Goal: Task Accomplishment & Management: Manage account settings

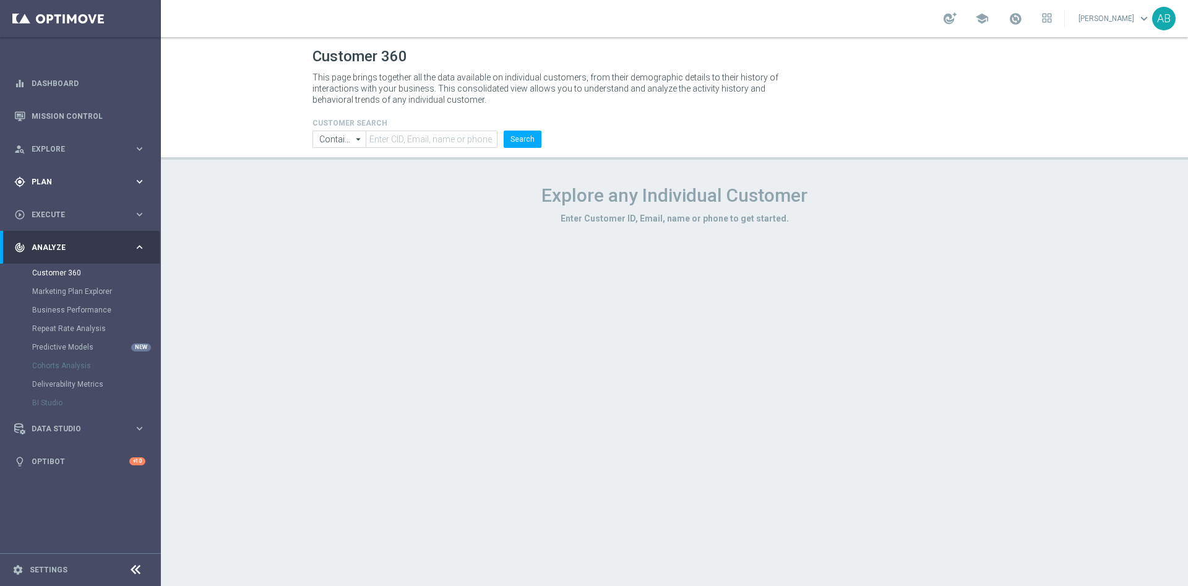
click at [43, 176] on div "gps_fixed Plan" at bounding box center [73, 181] width 119 height 11
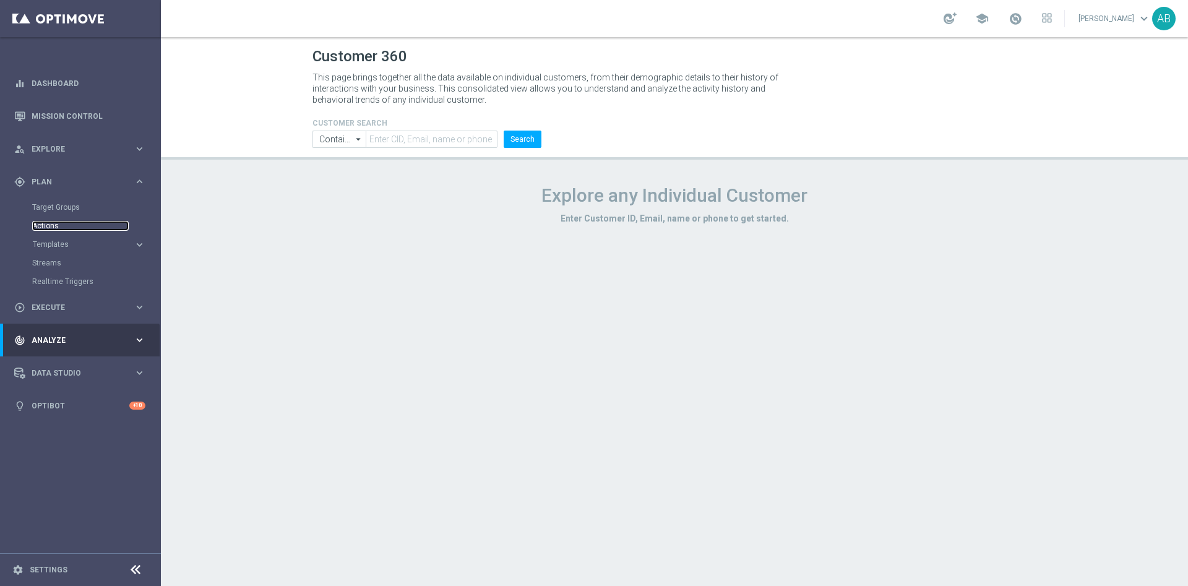
click at [50, 226] on link "Actions" at bounding box center [80, 226] width 97 height 10
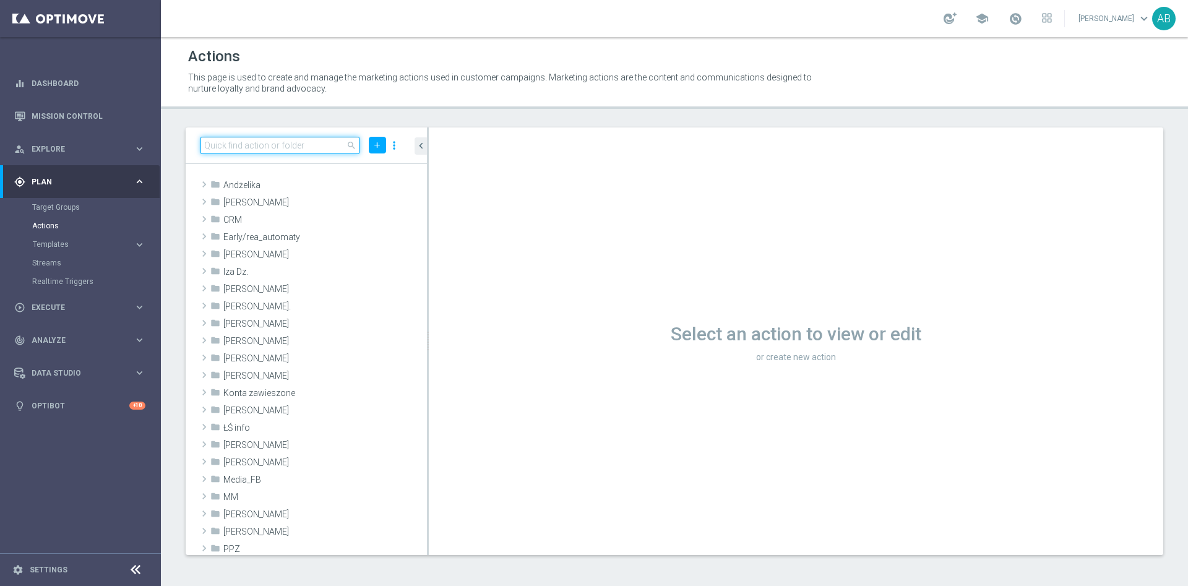
click at [280, 148] on input at bounding box center [279, 145] width 159 height 17
drag, startPoint x: 53, startPoint y: 240, endPoint x: 54, endPoint y: 252, distance: 12.4
click at [53, 239] on button "Templates keyboard_arrow_right" at bounding box center [89, 244] width 114 height 10
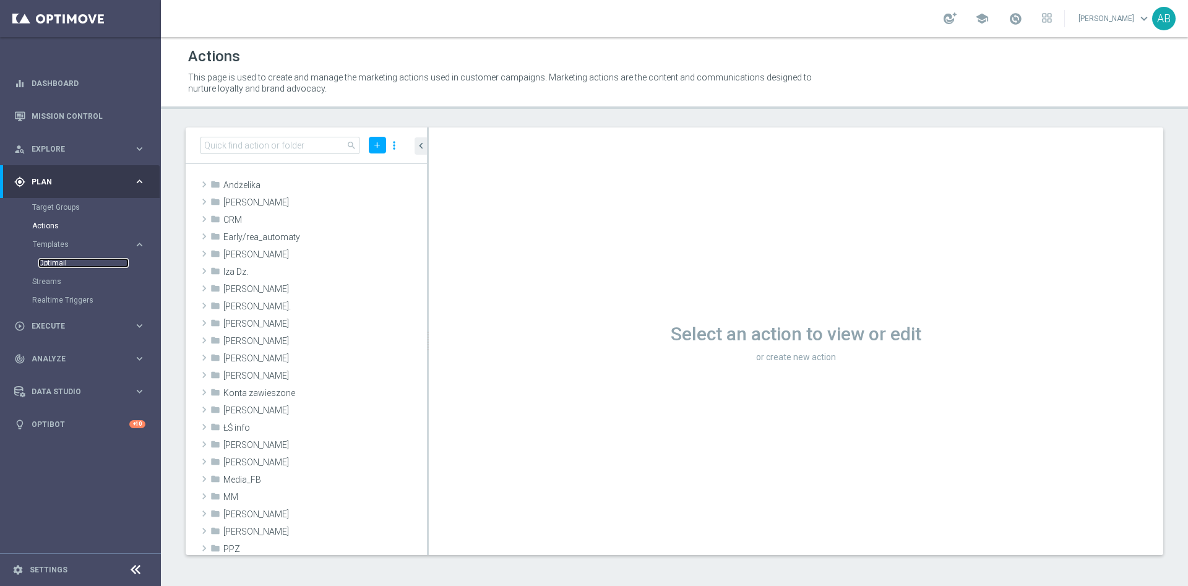
click at [54, 259] on link "Optimail" at bounding box center [83, 263] width 90 height 10
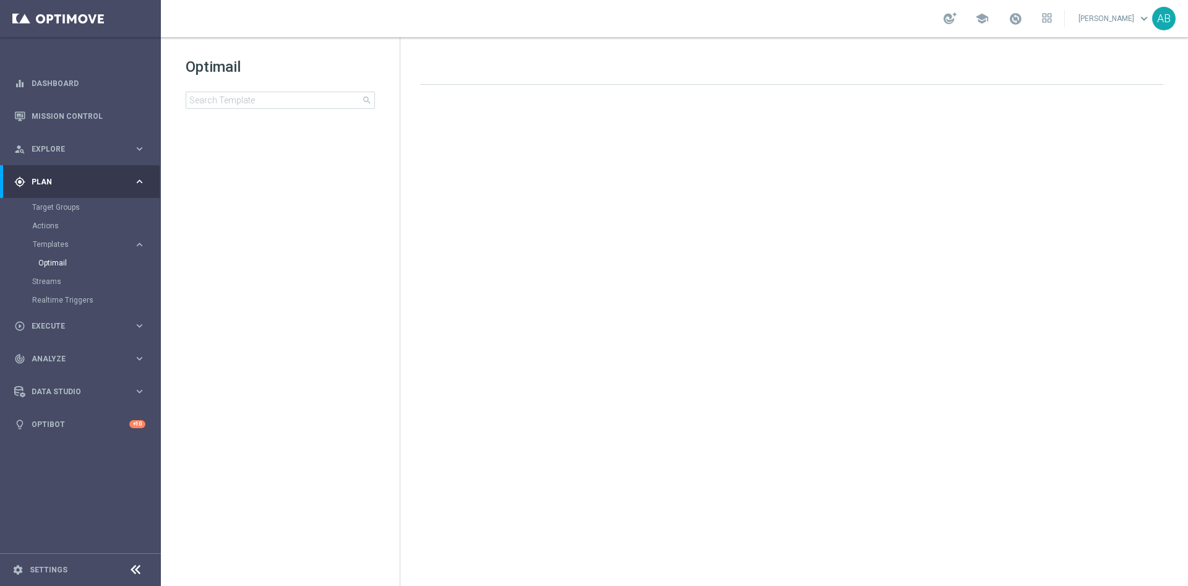
click at [248, 140] on div at bounding box center [280, 139] width 193 height 11
click at [256, 101] on input at bounding box center [280, 100] width 189 height 17
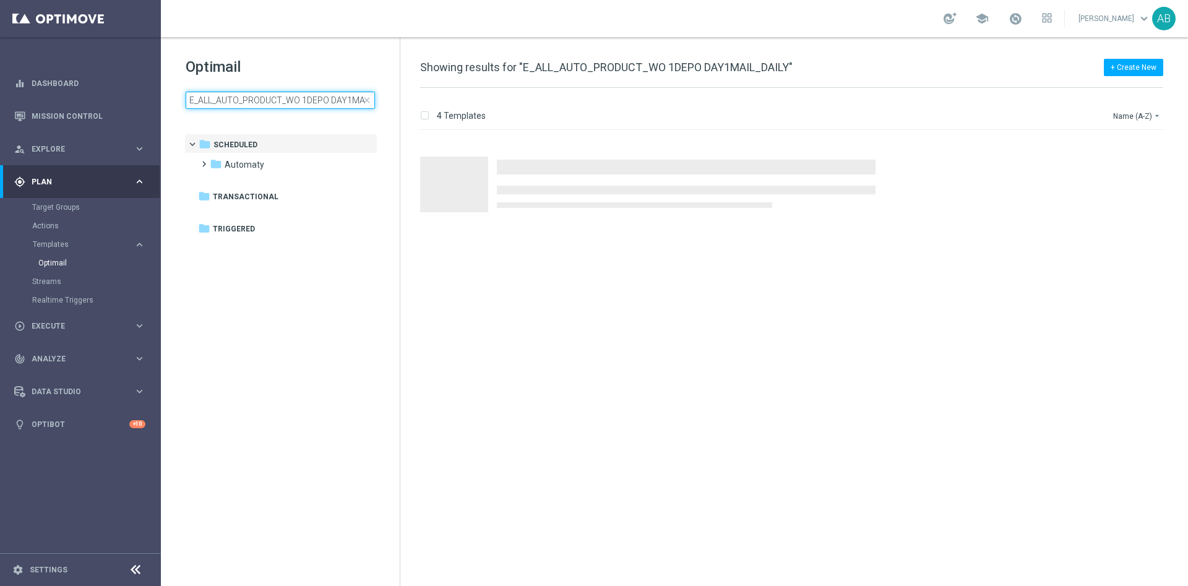
scroll to position [0, 30]
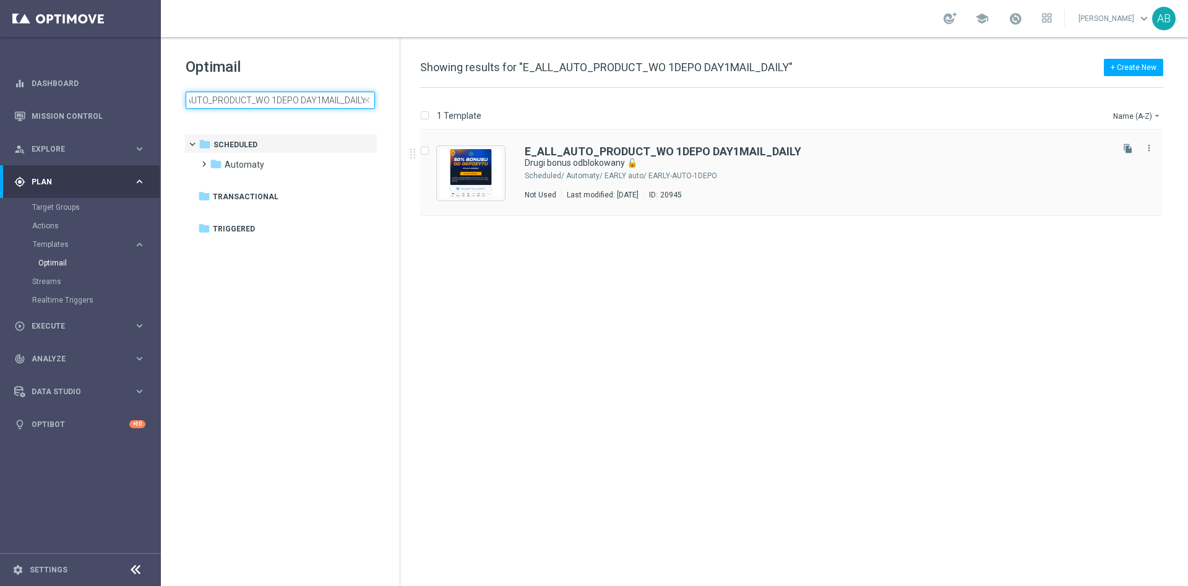
type input "E_ALL_AUTO_PRODUCT_WO 1DEPO DAY1MAIL_DAILY"
click at [885, 171] on div "Automaty/ EARLY auto/ EARLY-AUTO-1DEPO" at bounding box center [838, 176] width 544 height 10
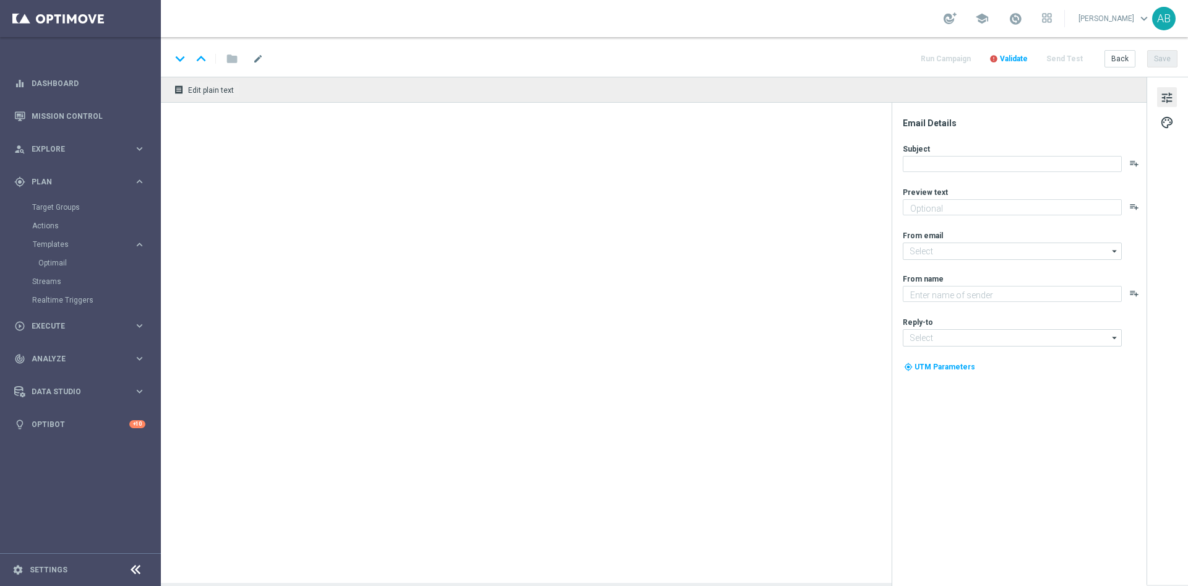
type textarea "Wpłać i zgarnij do 200 zł bonusu 💸"
type input "oferta@sts.pl"
type textarea "STS"
type input "kontakt@sts.pl"
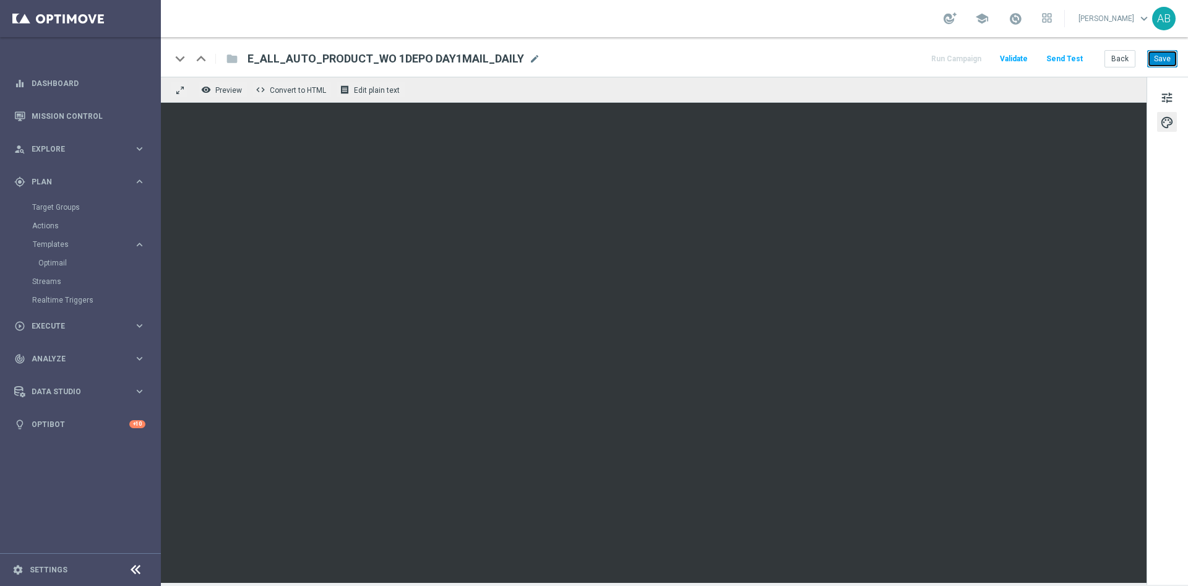
click at [1170, 61] on button "Save" at bounding box center [1162, 58] width 30 height 17
click at [1169, 62] on button "Save" at bounding box center [1162, 58] width 30 height 17
click at [1176, 96] on button "tune" at bounding box center [1167, 97] width 20 height 20
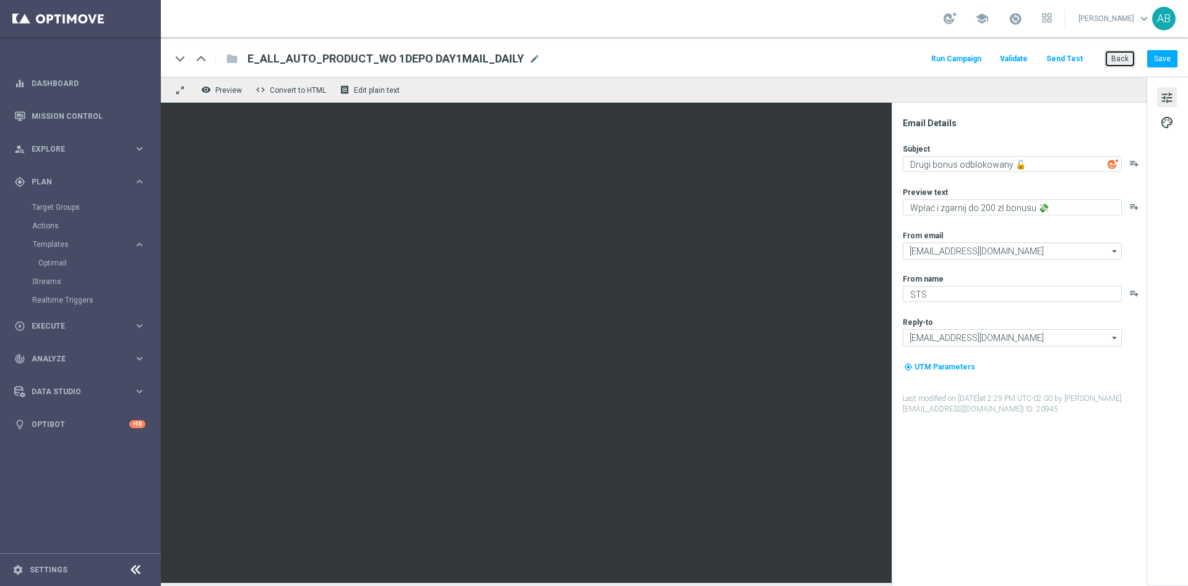
click at [1122, 56] on button "Back" at bounding box center [1119, 58] width 31 height 17
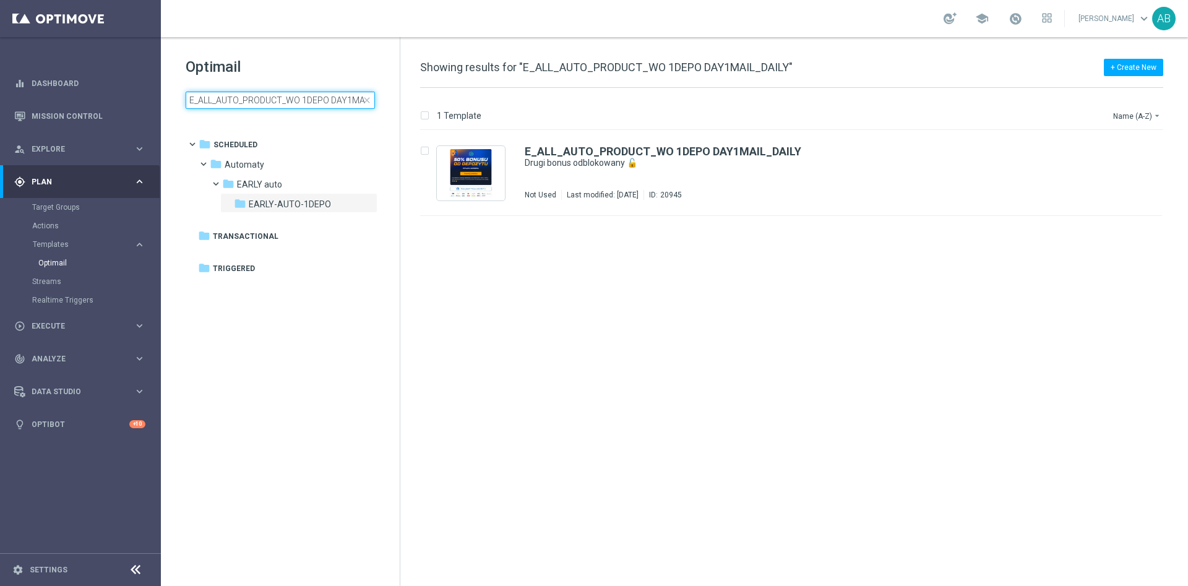
click at [272, 101] on input "E_ALL_AUTO_PRODUCT_WO 1DEPO DAY1MAIL_DAILY" at bounding box center [280, 100] width 189 height 17
click at [273, 102] on input "E_ALL_AUTO_PRODUCT_WO 1DEPO DAY1MAIL_DAILY" at bounding box center [280, 100] width 189 height 17
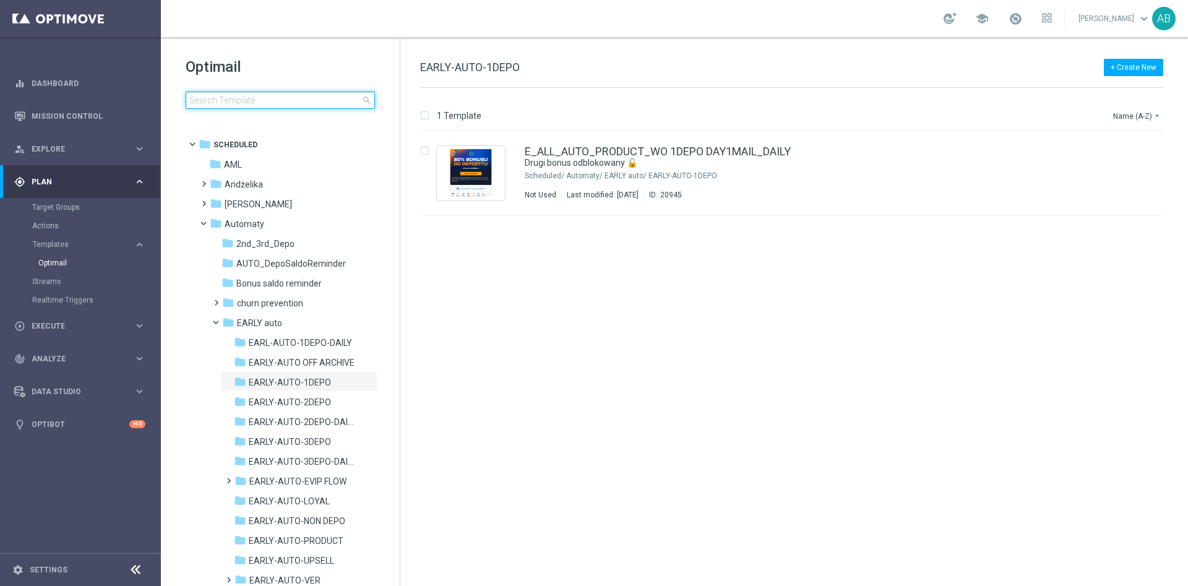
type input "E_ALL_AUTO_PRODUCT_WO 1DEPO DAY2MAIL_DAILY"
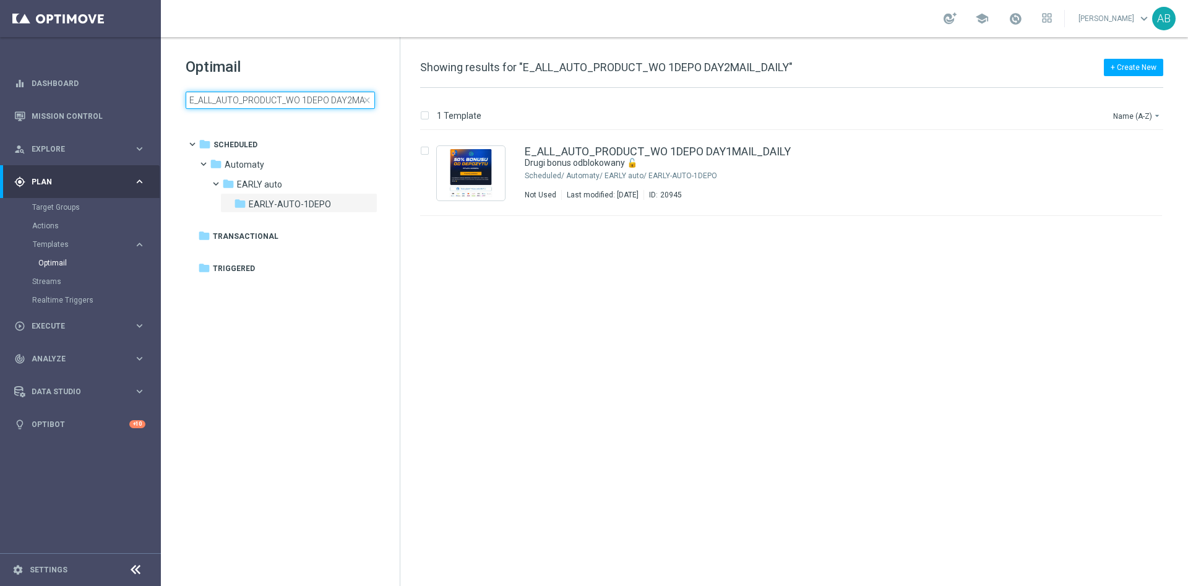
scroll to position [0, 30]
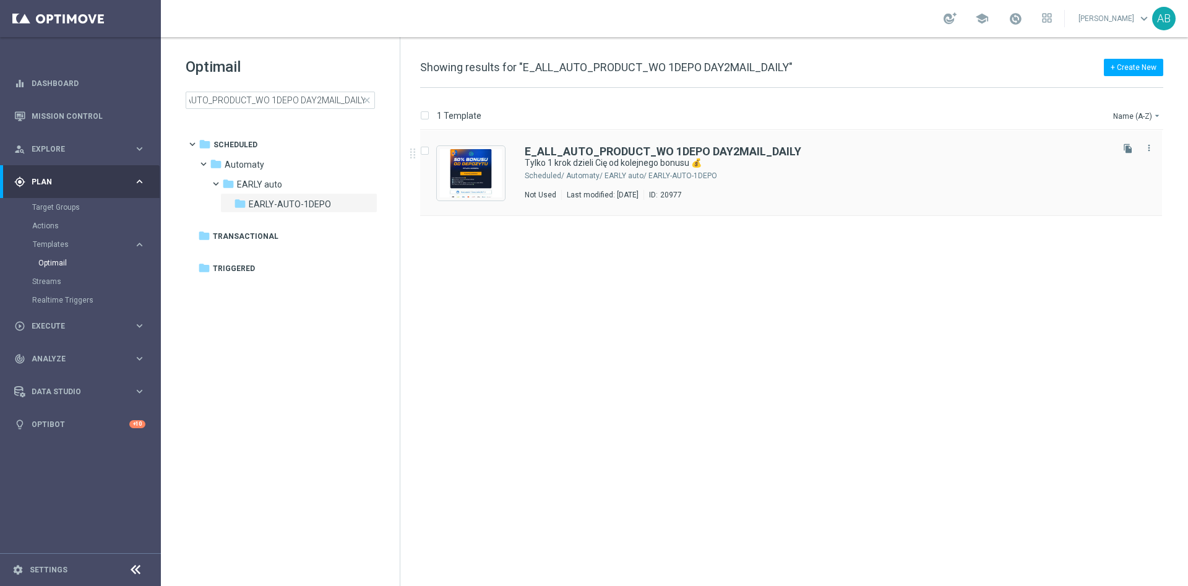
click at [722, 173] on div "Automaty/ EARLY auto/ EARLY-AUTO-1DEPO" at bounding box center [838, 176] width 544 height 10
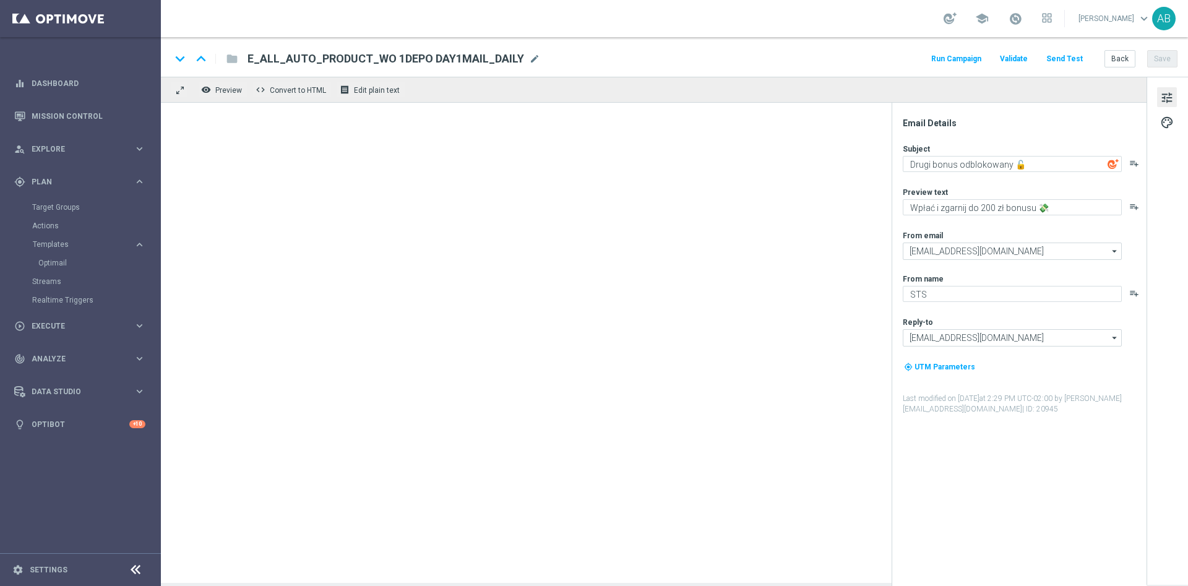
type textarea "Tylko 1 krok dzieli Cię od kolejnego bonusu 💰"
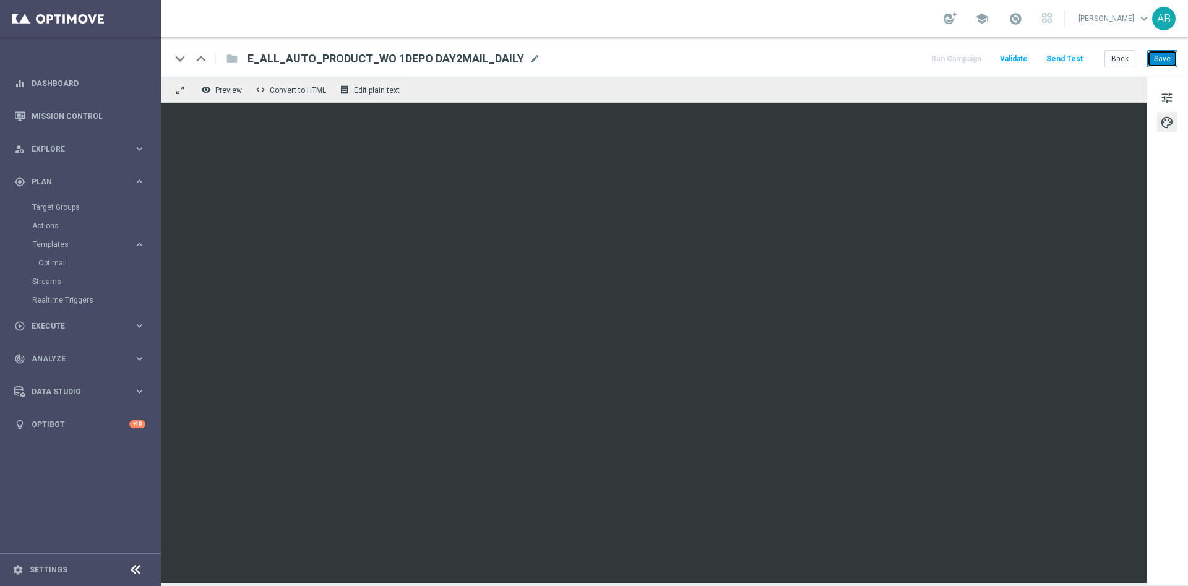
click at [1165, 60] on button "Save" at bounding box center [1162, 58] width 30 height 17
click at [1168, 98] on span "tune" at bounding box center [1167, 98] width 14 height 16
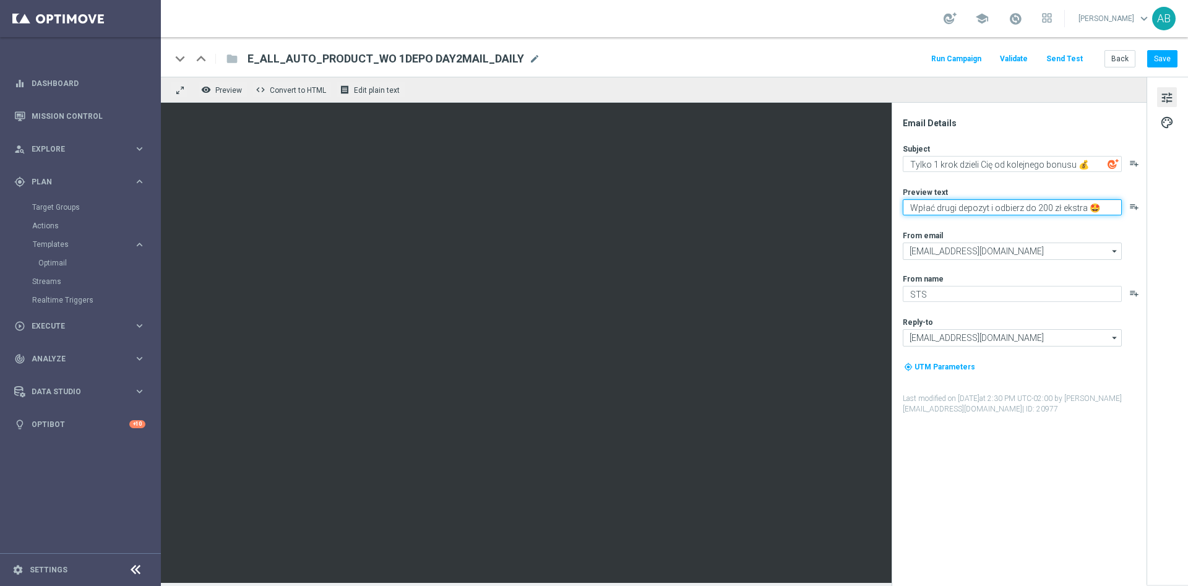
drag, startPoint x: 988, startPoint y: 207, endPoint x: 908, endPoint y: 204, distance: 79.9
click at [908, 204] on textarea "Wpłać drugi depozyt i odbierz do 200 zł ekstra 🤩" at bounding box center [1012, 207] width 219 height 16
type textarea "Zrób drugą wpłatę i odbierz do 200 zł ekstra 🤩"
click at [1016, 227] on div "Subject Tylko 1 krok dzieli Cię od kolejnego bonusu 💰 playlist_add Preview text…" at bounding box center [1024, 279] width 243 height 271
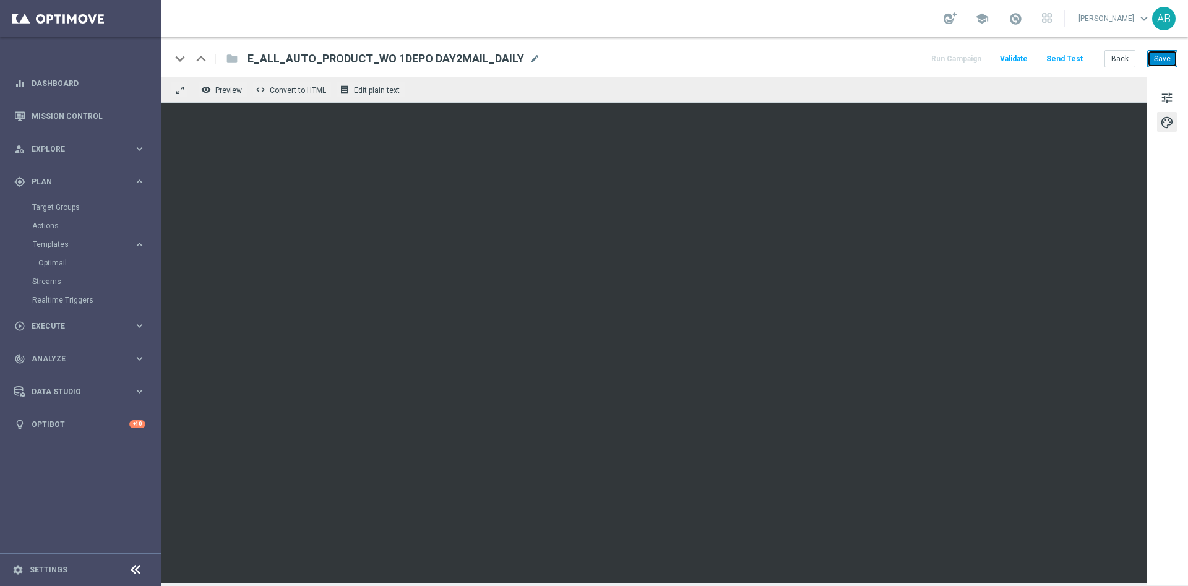
click at [1165, 60] on button "Save" at bounding box center [1162, 58] width 30 height 17
click at [1161, 57] on button "Save" at bounding box center [1162, 58] width 30 height 17
click at [1166, 100] on span "tune" at bounding box center [1167, 98] width 14 height 16
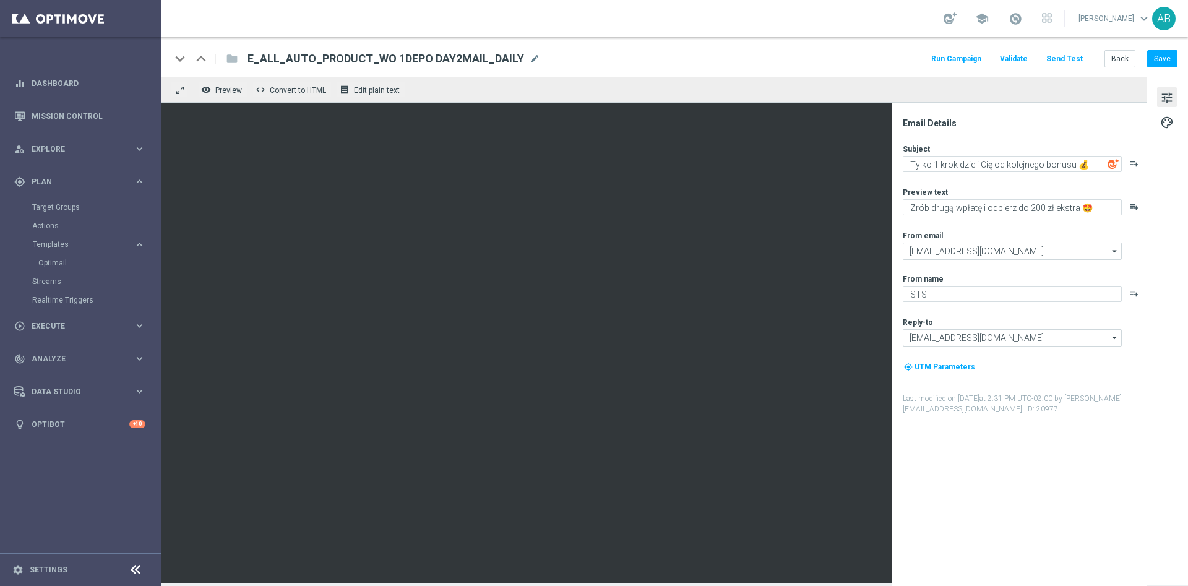
click at [1078, 60] on button "Send Test" at bounding box center [1064, 59] width 40 height 17
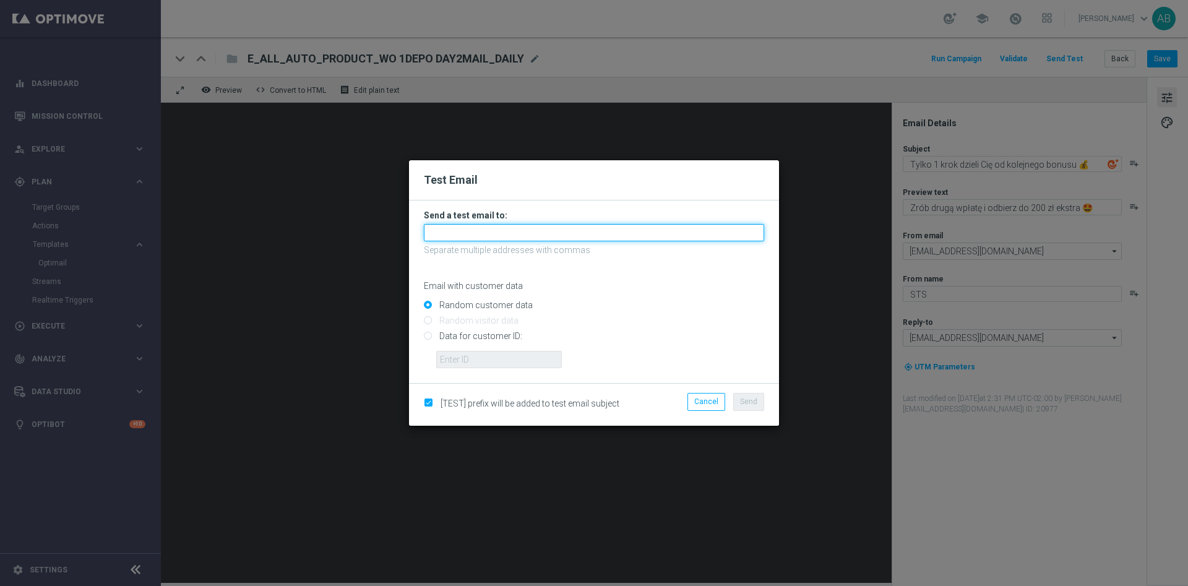
click at [445, 238] on input "text" at bounding box center [594, 232] width 340 height 17
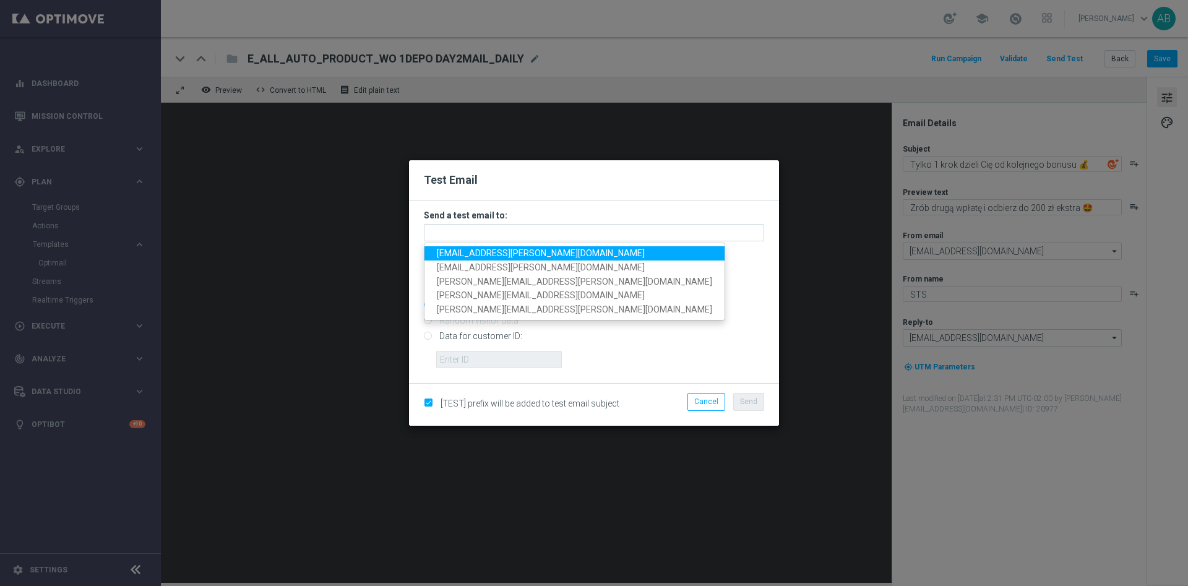
click at [442, 247] on link "andzelika.binek@sts.pl" at bounding box center [574, 253] width 300 height 14
type input "andzelika.binek@sts.pl"
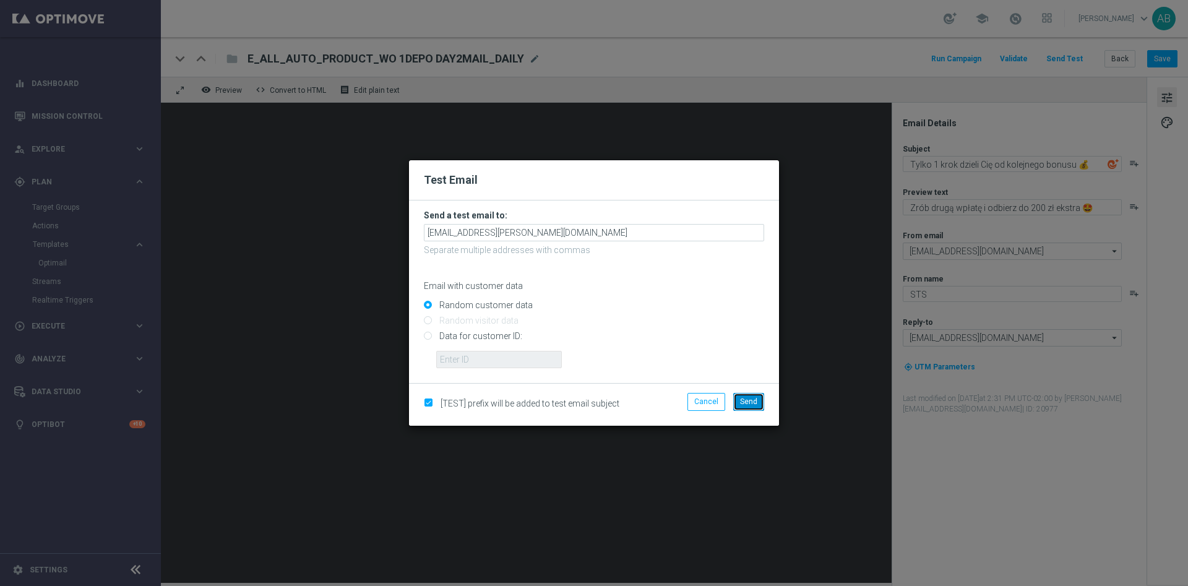
click at [752, 402] on span "Send" at bounding box center [748, 401] width 17 height 9
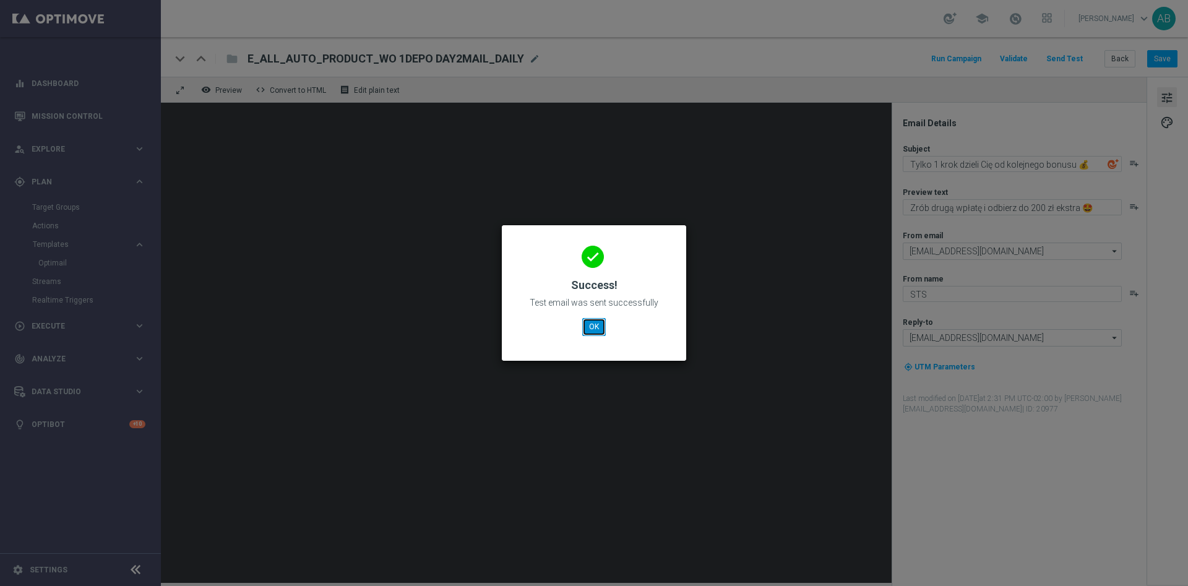
click at [590, 325] on button "OK" at bounding box center [594, 326] width 24 height 17
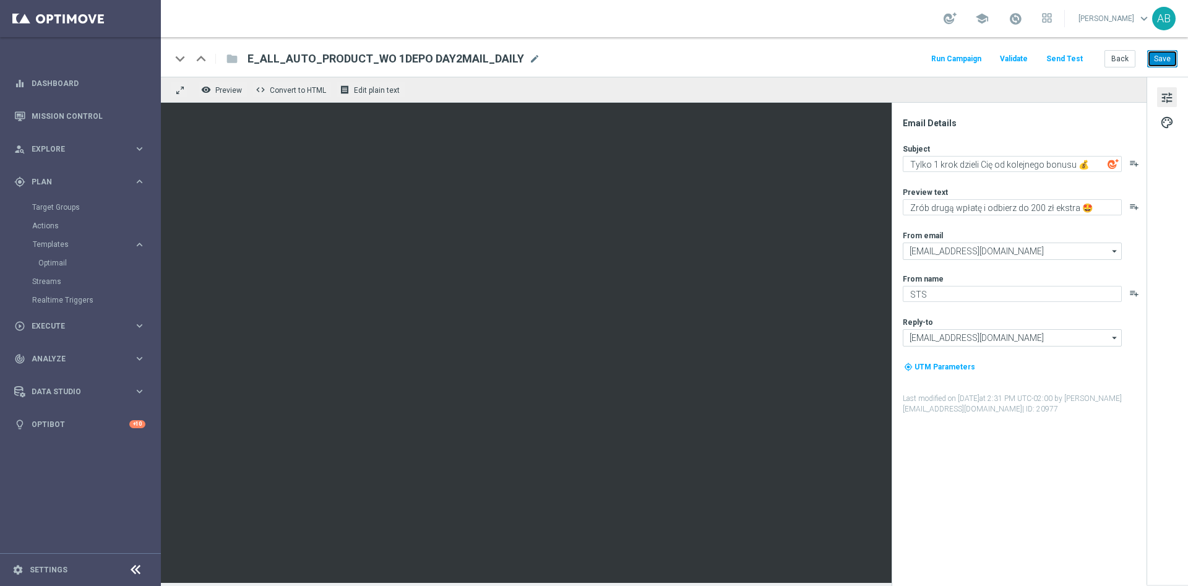
click at [1168, 60] on button "Save" at bounding box center [1162, 58] width 30 height 17
click at [1114, 62] on button "Back" at bounding box center [1119, 58] width 31 height 17
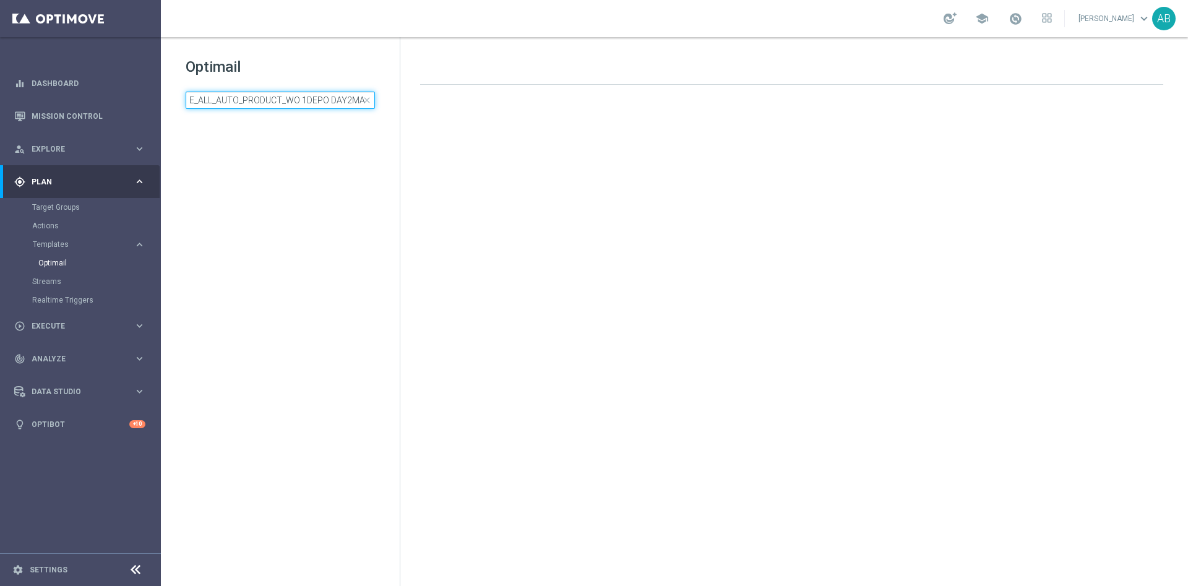
click at [340, 98] on input "E_ALL_AUTO_PRODUCT_WO 1DEPO DAY2MAIL_DAILY" at bounding box center [280, 100] width 189 height 17
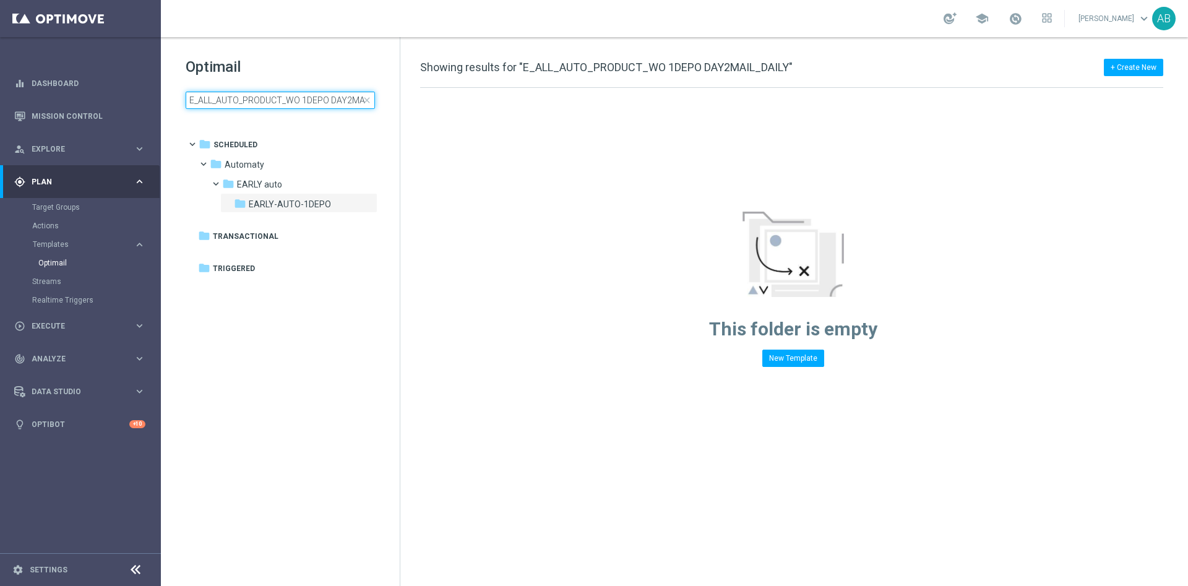
click at [340, 98] on input "E_ALL_AUTO_PRODUCT_WO 1DEPO DAY2MAIL_DAILY" at bounding box center [280, 100] width 189 height 17
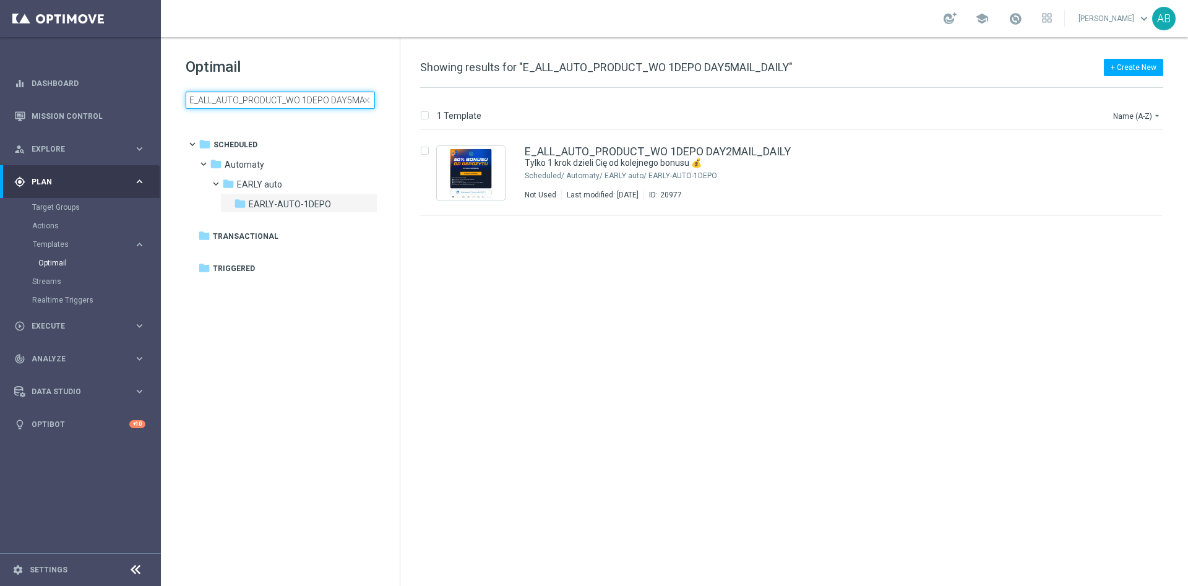
scroll to position [0, 30]
type input "E_ALL_AUTO_PRODUCT_WO 1DEPO DAY5MAIL_DAILY"
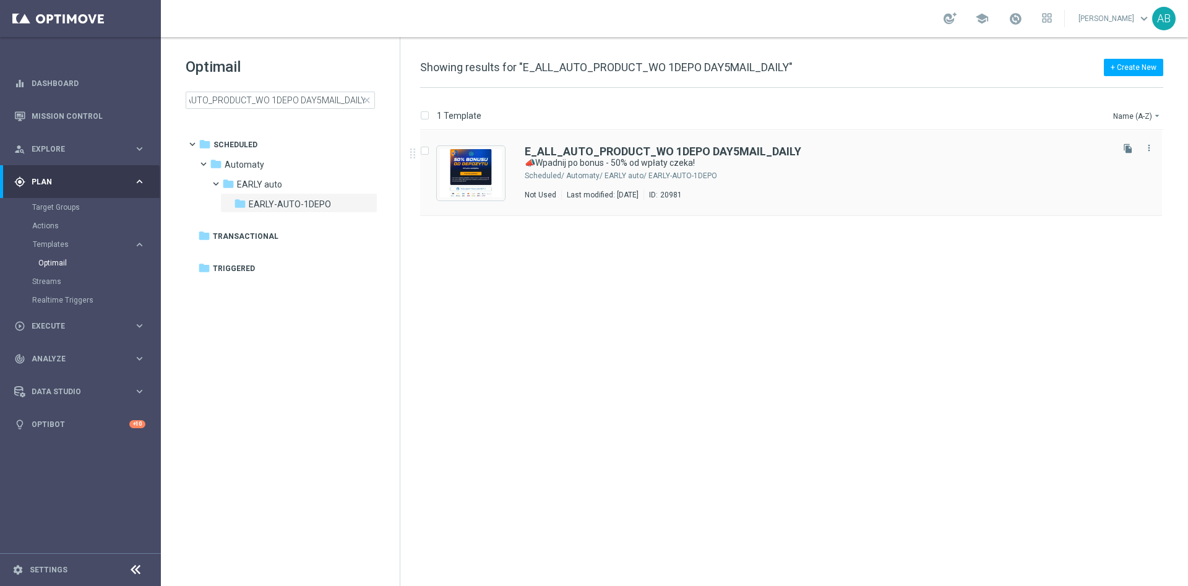
scroll to position [0, 0]
click at [890, 152] on div "E_ALL_AUTO_PRODUCT_WO 1DEPO DAY5MAIL_DAILY" at bounding box center [817, 151] width 585 height 11
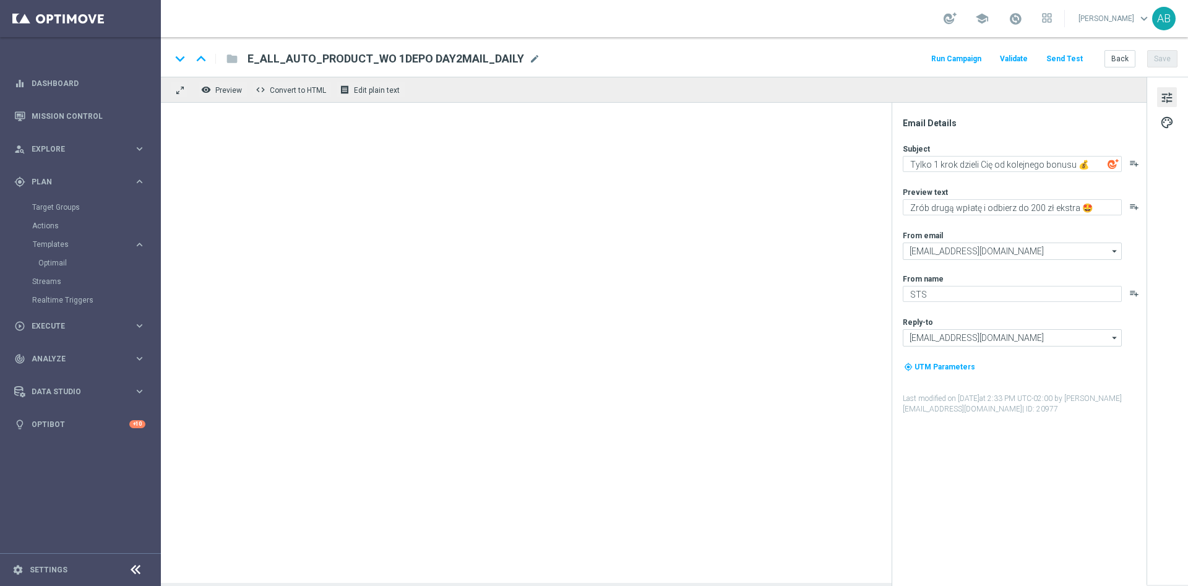
type textarea "📣Wpadnij po bonus - 50% od wpłaty czeka!"
type textarea "Zgarnij do 200 zł ekstra kasy 💸"
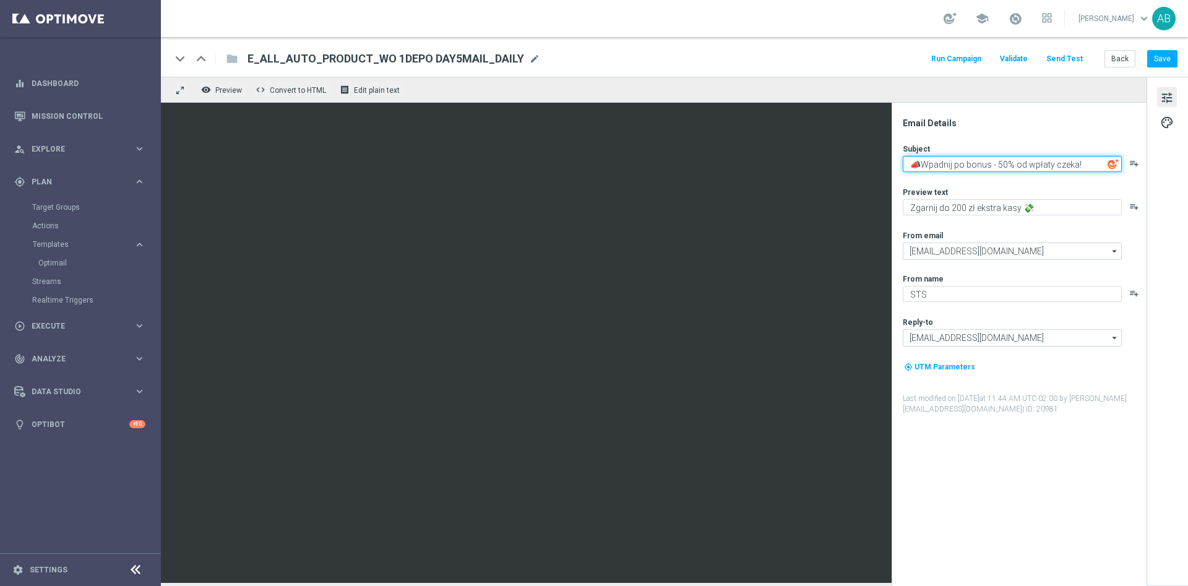
click at [995, 164] on textarea "📣Wpadnij po bonus - 50% od wpłaty czeka!" at bounding box center [1012, 164] width 219 height 16
paste textarea "👉"
type textarea "📣Wpadnij po bonus 👉 50% od wpłaty czeka!"
click at [1163, 61] on button "Save" at bounding box center [1162, 58] width 30 height 17
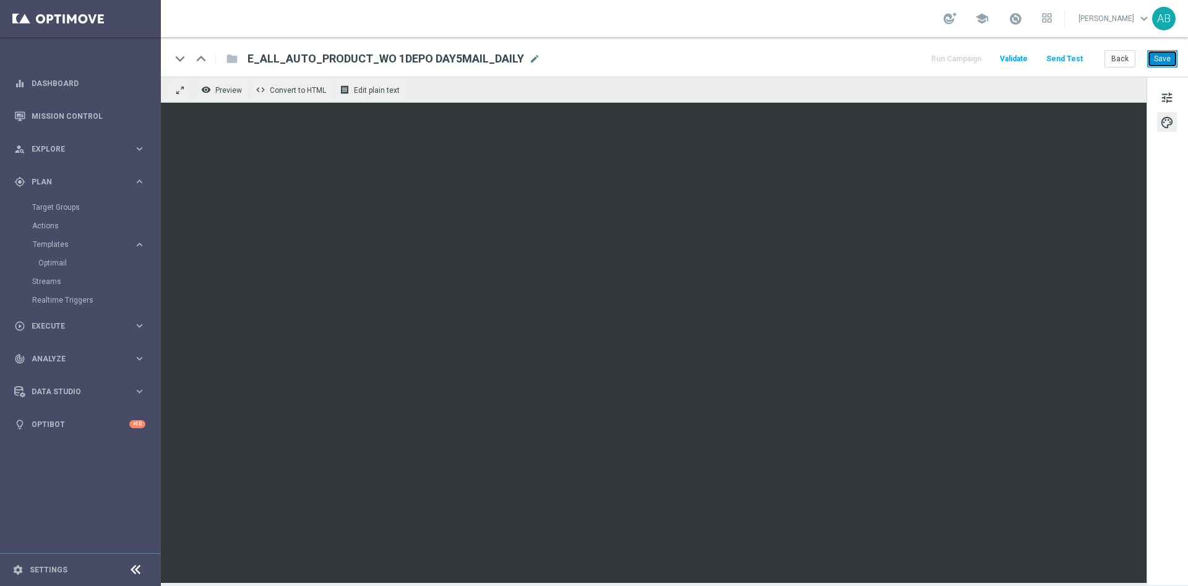
click at [1173, 62] on button "Save" at bounding box center [1162, 58] width 30 height 17
click at [1155, 58] on button "Save" at bounding box center [1162, 58] width 30 height 17
click at [1170, 90] on span "tune" at bounding box center [1167, 98] width 14 height 16
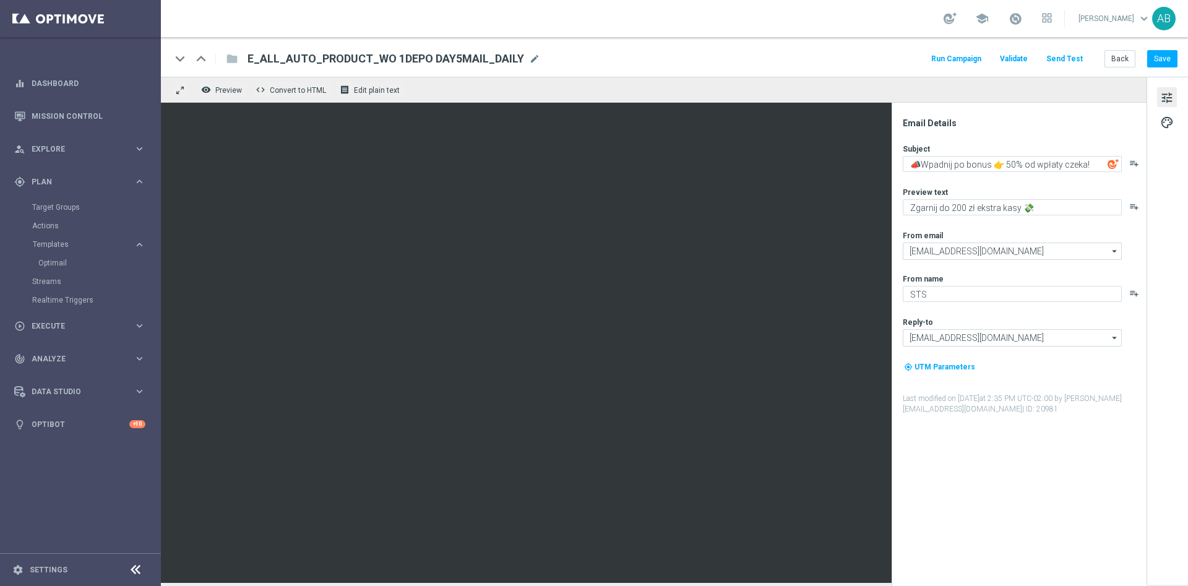
click at [1082, 58] on button "Send Test" at bounding box center [1064, 59] width 40 height 17
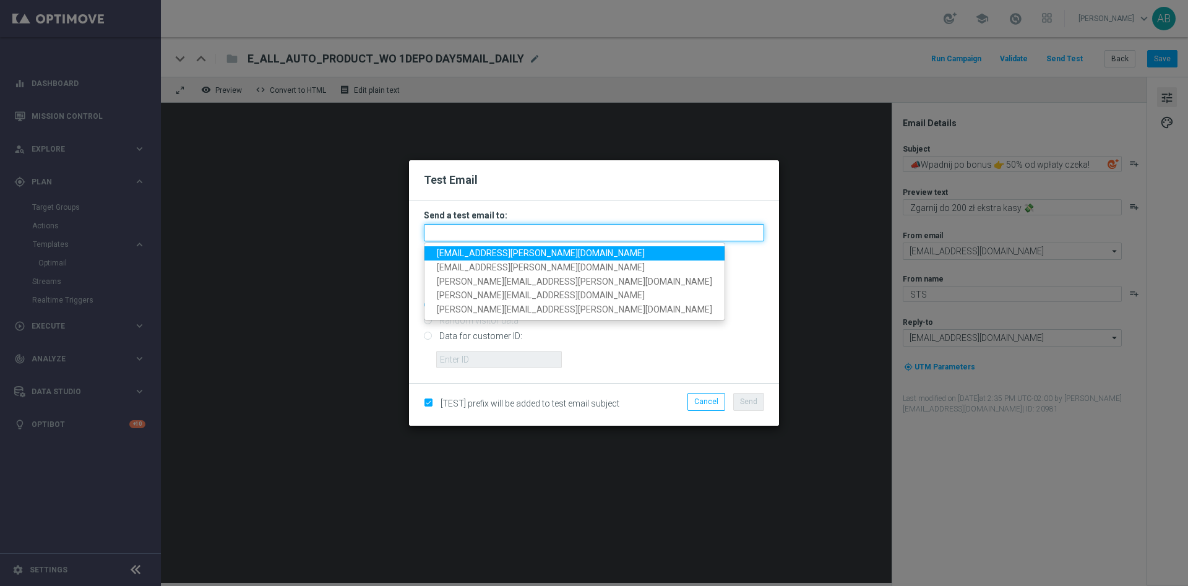
click at [587, 231] on input "text" at bounding box center [594, 232] width 340 height 17
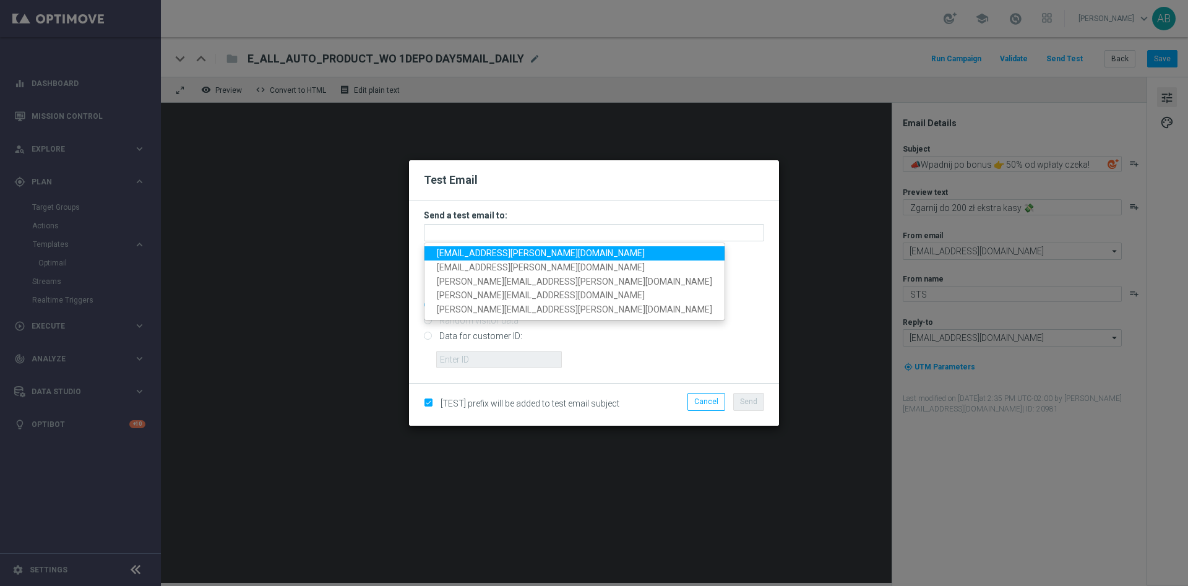
click at [495, 250] on span "andzelika.binek@sts.pl" at bounding box center [541, 253] width 208 height 10
type input "andzelika.binek@sts.pl"
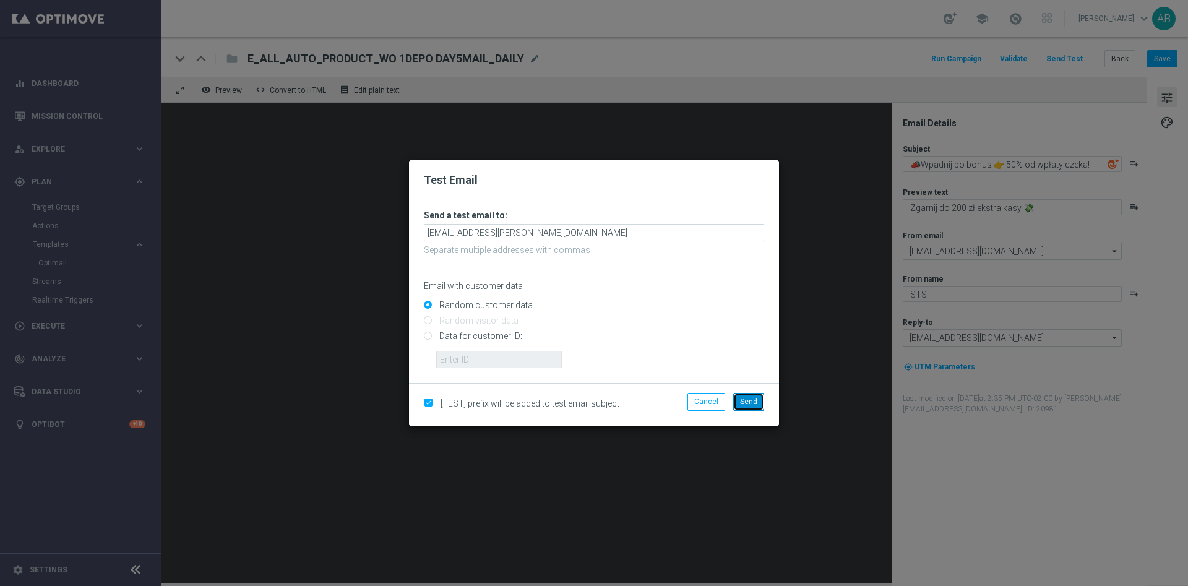
click at [747, 406] on button "Send" at bounding box center [748, 401] width 31 height 17
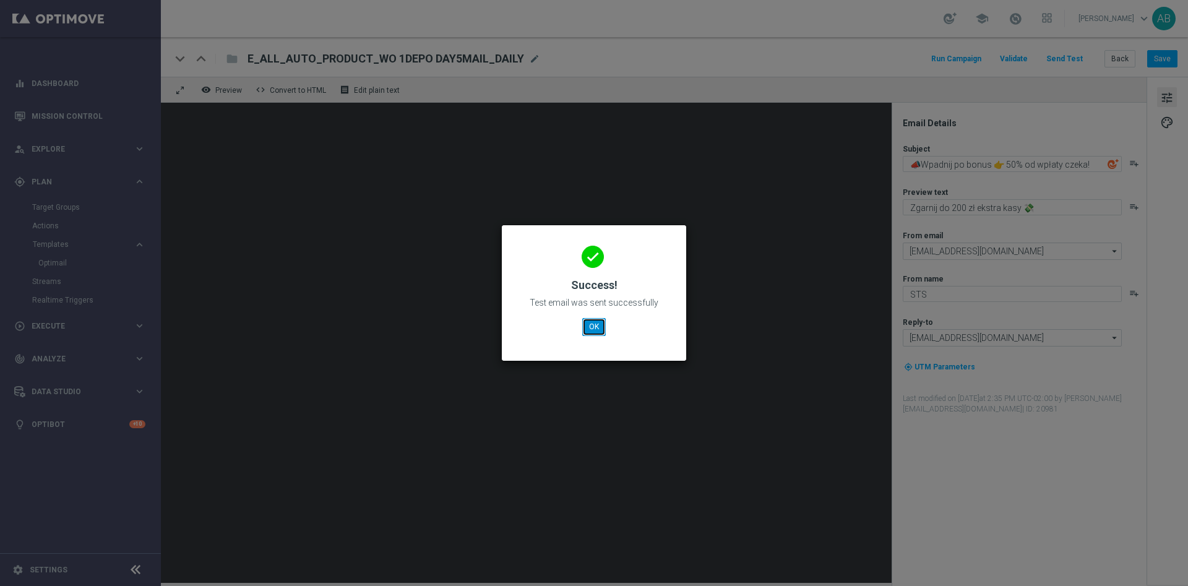
click at [588, 319] on button "OK" at bounding box center [594, 326] width 24 height 17
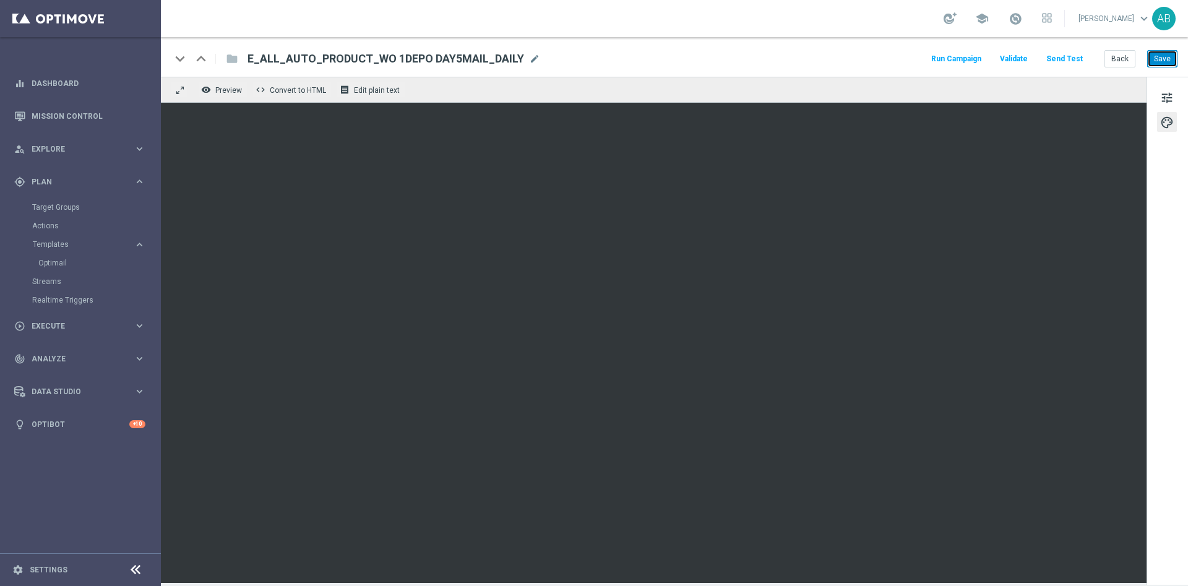
click at [1162, 53] on button "Save" at bounding box center [1162, 58] width 30 height 17
click at [1164, 59] on button "Save" at bounding box center [1162, 58] width 30 height 17
click at [1154, 59] on button "Save" at bounding box center [1162, 58] width 30 height 17
click at [1116, 62] on button "Back" at bounding box center [1119, 58] width 31 height 17
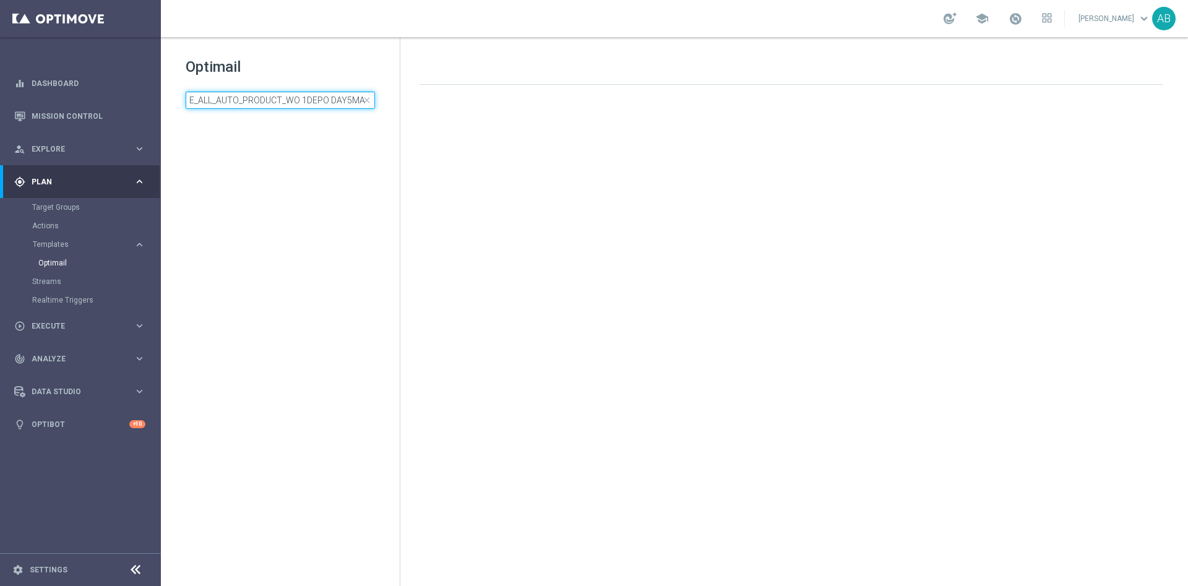
click at [338, 108] on input "E_ALL_AUTO_PRODUCT_WO 1DEPO DAY5MAIL_DAILY" at bounding box center [280, 100] width 189 height 17
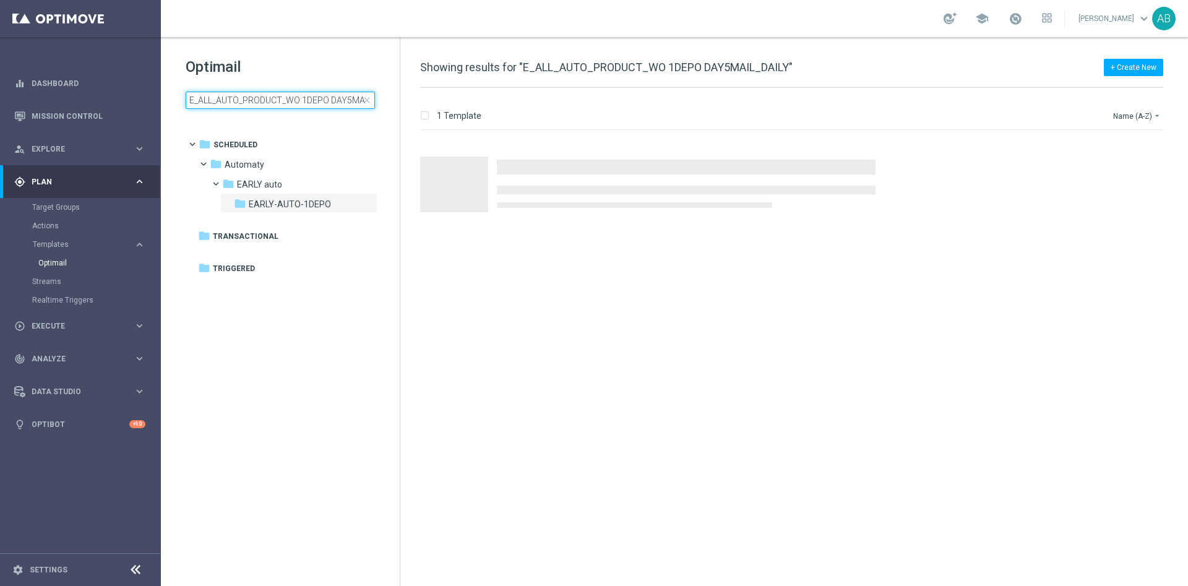
click at [340, 101] on input "E_ALL_AUTO_PRODUCT_WO 1DEPO DAY5MAIL_DAILY" at bounding box center [280, 100] width 189 height 17
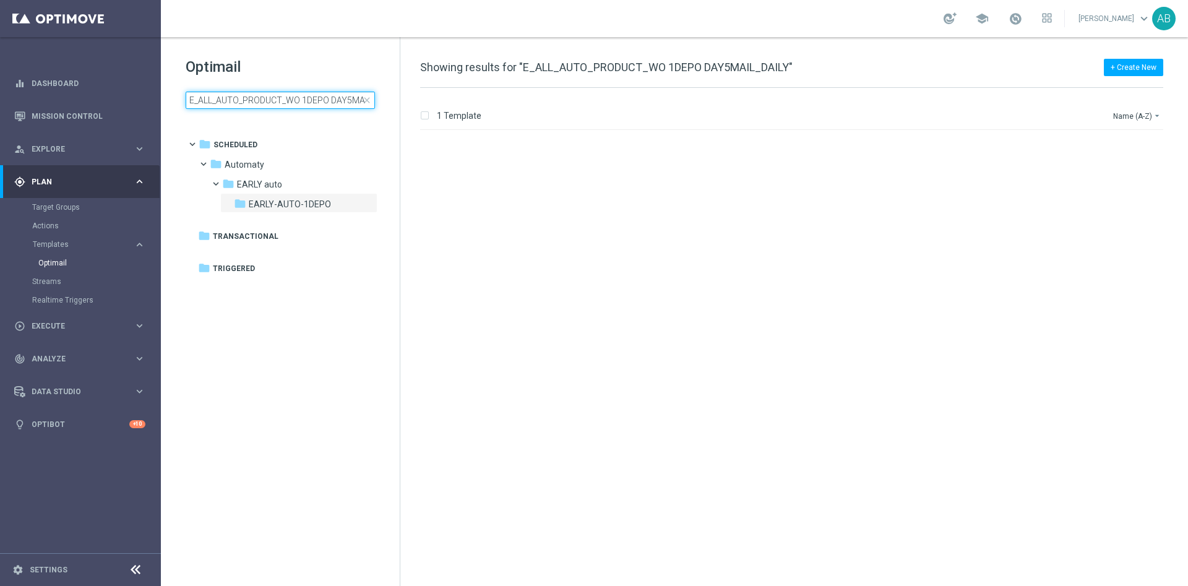
click at [340, 101] on input "E_ALL_AUTO_PRODUCT_WO 1DEPO DAY5MAIL_DAILY" at bounding box center [280, 100] width 189 height 17
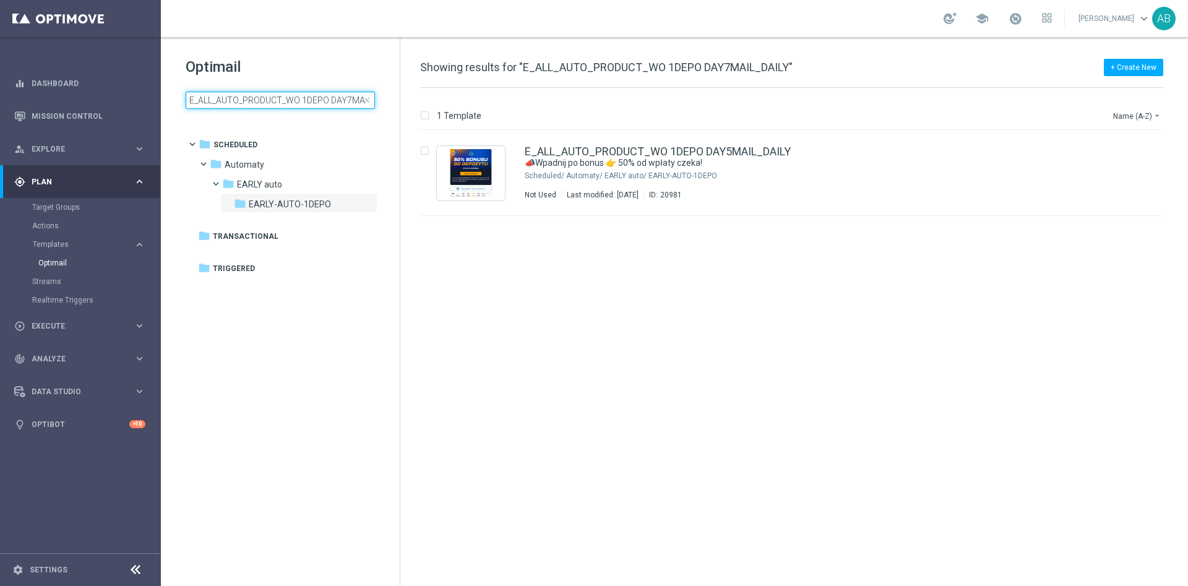
scroll to position [0, 30]
type input "E_ALL_AUTO_PRODUCT_WO 1DEPO DAY7MAIL_DAILY"
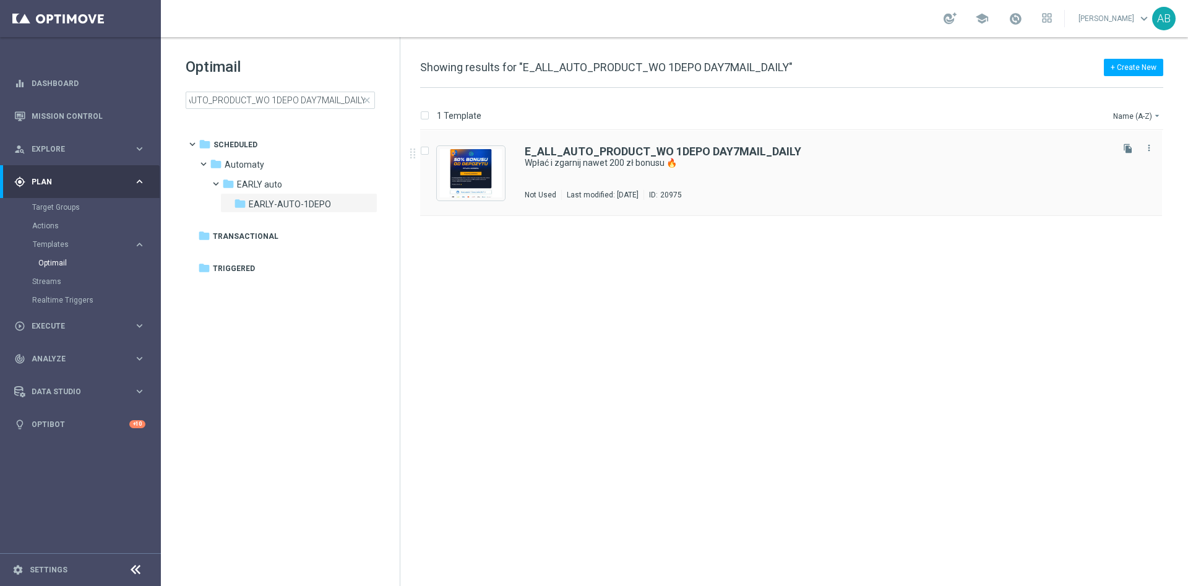
click at [850, 174] on div "E_ALL_AUTO_PRODUCT_WO 1DEPO DAY7MAIL_DAILY Wpłać i zgarnij nawet 200 zł bonusu …" at bounding box center [817, 173] width 585 height 54
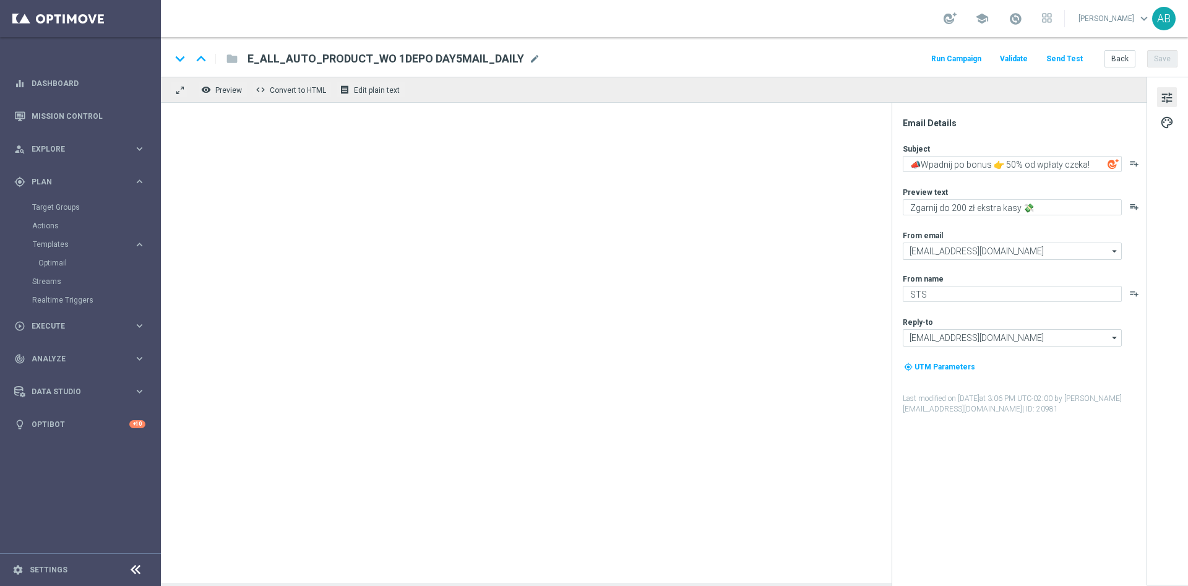
type textarea "Wpłać i zgarnij nawet 200 zł bonusu 🔥"
type textarea "50% od wpłaty wciąż na Ciebie czeka ⌛"
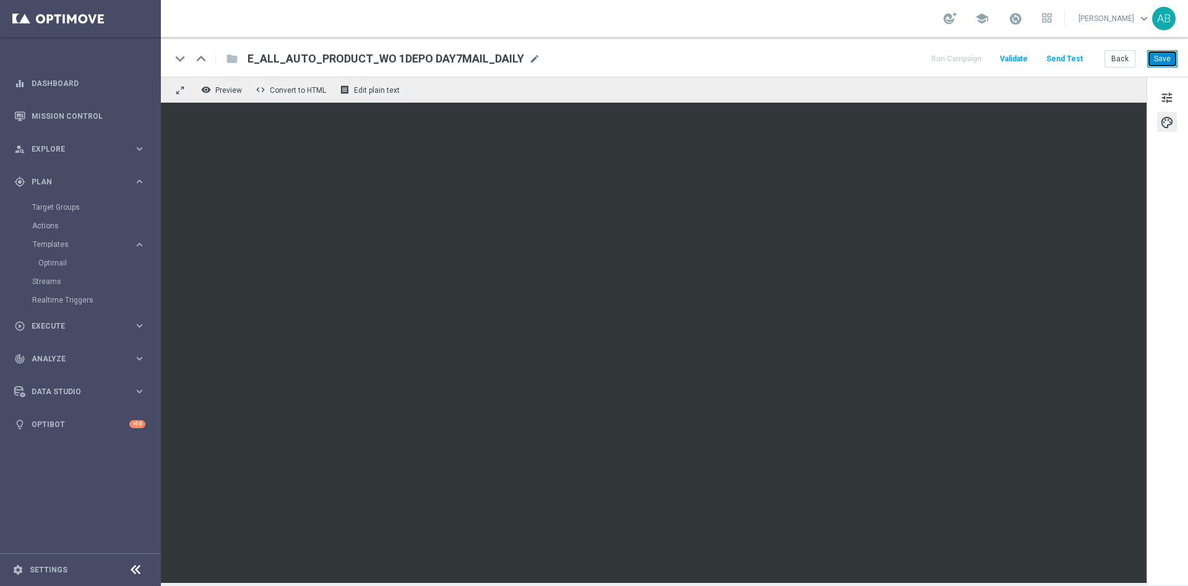
click at [1172, 62] on button "Save" at bounding box center [1162, 58] width 30 height 17
click at [1168, 100] on span "tune" at bounding box center [1167, 98] width 14 height 16
click at [1161, 57] on button "Save" at bounding box center [1162, 58] width 30 height 17
click at [1168, 100] on span "tune" at bounding box center [1167, 98] width 14 height 16
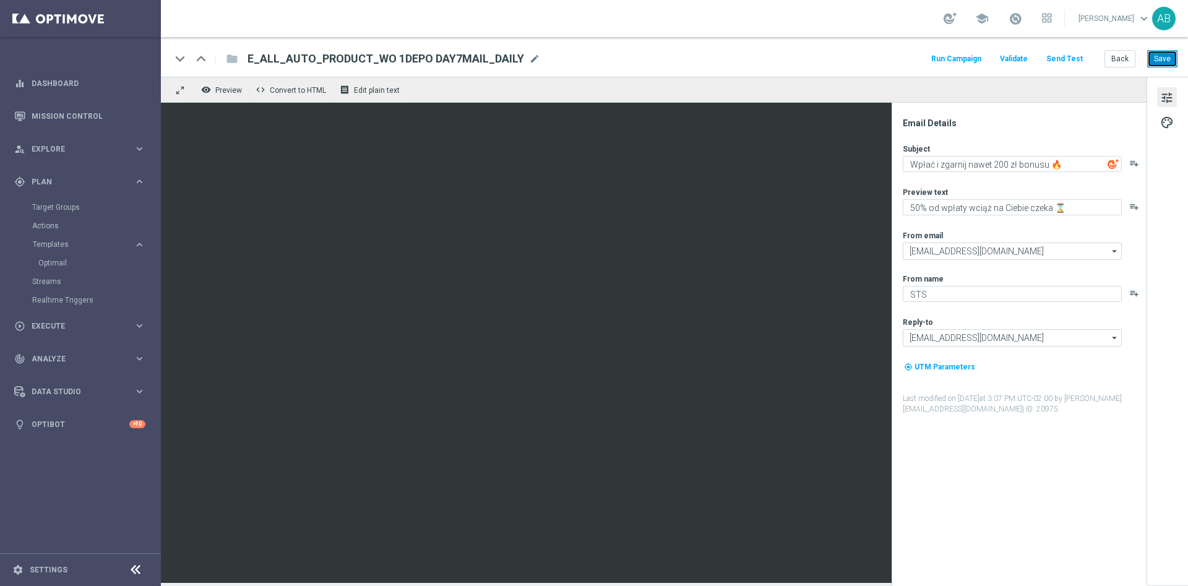
click at [1176, 62] on button "Save" at bounding box center [1162, 58] width 30 height 17
click at [1075, 56] on button "Send Test" at bounding box center [1064, 59] width 40 height 17
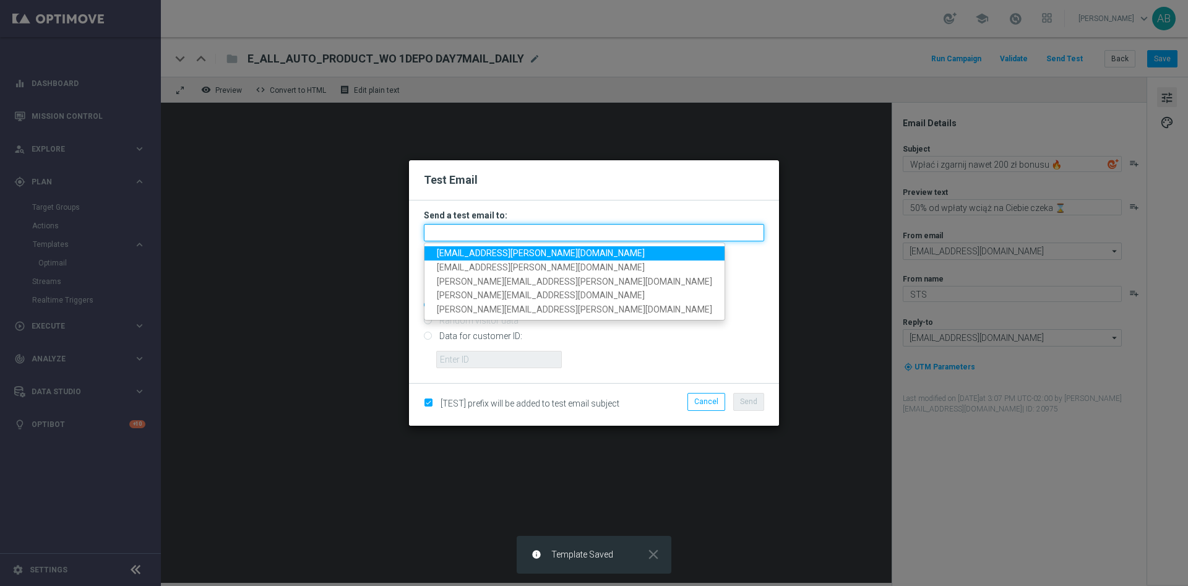
click at [462, 233] on input "text" at bounding box center [594, 232] width 340 height 17
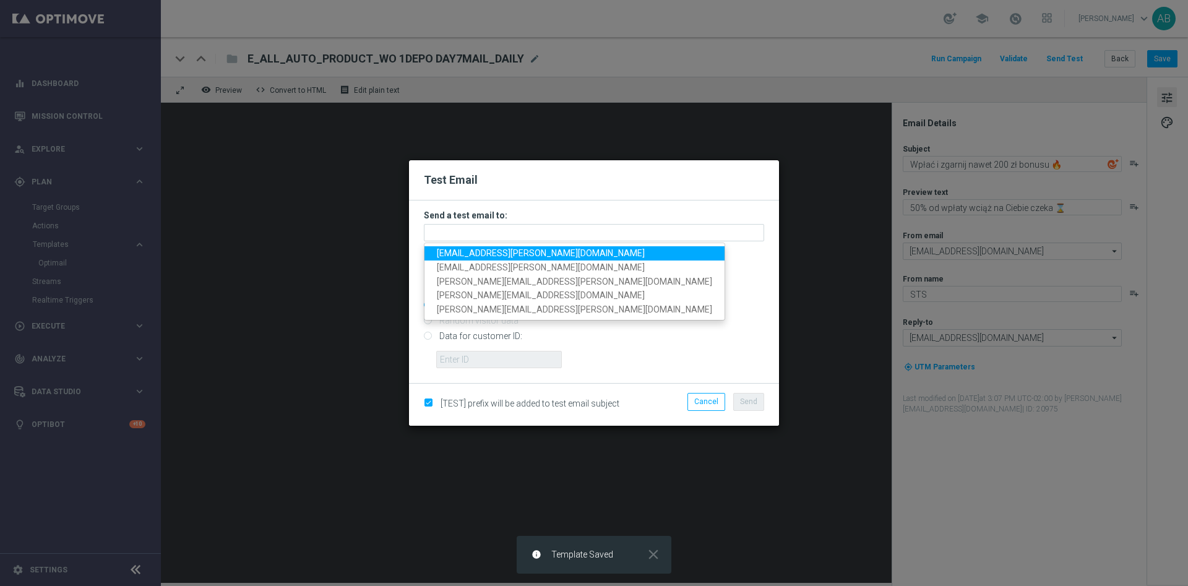
drag, startPoint x: 460, startPoint y: 255, endPoint x: 468, endPoint y: 255, distance: 8.7
click at [460, 255] on span "andzelika.binek@sts.pl" at bounding box center [541, 253] width 208 height 10
type input "andzelika.binek@sts.pl"
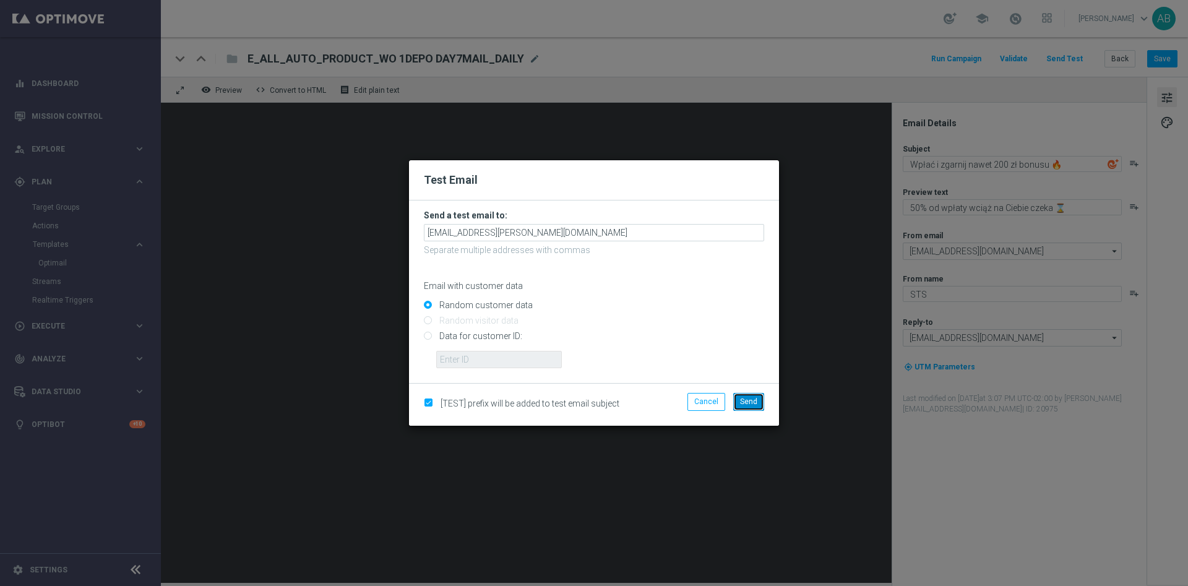
click at [754, 409] on button "Send" at bounding box center [748, 401] width 31 height 17
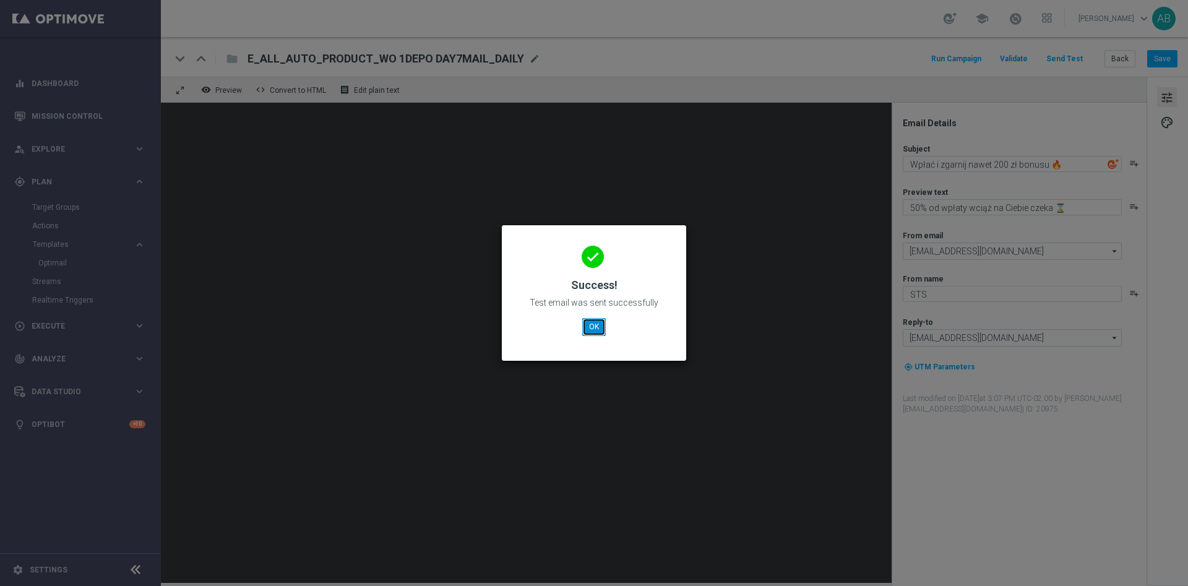
click at [594, 322] on button "OK" at bounding box center [594, 326] width 24 height 17
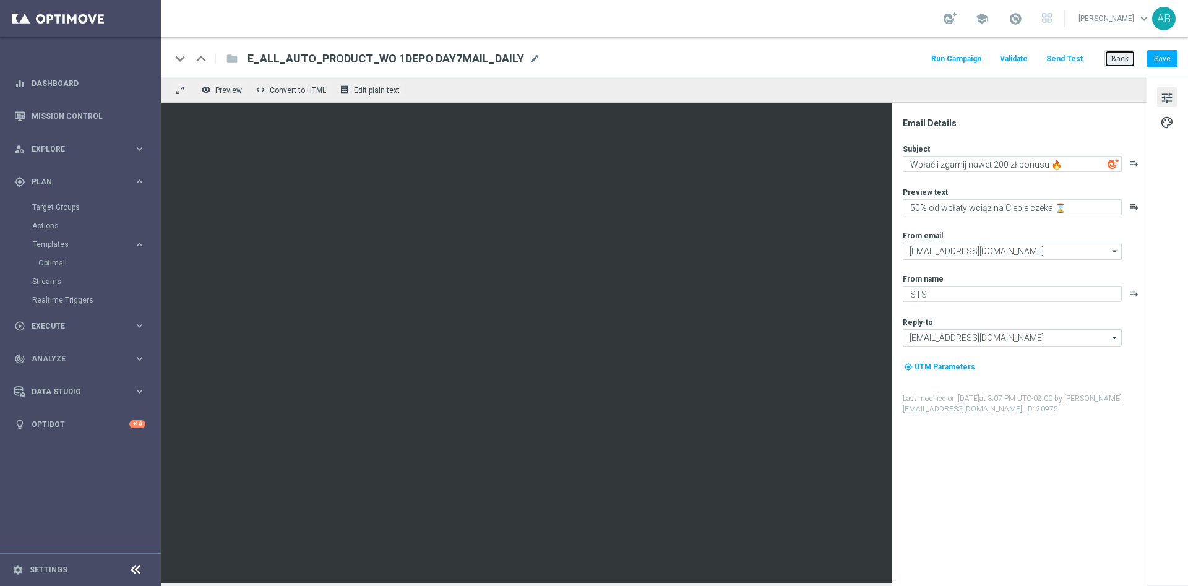
click at [1112, 62] on button "Back" at bounding box center [1119, 58] width 31 height 17
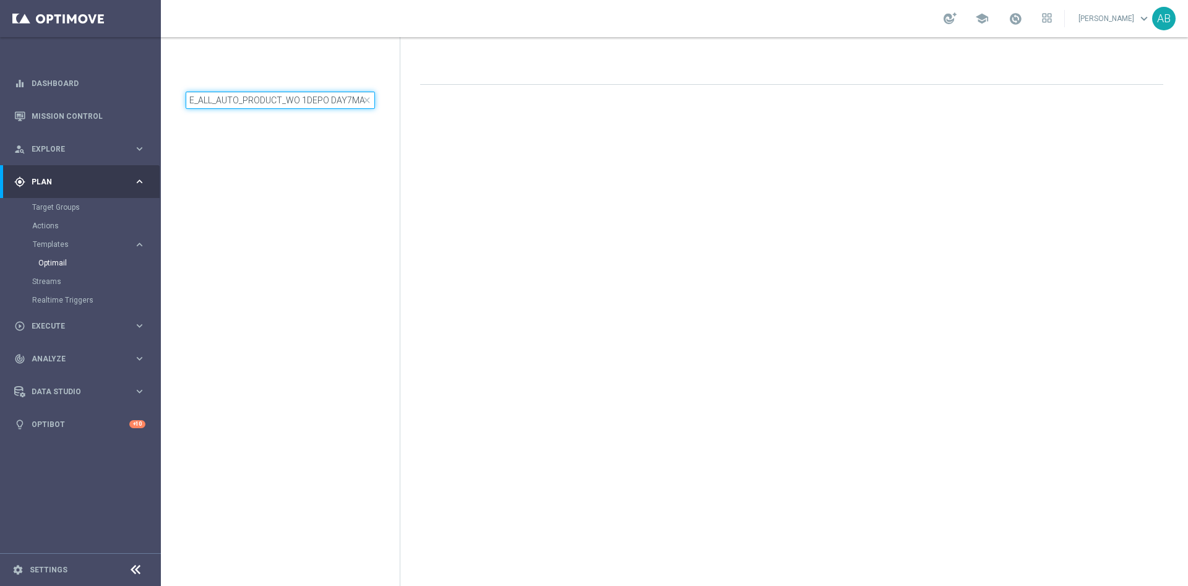
click at [209, 93] on input "E_ALL_AUTO_PRODUCT_WO 1DEPO DAY7MAIL_DAILY" at bounding box center [280, 100] width 189 height 17
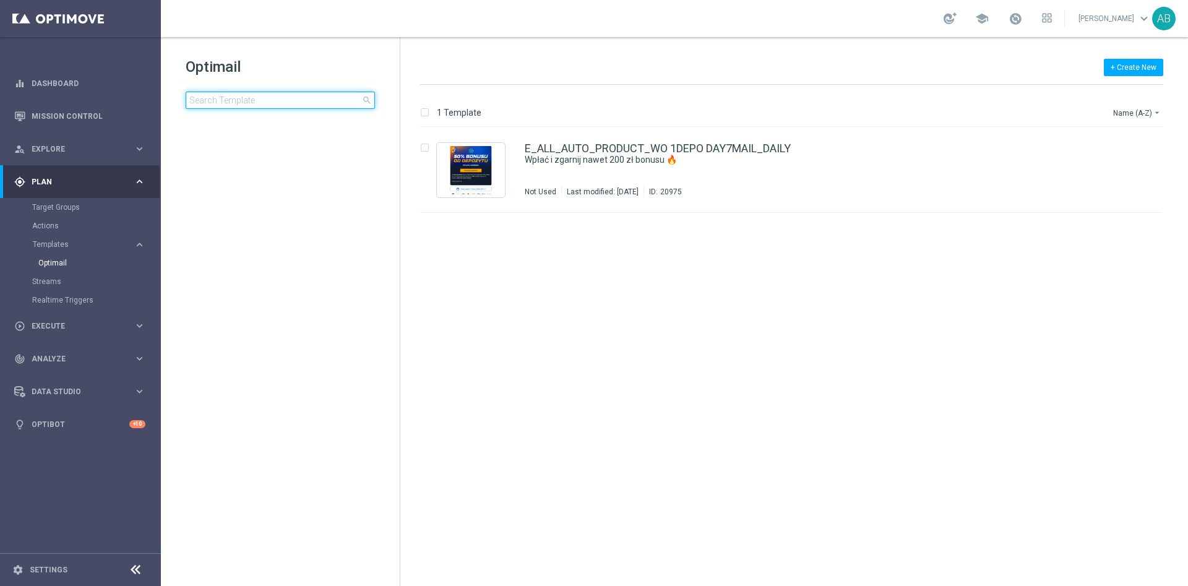
type input "E_ALL_AUTO_PRODUCT_WO 1DEPO DAY2MAIL_DAILY"
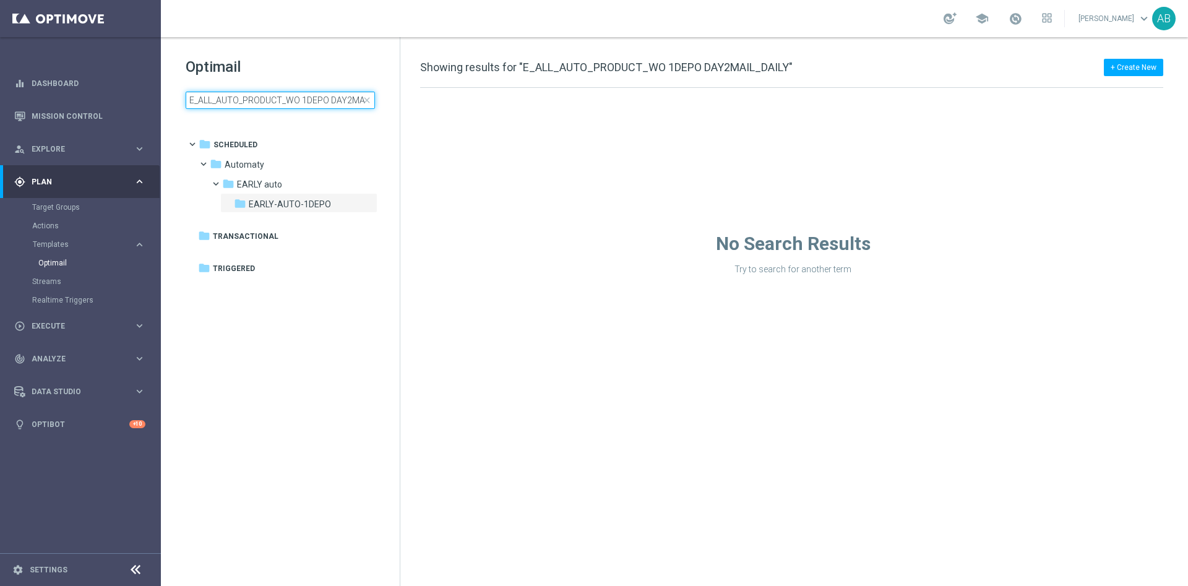
scroll to position [0, 30]
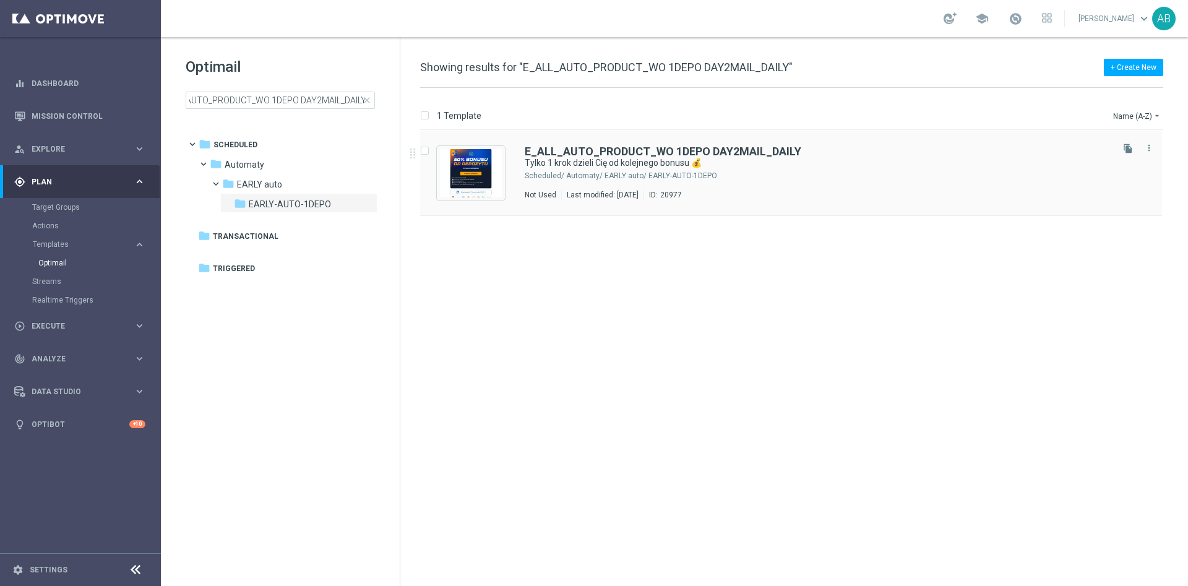
click at [627, 178] on div "Automaty/ EARLY auto/ EARLY-AUTO-1DEPO" at bounding box center [838, 176] width 544 height 10
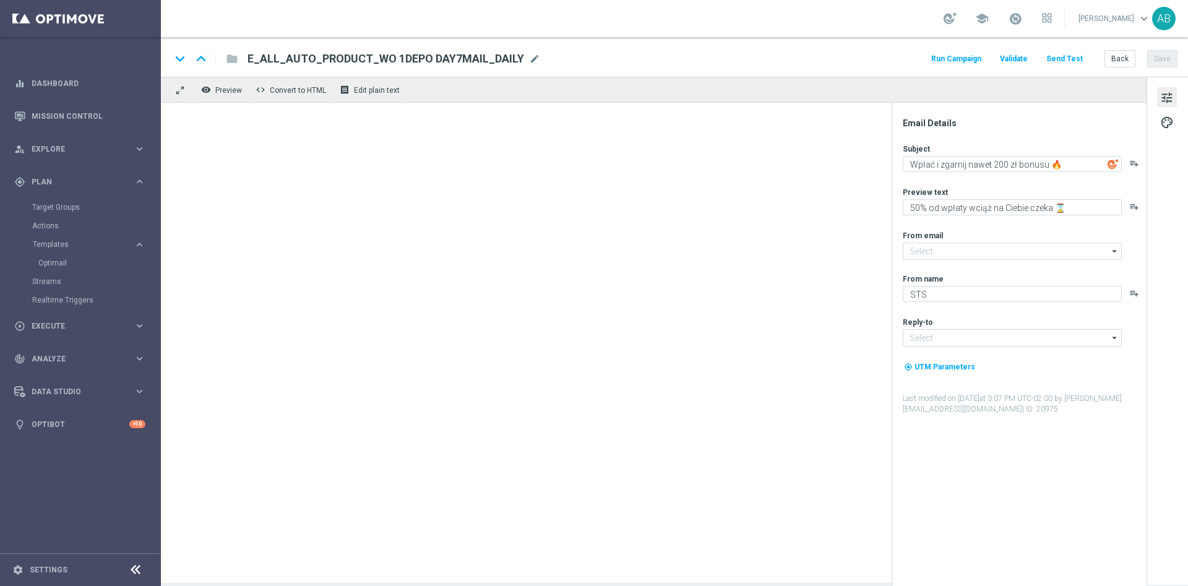
type input "oferta@sts.pl"
type input "kontakt@sts.pl"
type textarea "Tylko 1 krok dzieli Cię od kolejnego bonusu 💰"
type textarea "Zrób drugą wpłatę i odbierz do 200 zł ekstra 🤩"
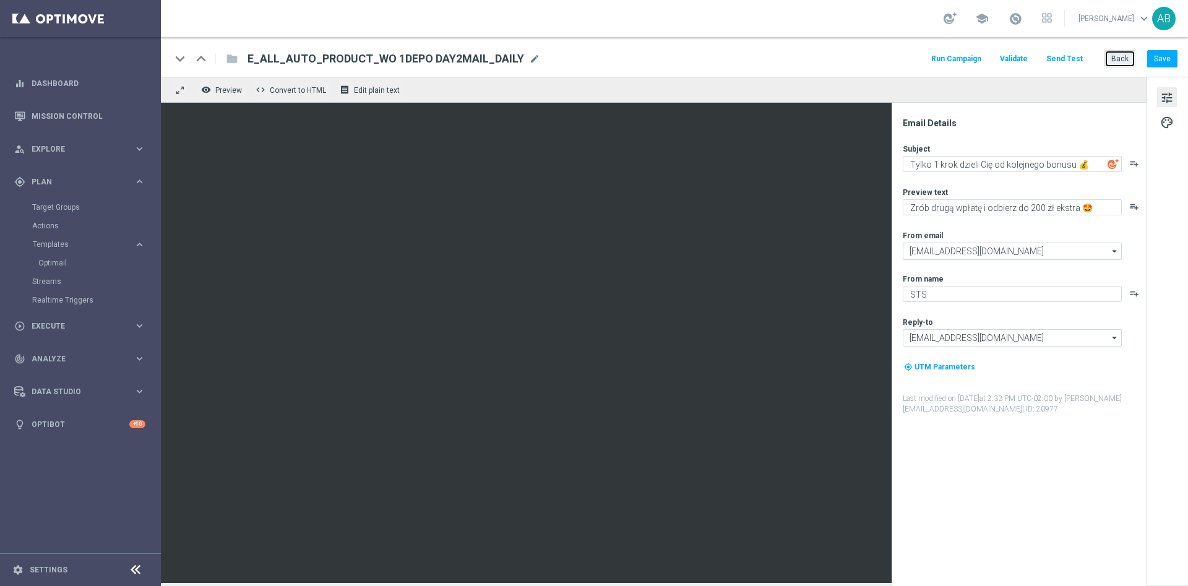
click at [1126, 61] on button "Back" at bounding box center [1119, 58] width 31 height 17
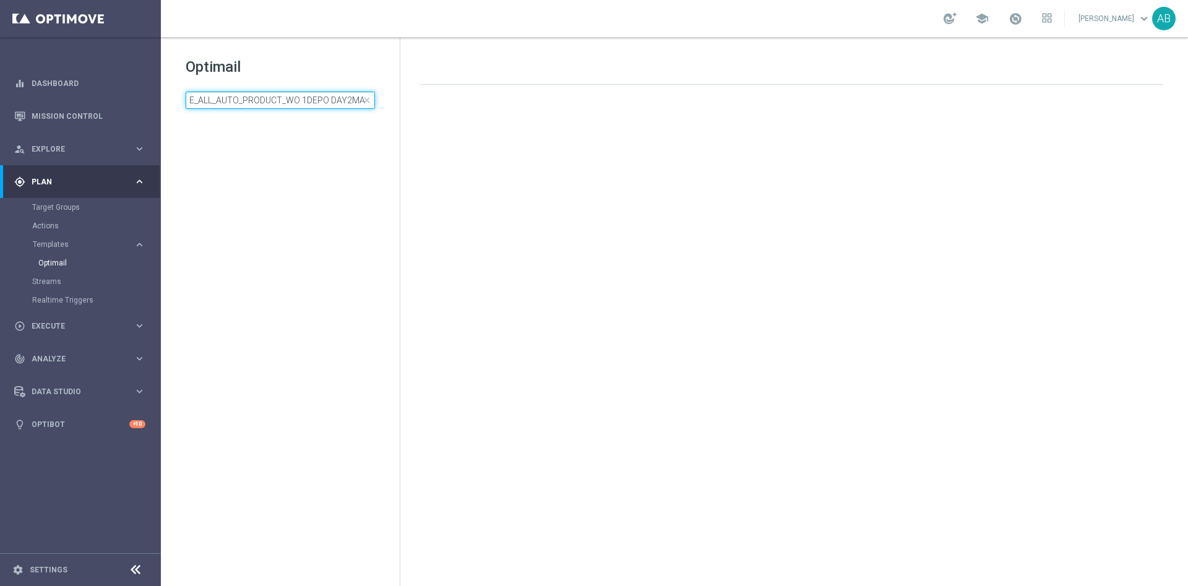
click at [283, 104] on input "E_ALL_AUTO_PRODUCT_WO 1DEPO DAY2MAIL_DAILY" at bounding box center [280, 100] width 189 height 17
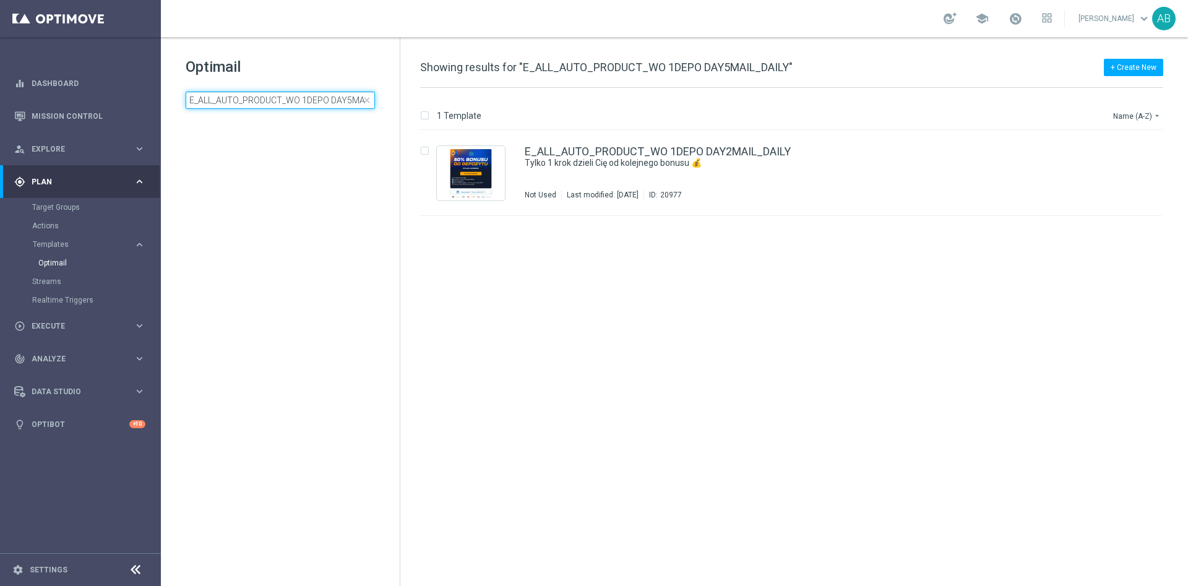
scroll to position [0, 30]
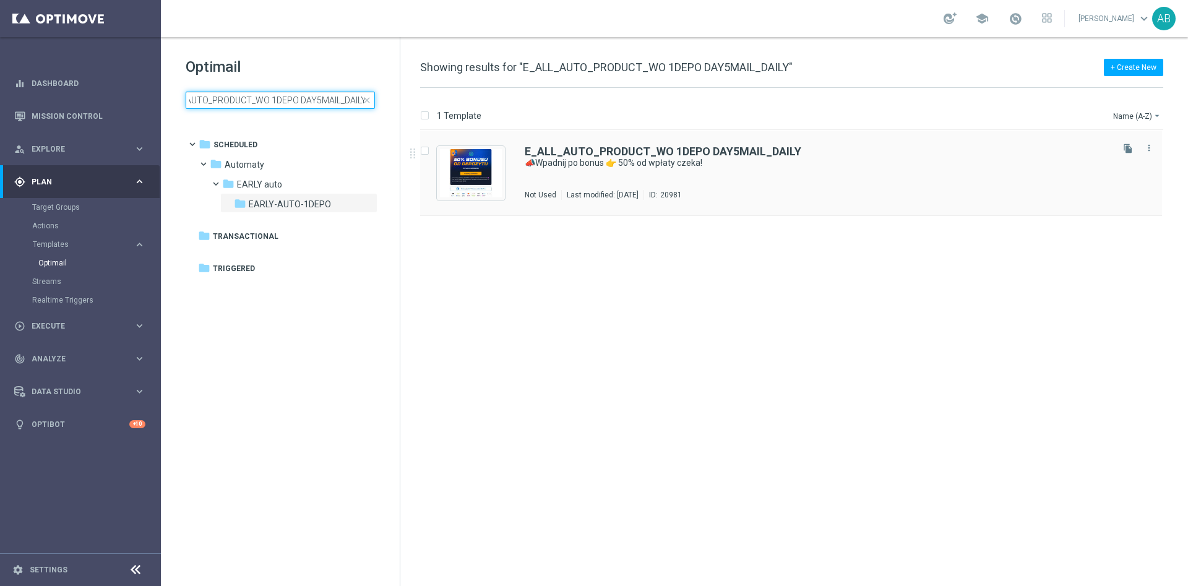
type input "E_ALL_AUTO_PRODUCT_WO 1DEPO DAY5MAIL_DAILY"
click at [644, 194] on div "Last modified: Monday, October 13, 2025" at bounding box center [603, 195] width 82 height 10
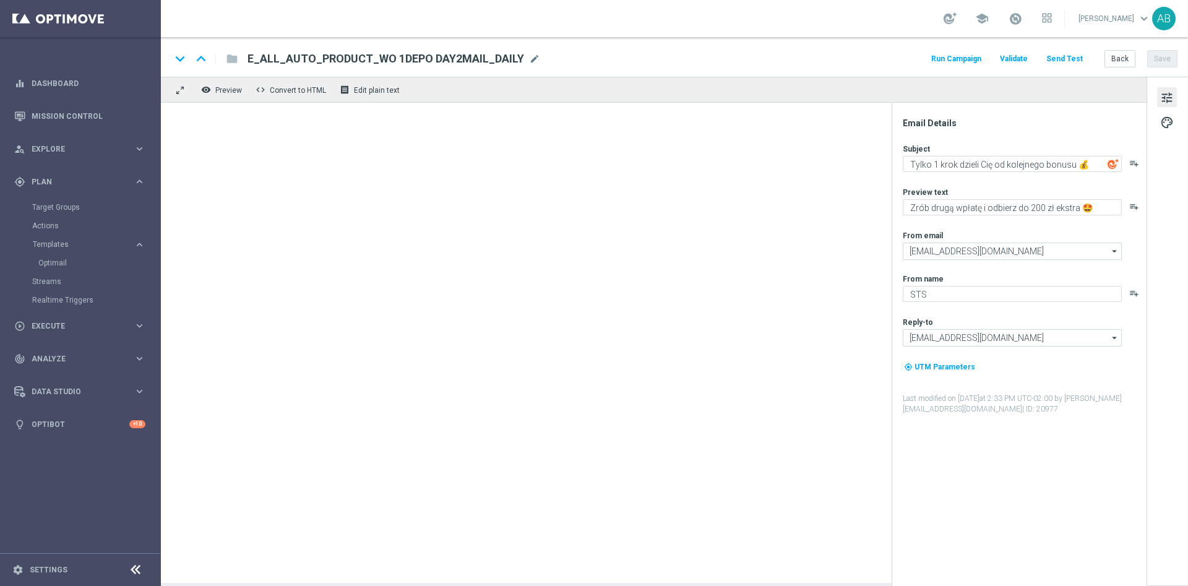
type textarea "📣Wpadnij po bonus 👉 50% od wpłaty czeka!"
type textarea "Zgarnij do 200 zł ekstra kasy 💸"
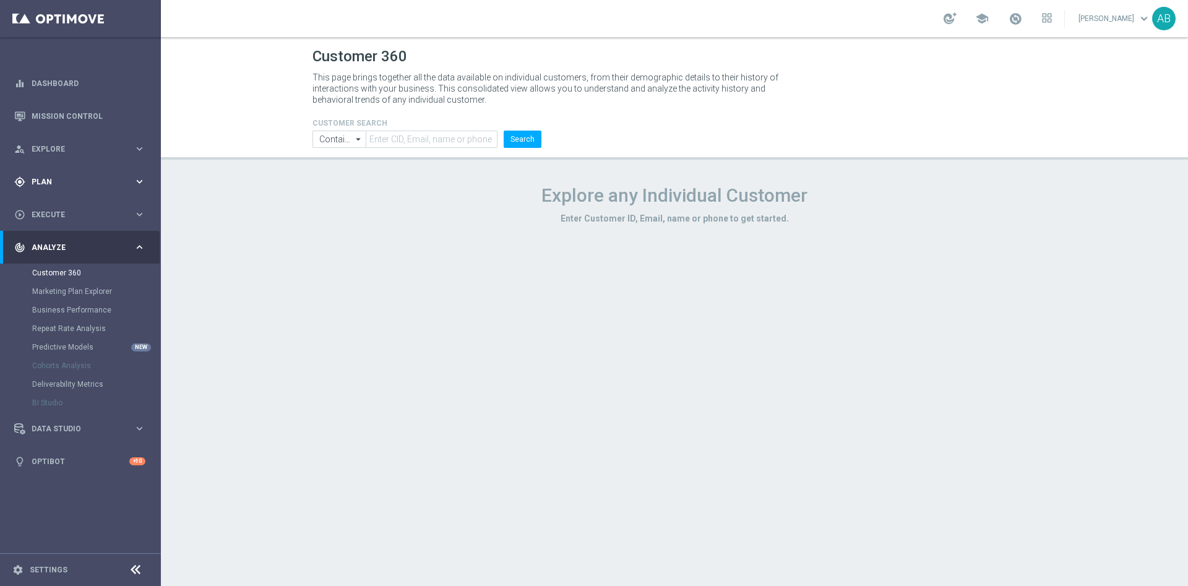
click at [99, 187] on div "gps_fixed Plan keyboard_arrow_right" at bounding box center [80, 181] width 160 height 33
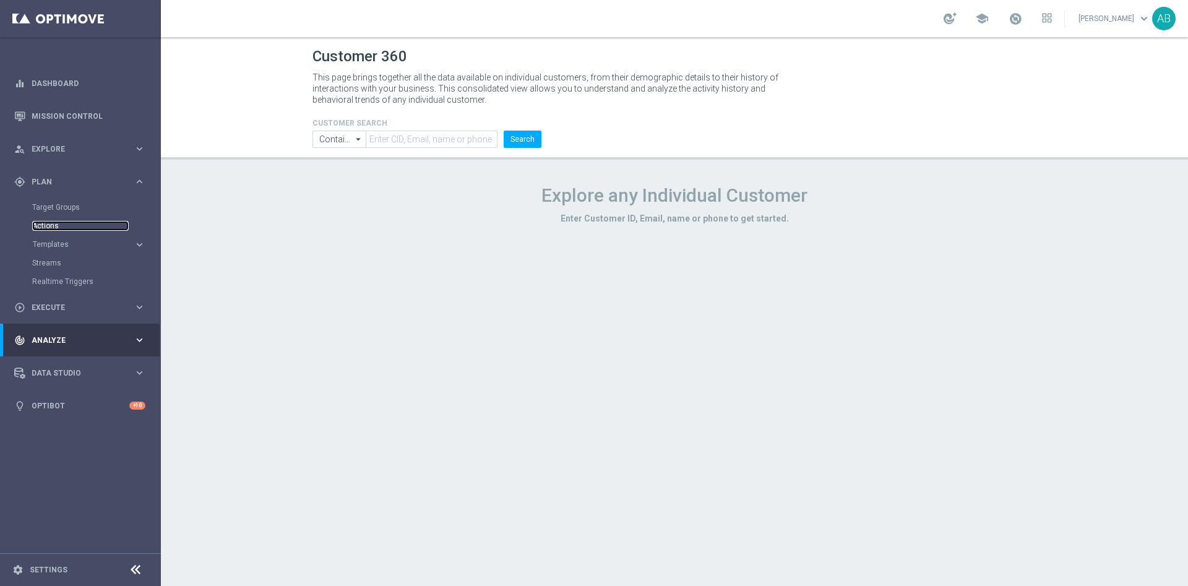
click at [71, 226] on link "Actions" at bounding box center [80, 226] width 97 height 10
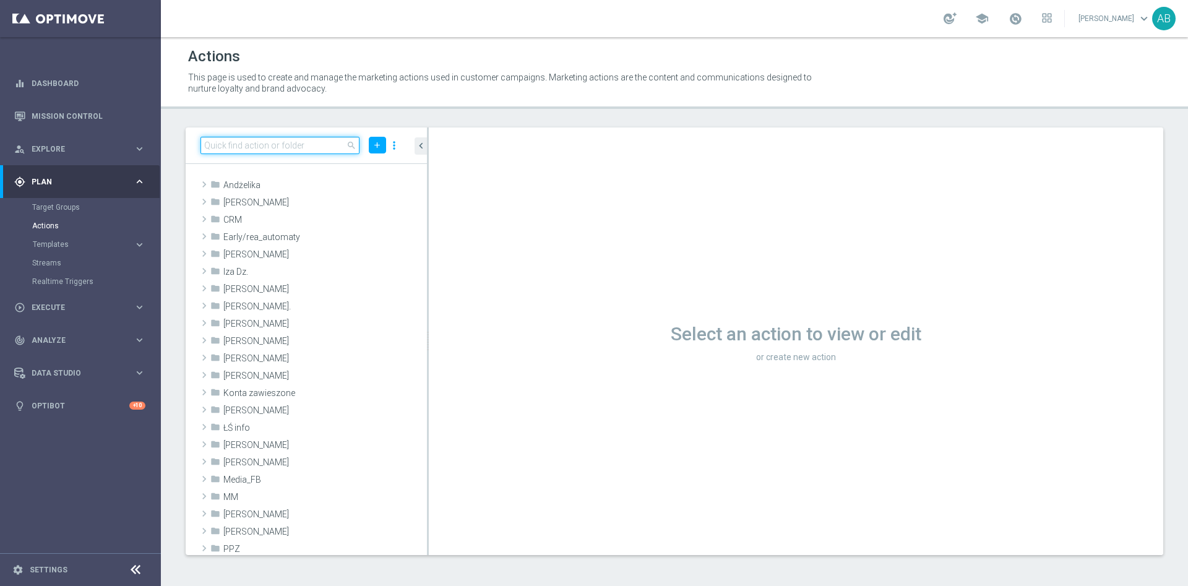
click at [309, 147] on input at bounding box center [279, 145] width 159 height 17
paste input "E_ALL_AUTO_PRODUCT_WO 1DEPO DAY1MAIL_DAILY"
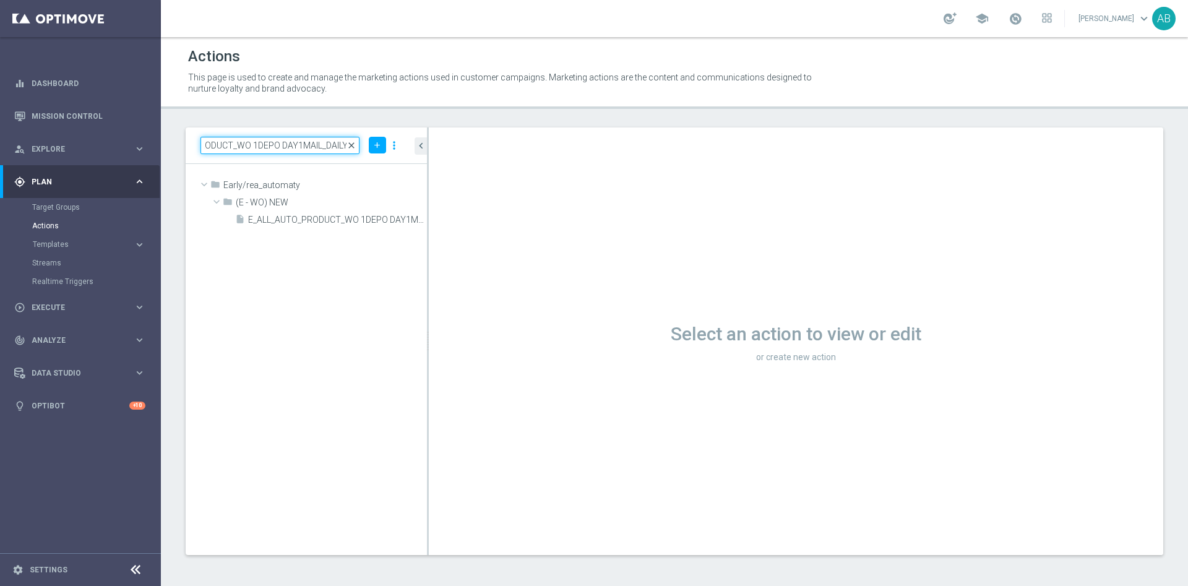
type input "E_ALL_AUTO_PRODUCT_WO 1DEPO DAY1MAIL_DAILY"
click at [351, 145] on span "close" at bounding box center [352, 145] width 10 height 10
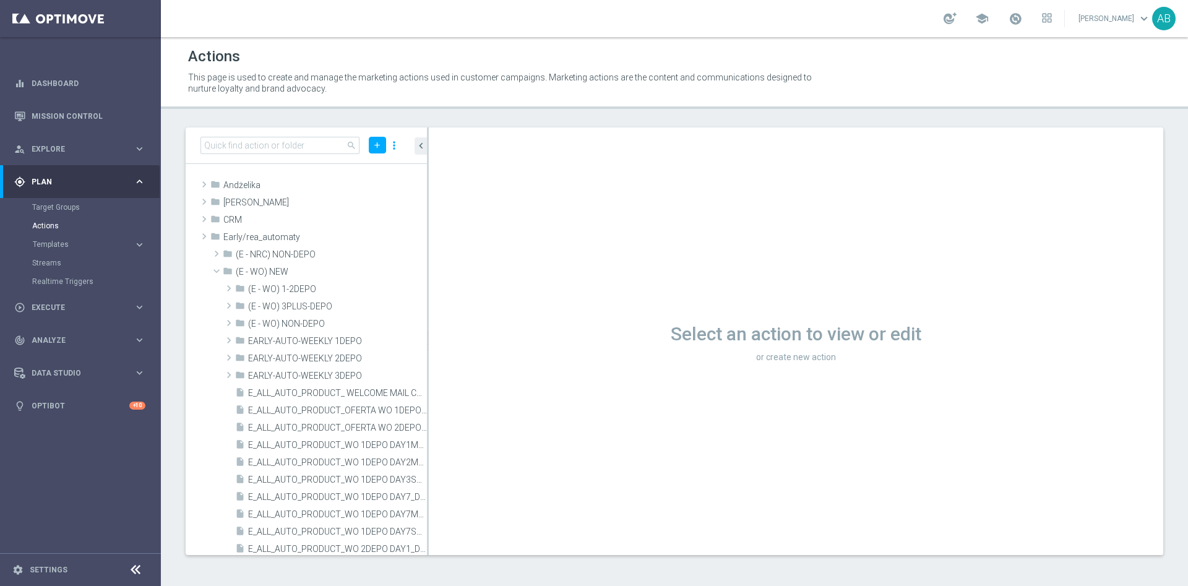
scroll to position [0, 0]
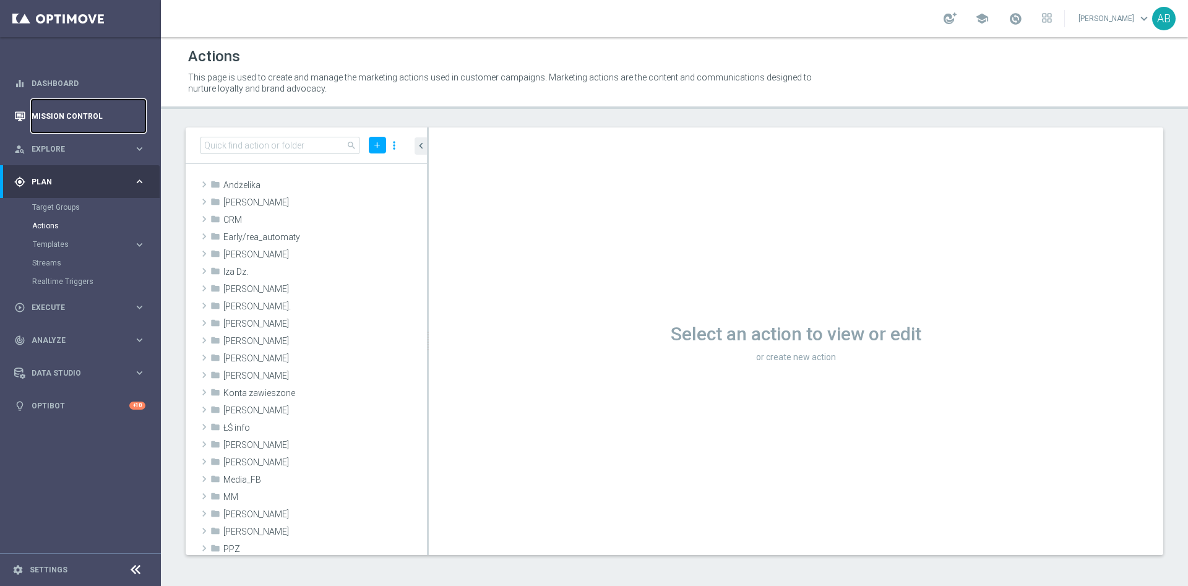
click at [95, 118] on link "Mission Control" at bounding box center [89, 116] width 114 height 33
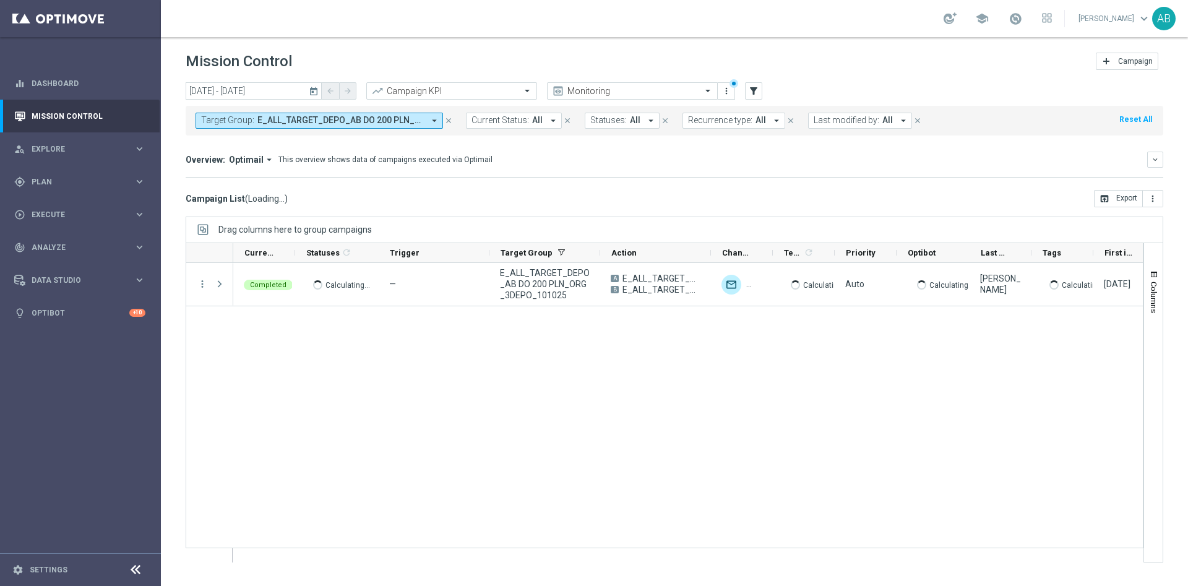
click at [368, 123] on span "E_ALL_TARGET_DEPO_AB DO 200 PLN_ORG_3DEPO_101025" at bounding box center [340, 120] width 166 height 11
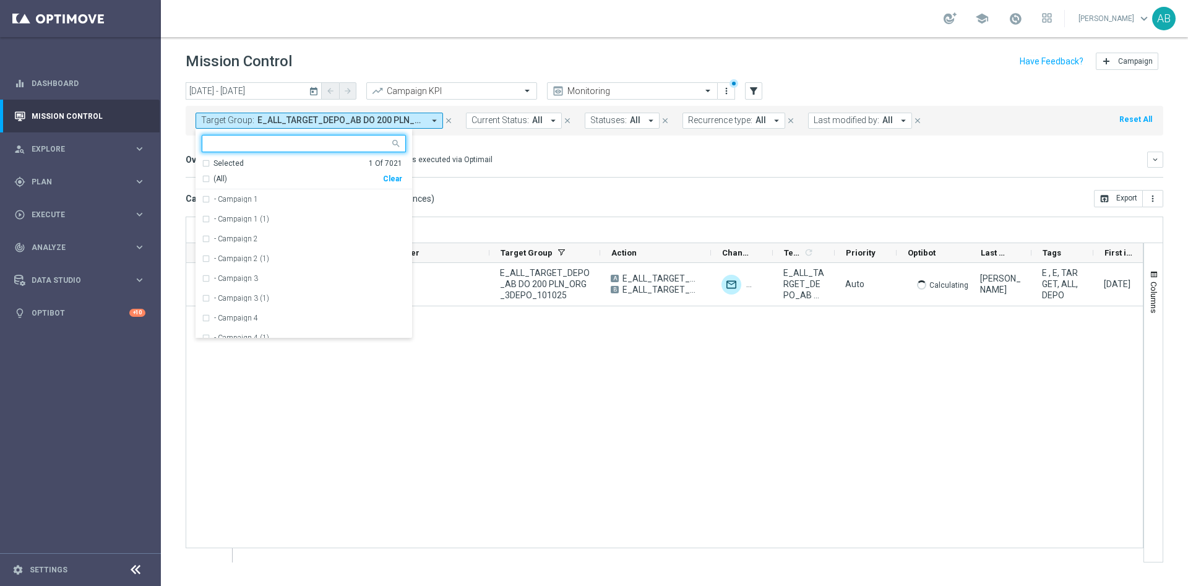
click at [0, 0] on div "Clear" at bounding box center [0, 0] width 0 height 0
click at [372, 142] on input "text" at bounding box center [299, 144] width 181 height 11
paste input "E_NH-HIGH_AUTO_PRODUCT_WO 1DEPO DAY29_DAILY"
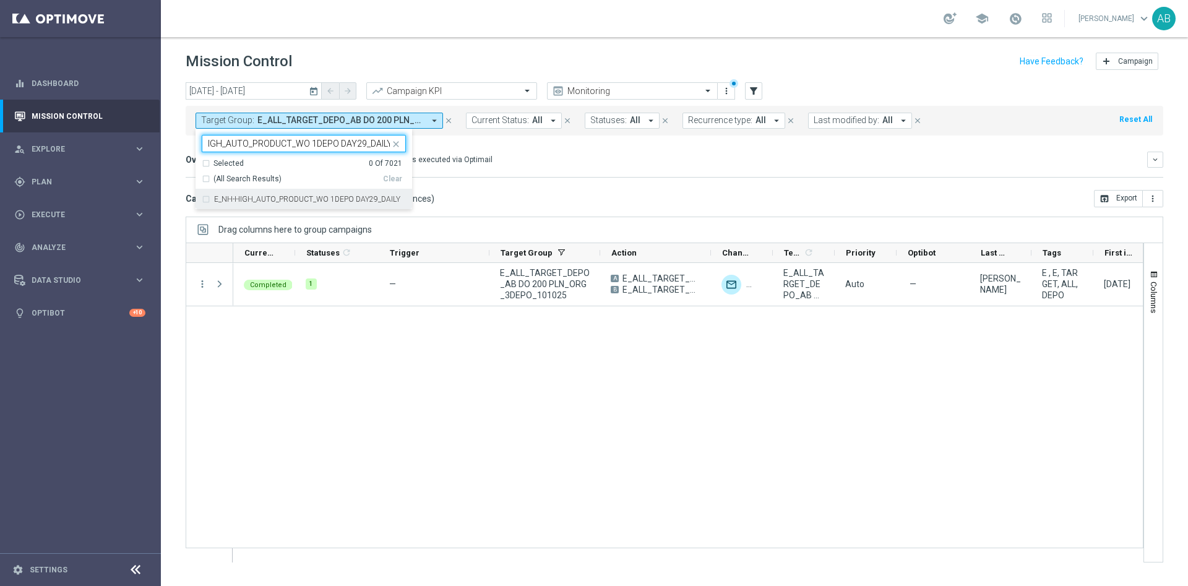
click at [348, 198] on label "E_NH-HIGH_AUTO_PRODUCT_WO 1DEPO DAY29_DAILY" at bounding box center [307, 199] width 186 height 7
type input "E_NH-HIGH_AUTO_PRODUCT_WO 1DEPO DAY29_DAILY"
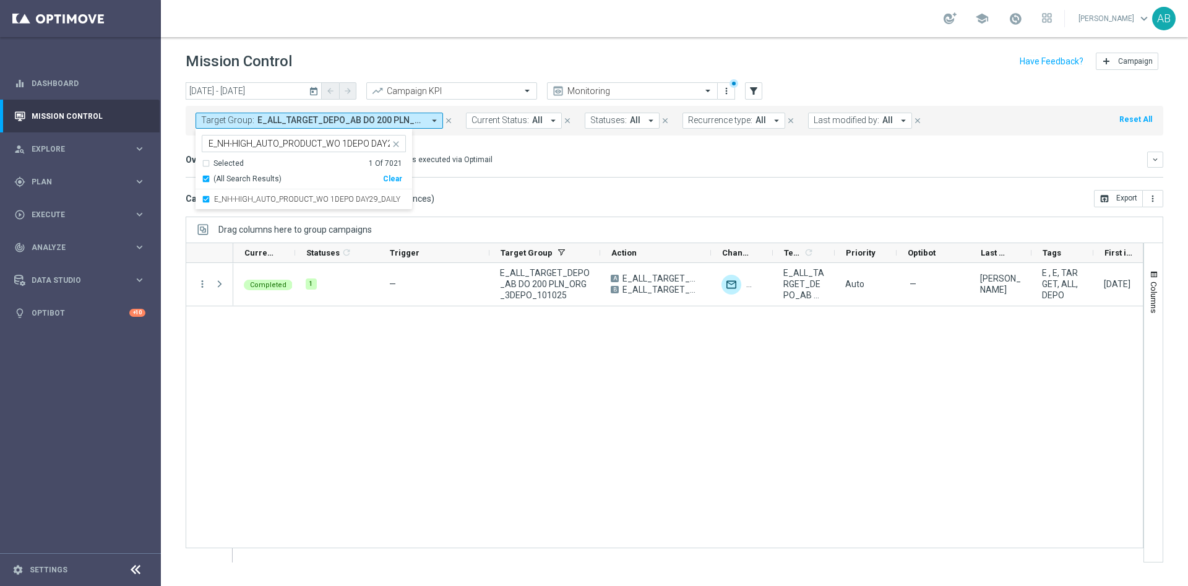
click at [563, 165] on div "Overview: Optimail arrow_drop_down This overview shows data of campaigns execut…" at bounding box center [675, 160] width 978 height 16
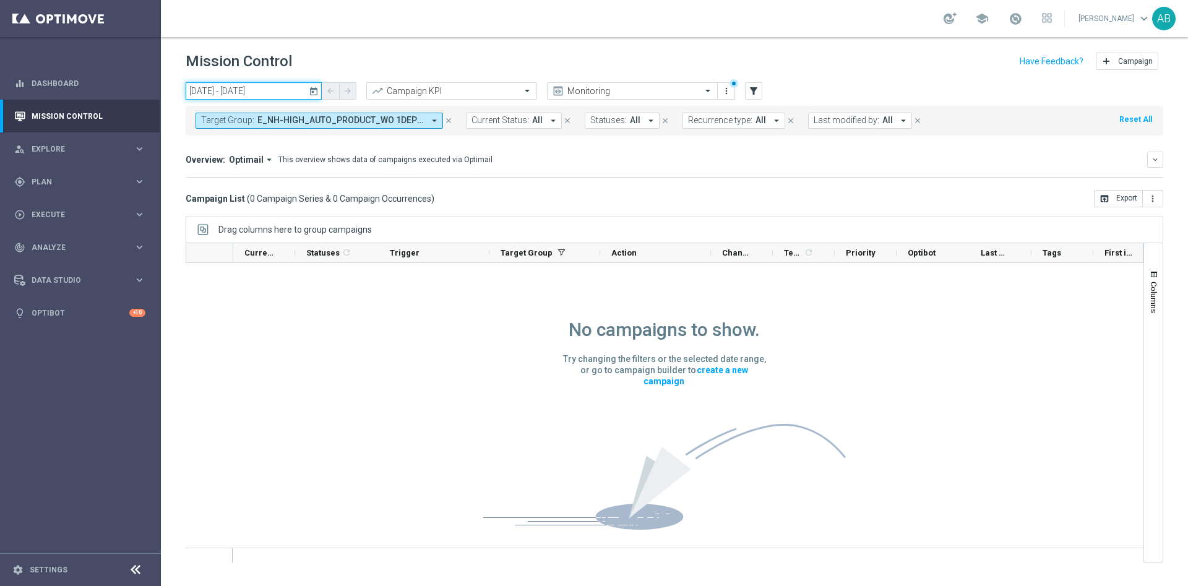
click at [267, 90] on input "06 Oct 2025 - 19 Oct 2025" at bounding box center [254, 90] width 136 height 17
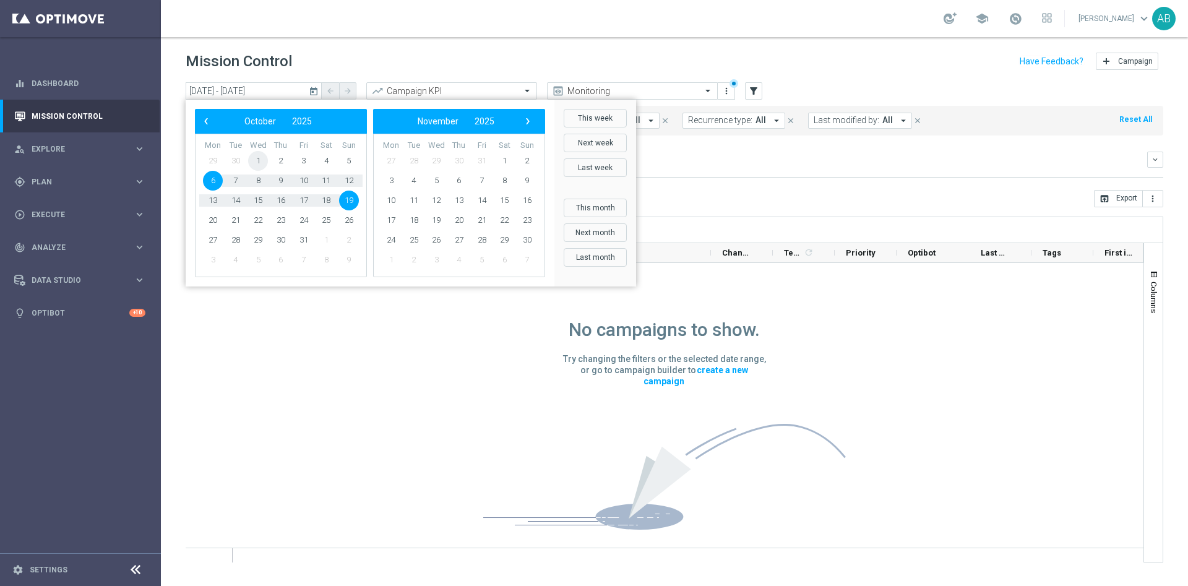
click at [257, 163] on span "1" at bounding box center [258, 161] width 20 height 20
click at [342, 197] on span "19" at bounding box center [349, 201] width 20 height 20
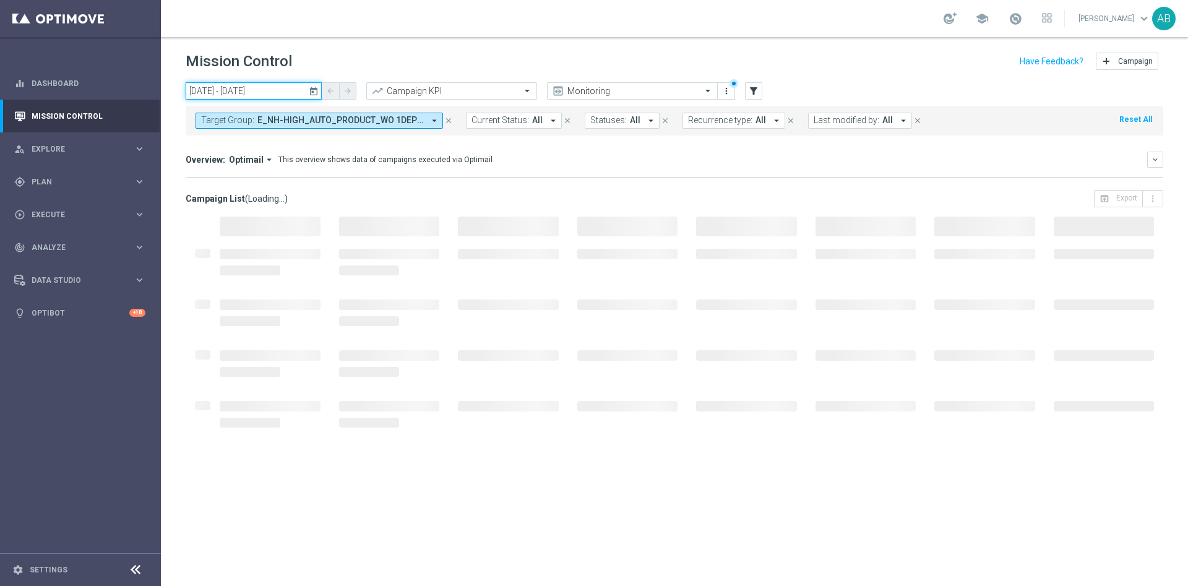
click at [264, 88] on input "01 Oct 2025 - 19 Oct 2025" at bounding box center [254, 90] width 136 height 17
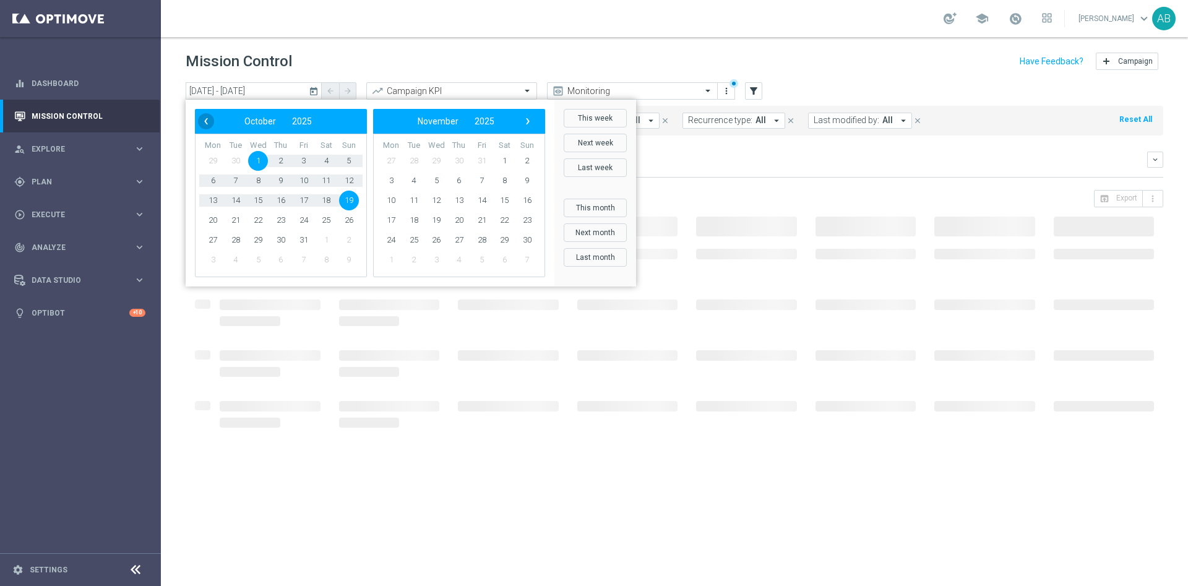
click at [207, 127] on span "‹" at bounding box center [206, 121] width 16 height 16
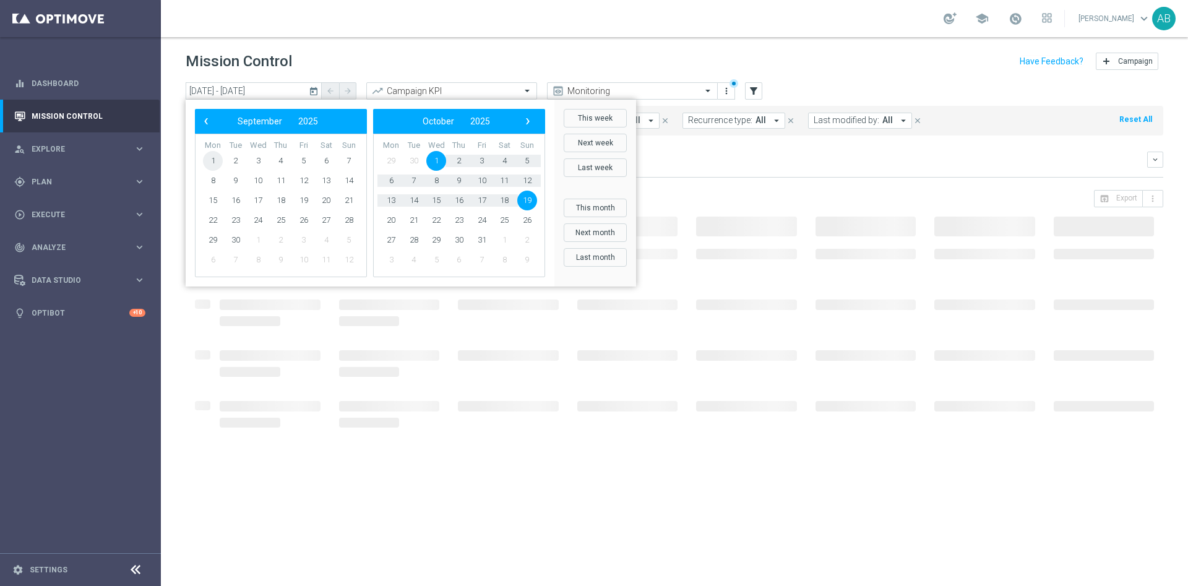
click at [218, 161] on span "1" at bounding box center [213, 161] width 20 height 20
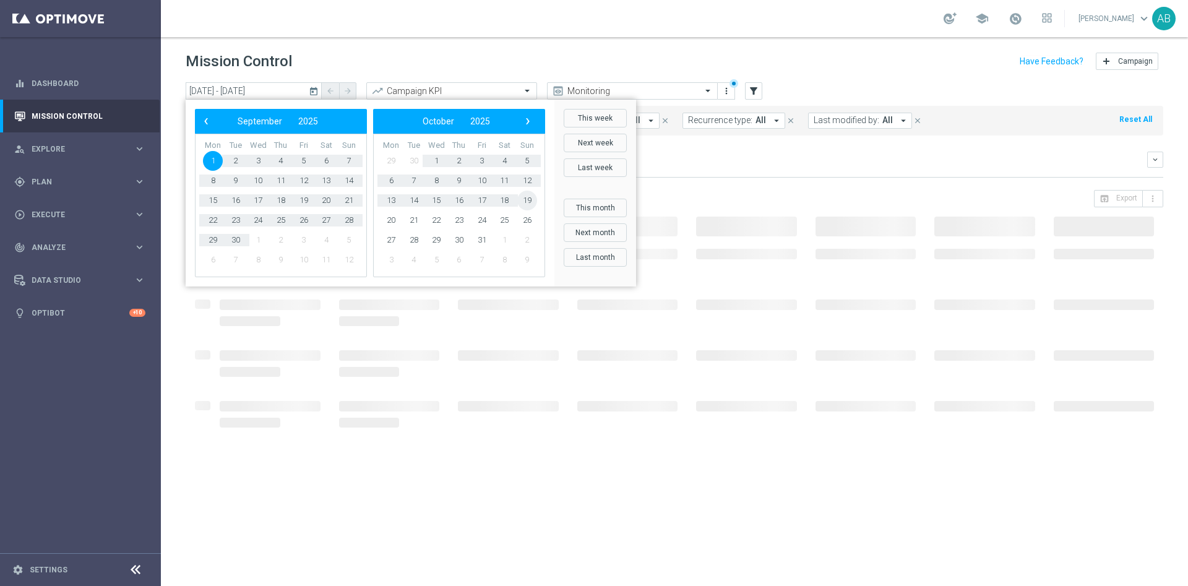
click at [527, 197] on span "19" at bounding box center [527, 201] width 20 height 20
type input "01 Sep 2025 - 19 Oct 2025"
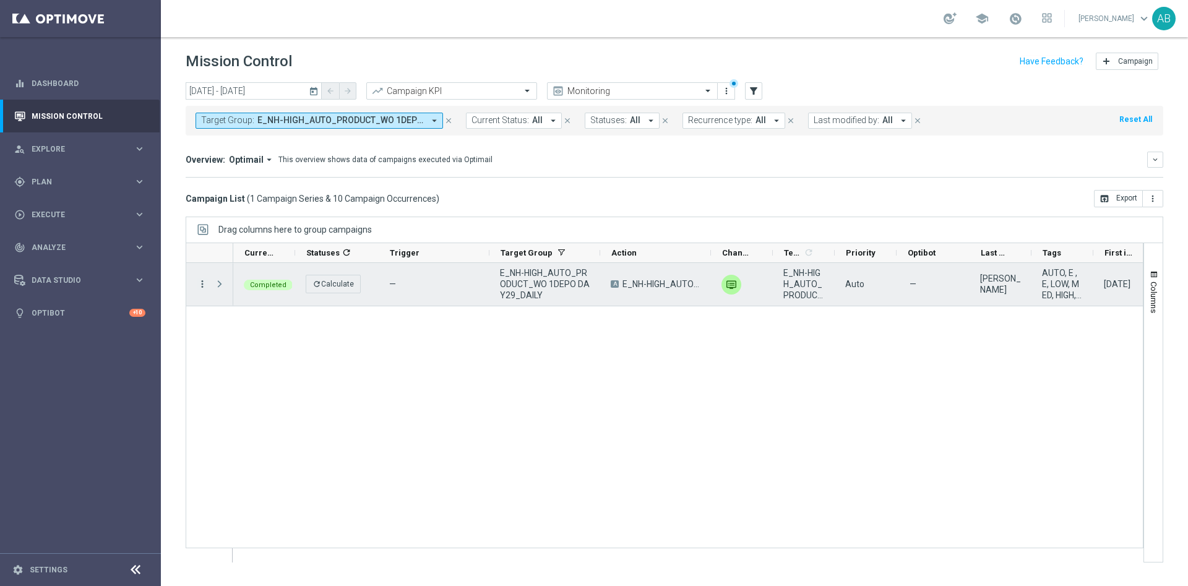
click at [203, 283] on icon "more_vert" at bounding box center [202, 283] width 11 height 11
click at [246, 290] on span "Campaign Details" at bounding box center [257, 291] width 62 height 9
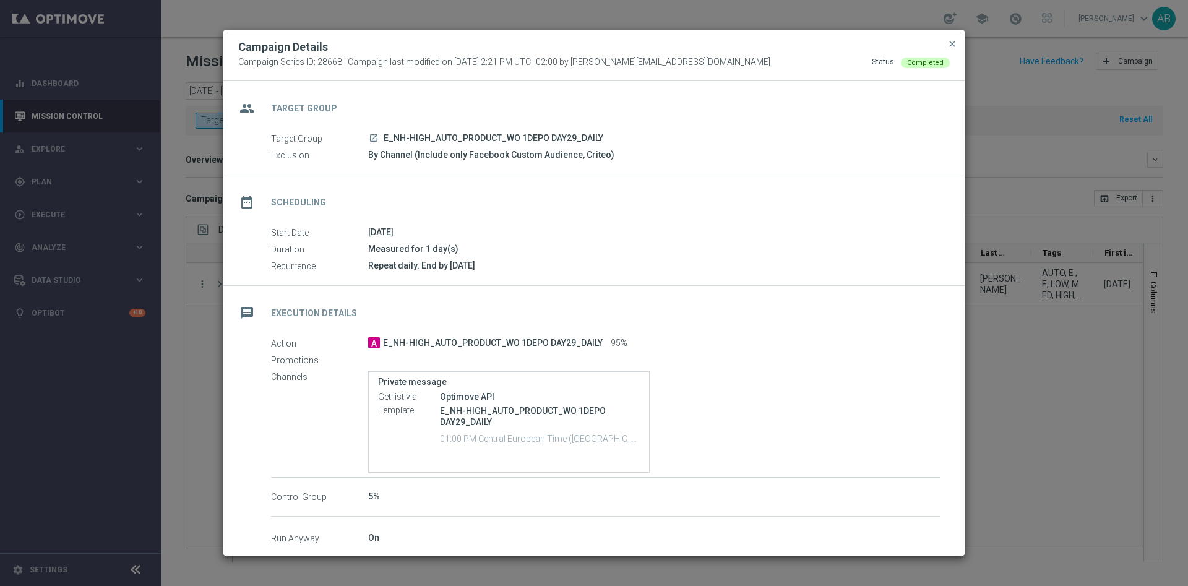
click at [209, 169] on modal-container "Campaign Details Campaign Series ID: 28668 | Campaign last modified on 3 Jul 20…" at bounding box center [594, 293] width 1188 height 586
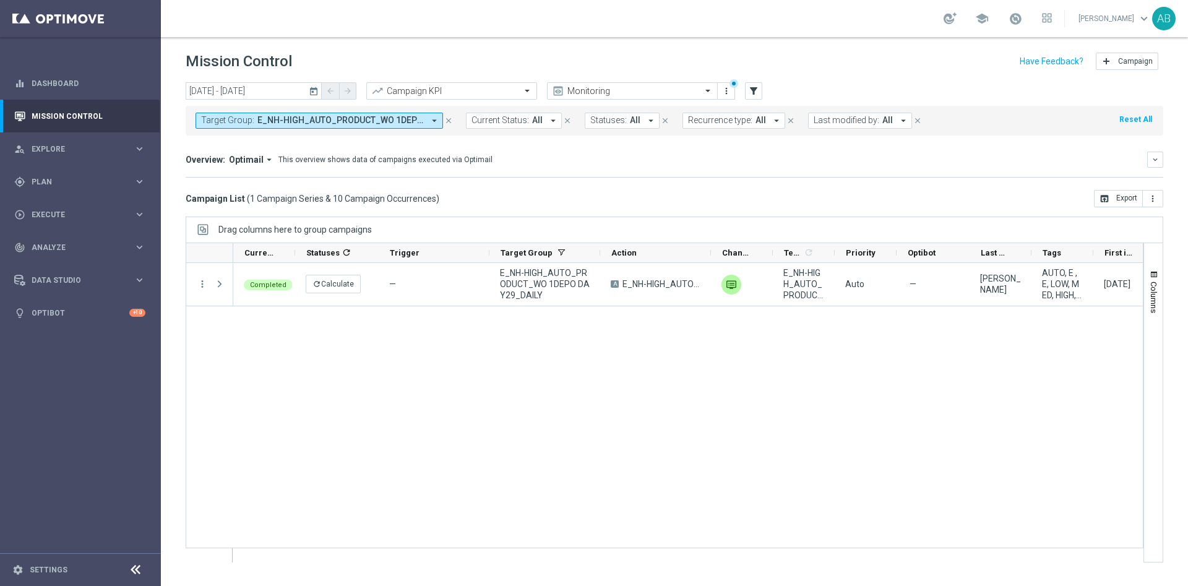
click at [329, 117] on span "E_NH-HIGH_AUTO_PRODUCT_WO 1DEPO DAY29_DAILY" at bounding box center [340, 120] width 166 height 11
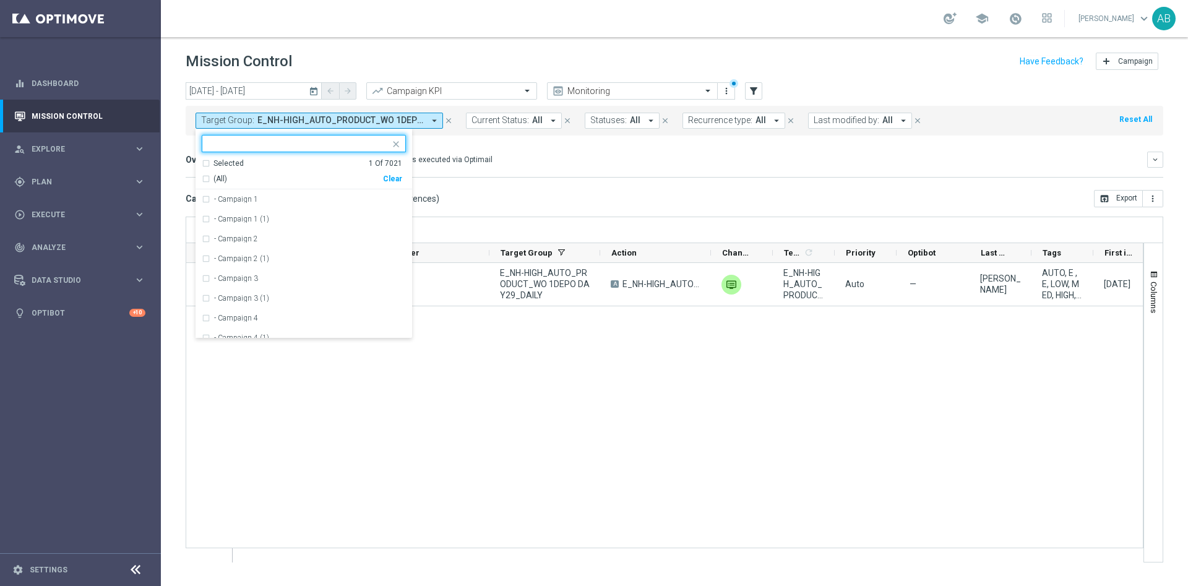
click at [0, 0] on div "Clear" at bounding box center [0, 0] width 0 height 0
click at [368, 144] on input "text" at bounding box center [299, 144] width 181 height 11
paste input "E_NH-HIGH_AUTO_PRODUCT_WO NONDEPO DAY1_DAILY"
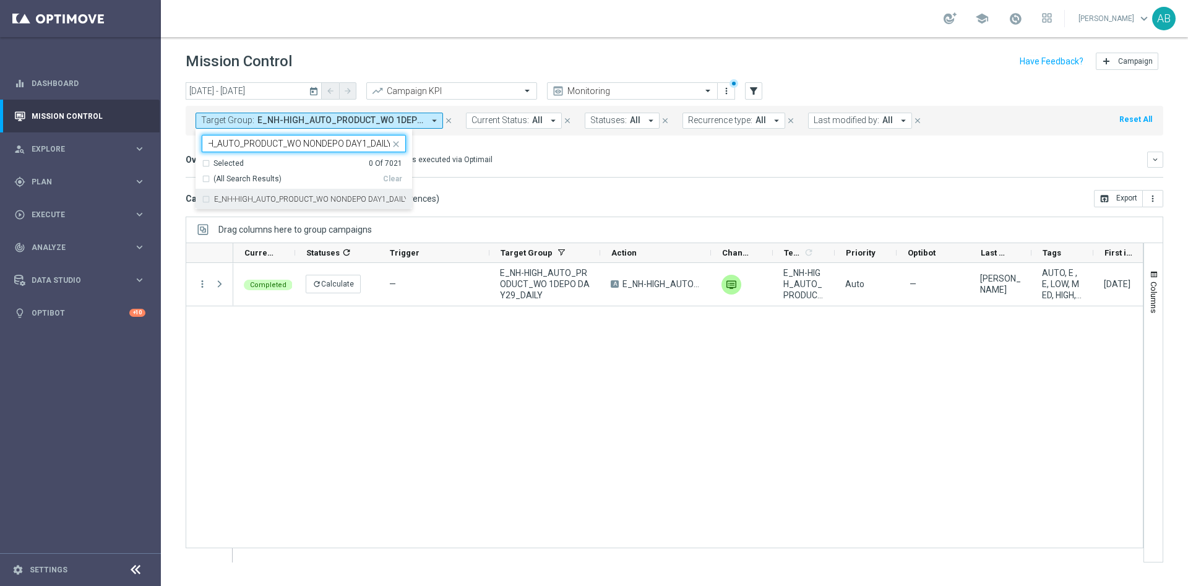
click at [356, 198] on label "E_NH-HIGH_AUTO_PRODUCT_WO NONDEPO DAY1_DAILY" at bounding box center [310, 199] width 192 height 7
type input "E_NH-HIGH_AUTO_PRODUCT_WO NONDEPO DAY1_DAILY"
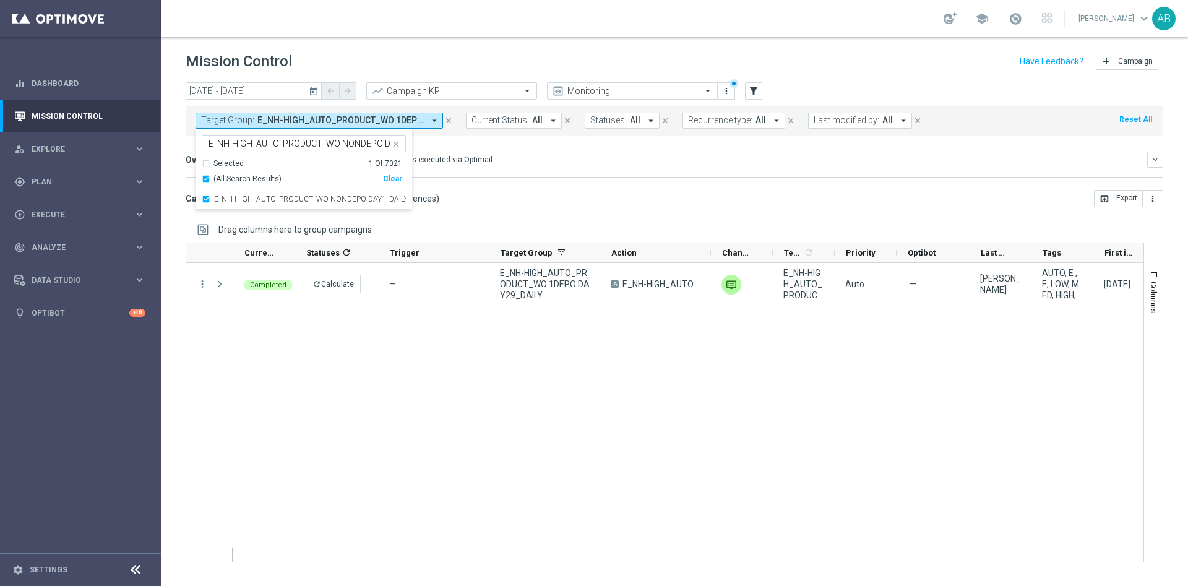
click at [520, 179] on mini-dashboard "Overview: Optimail arrow_drop_down This overview shows data of campaigns execut…" at bounding box center [675, 163] width 978 height 54
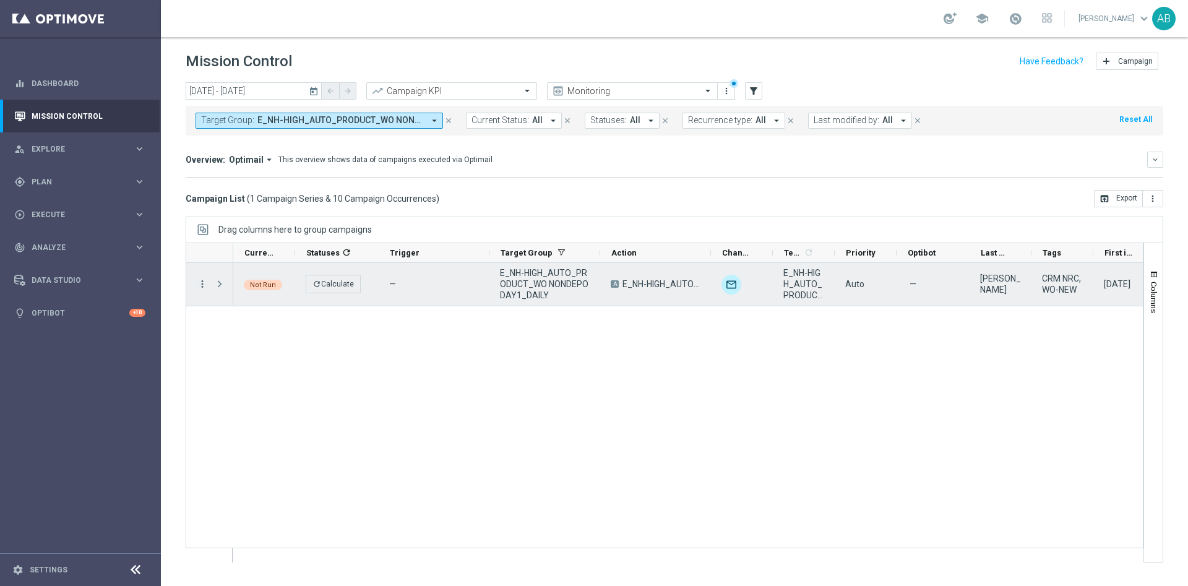
click at [205, 285] on icon "more_vert" at bounding box center [202, 283] width 11 height 11
click at [223, 290] on div "list" at bounding box center [217, 292] width 19 height 9
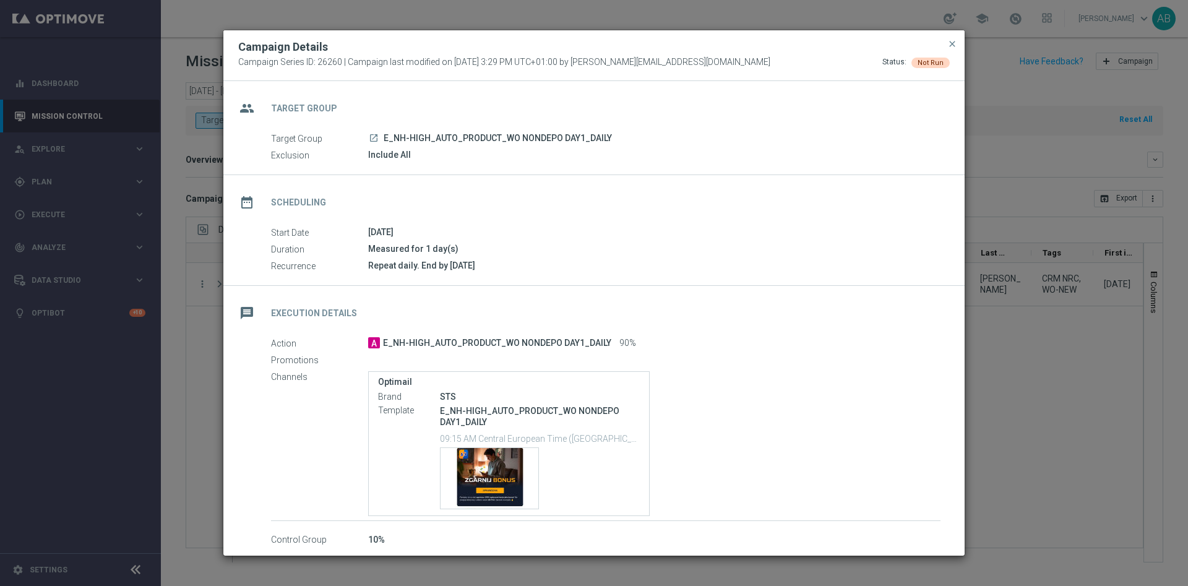
click at [173, 248] on modal-container "Campaign Details Campaign Series ID: 26260 | Campaign last modified on 19 Mar 2…" at bounding box center [594, 293] width 1188 height 586
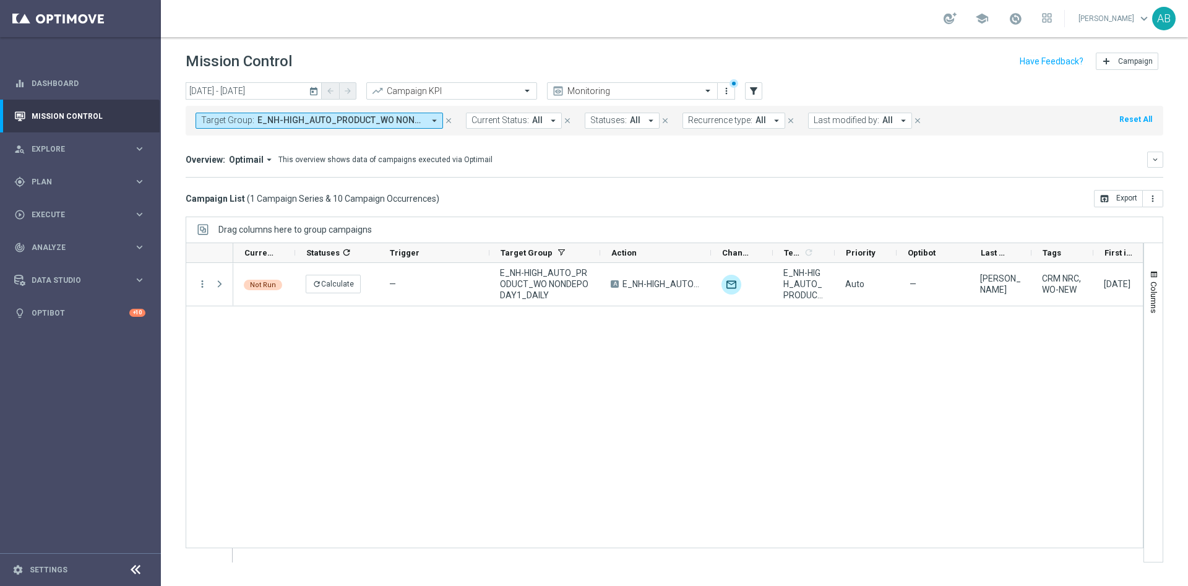
click at [325, 119] on span "E_NH-HIGH_AUTO_PRODUCT_WO NONDEPO DAY1_DAILY" at bounding box center [340, 120] width 166 height 11
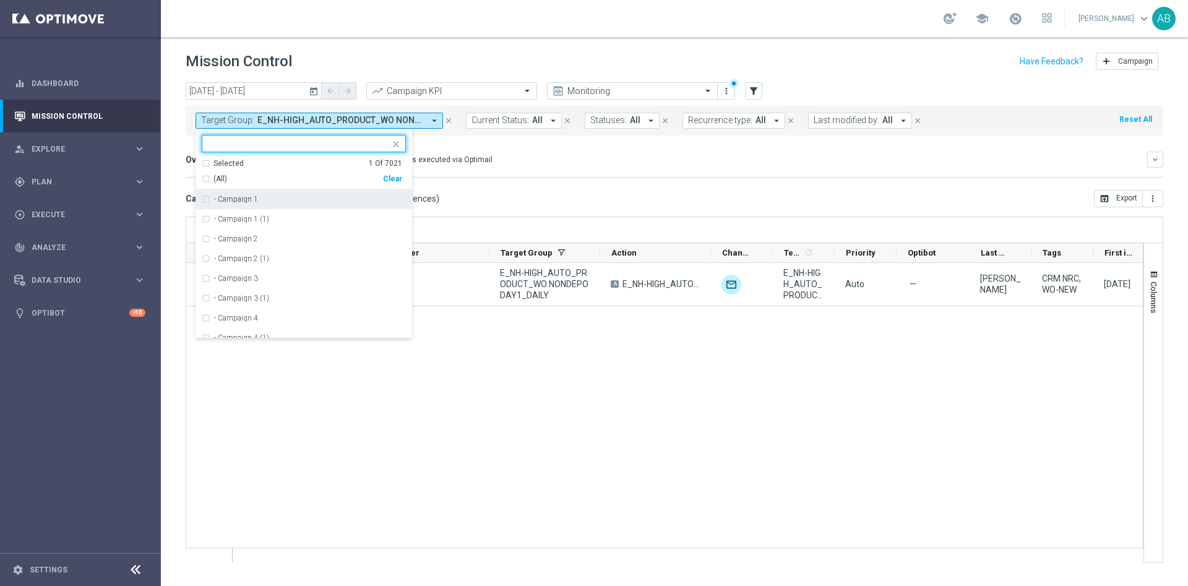
click at [493, 392] on div "Not Run refresh Calculate — E_NH-HIGH_AUTO_PRODUCT_WO NONDEPO DAY1_DAILY A E_NH…" at bounding box center [688, 412] width 910 height 299
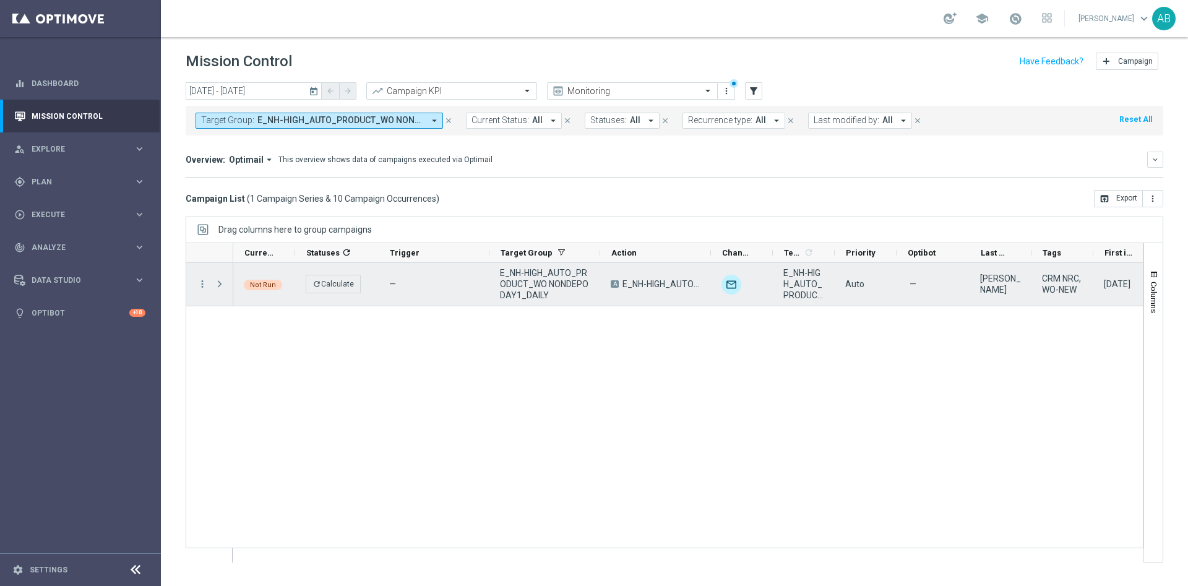
click at [200, 291] on div "more_vert" at bounding box center [197, 284] width 22 height 43
click at [201, 286] on icon "more_vert" at bounding box center [202, 283] width 11 height 11
click at [220, 291] on icon "list" at bounding box center [217, 292] width 9 height 9
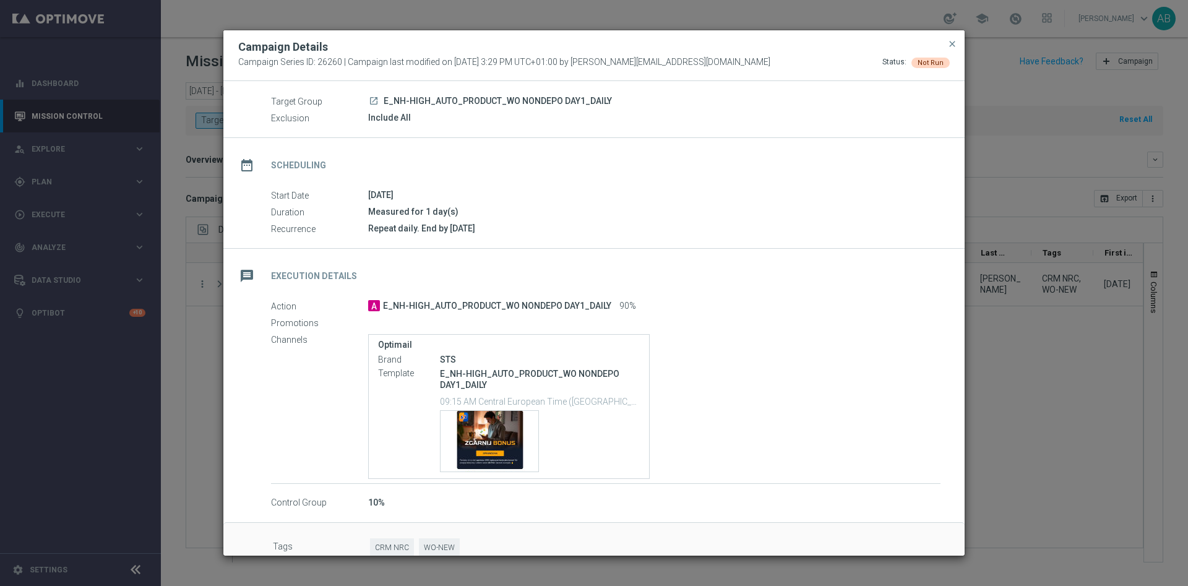
scroll to position [57, 0]
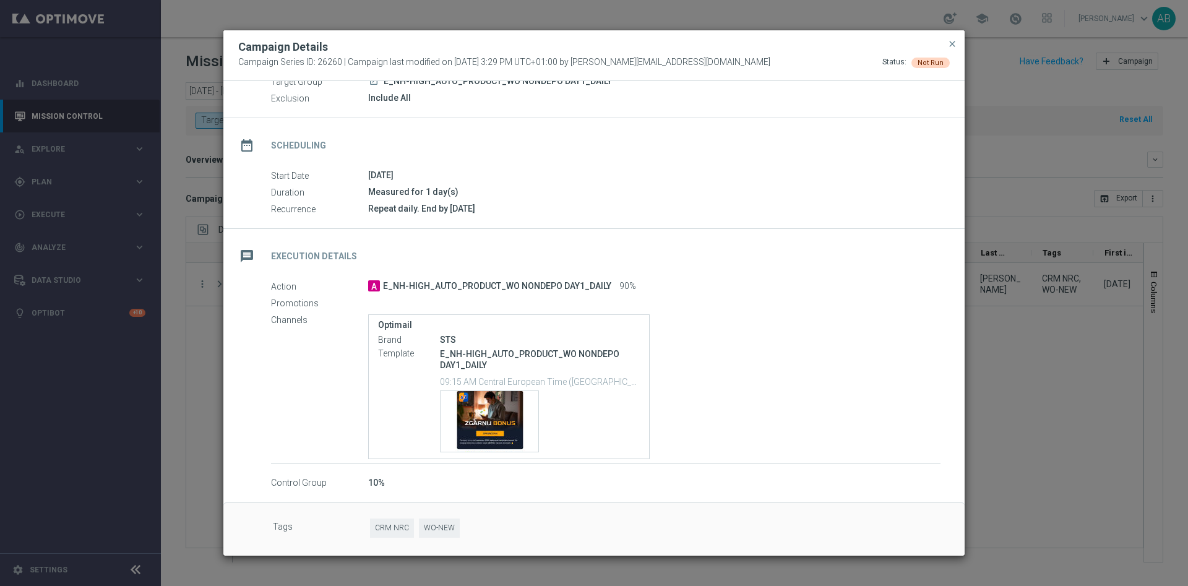
drag, startPoint x: 178, startPoint y: 285, endPoint x: 179, endPoint y: 279, distance: 6.3
click at [178, 284] on modal-container "Campaign Details Campaign Series ID: 26260 | Campaign last modified on 19 Mar 2…" at bounding box center [594, 293] width 1188 height 586
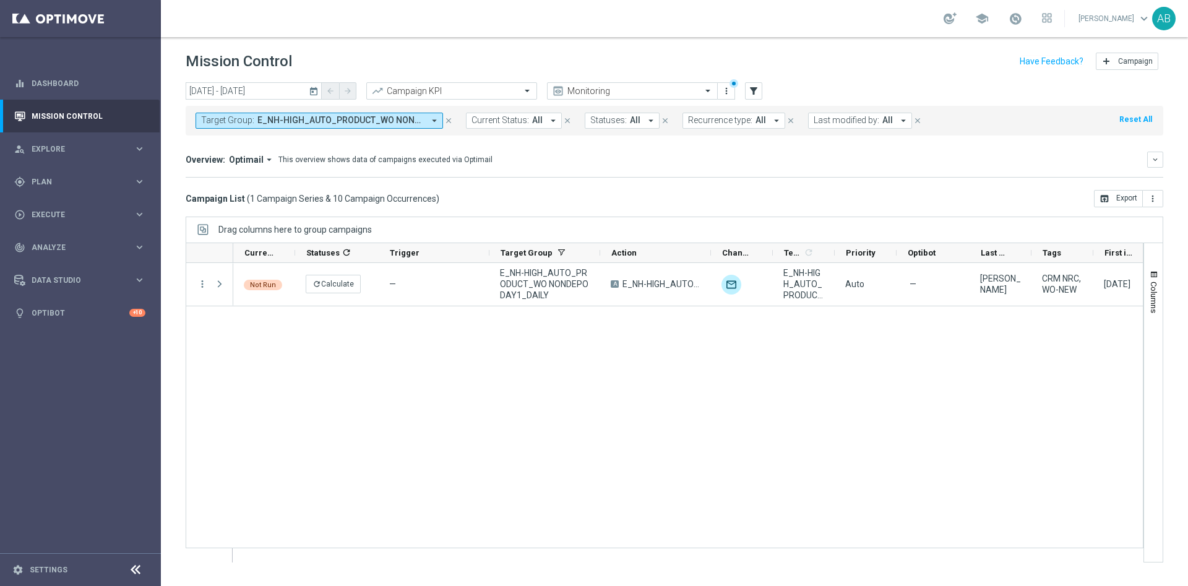
click at [286, 126] on button "Target Group: E_NH-HIGH_AUTO_PRODUCT_WO NONDEPO DAY1_DAILY arrow_drop_down" at bounding box center [320, 121] width 248 height 16
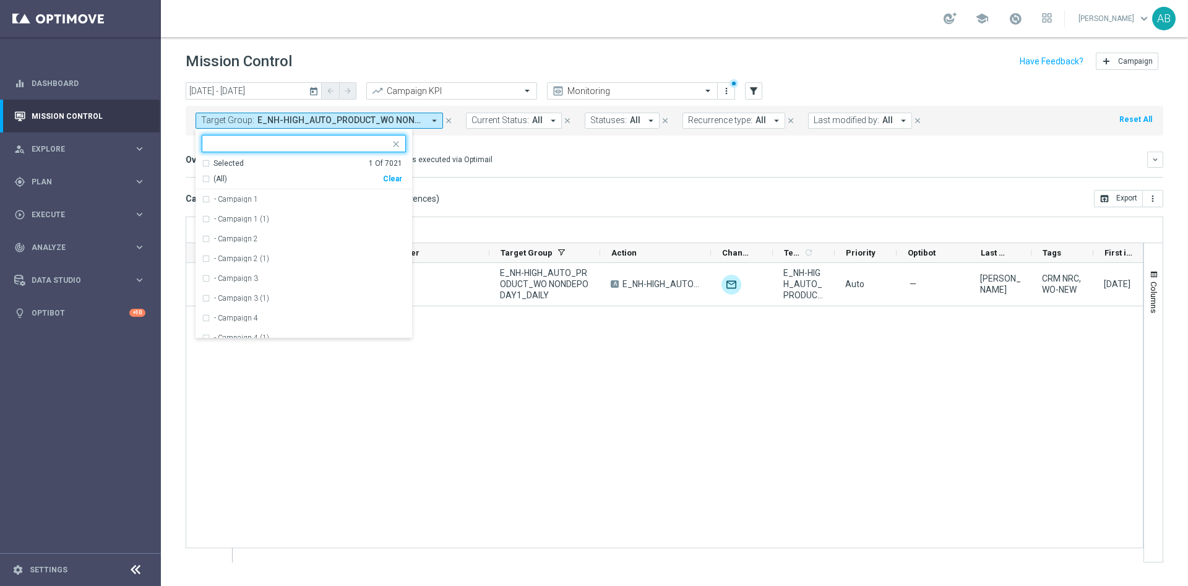
click at [0, 0] on div "Clear" at bounding box center [0, 0] width 0 height 0
click at [377, 146] on input "text" at bounding box center [299, 144] width 181 height 11
paste input "E_NH-HIGH_AUTO_PRODUCT_WO 1DEPO DAY29_DAILY"
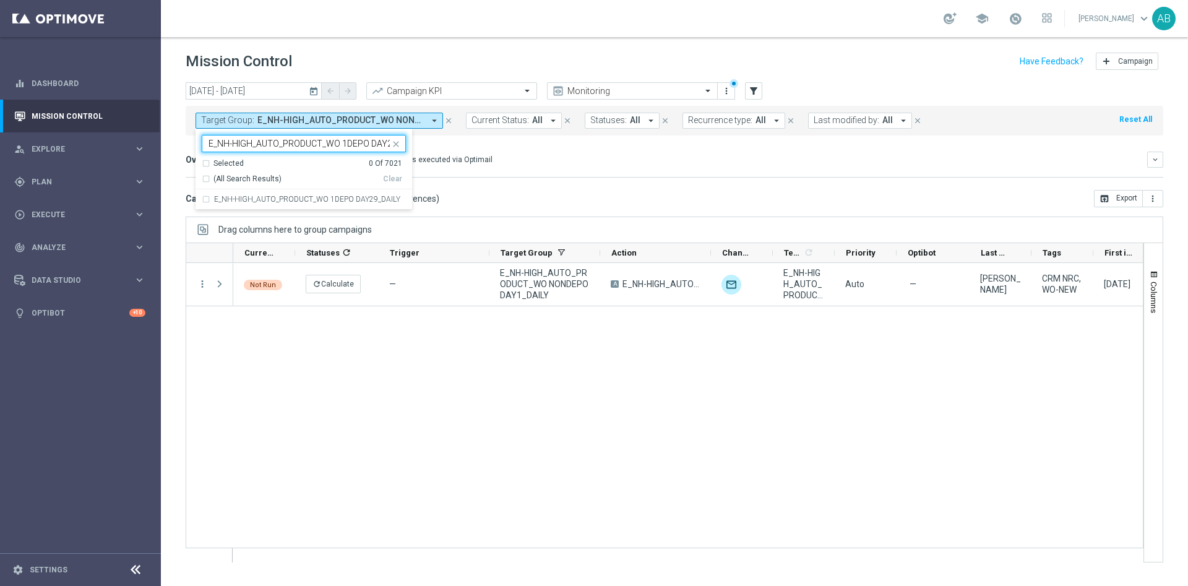
scroll to position [0, 30]
click at [330, 196] on label "E_NH-HIGH_AUTO_PRODUCT_WO 1DEPO DAY29_DAILY" at bounding box center [307, 199] width 186 height 7
type input "E_NH-HIGH_AUTO_PRODUCT_WO 1DEPO DAY29_DAILY"
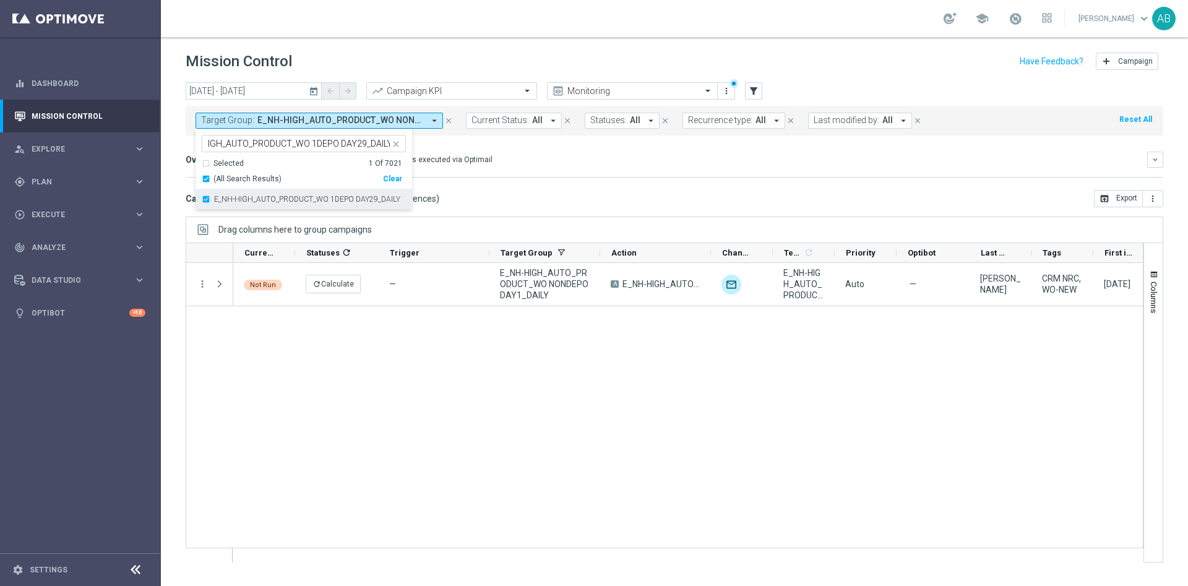
scroll to position [0, 0]
click at [568, 169] on div "Overview: Optimail arrow_drop_down This overview shows data of campaigns execut…" at bounding box center [675, 165] width 978 height 26
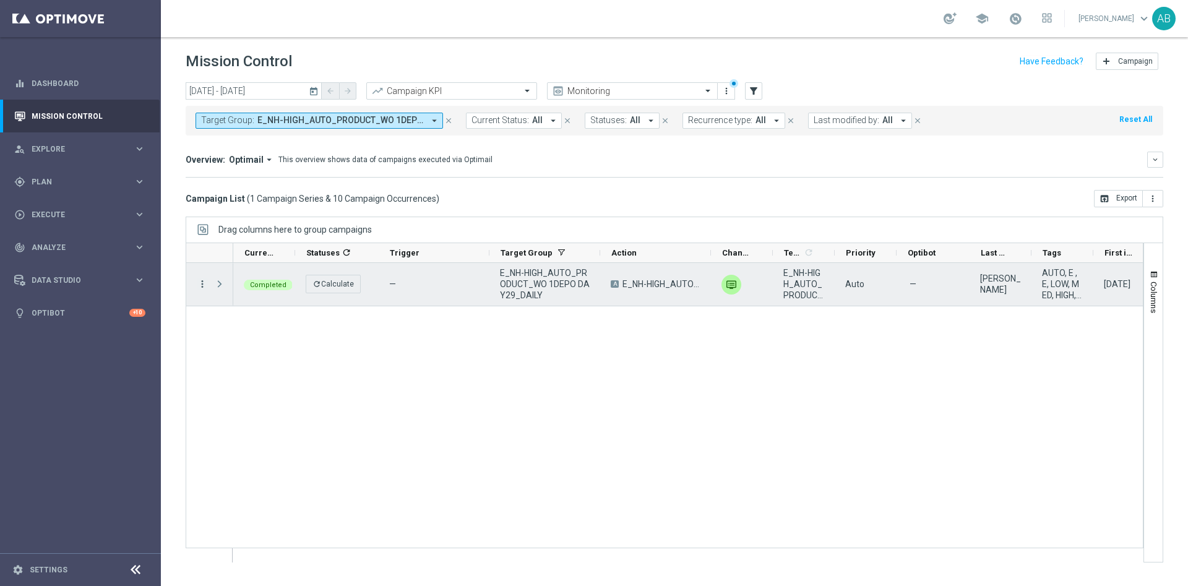
click at [199, 282] on icon "more_vert" at bounding box center [202, 283] width 11 height 11
click at [254, 285] on div "list Campaign Details" at bounding box center [277, 291] width 139 height 17
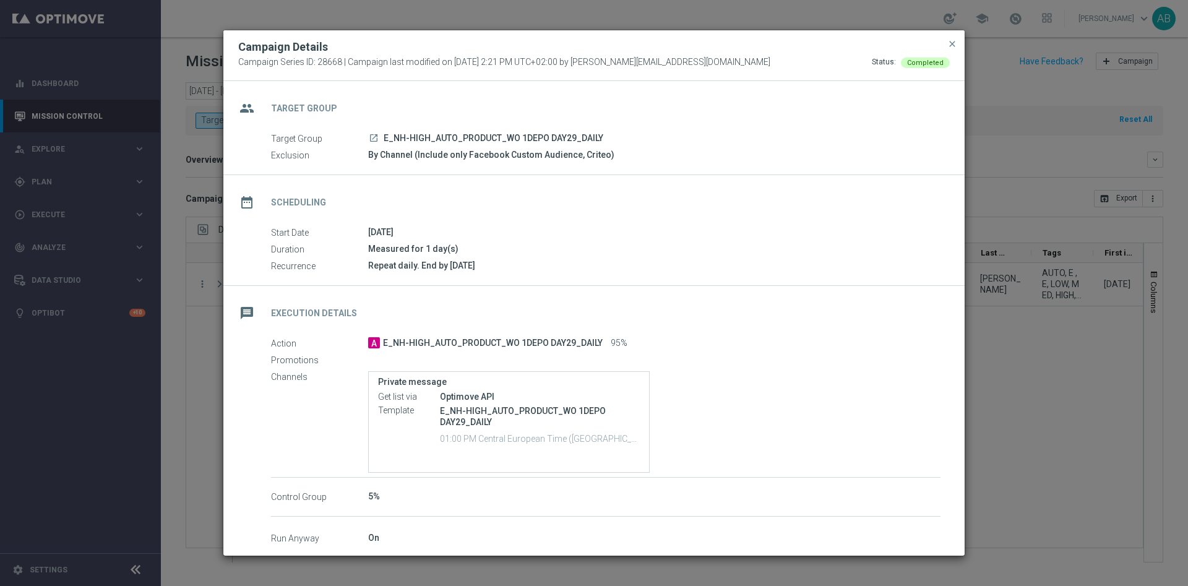
click at [1024, 320] on modal-container "Campaign Details Campaign Series ID: 28668 | Campaign last modified on 3 Jul 20…" at bounding box center [594, 293] width 1188 height 586
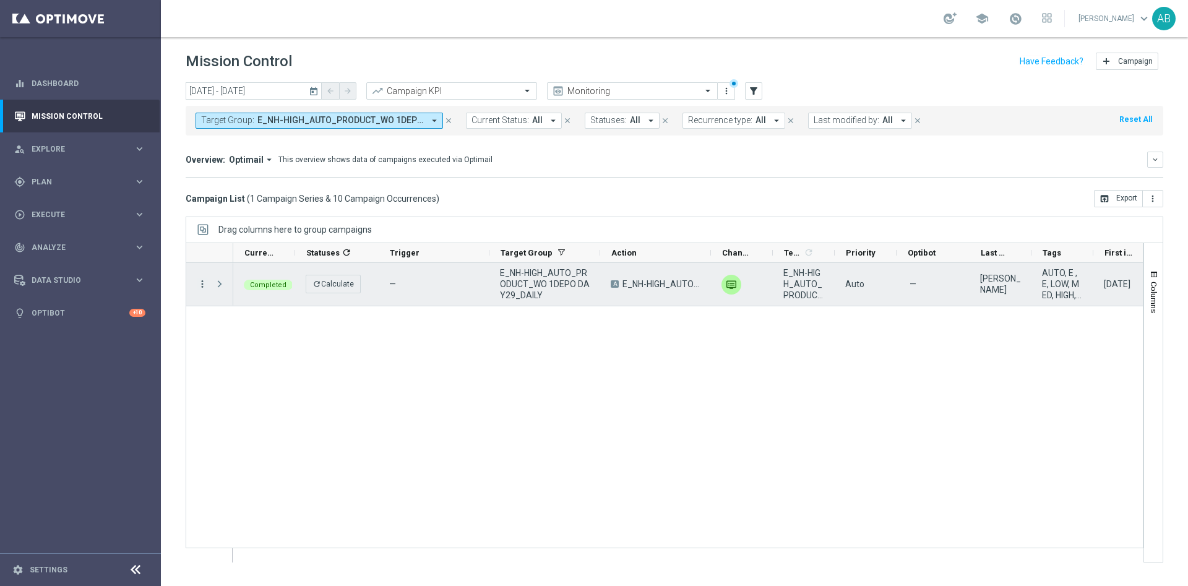
click at [197, 283] on icon "more_vert" at bounding box center [202, 283] width 11 height 11
click at [225, 290] on div "list" at bounding box center [217, 292] width 19 height 9
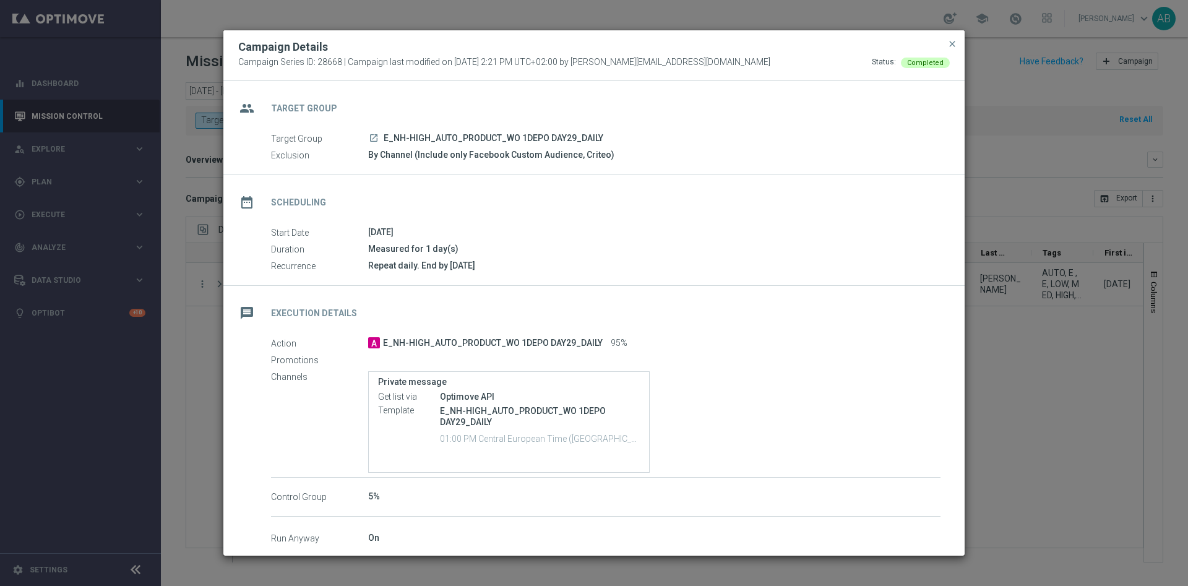
scroll to position [55, 0]
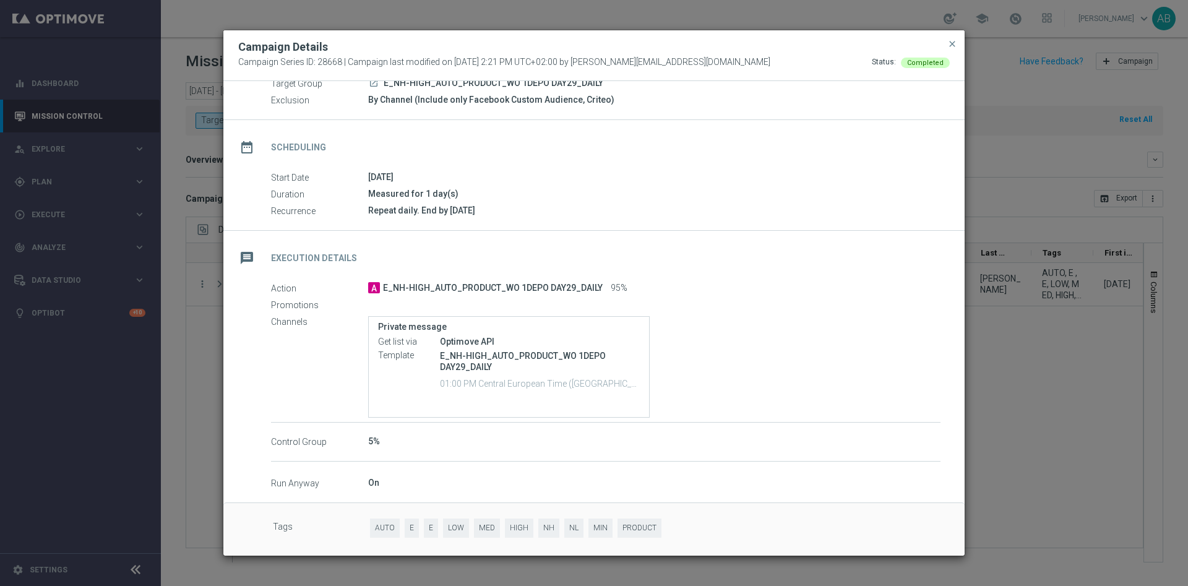
click at [1021, 371] on modal-container "Campaign Details Campaign Series ID: 28668 | Campaign last modified on 3 Jul 20…" at bounding box center [594, 293] width 1188 height 586
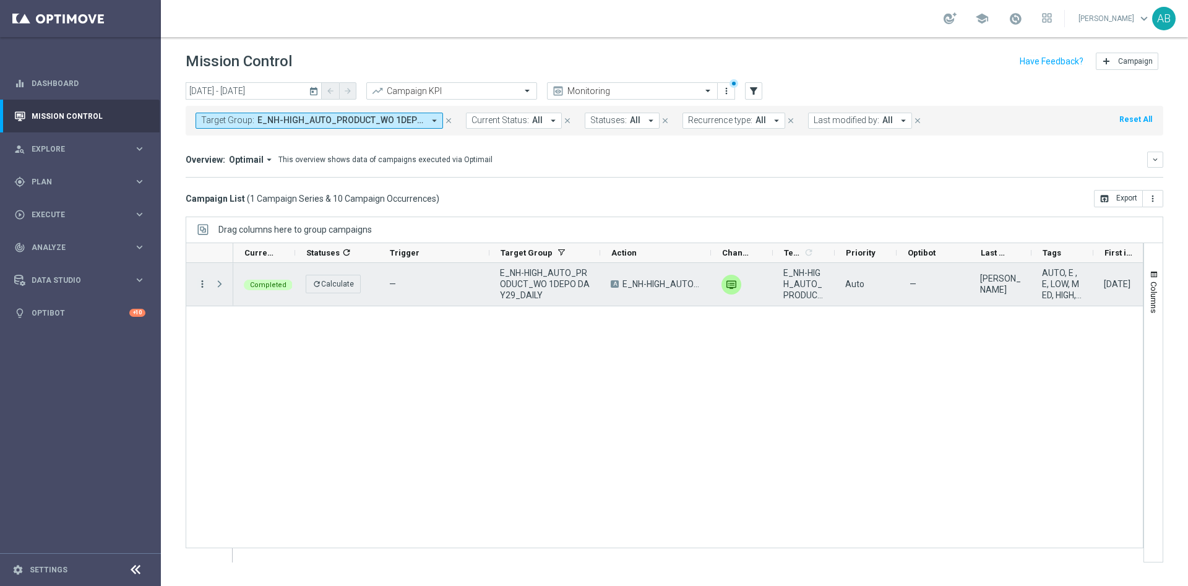
click at [199, 287] on icon "more_vert" at bounding box center [202, 283] width 11 height 11
click at [213, 285] on div "list Campaign Details" at bounding box center [277, 291] width 139 height 17
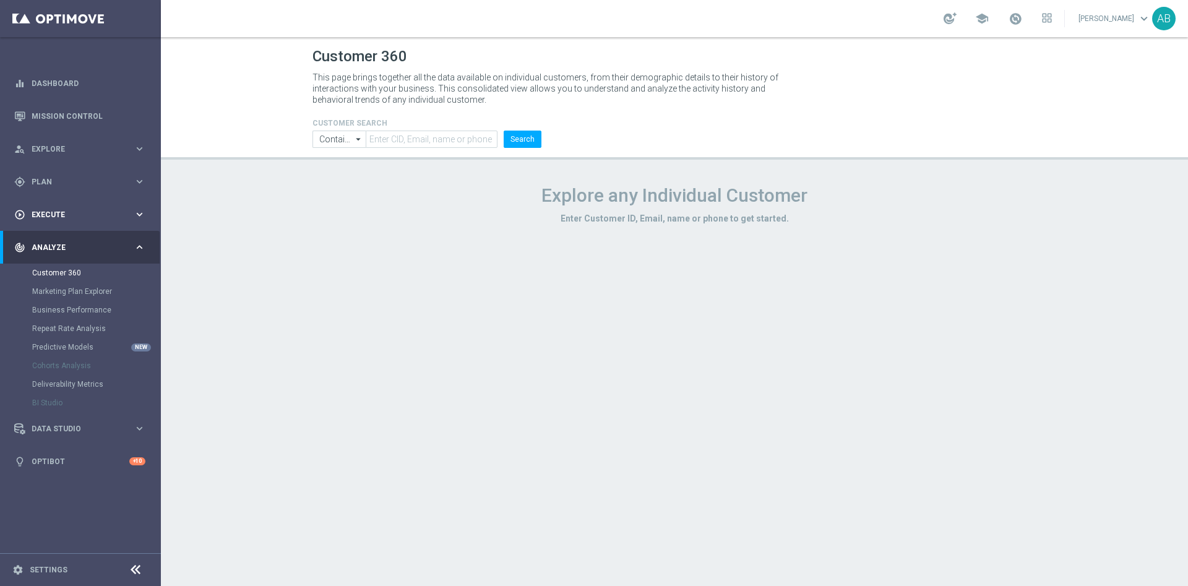
click at [40, 206] on div "play_circle_outline Execute keyboard_arrow_right" at bounding box center [80, 214] width 160 height 33
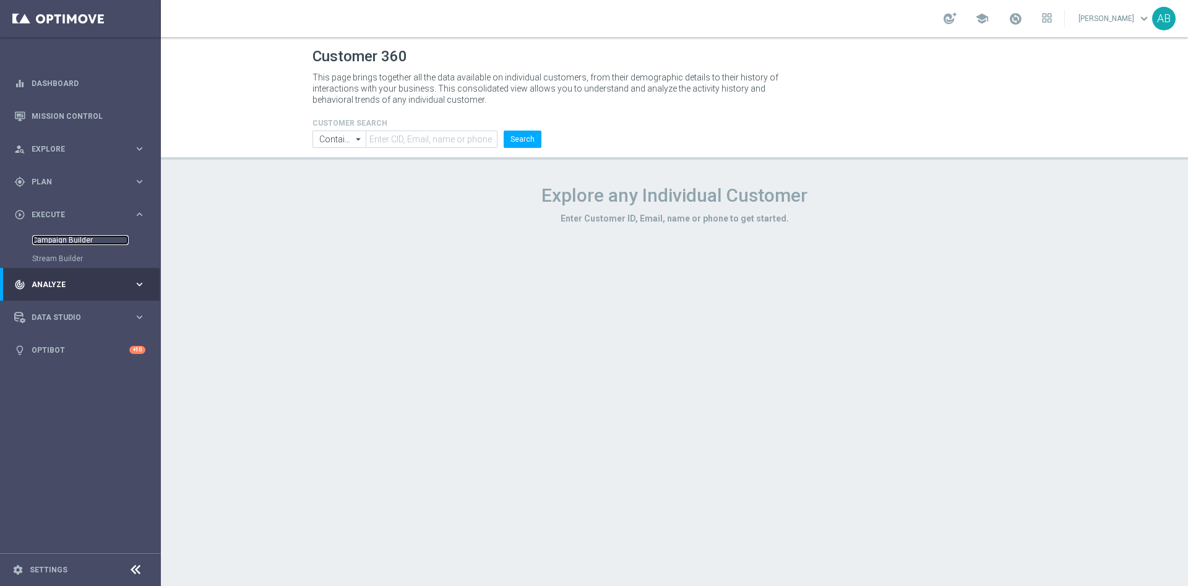
click at [51, 238] on link "Campaign Builder" at bounding box center [80, 240] width 97 height 10
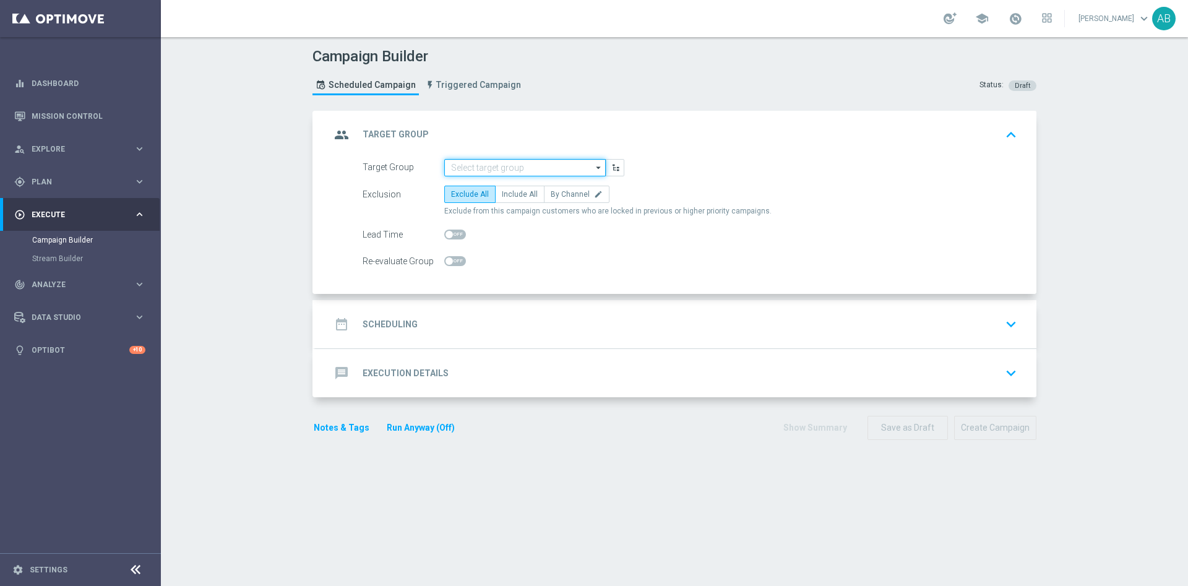
click at [521, 160] on input at bounding box center [524, 167] width 161 height 17
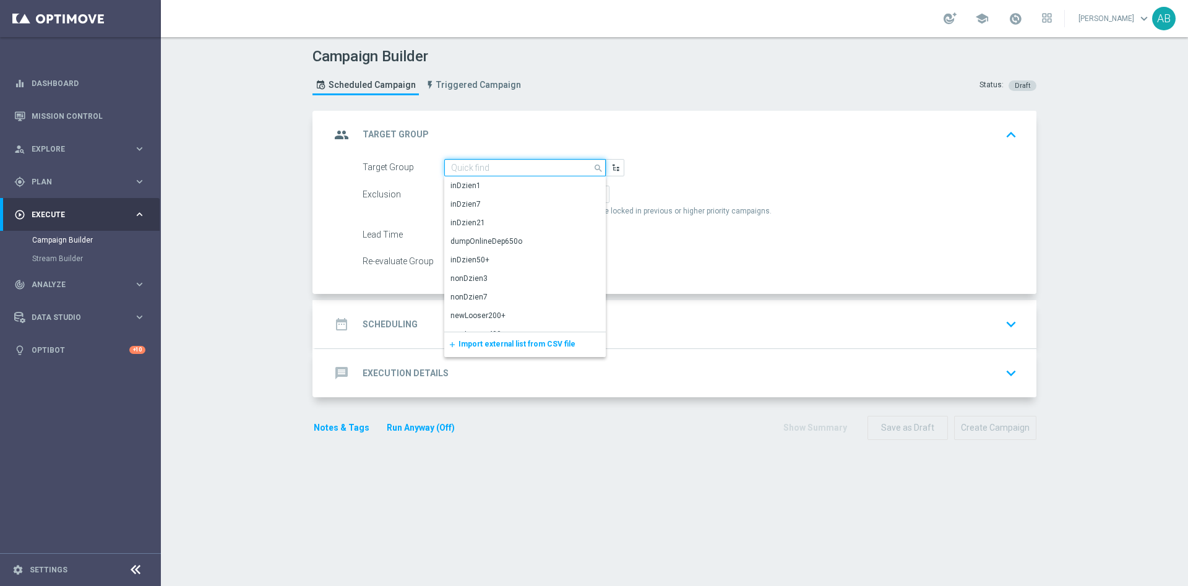
paste input "E_ALL_AUTO_PRODUCT_WO 1DEPO DAY1MAIL_DAILY"
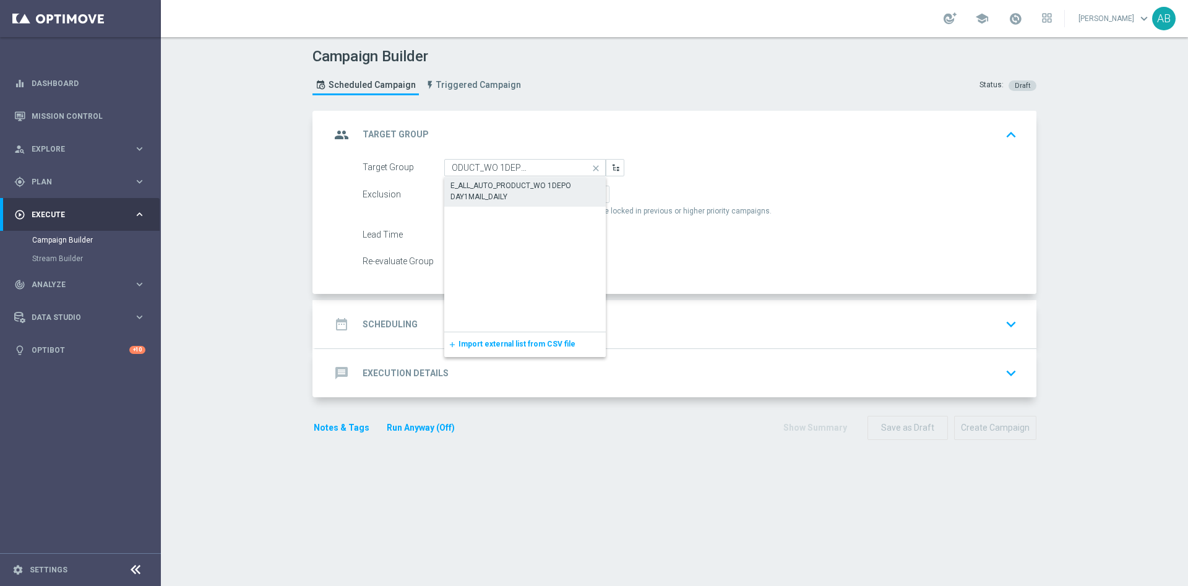
click at [510, 187] on div "E_ALL_AUTO_PRODUCT_WO 1DEPO DAY1MAIL_DAILY" at bounding box center [524, 191] width 149 height 22
type input "E_ALL_AUTO_PRODUCT_WO 1DEPO DAY1MAIL_DAILY"
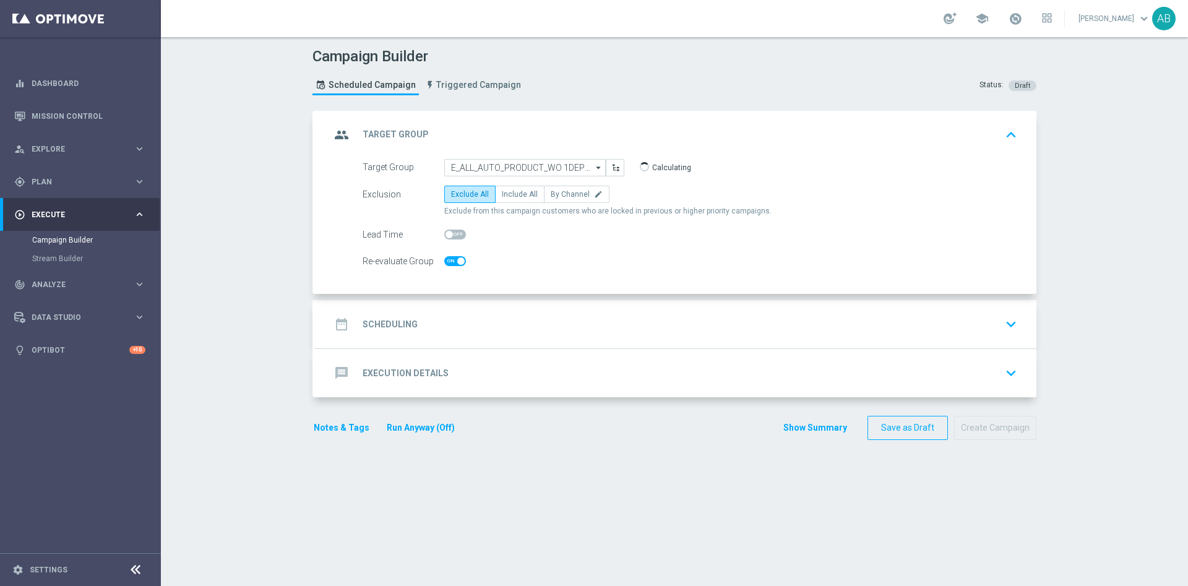
checkbox input "true"
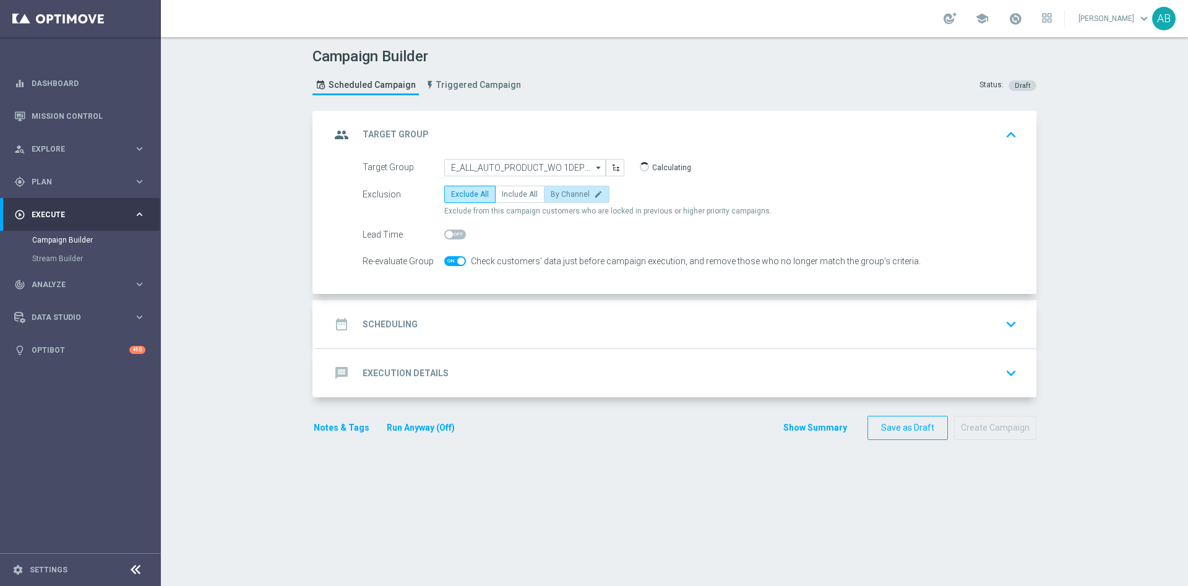
click at [563, 190] on span "By Channel" at bounding box center [570, 194] width 39 height 9
click at [559, 192] on input "By Channel edit" at bounding box center [555, 196] width 8 height 8
radio input "true"
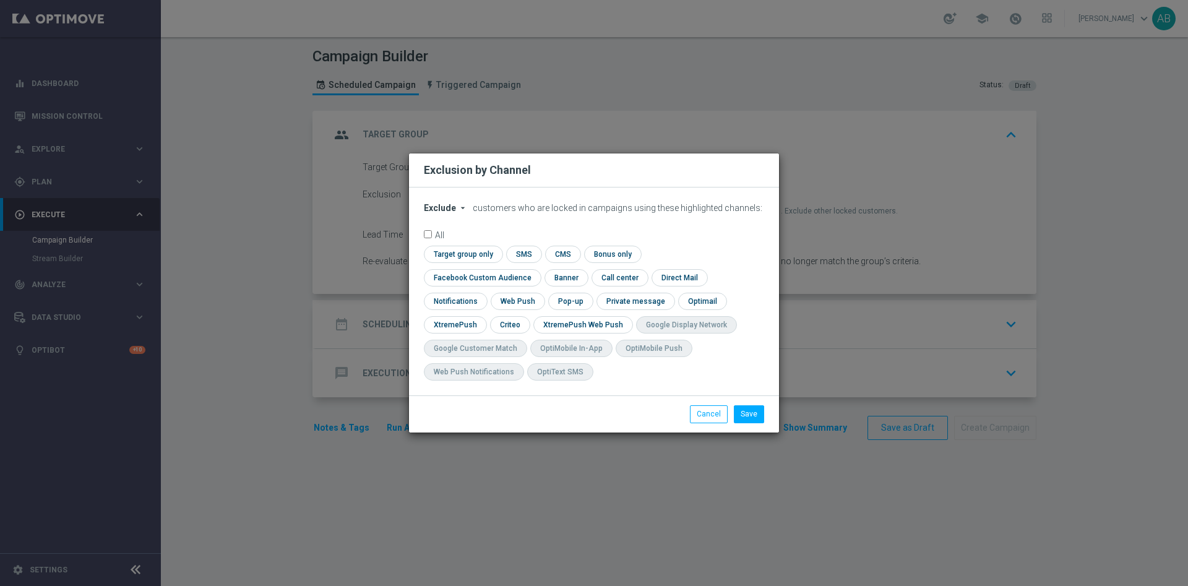
click at [451, 213] on span "Exclude" at bounding box center [440, 208] width 32 height 10
click at [0, 0] on span "Include" at bounding box center [0, 0] width 0 height 0
click at [536, 269] on input "checkbox" at bounding box center [480, 277] width 112 height 17
checkbox input "true"
click at [509, 328] on input "checkbox" at bounding box center [509, 324] width 38 height 17
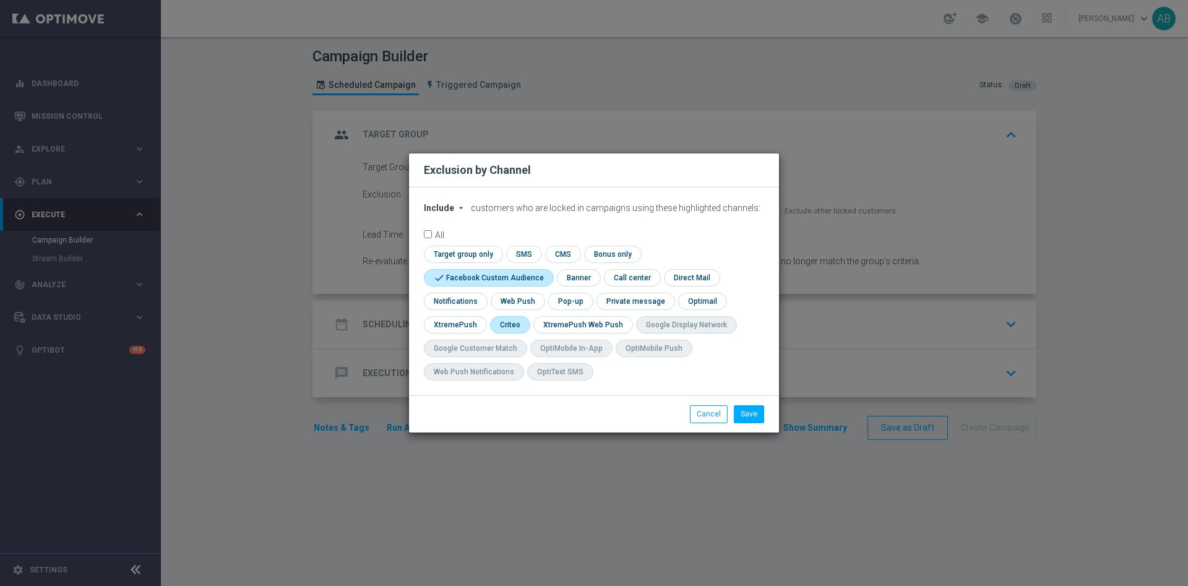
checkbox input "true"
click at [574, 306] on input "checkbox" at bounding box center [569, 301] width 43 height 17
checkbox input "true"
click at [747, 412] on button "Save" at bounding box center [749, 413] width 30 height 17
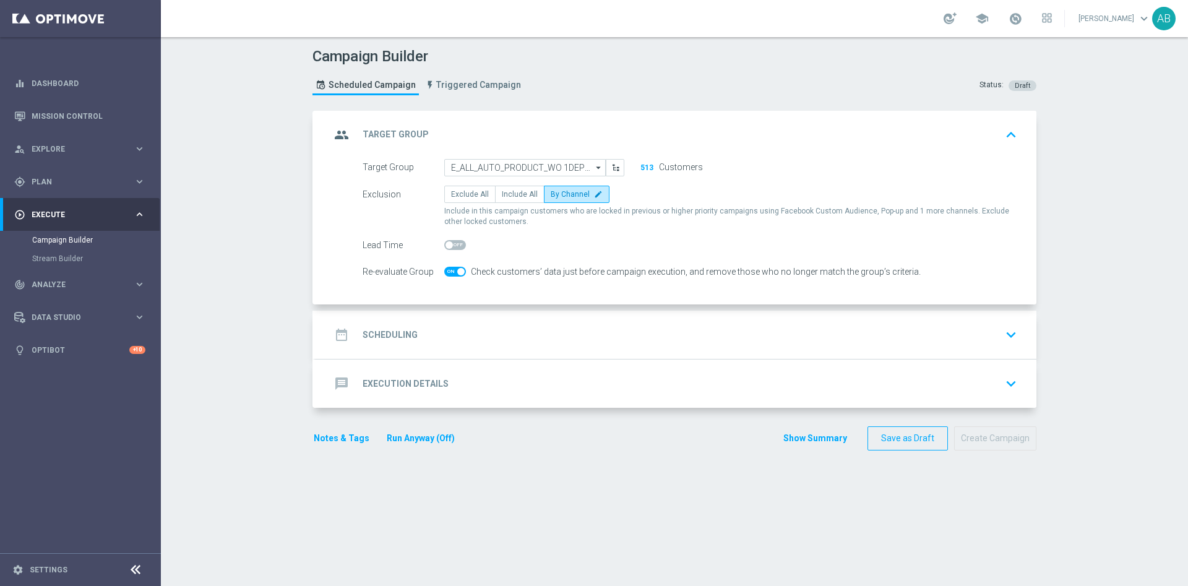
click at [992, 330] on div "date_range Scheduling keyboard_arrow_down" at bounding box center [675, 335] width 691 height 24
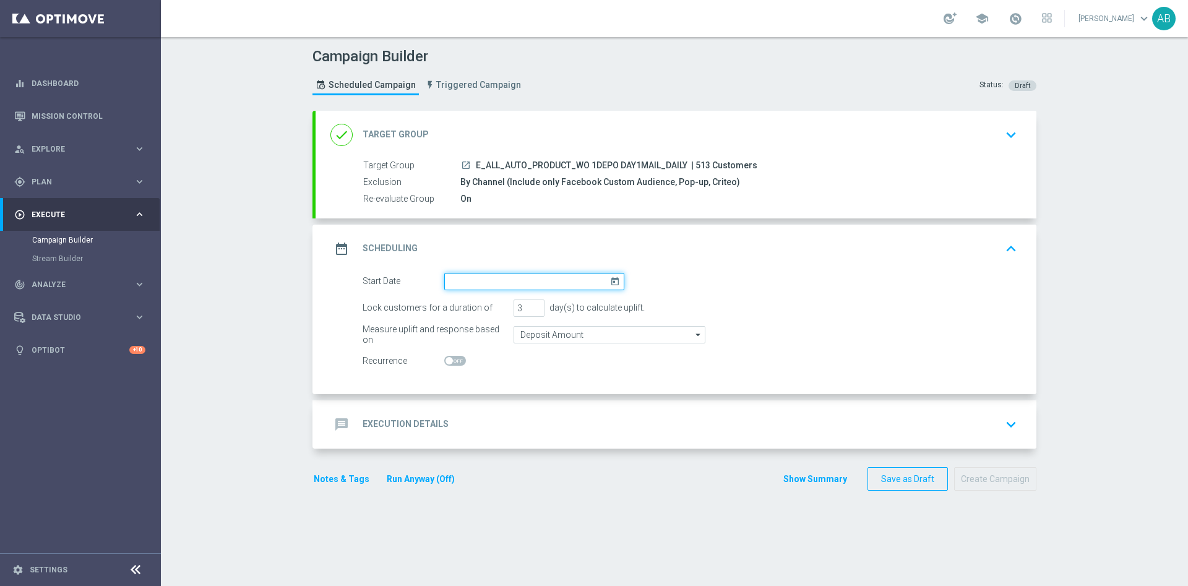
click at [583, 278] on input at bounding box center [534, 281] width 180 height 17
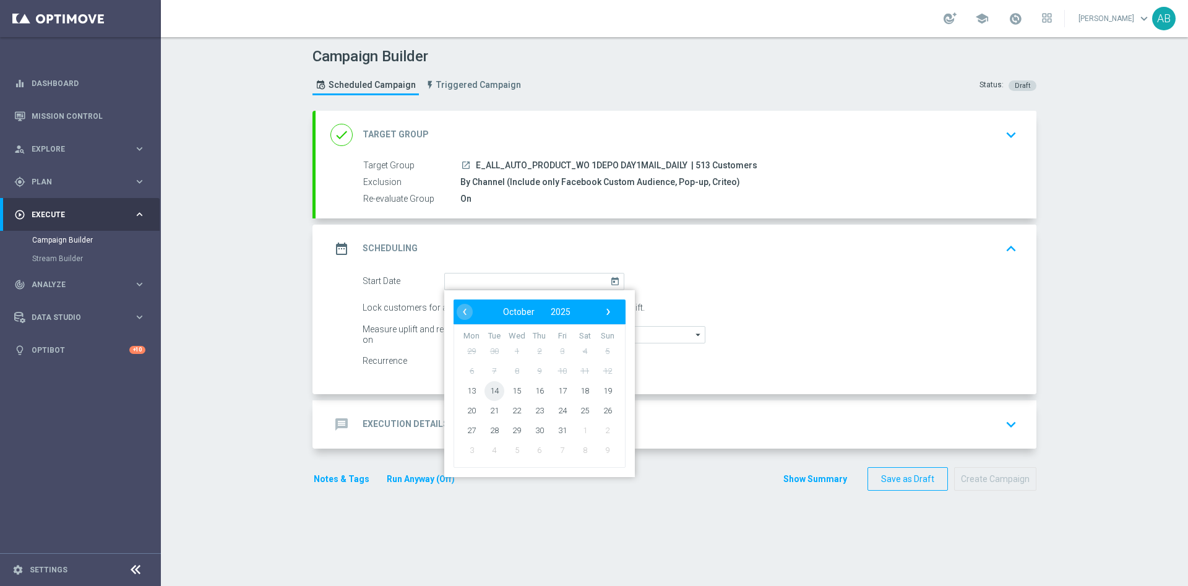
click at [484, 390] on span "14" at bounding box center [494, 391] width 20 height 20
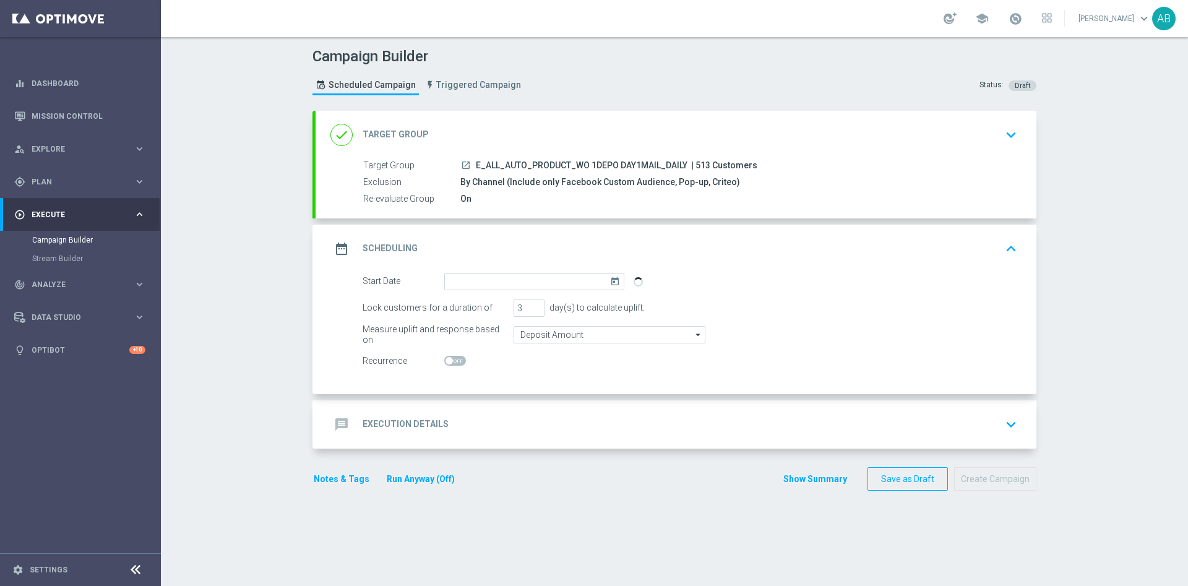
type input "14 Oct 2025"
drag, startPoint x: 516, startPoint y: 301, endPoint x: 504, endPoint y: 311, distance: 15.4
click at [504, 311] on div "Lock customers for a duration of 3 day(s) to calculate uplift." at bounding box center [689, 307] width 673 height 17
type input "1"
click at [451, 360] on span at bounding box center [455, 361] width 22 height 10
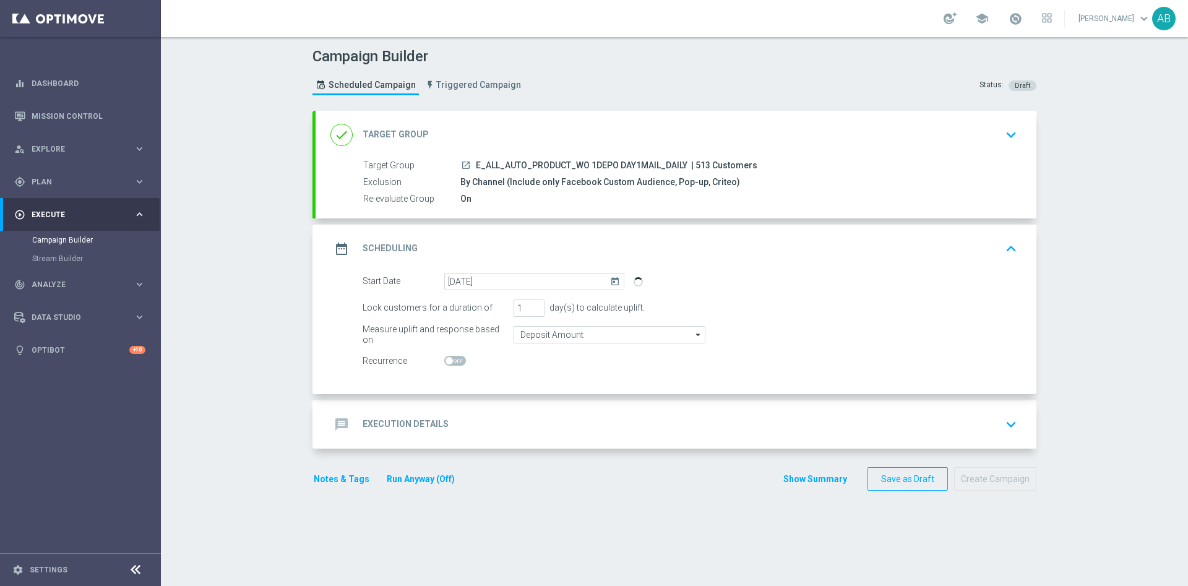
click at [451, 360] on input "checkbox" at bounding box center [455, 361] width 22 height 10
checkbox input "true"
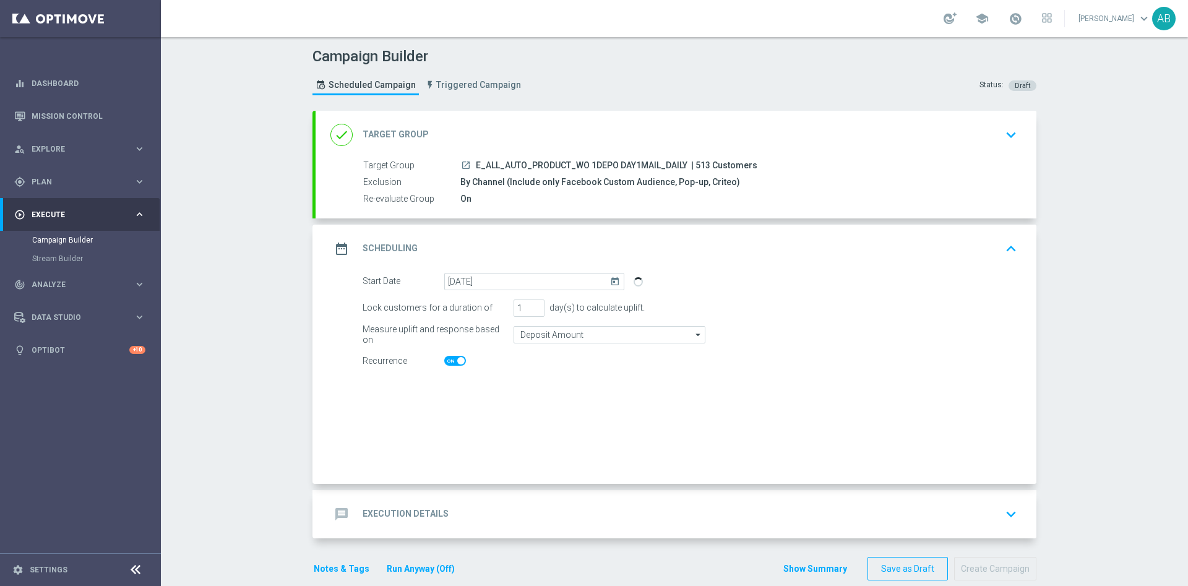
checkbox input "true"
click at [571, 496] on div "message Execution Details keyboard_arrow_down" at bounding box center [676, 514] width 721 height 48
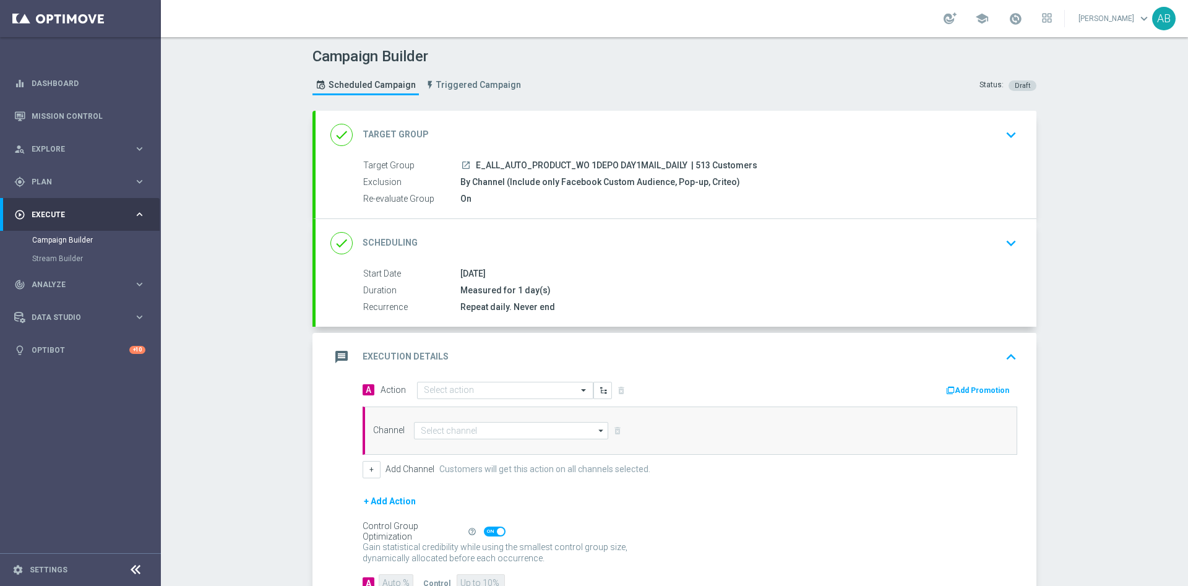
click at [926, 262] on div "done Scheduling keyboard_arrow_down" at bounding box center [676, 243] width 721 height 48
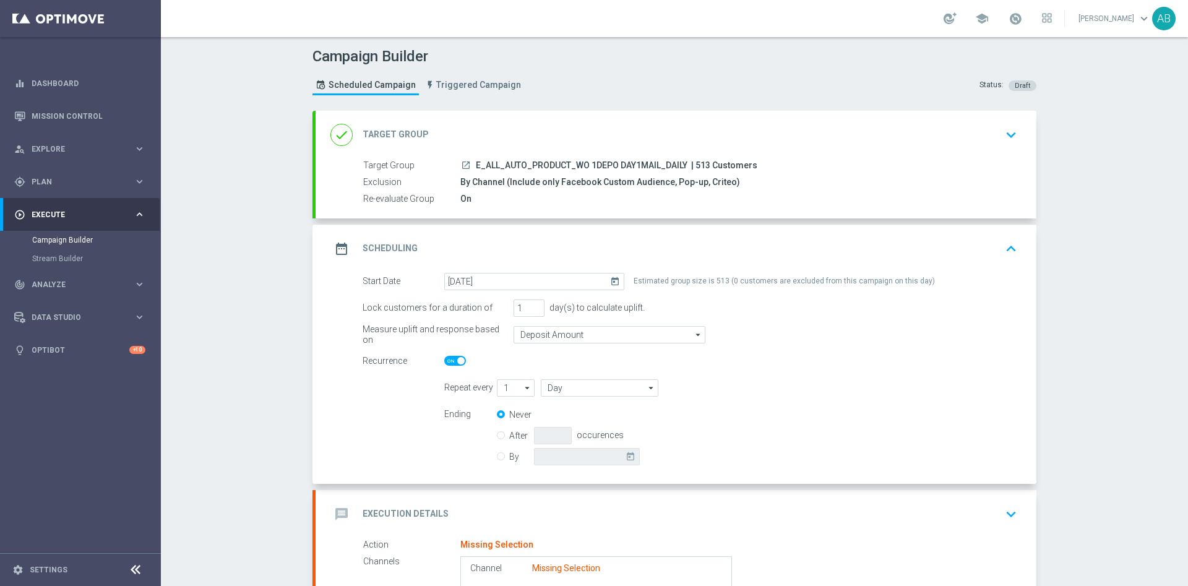
click at [988, 504] on div "message Execution Details keyboard_arrow_down" at bounding box center [675, 514] width 691 height 24
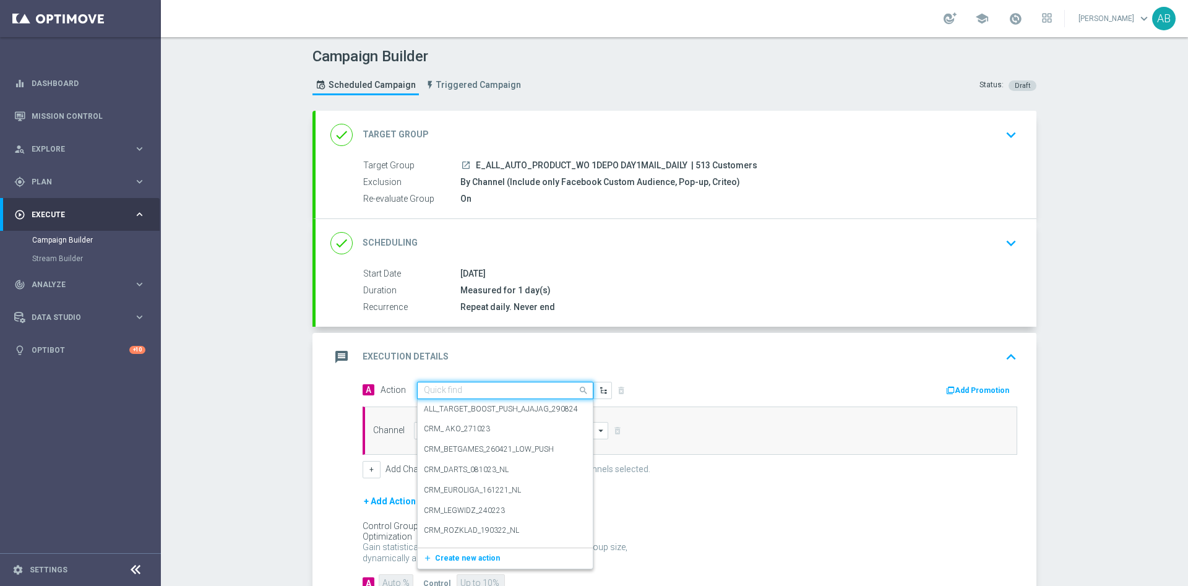
click at [466, 390] on input "text" at bounding box center [493, 390] width 138 height 11
paste input "E_ALL_AUTO_PRODUCT_WO 1DEPO DAY1MAIL_DAILY"
type input "E_ALL_AUTO_PRODUCT_WO 1DEPO DAY1MAIL_DAILY"
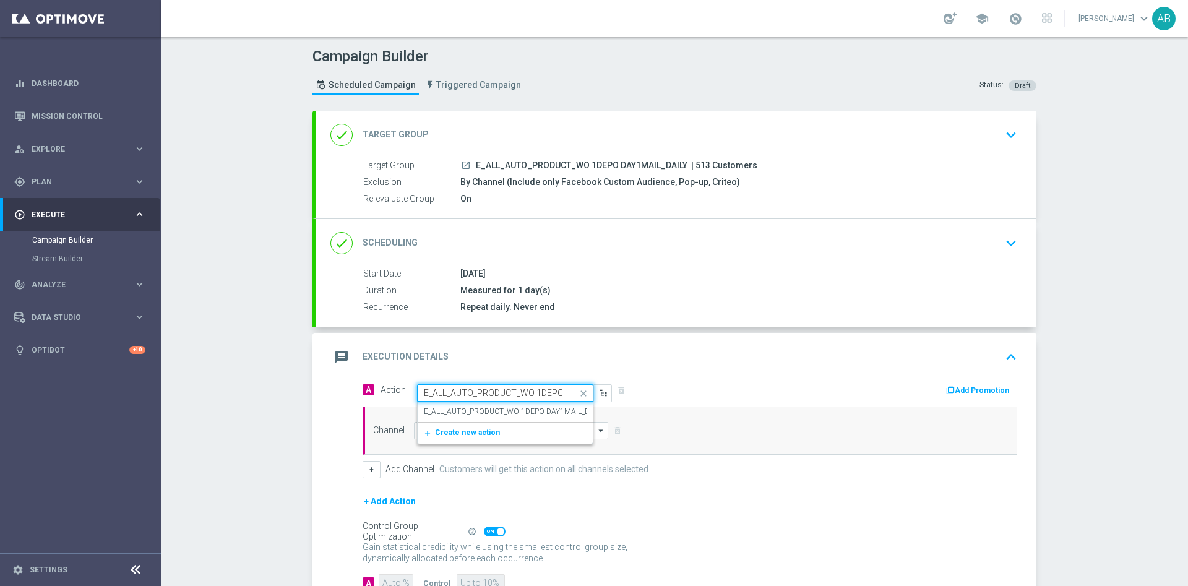
scroll to position [0, 68]
click at [466, 407] on label "E_ALL_AUTO_PRODUCT_WO 1DEPO DAY1MAIL_DAILY" at bounding box center [514, 412] width 180 height 11
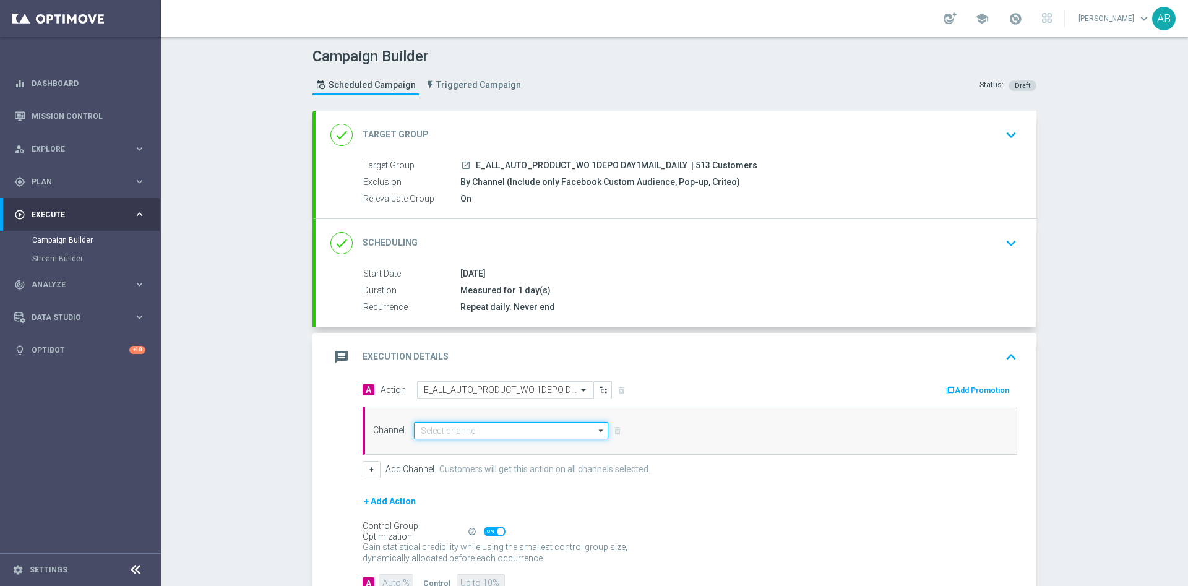
click at [460, 429] on input at bounding box center [511, 430] width 194 height 17
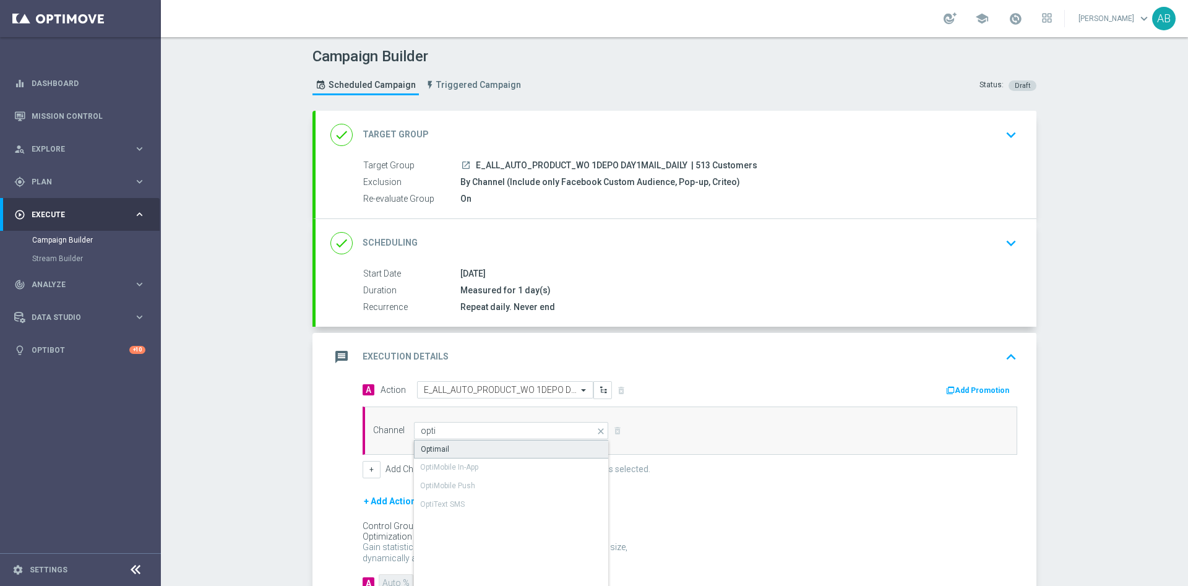
click at [465, 446] on div "Optimail" at bounding box center [511, 449] width 195 height 19
type input "Optimail"
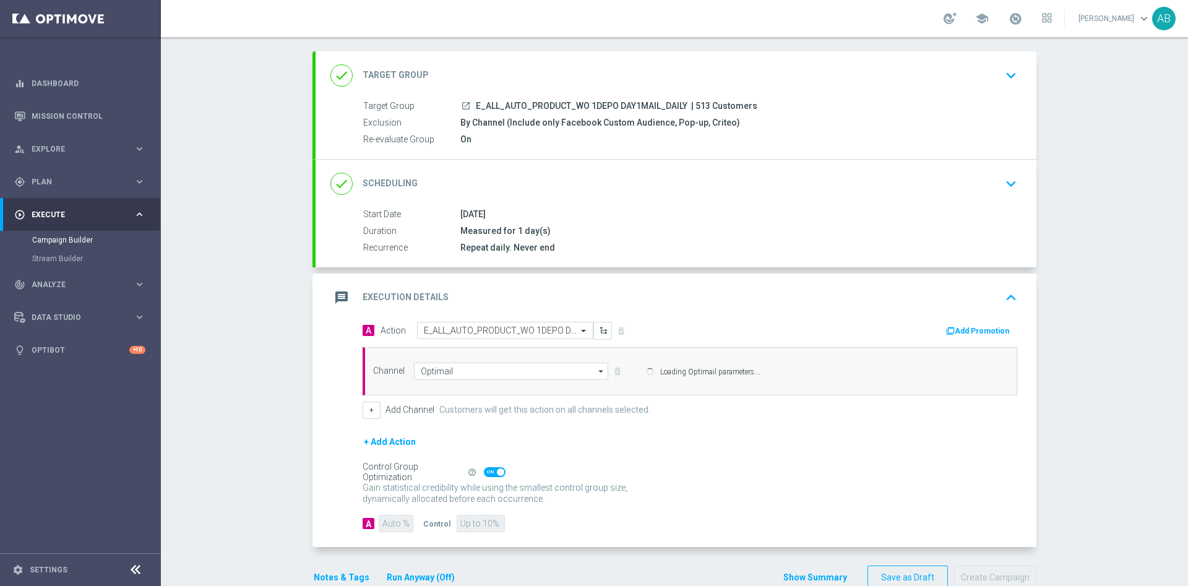
scroll to position [88, 0]
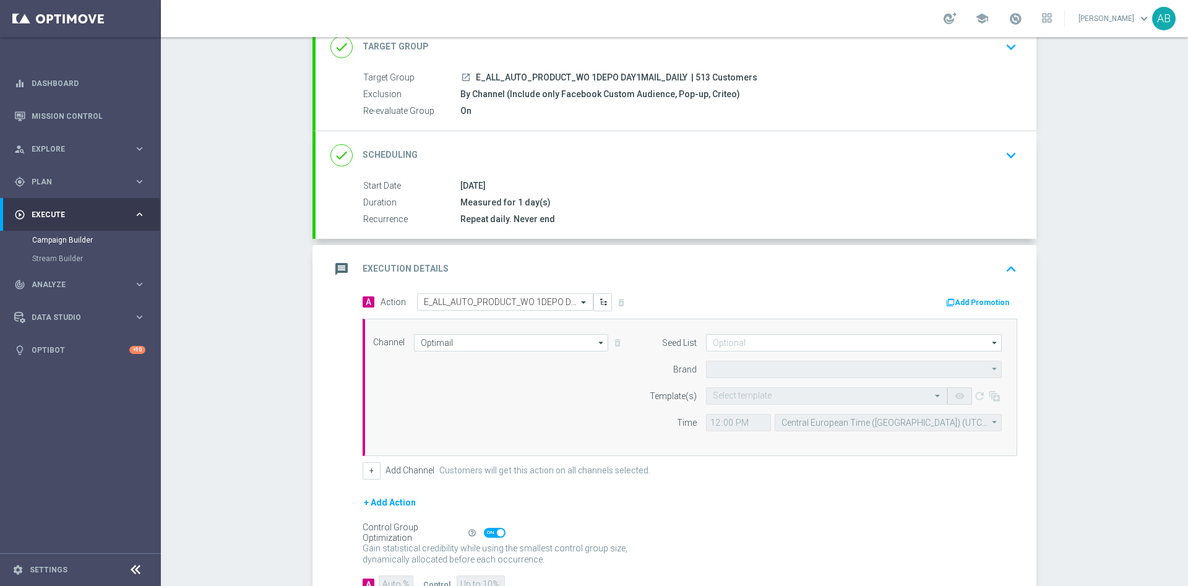
type input "STS"
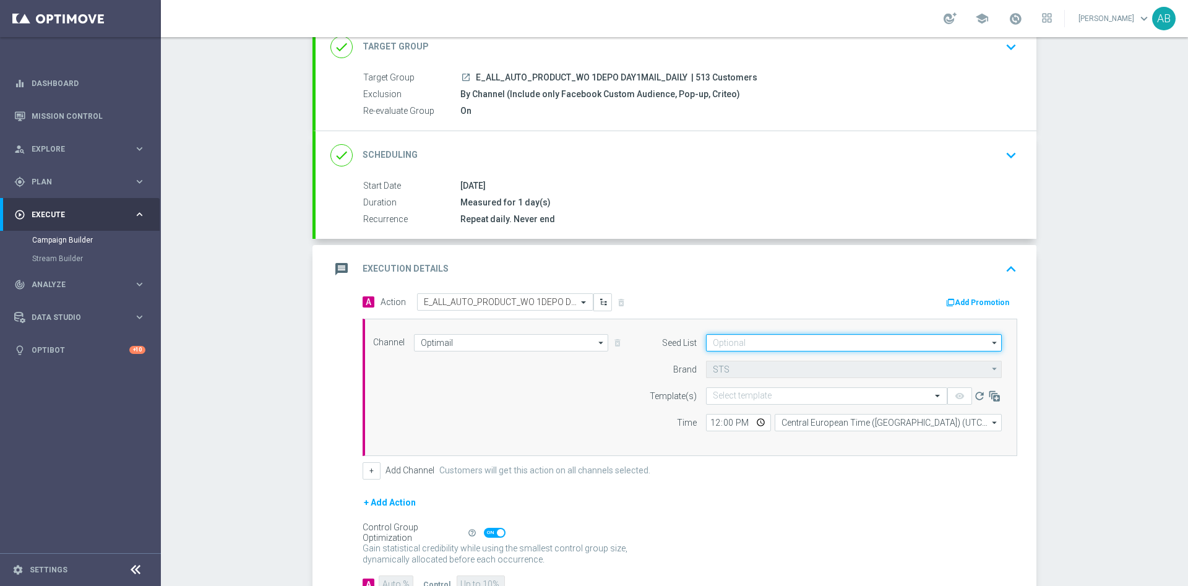
click at [768, 340] on input at bounding box center [854, 342] width 296 height 17
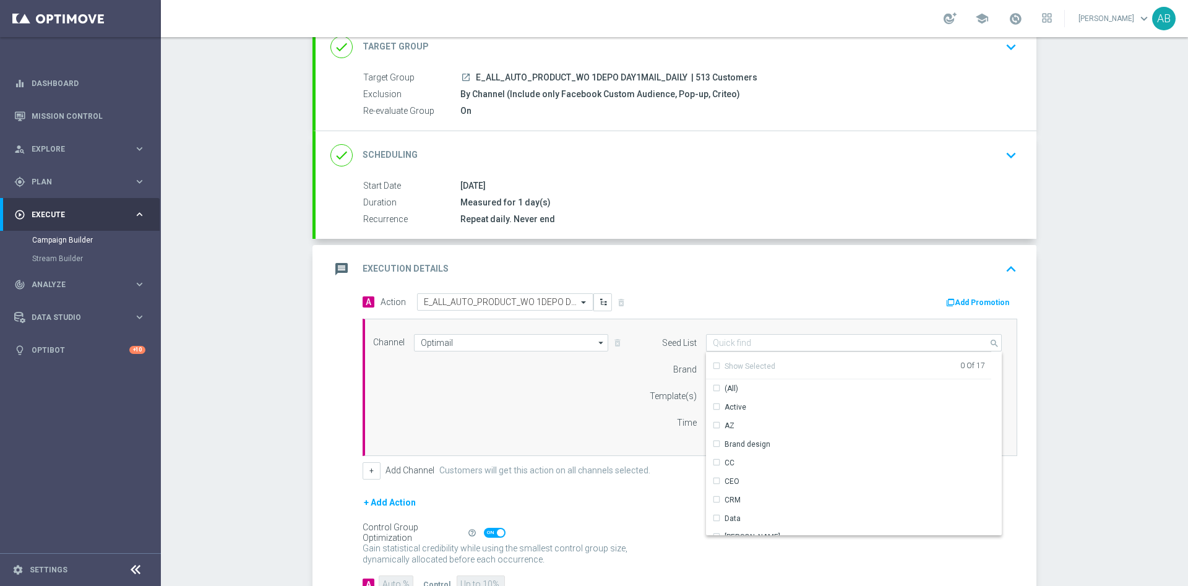
click at [637, 364] on div "Brand" at bounding box center [665, 369] width 63 height 17
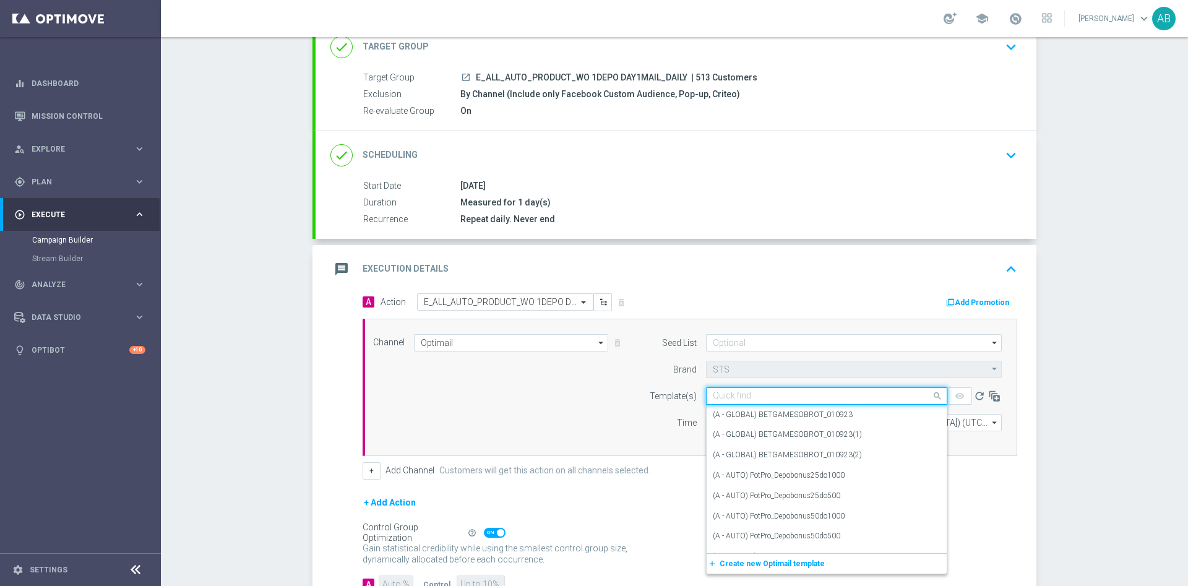
click at [731, 395] on input "text" at bounding box center [814, 396] width 203 height 11
paste input "E_ALL_AUTO_PRODUCT_WO 1DEPO DAY1MAIL_DAILY"
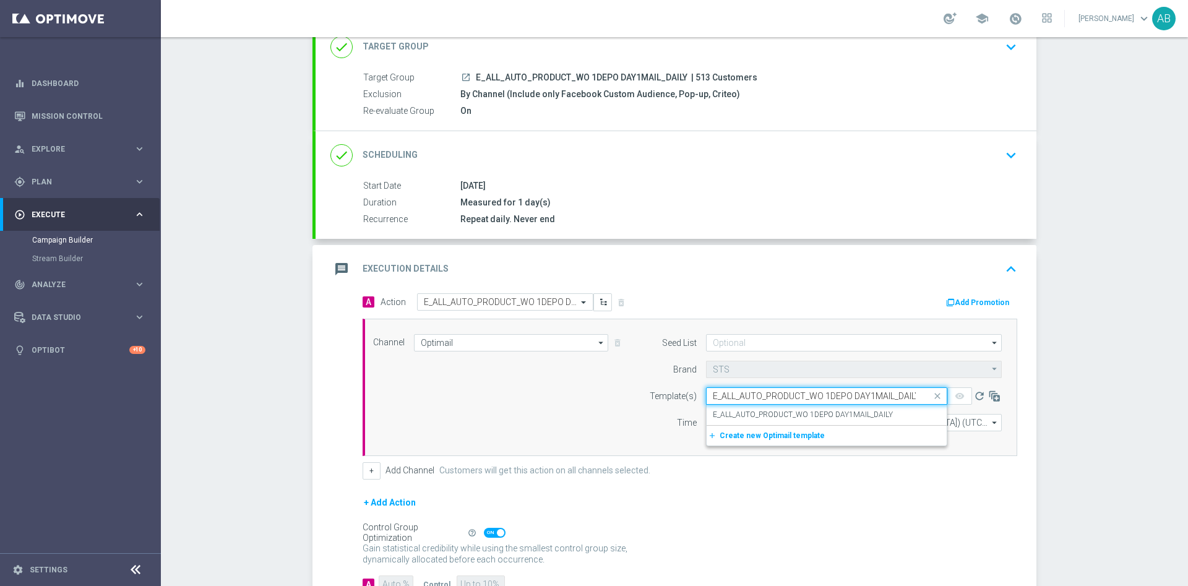
scroll to position [0, 3]
click at [731, 402] on div "Quick find E_ALL_AUTO_PRODUCT_WO 1DEPO DAY1MAIL_DAILY" at bounding box center [826, 395] width 241 height 17
click at [722, 408] on div "E_ALL_AUTO_PRODUCT_WO 1DEPO DAY1MAIL_DAILY" at bounding box center [827, 415] width 228 height 20
type input "E_ALL_AUTO_PRODUCT_WO 1DEPO DAY1MAIL_DAILY"
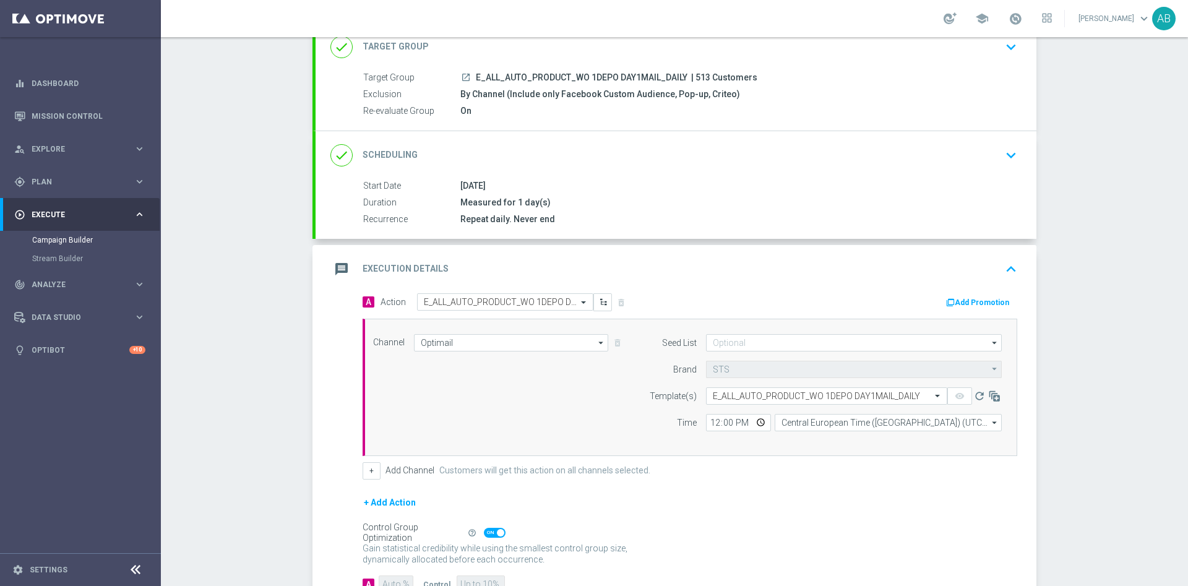
scroll to position [0, 0]
click at [723, 424] on input "12:00" at bounding box center [738, 422] width 65 height 17
type input "12:15"
click at [792, 479] on div "+ Add Channel Customers will get this action on all channels selected." at bounding box center [690, 470] width 655 height 17
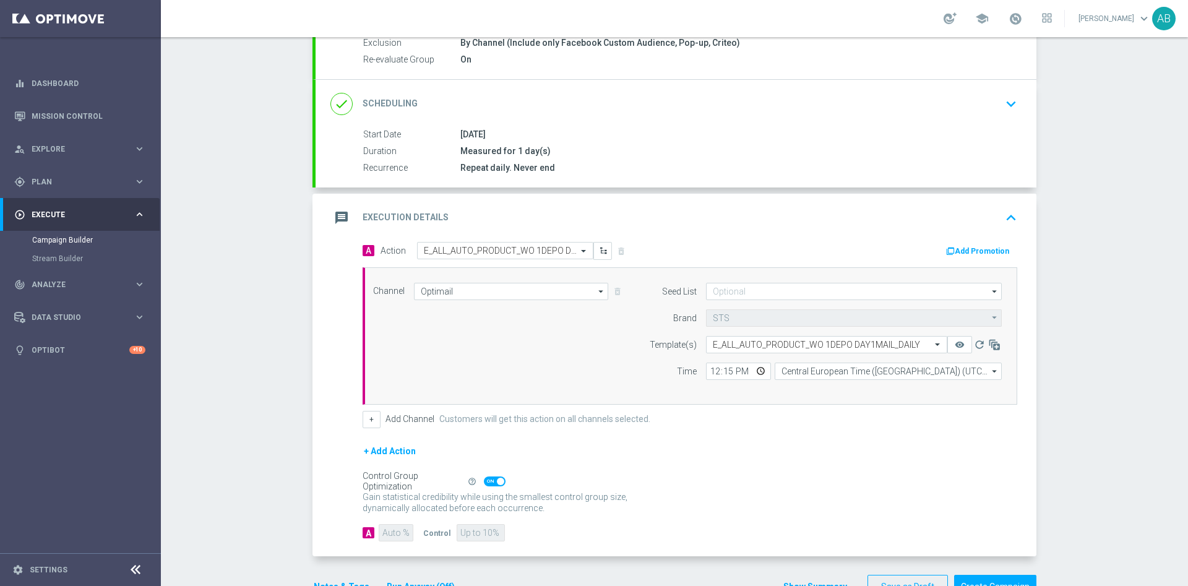
scroll to position [177, 0]
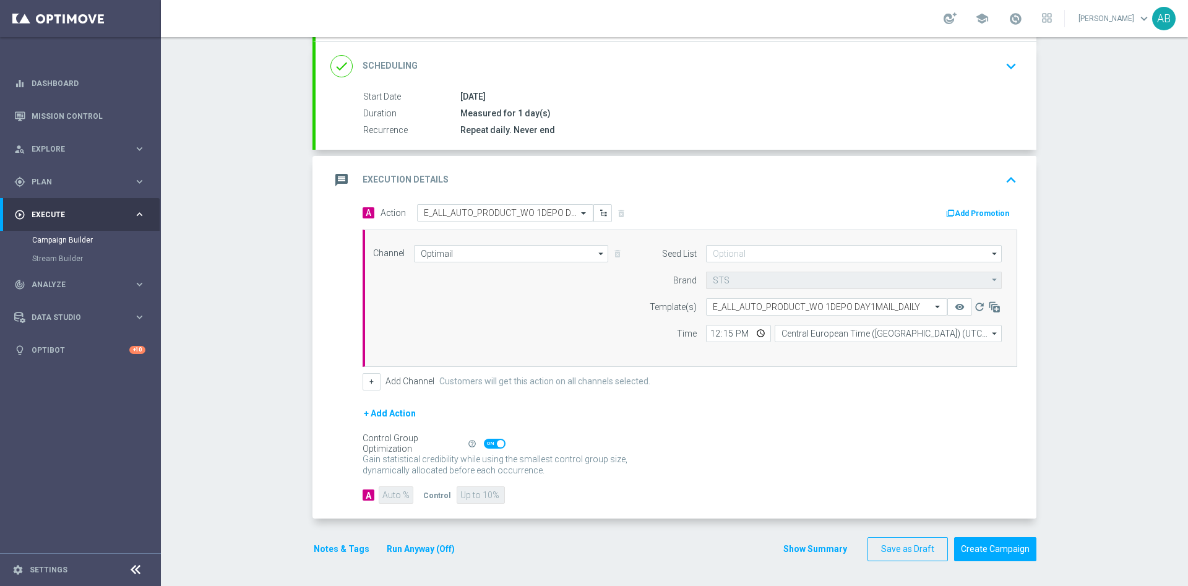
click at [345, 548] on button "Notes & Tags" at bounding box center [341, 548] width 58 height 15
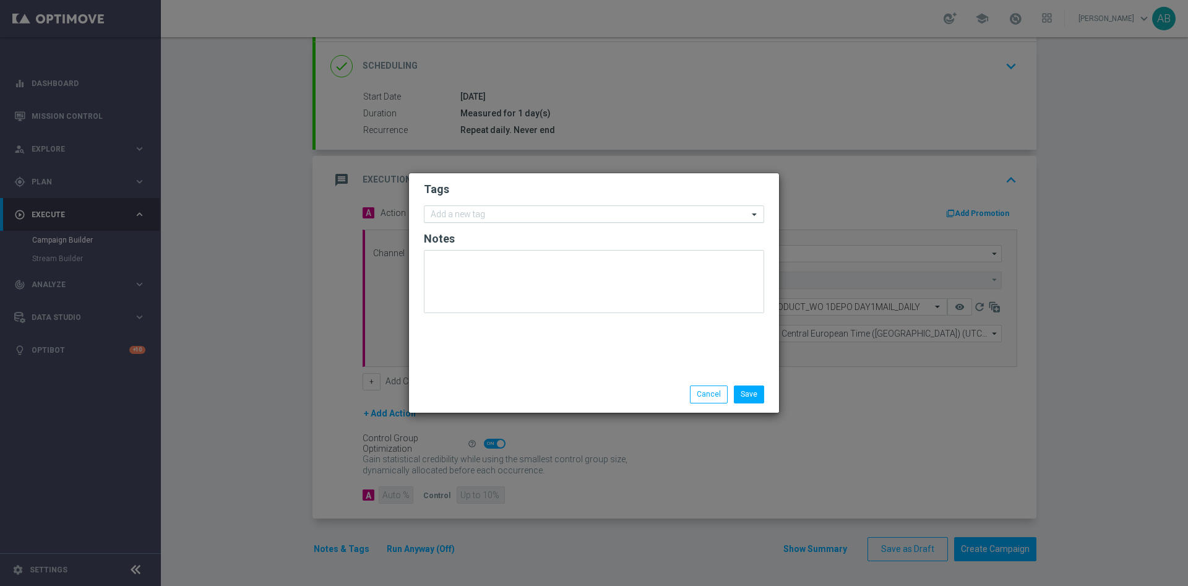
click at [482, 215] on input "text" at bounding box center [589, 215] width 317 height 11
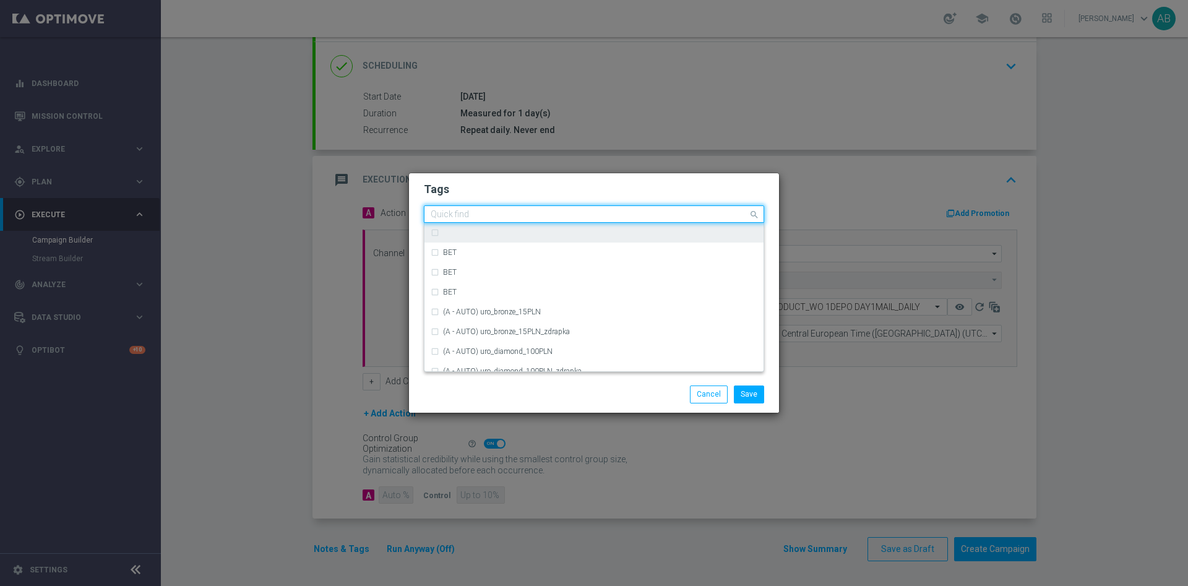
click at [264, 329] on modal-container "Tags Quick find BET BET BET (A - AUTO) uro_bronze_15PLN (A - AUTO) uro_bronze_1…" at bounding box center [594, 293] width 1188 height 586
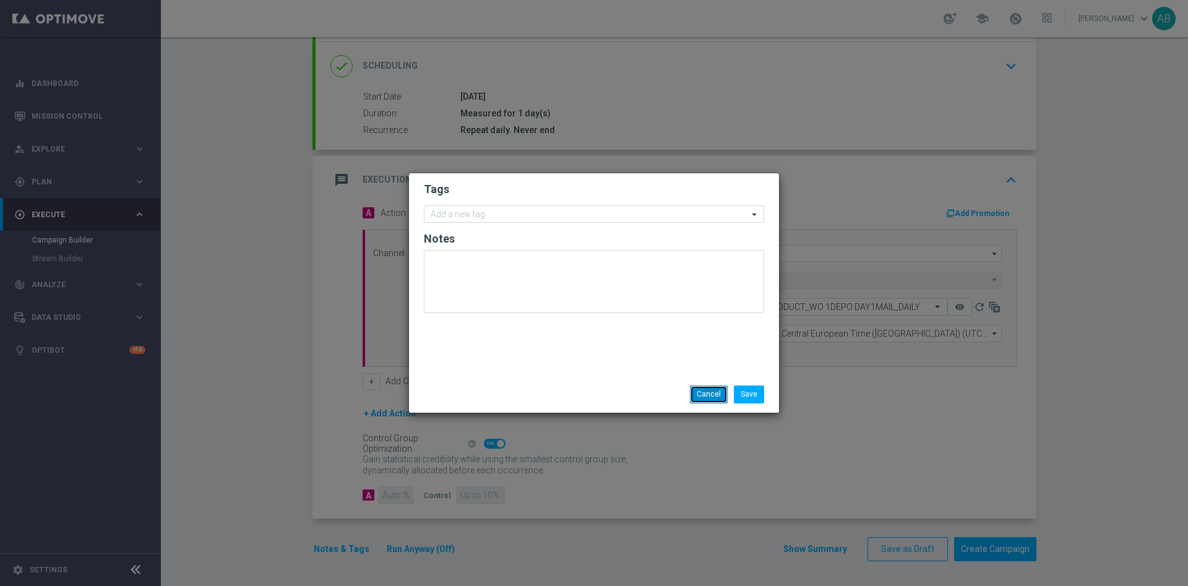
click at [702, 392] on button "Cancel" at bounding box center [709, 393] width 38 height 17
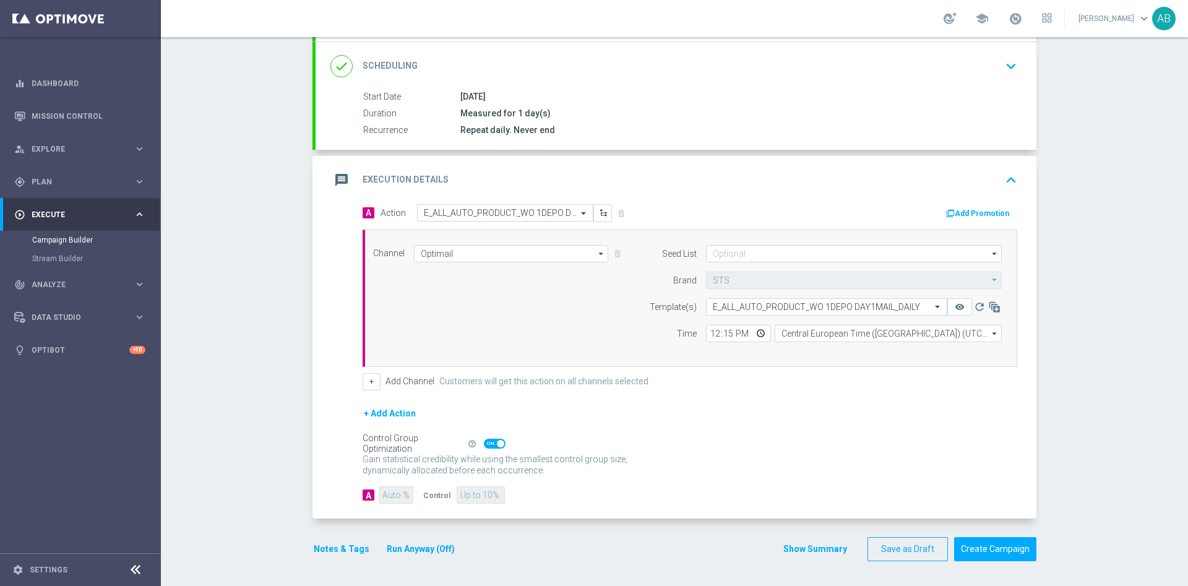
click at [329, 549] on button "Notes & Tags" at bounding box center [341, 548] width 58 height 15
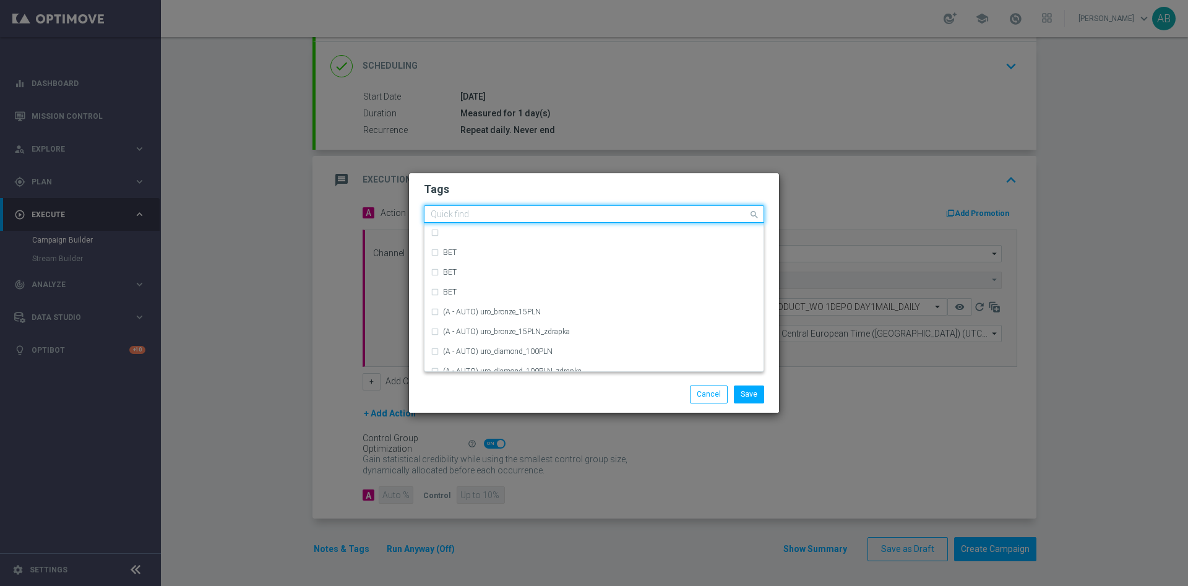
click at [502, 212] on input "text" at bounding box center [589, 215] width 317 height 11
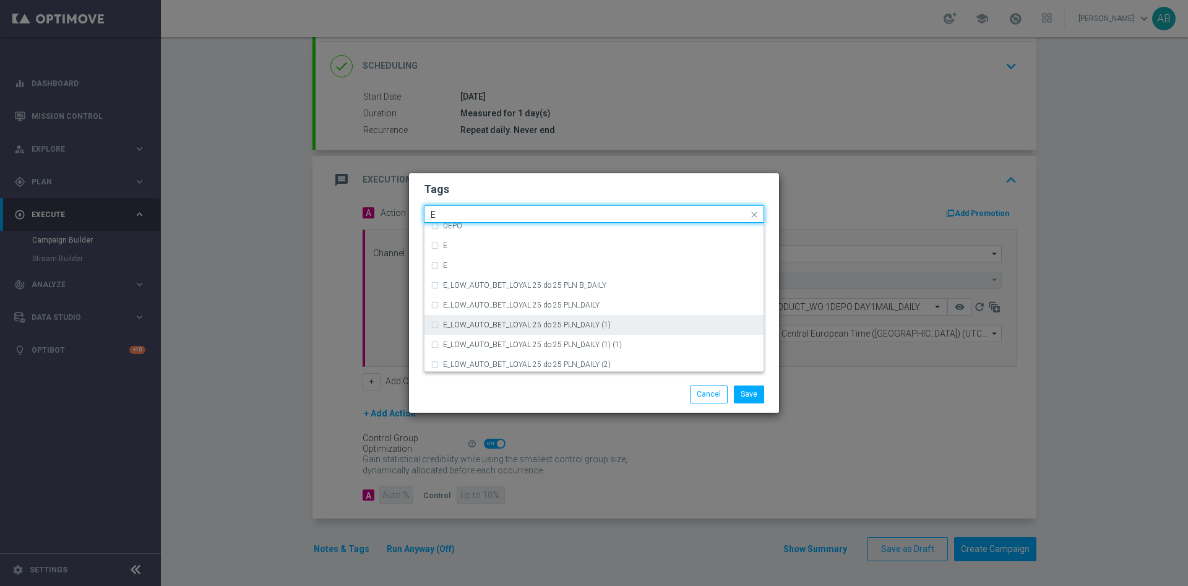
scroll to position [1763, 0]
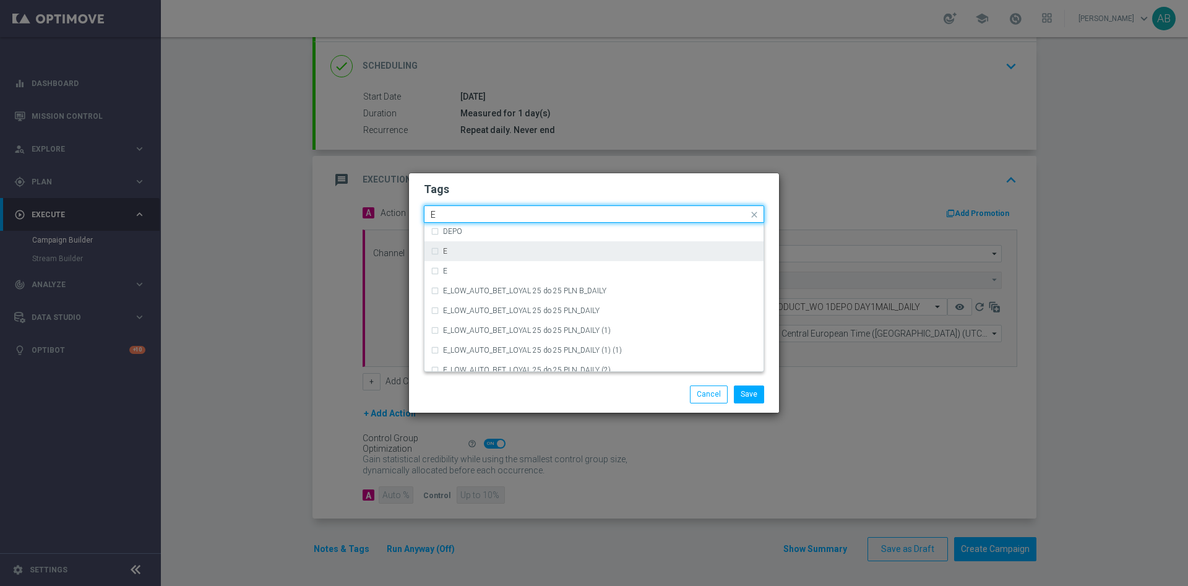
click at [455, 248] on div "E" at bounding box center [600, 251] width 314 height 7
type input "E"
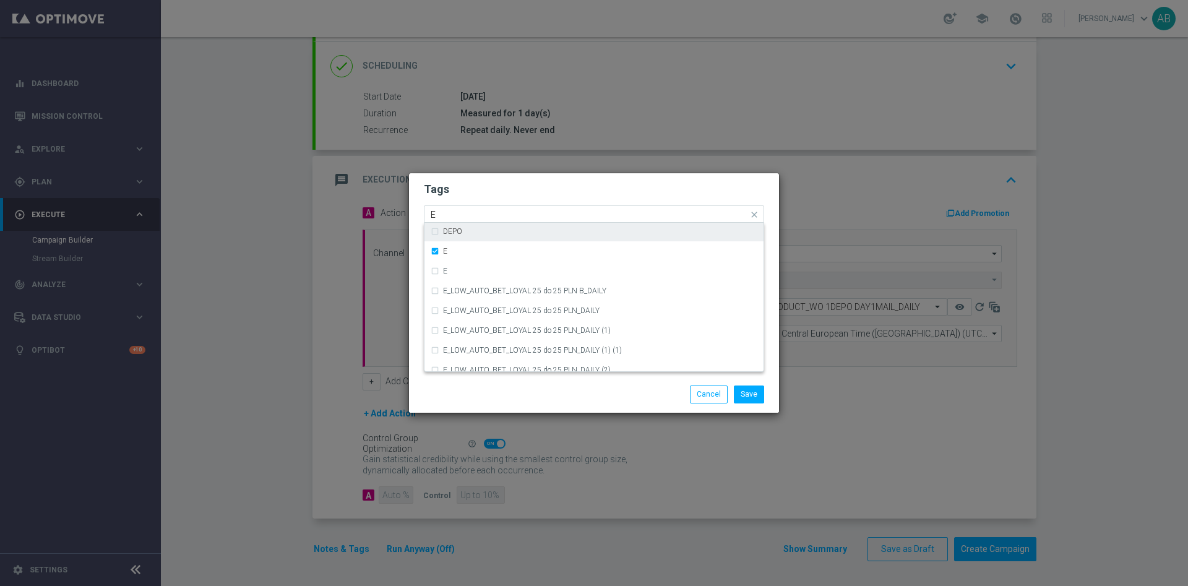
click at [459, 218] on input "E" at bounding box center [589, 215] width 317 height 11
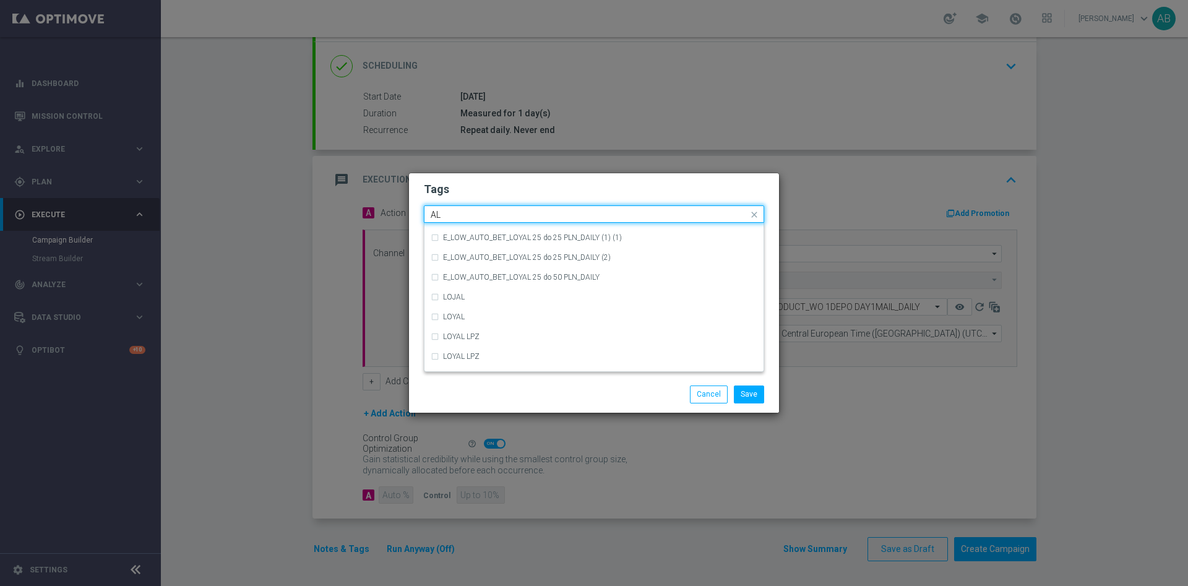
scroll to position [0, 0]
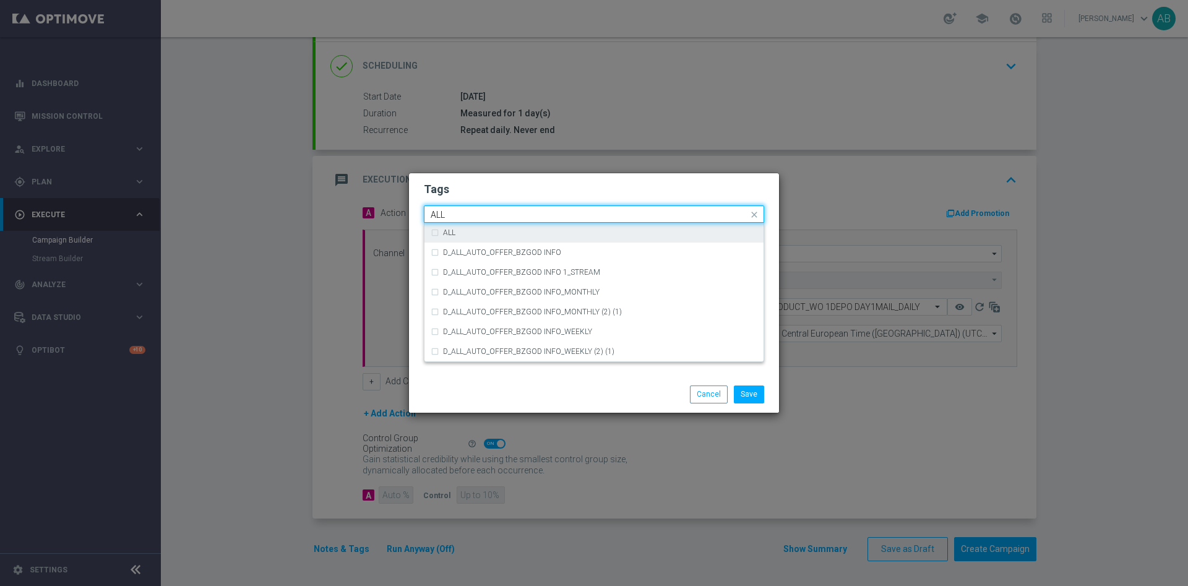
click at [458, 227] on div "ALL" at bounding box center [594, 233] width 327 height 20
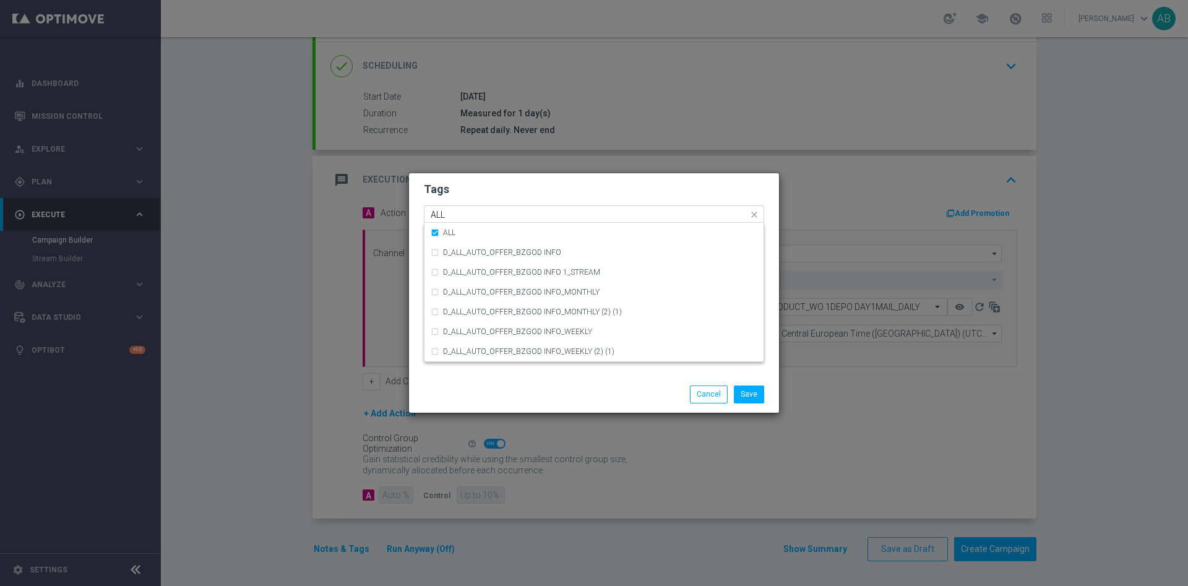
click at [462, 217] on input "ALL" at bounding box center [589, 215] width 317 height 11
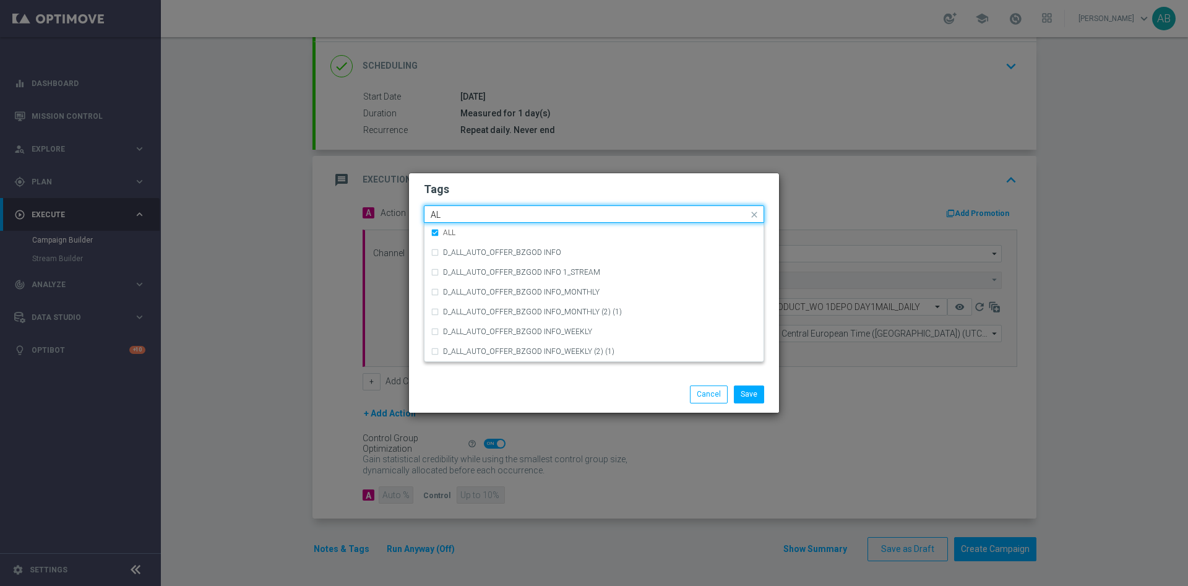
type input "A"
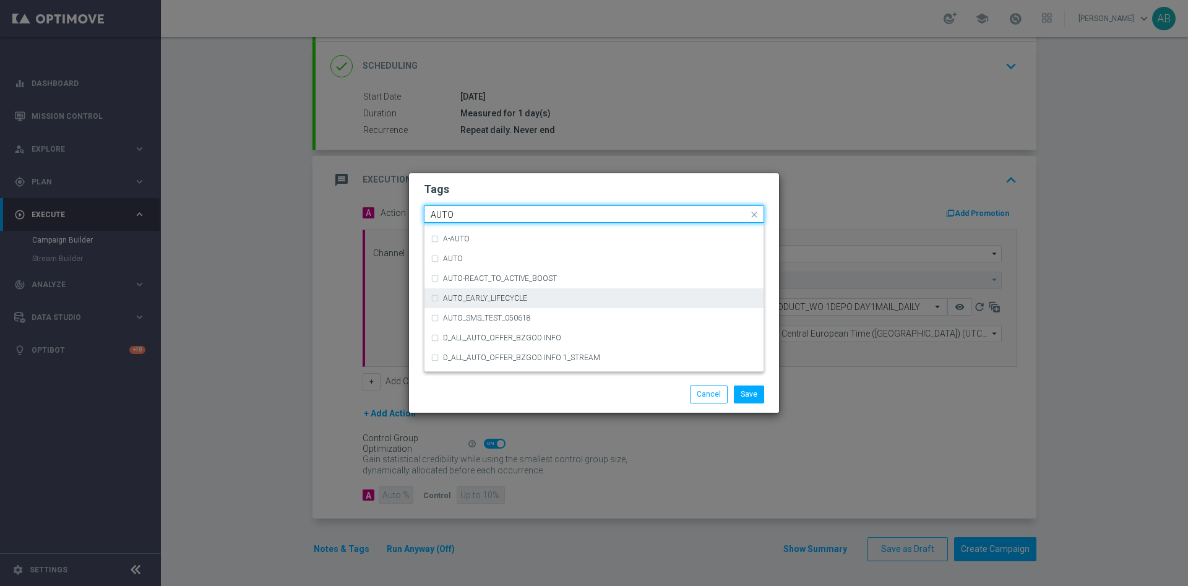
scroll to position [1485, 0]
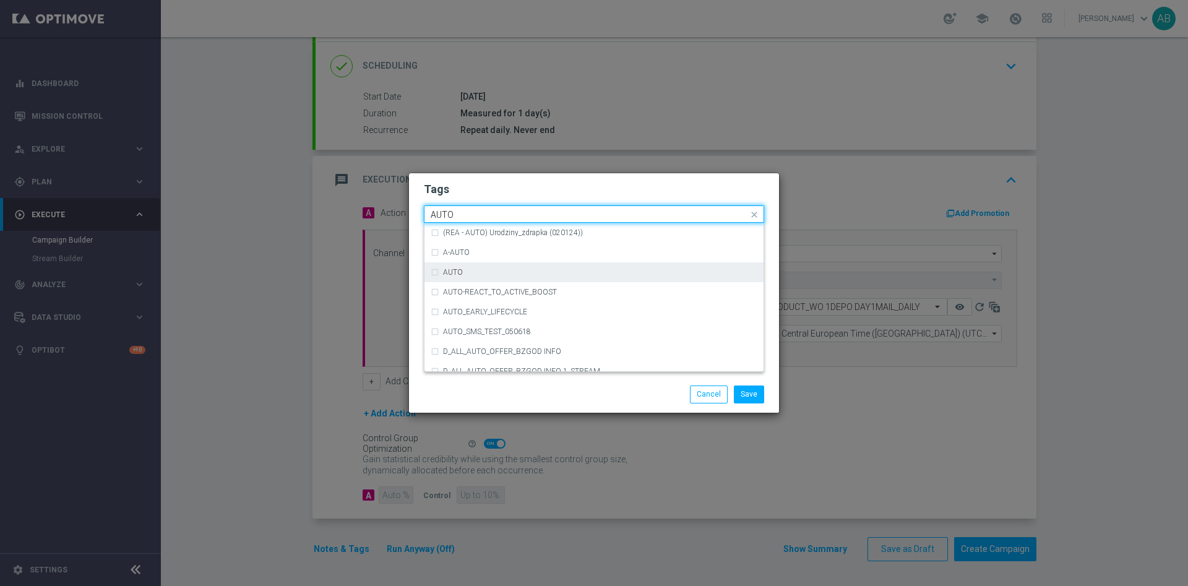
click at [469, 276] on div "AUTO" at bounding box center [594, 272] width 327 height 20
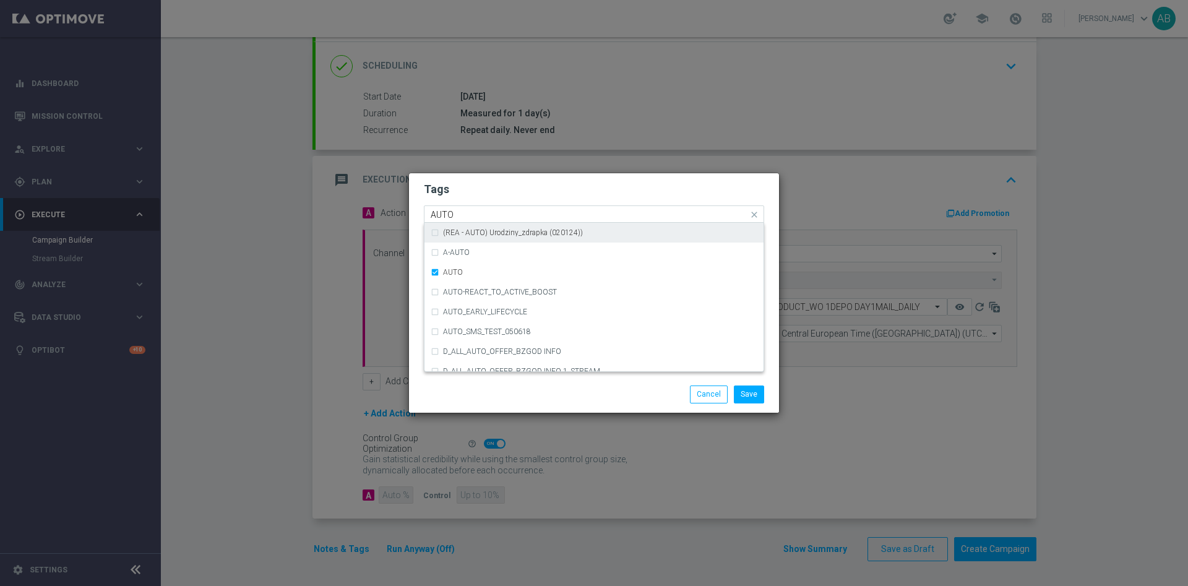
click at [473, 207] on div "Quick find × E × ALL × AUTO AUTO" at bounding box center [586, 214] width 324 height 15
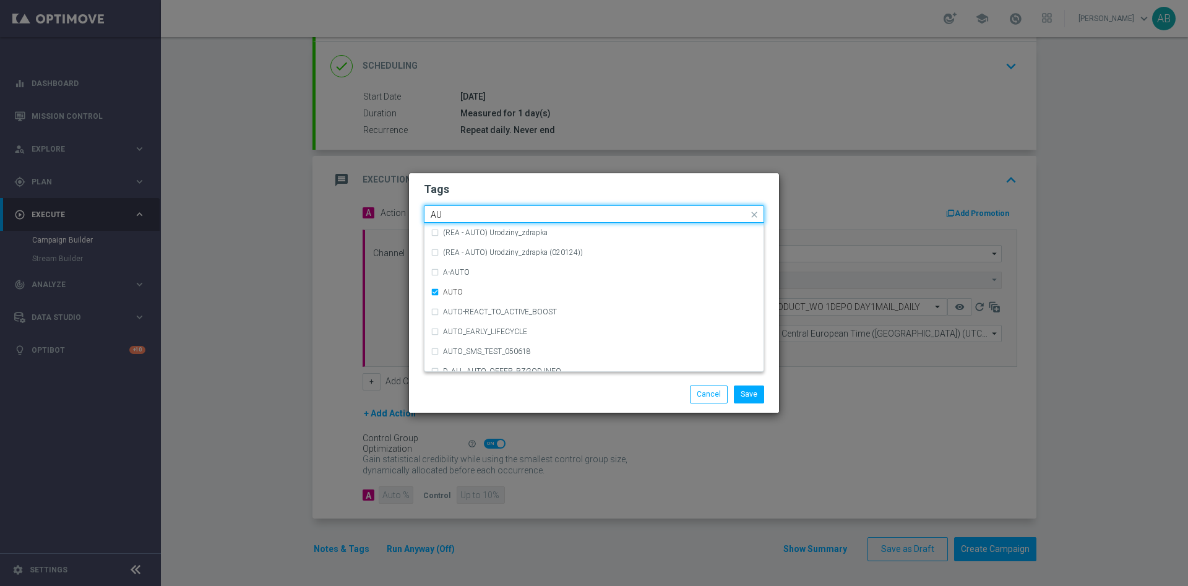
type input "A"
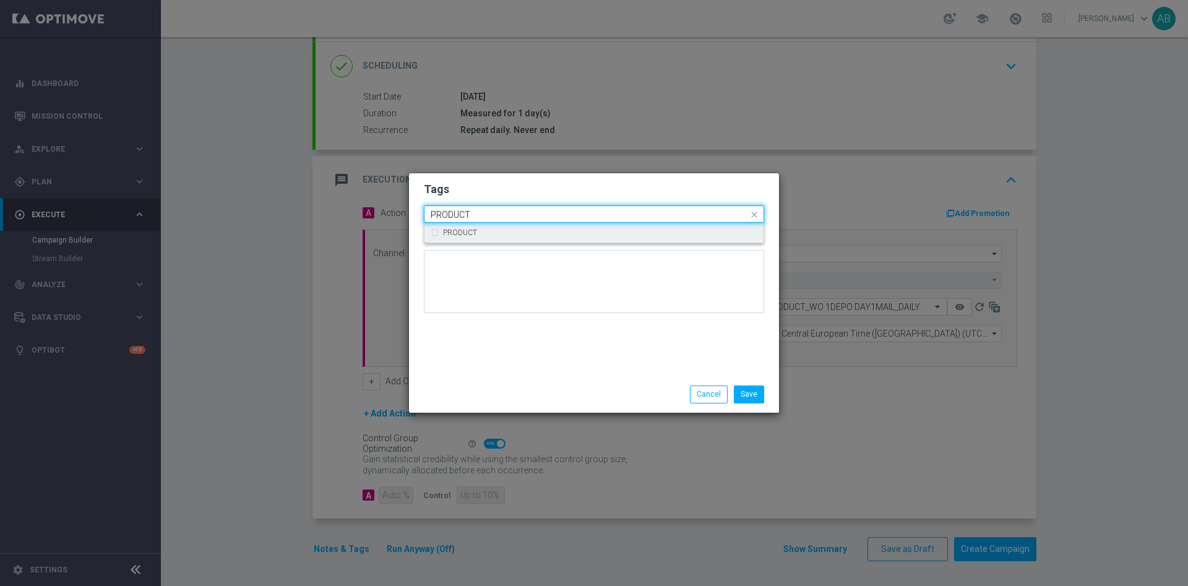
click at [471, 230] on label "PRODUCT" at bounding box center [460, 232] width 34 height 7
type input "PRODUCT"
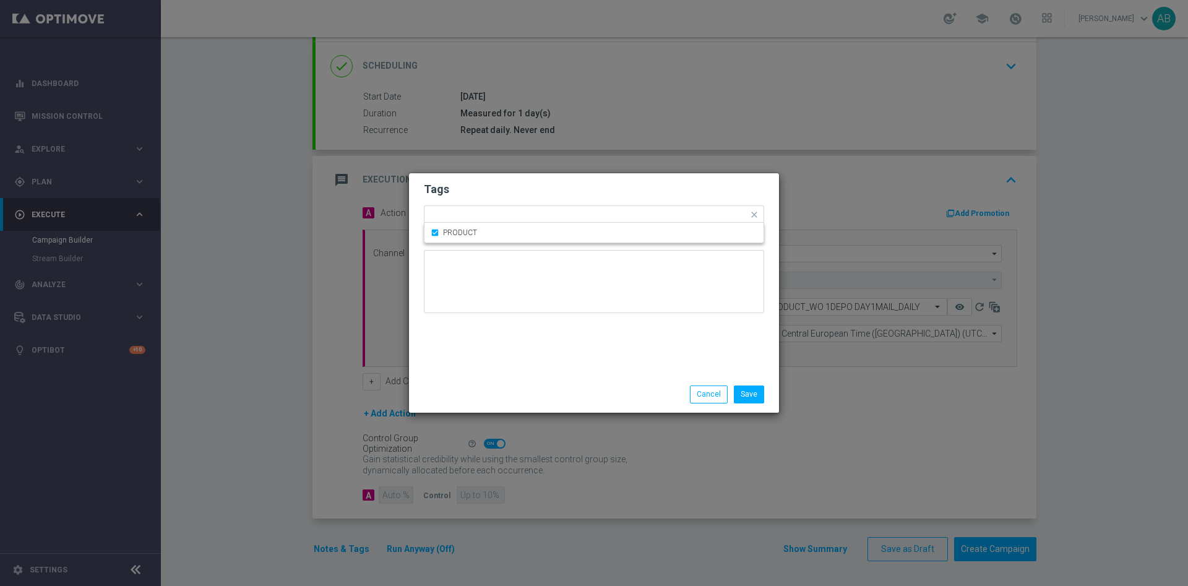
click at [494, 195] on h2 "Tags" at bounding box center [594, 189] width 340 height 15
click at [744, 396] on button "Save" at bounding box center [749, 393] width 30 height 17
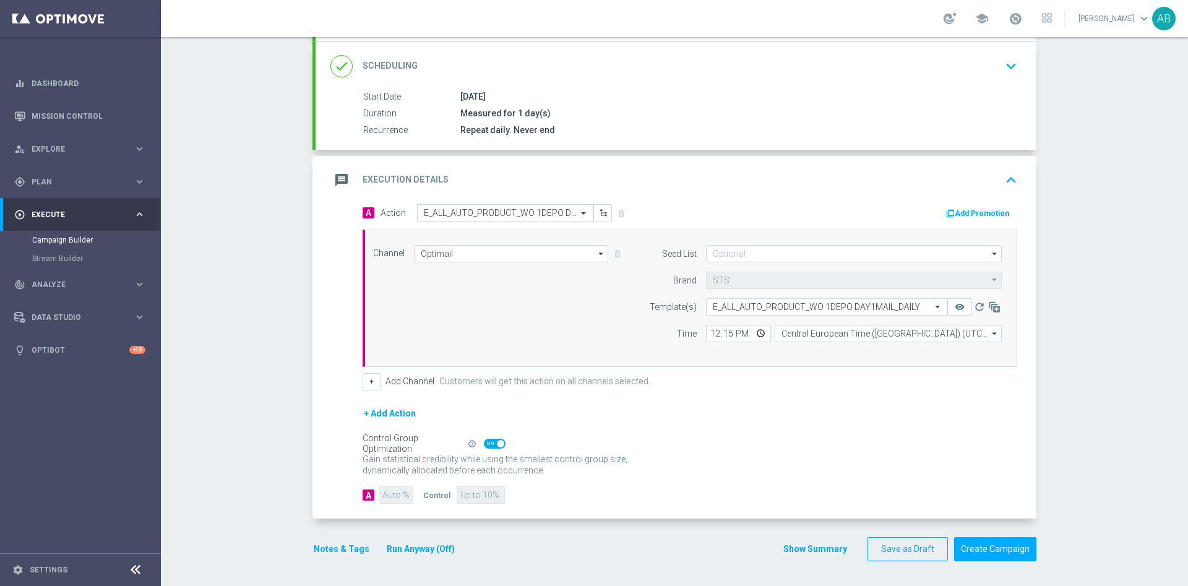
click at [329, 544] on button "Notes & Tags" at bounding box center [341, 548] width 58 height 15
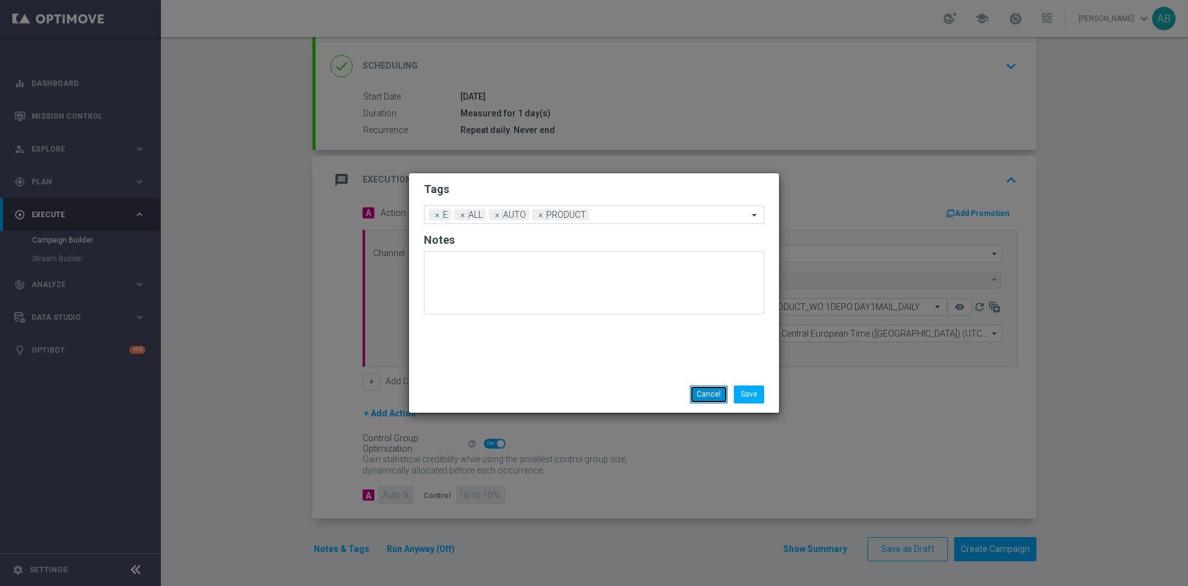
click at [718, 395] on button "Cancel" at bounding box center [709, 393] width 38 height 17
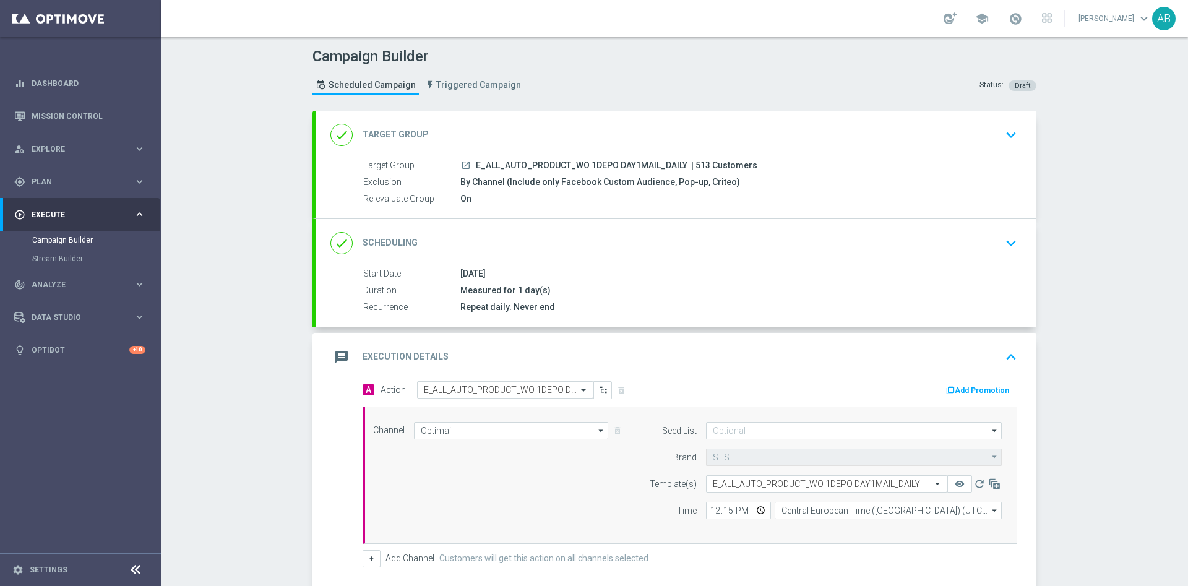
click at [1012, 246] on icon "keyboard_arrow_down" at bounding box center [1011, 243] width 19 height 19
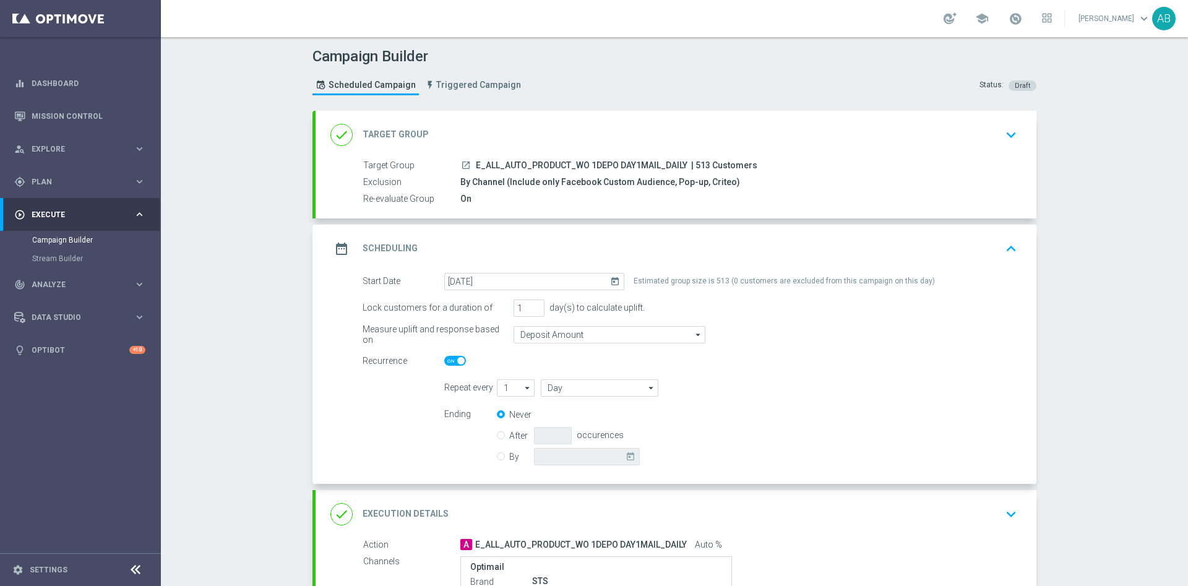
scroll to position [93, 0]
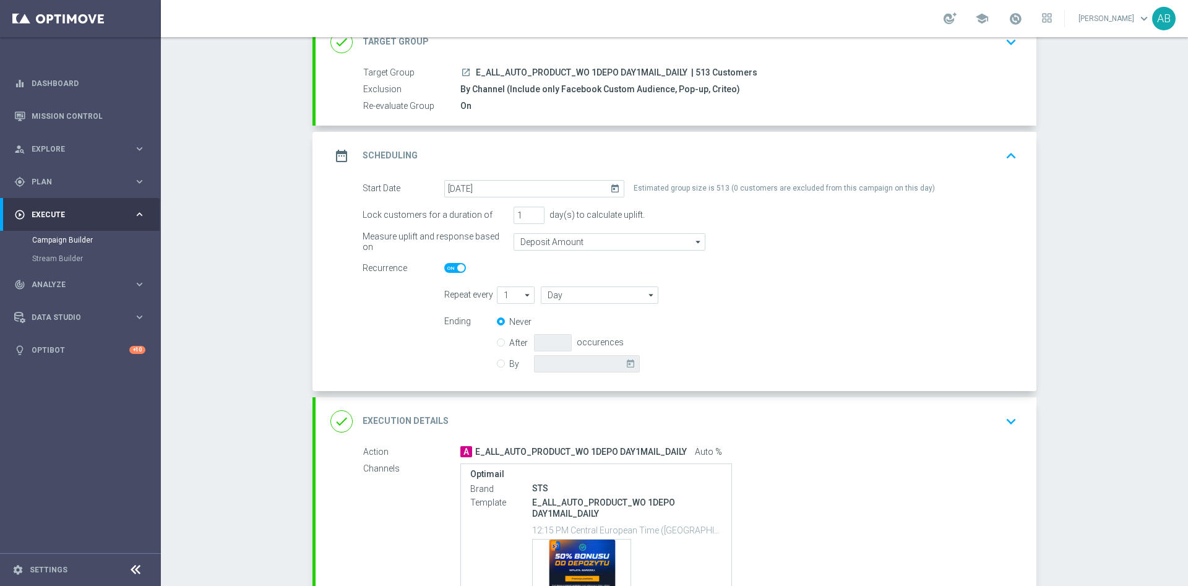
click at [1002, 420] on icon "keyboard_arrow_down" at bounding box center [1011, 421] width 19 height 19
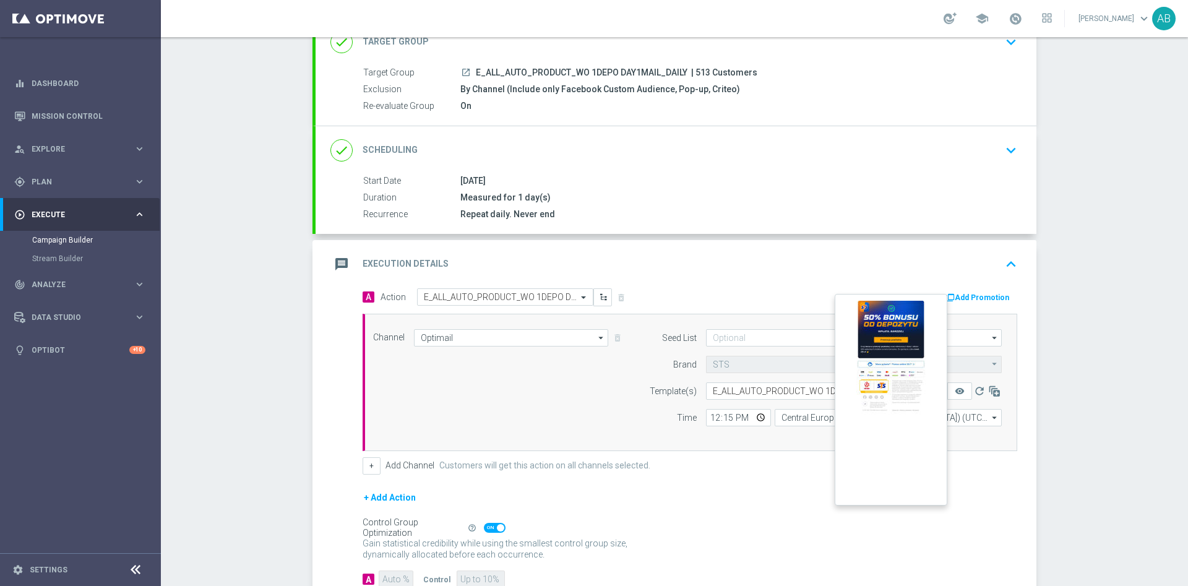
click at [959, 389] on button "remove_red_eye" at bounding box center [959, 390] width 25 height 17
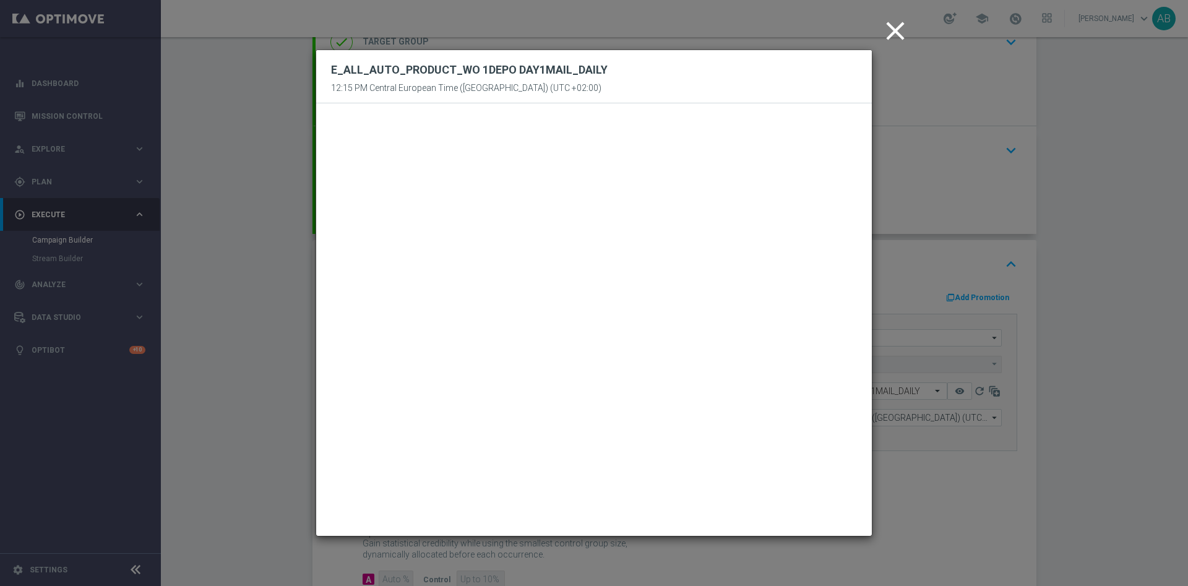
click at [902, 35] on icon "close" at bounding box center [895, 30] width 31 height 31
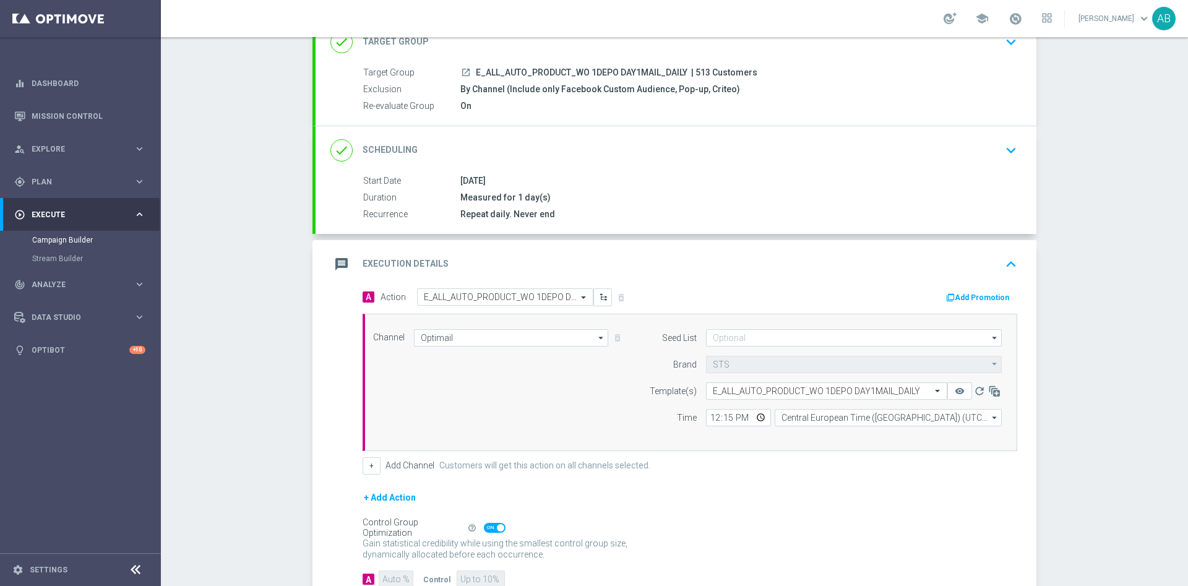
click at [1095, 174] on div "Campaign Builder Scheduled Campaign Triggered Campaign Status: Draft done Targe…" at bounding box center [674, 311] width 1027 height 549
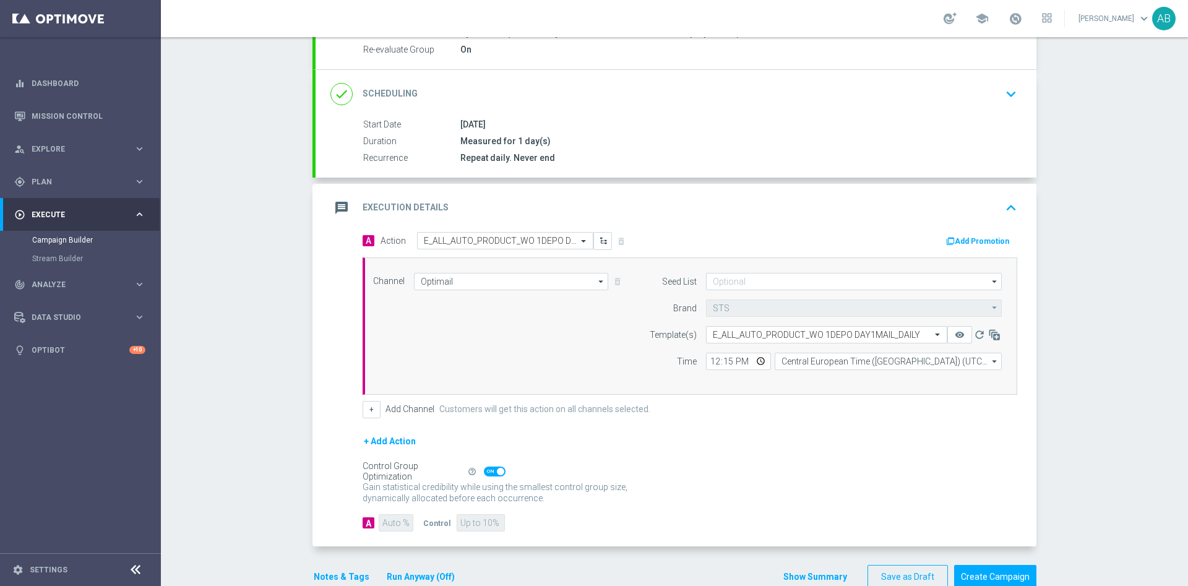
scroll to position [177, 0]
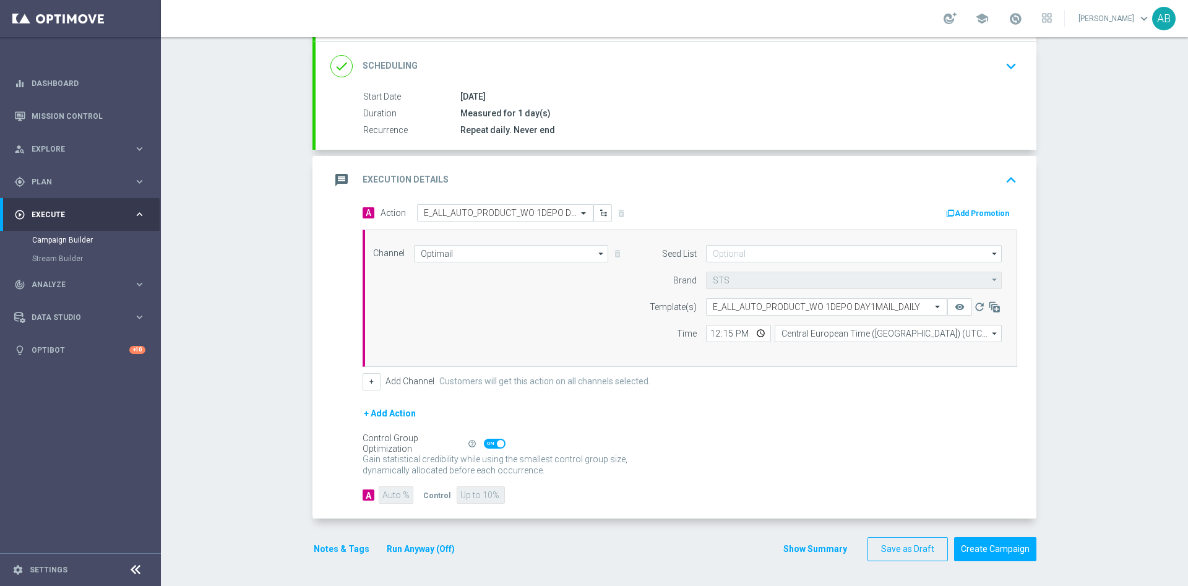
click at [342, 545] on button "Notes & Tags" at bounding box center [341, 548] width 58 height 15
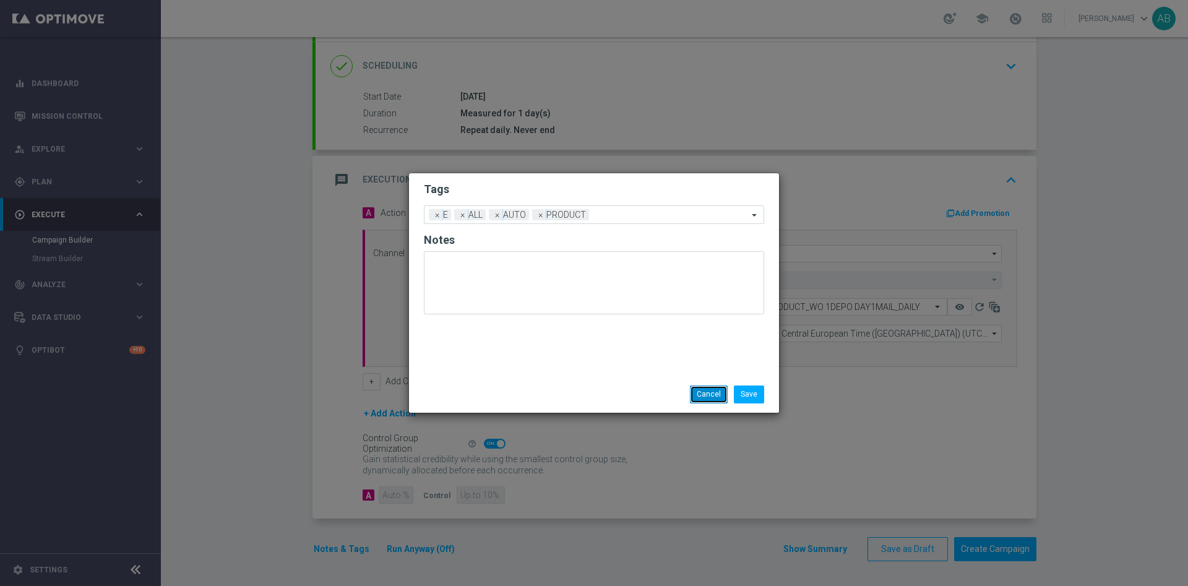
click at [697, 392] on button "Cancel" at bounding box center [709, 393] width 38 height 17
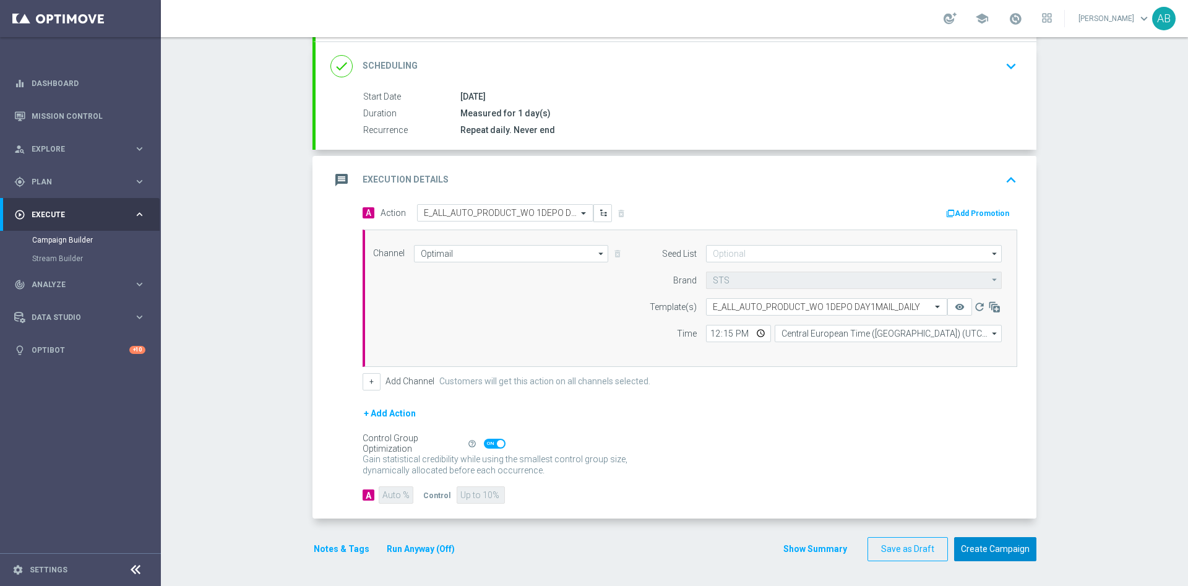
click at [1010, 546] on button "Create Campaign" at bounding box center [995, 549] width 82 height 24
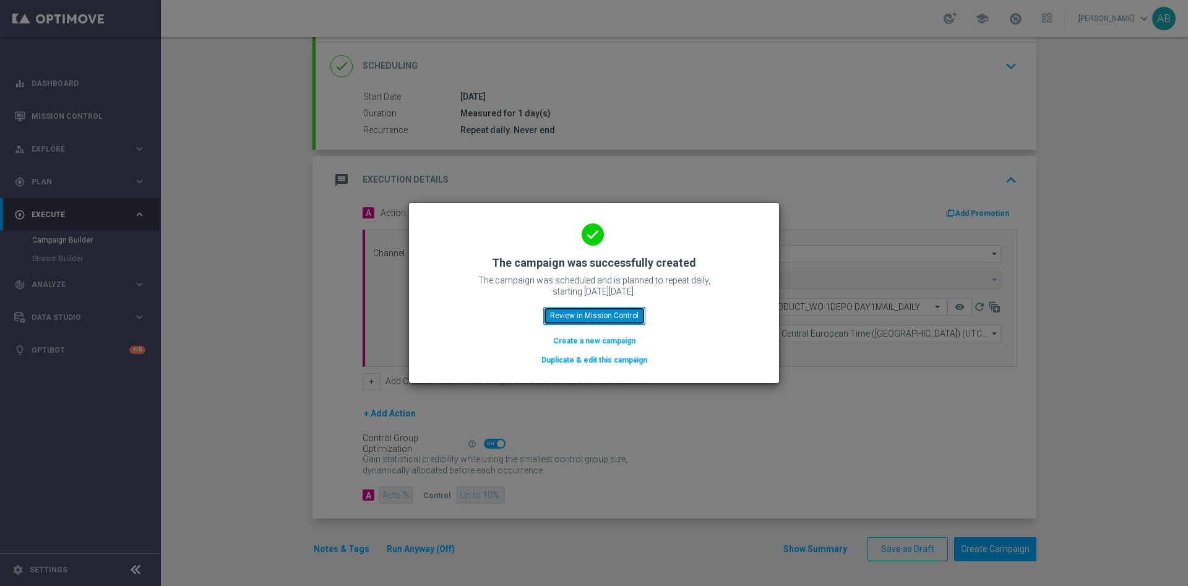
click at [601, 309] on button "Review in Mission Control" at bounding box center [594, 315] width 102 height 17
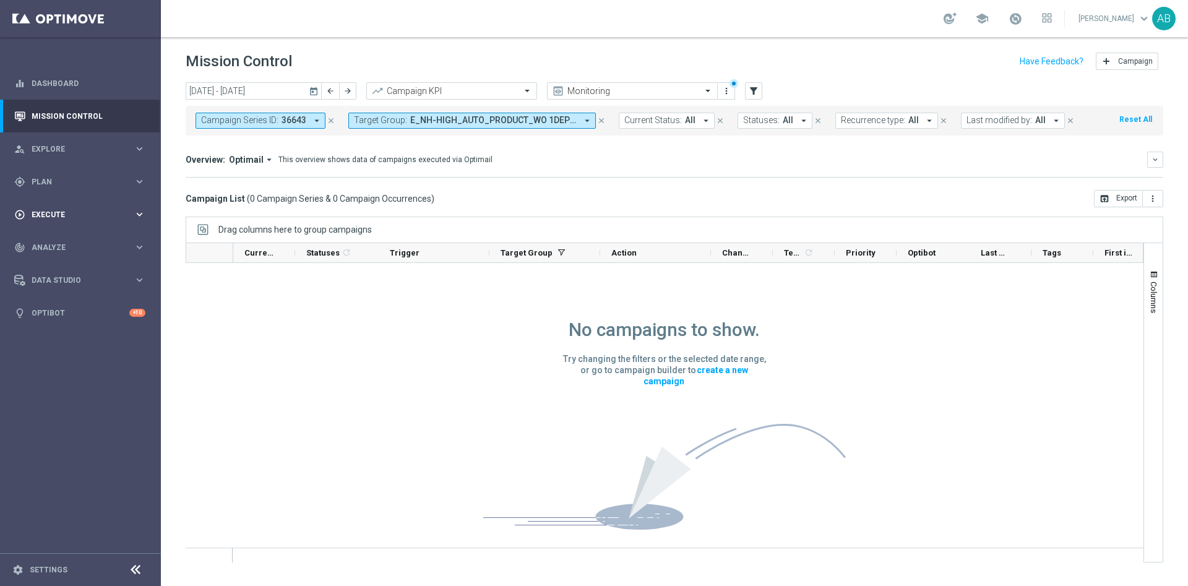
click at [71, 211] on span "Execute" at bounding box center [83, 214] width 102 height 7
click at [67, 239] on link "Campaign Builder" at bounding box center [80, 240] width 97 height 10
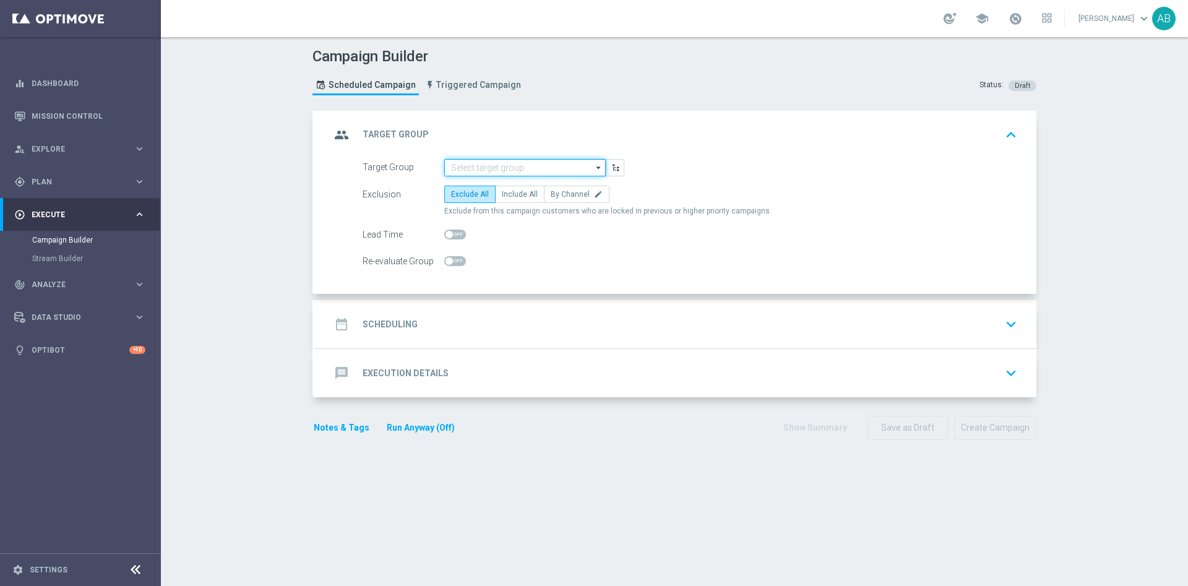
click at [467, 171] on input at bounding box center [524, 167] width 161 height 17
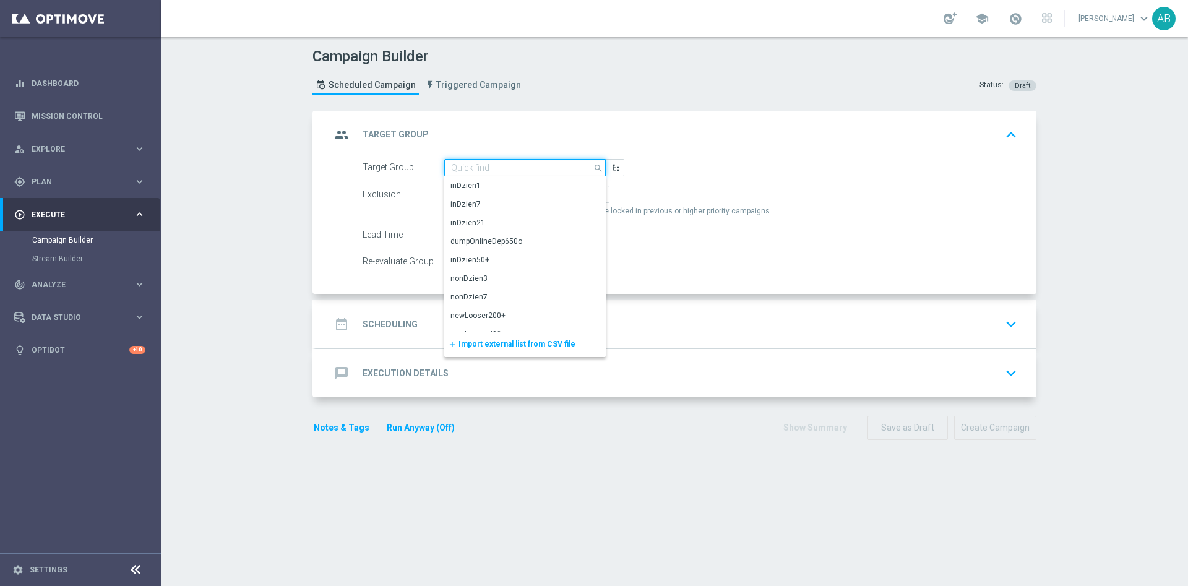
paste input "E_ALL_AUTO_PRODUCT_WO 1DEPO DAY2MAIL_DAILY"
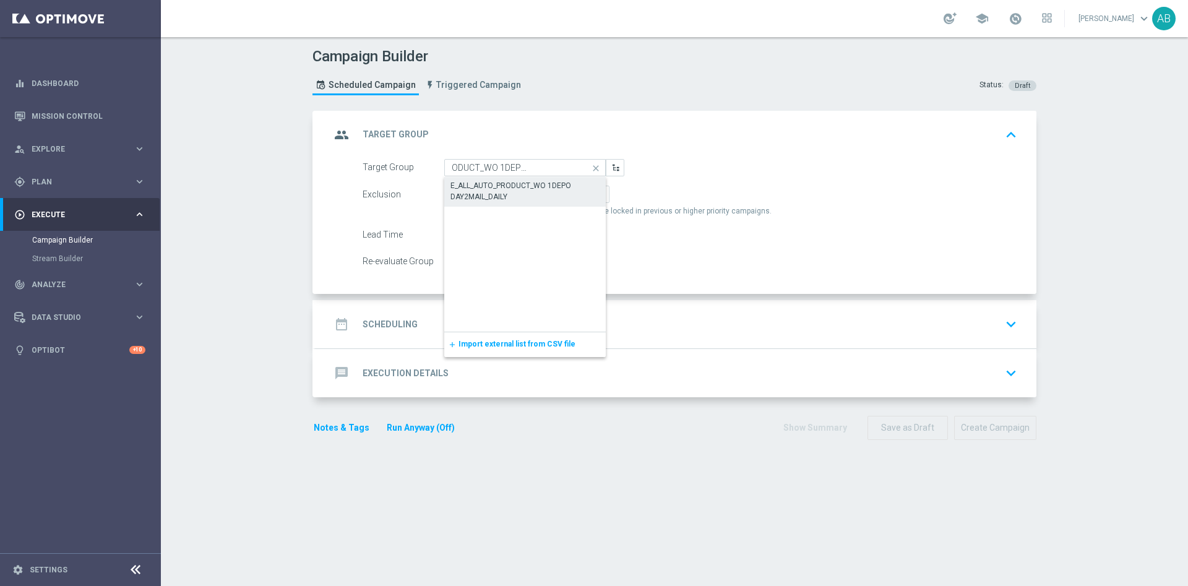
click at [470, 187] on div "E_ALL_AUTO_PRODUCT_WO 1DEPO DAY2MAIL_DAILY" at bounding box center [524, 191] width 149 height 22
type input "E_ALL_AUTO_PRODUCT_WO 1DEPO DAY2MAIL_DAILY"
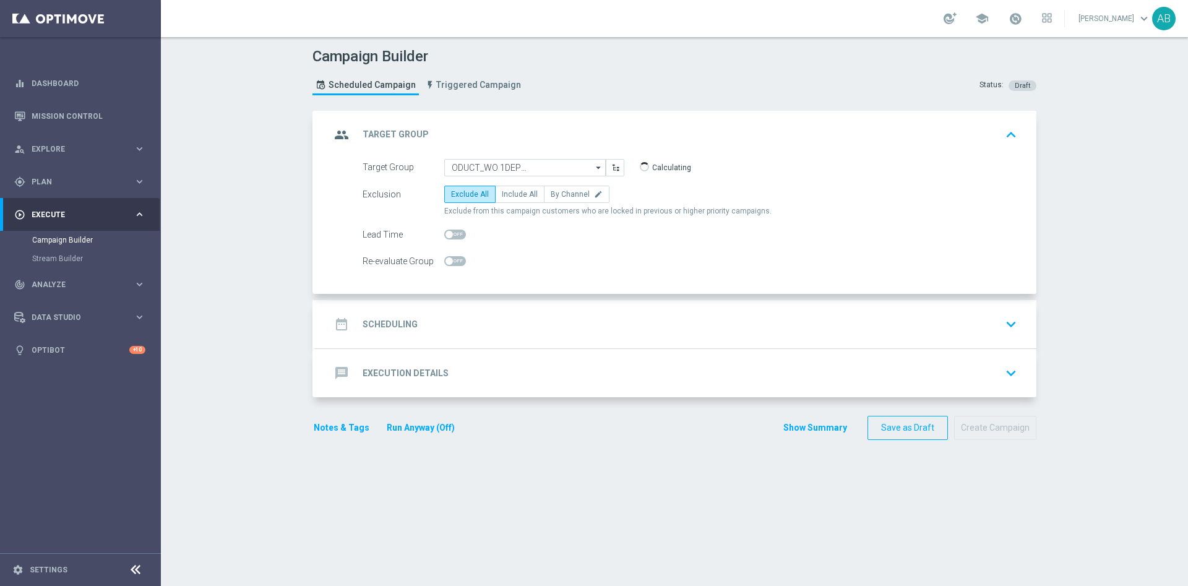
scroll to position [0, 0]
checkbox input "true"
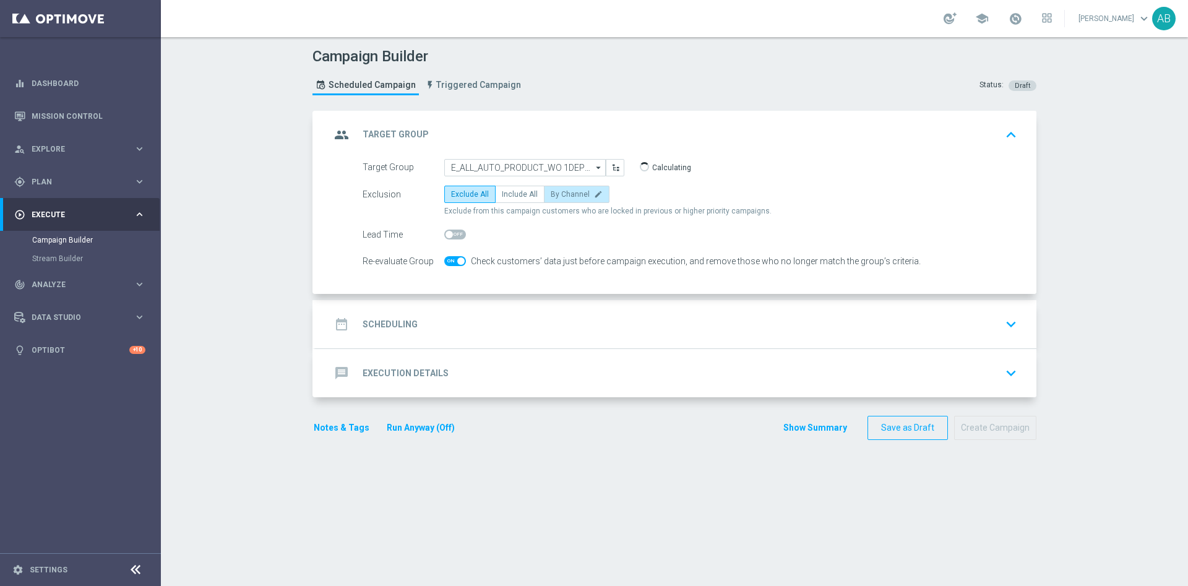
click at [551, 190] on span "By Channel" at bounding box center [570, 194] width 39 height 9
click at [551, 192] on input "By Channel edit" at bounding box center [555, 196] width 8 height 8
radio input "true"
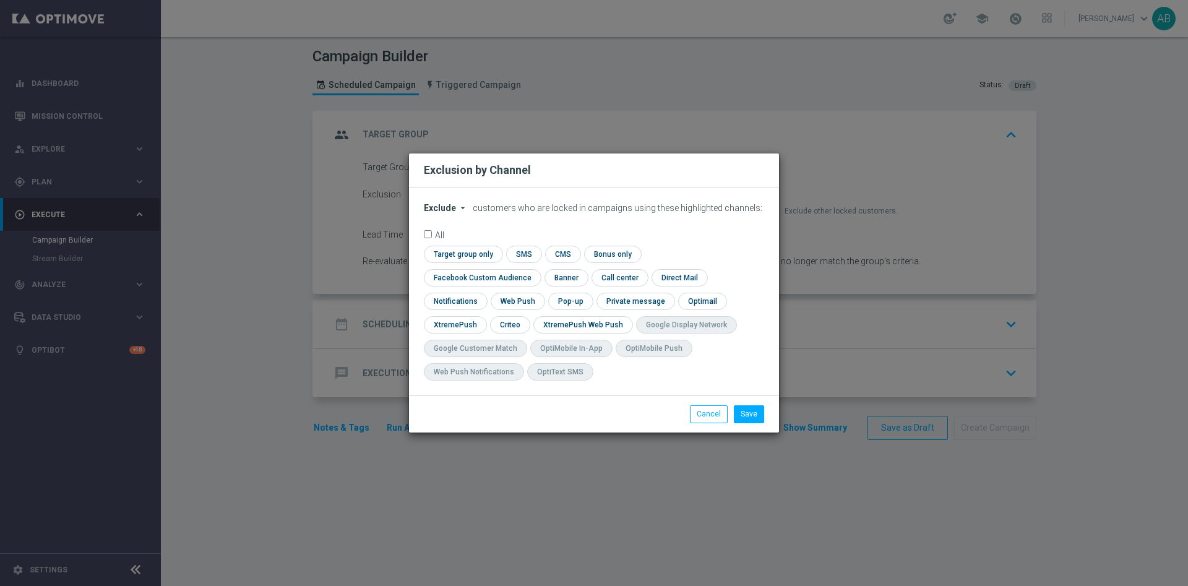
click at [437, 213] on span "Exclude" at bounding box center [440, 208] width 32 height 10
click at [0, 0] on span "Include" at bounding box center [0, 0] width 0 height 0
click at [536, 269] on input "checkbox" at bounding box center [480, 277] width 112 height 17
checkbox input "true"
click at [517, 327] on input "checkbox" at bounding box center [509, 324] width 38 height 17
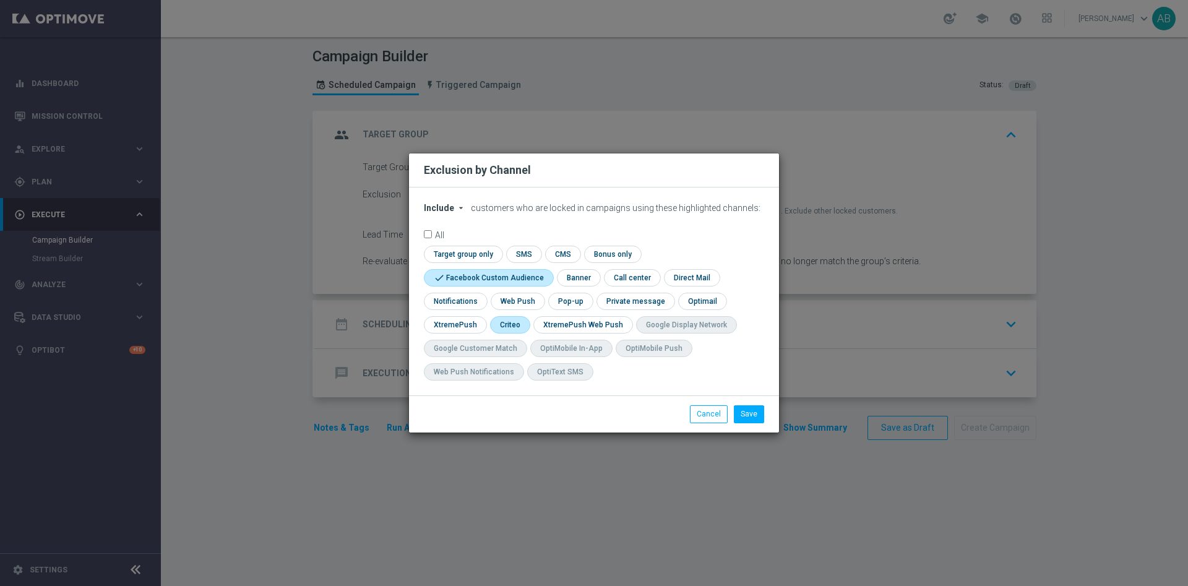
checkbox input "true"
click at [524, 302] on input "checkbox" at bounding box center [517, 301] width 52 height 17
click at [524, 302] on input "checkbox" at bounding box center [523, 301] width 64 height 17
checkbox input "false"
click at [561, 298] on input "checkbox" at bounding box center [569, 301] width 43 height 17
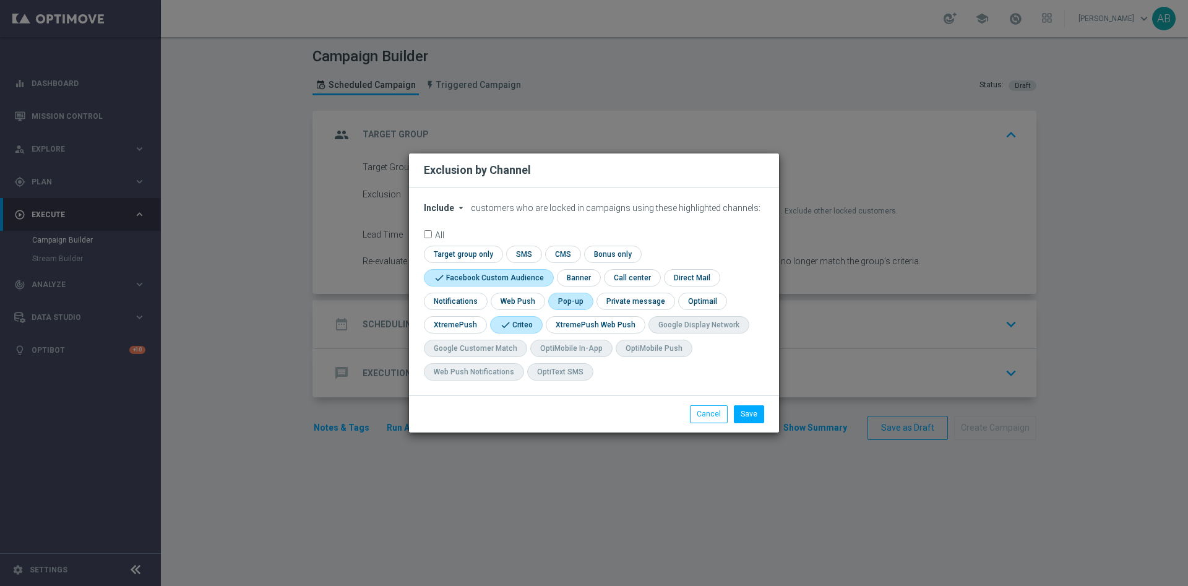
checkbox input "true"
click at [753, 420] on button "Save" at bounding box center [749, 413] width 30 height 17
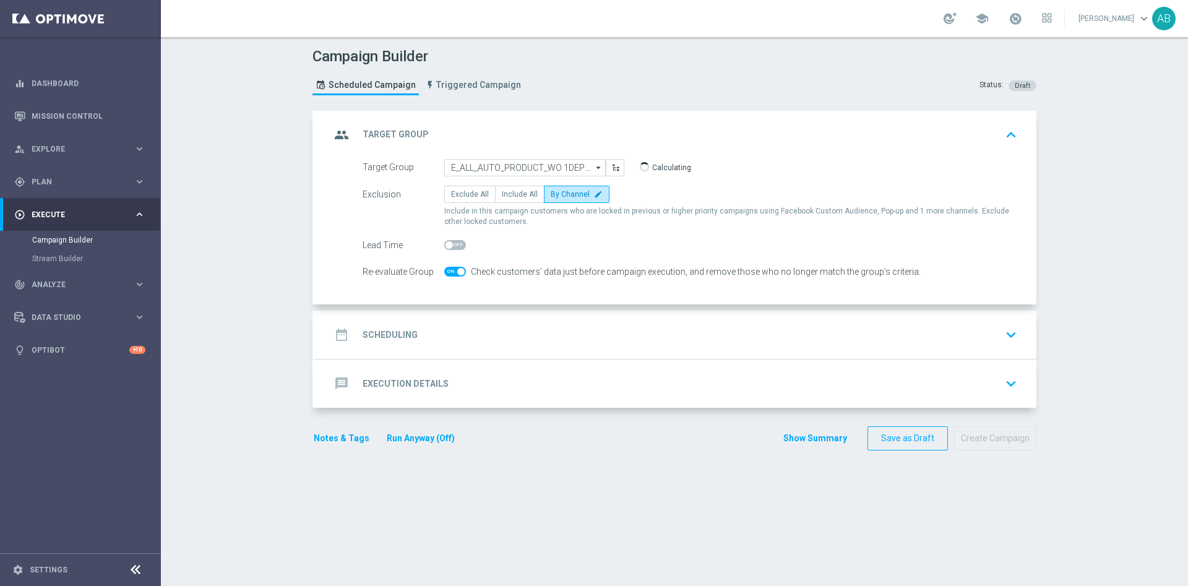
click at [667, 324] on div "date_range Scheduling keyboard_arrow_down" at bounding box center [675, 335] width 691 height 24
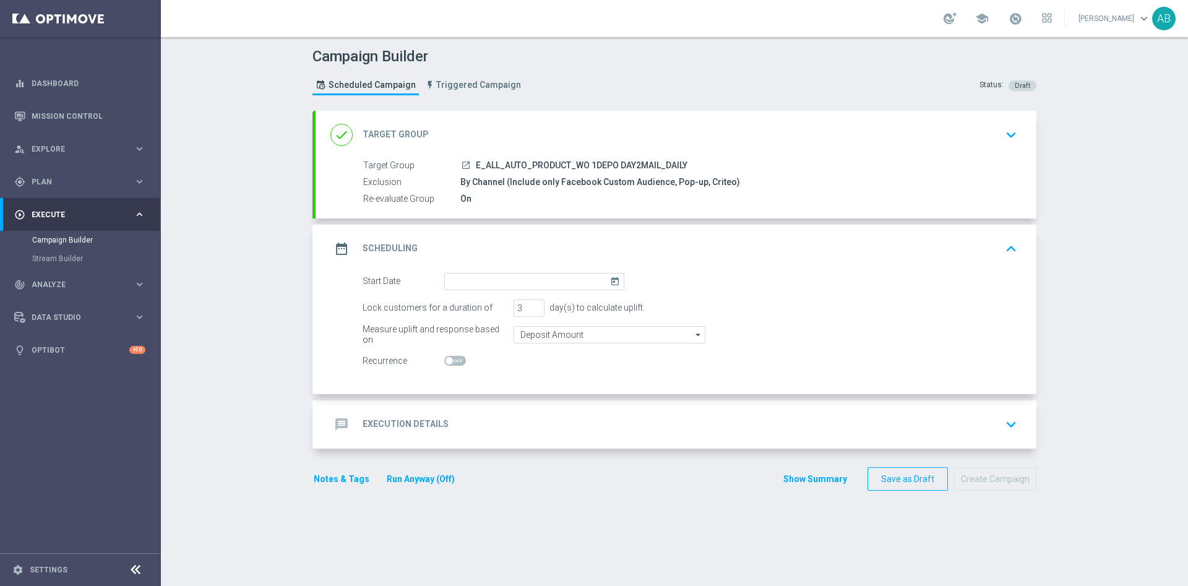
click at [545, 271] on div "date_range Scheduling keyboard_arrow_up" at bounding box center [676, 249] width 721 height 48
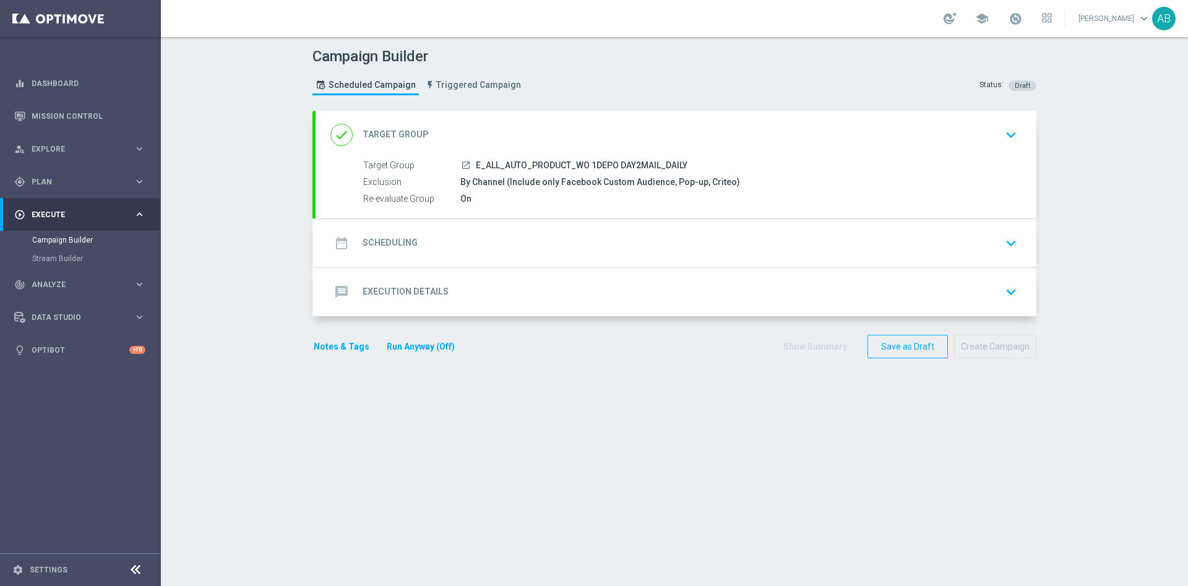
click at [553, 232] on div "date_range Scheduling keyboard_arrow_down" at bounding box center [675, 243] width 691 height 24
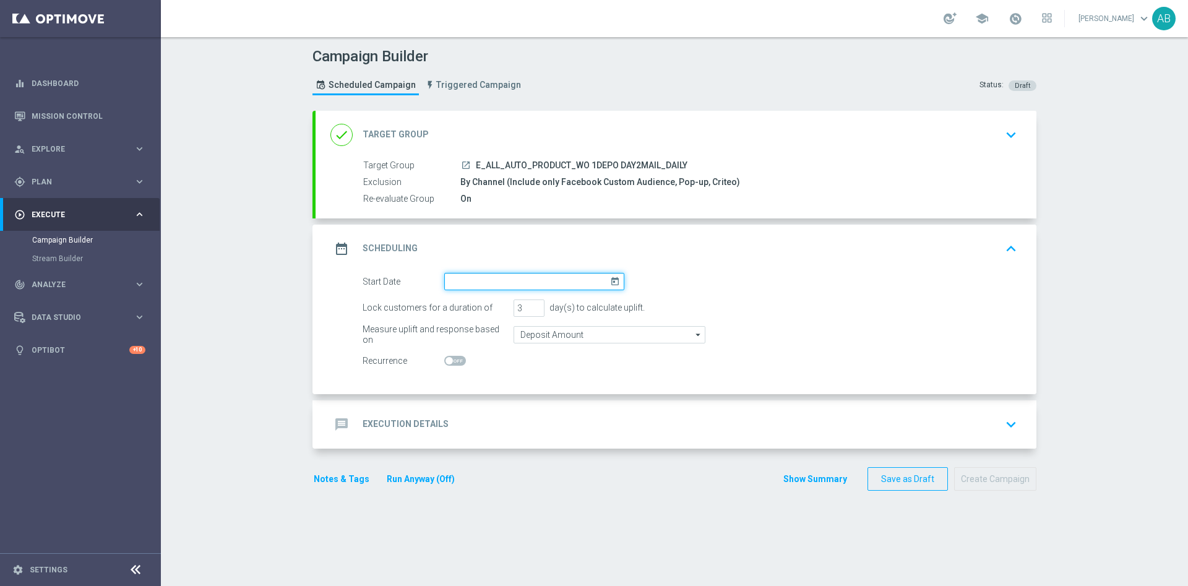
click at [444, 280] on input at bounding box center [534, 281] width 180 height 17
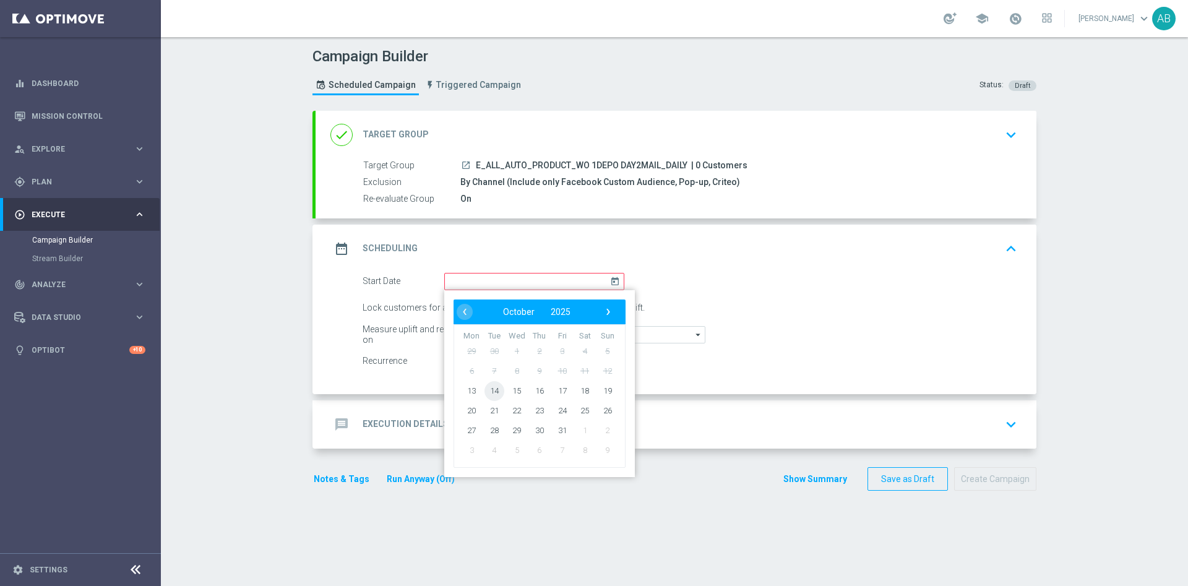
click at [491, 391] on span "14" at bounding box center [494, 391] width 20 height 20
type input "14 Oct 2025"
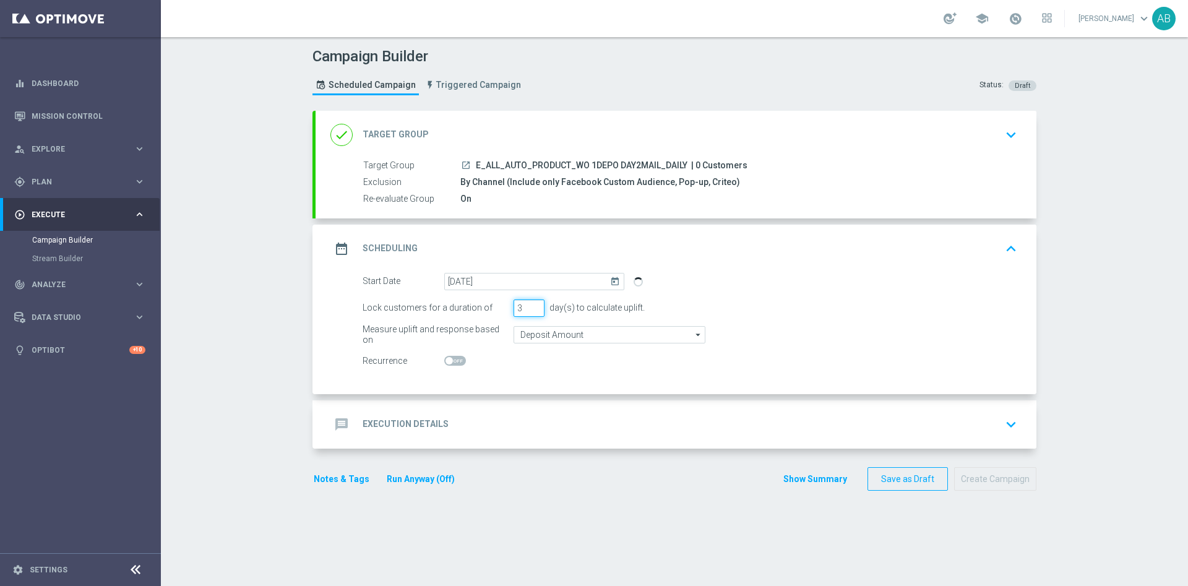
drag, startPoint x: 514, startPoint y: 309, endPoint x: 498, endPoint y: 317, distance: 17.2
click at [498, 317] on form "Start Date 14 Oct 2025 today Lock customers for a duration of 3 day(s) to calcu…" at bounding box center [690, 321] width 655 height 97
type input "1"
click at [454, 360] on span at bounding box center [455, 361] width 22 height 10
click at [454, 360] on input "checkbox" at bounding box center [455, 361] width 22 height 10
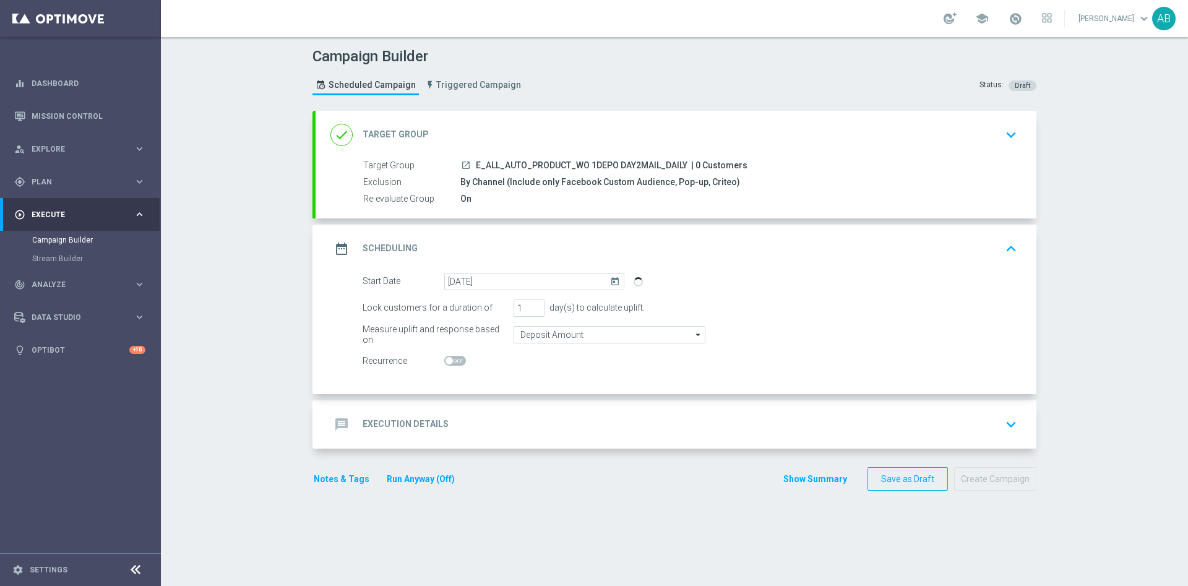
checkbox input "true"
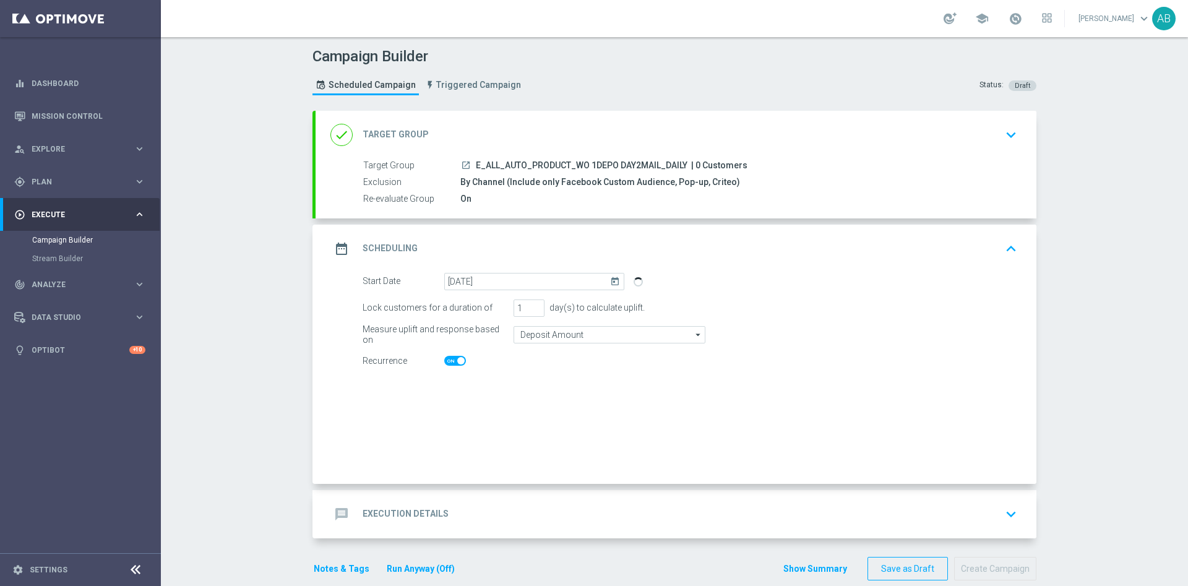
checkbox input "true"
click at [541, 516] on div "message Execution Details keyboard_arrow_down" at bounding box center [675, 514] width 691 height 24
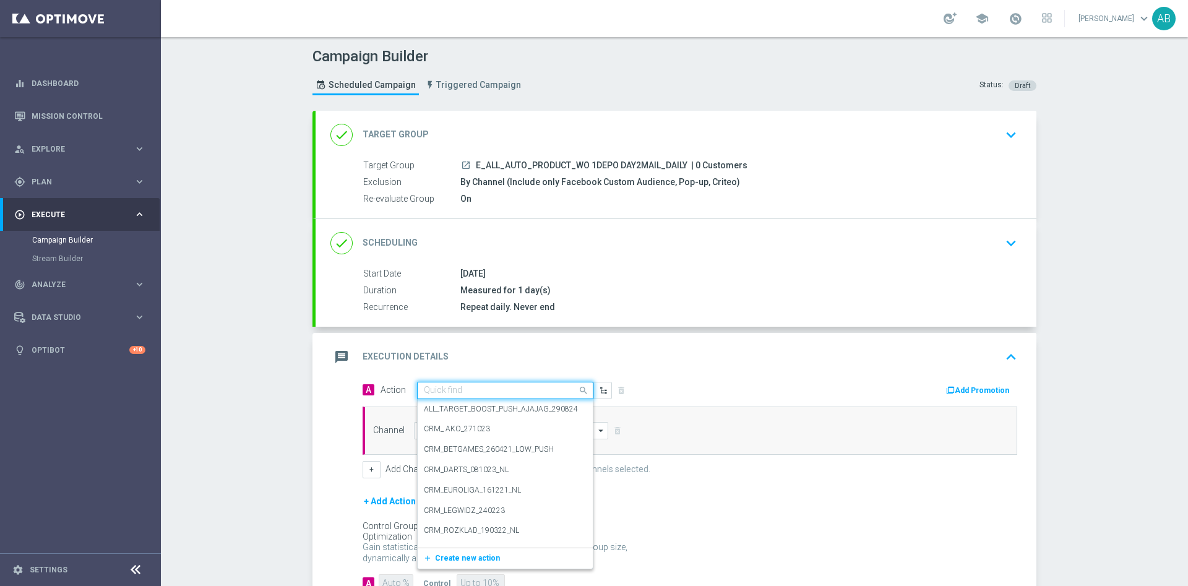
click at [468, 389] on input "text" at bounding box center [493, 390] width 138 height 11
paste input "E_ALL_AUTO_PRODUCT_WO 1DEPO DAY2MAIL_DAILY"
type input "E_ALL_AUTO_PRODUCT_WO 1DEPO DAY2MAIL_DAILY"
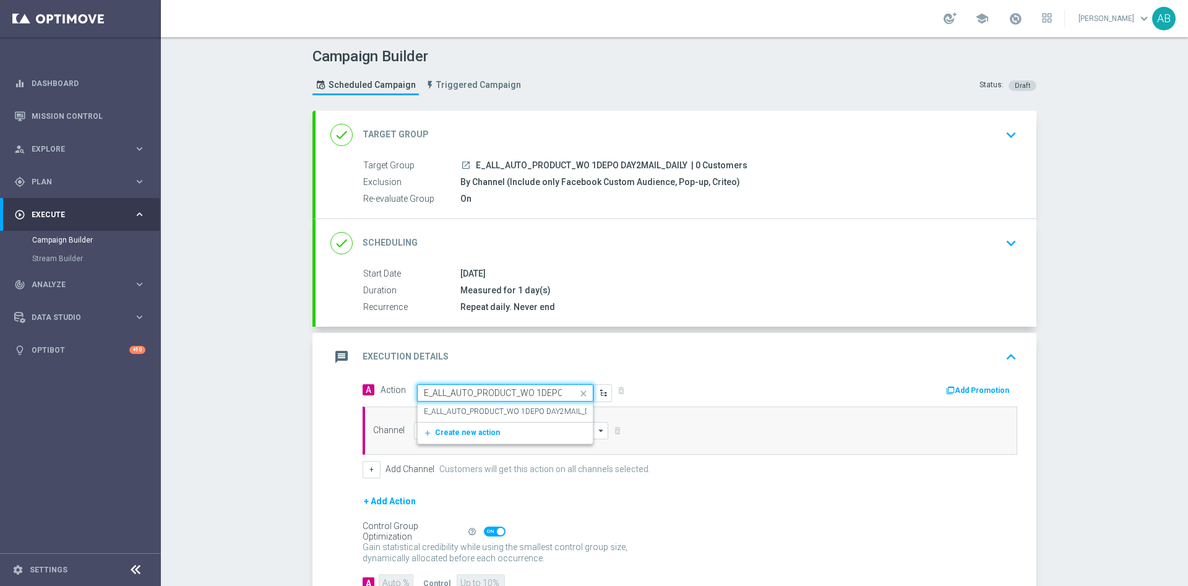
scroll to position [0, 68]
click at [465, 407] on label "E_ALL_AUTO_PRODUCT_WO 1DEPO DAY2MAIL_DAILY" at bounding box center [514, 412] width 180 height 11
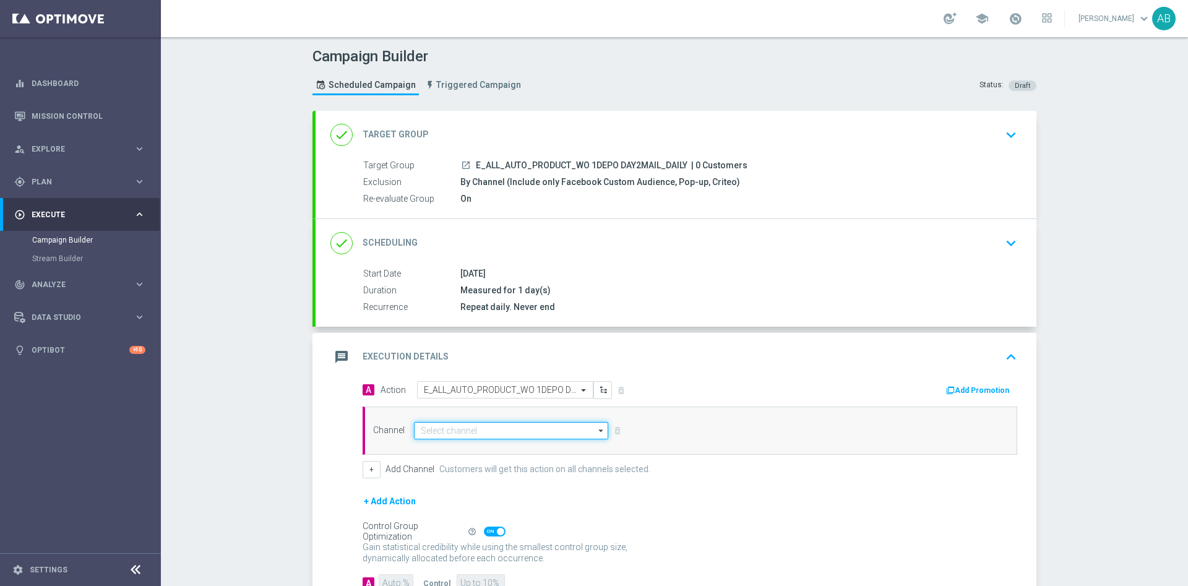
click at [459, 431] on input at bounding box center [511, 430] width 194 height 17
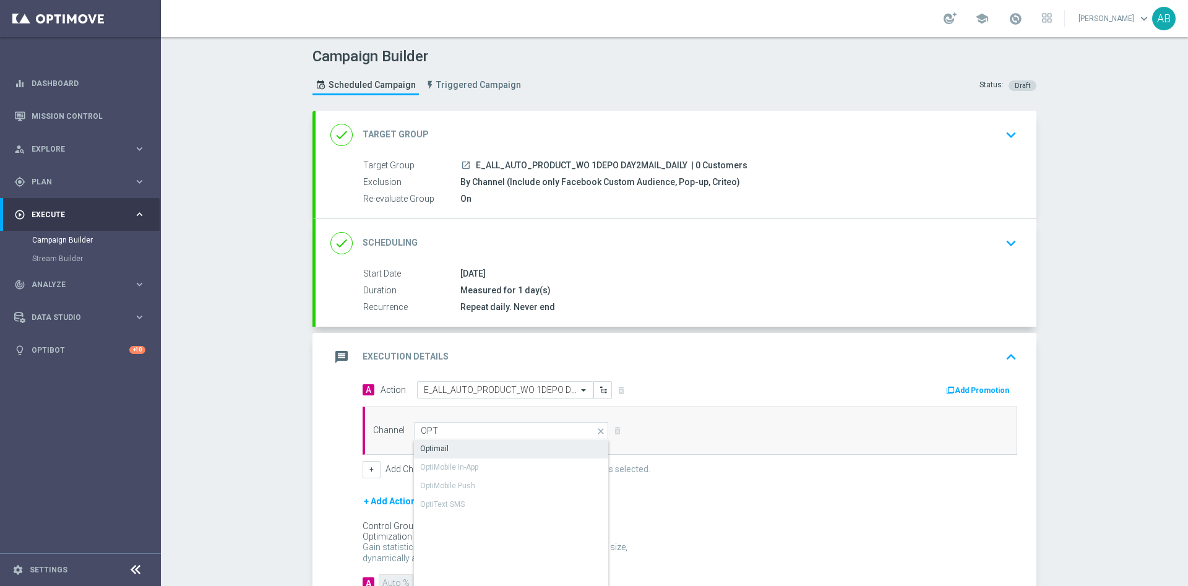
click at [459, 449] on div "Optimail" at bounding box center [511, 448] width 195 height 17
type input "Optimail"
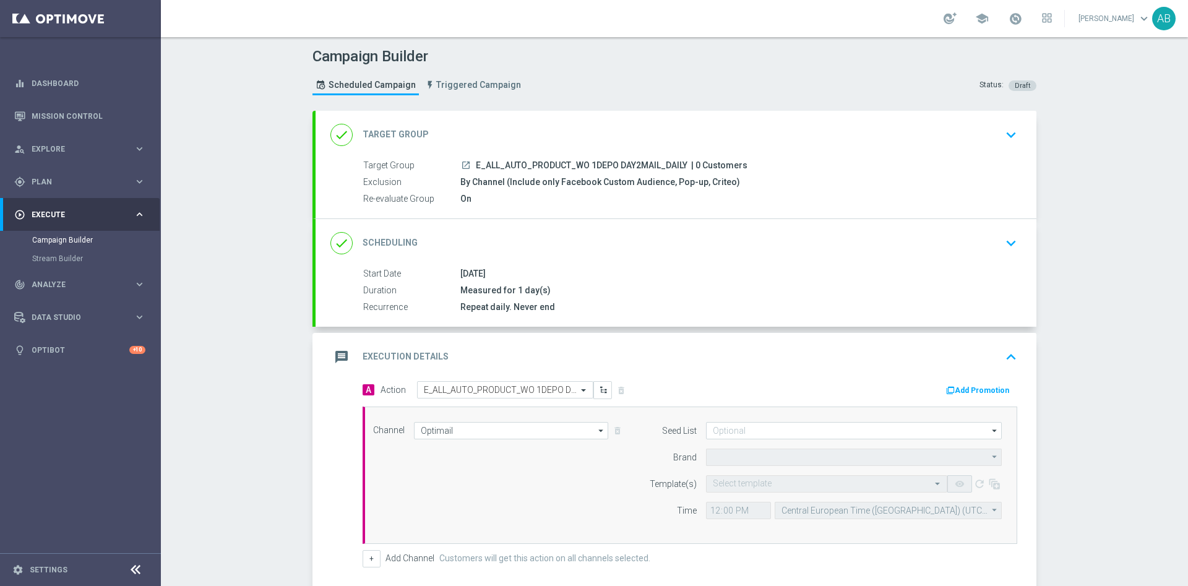
type input "STS"
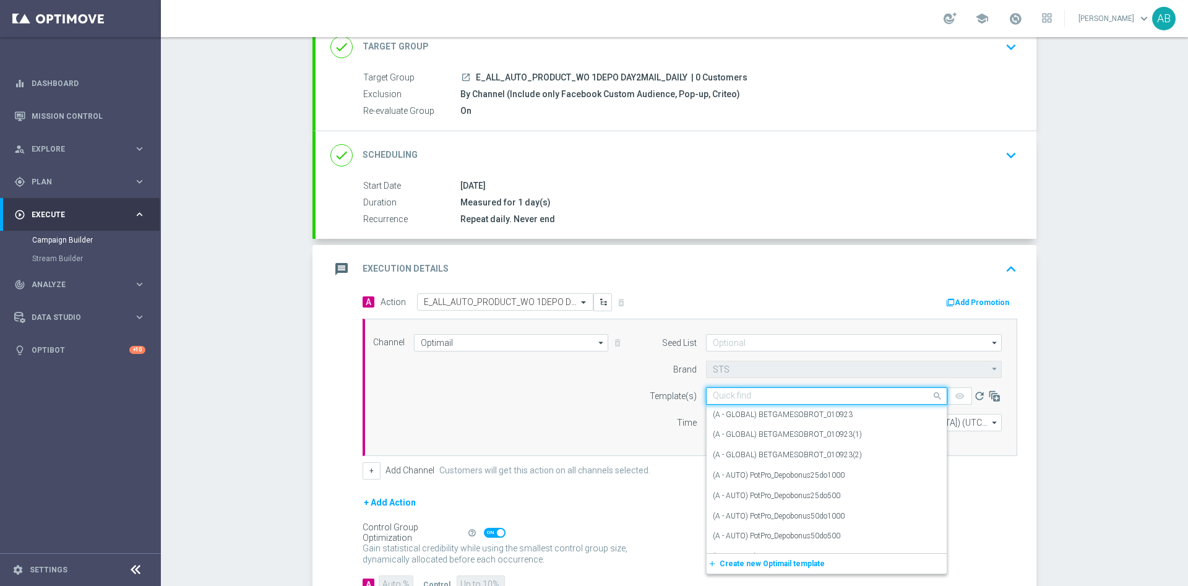
click at [726, 397] on input "text" at bounding box center [814, 396] width 203 height 11
paste input "E_ALL_AUTO_PRODUCT_WO 1DEPO DAY2MAIL_DAILY"
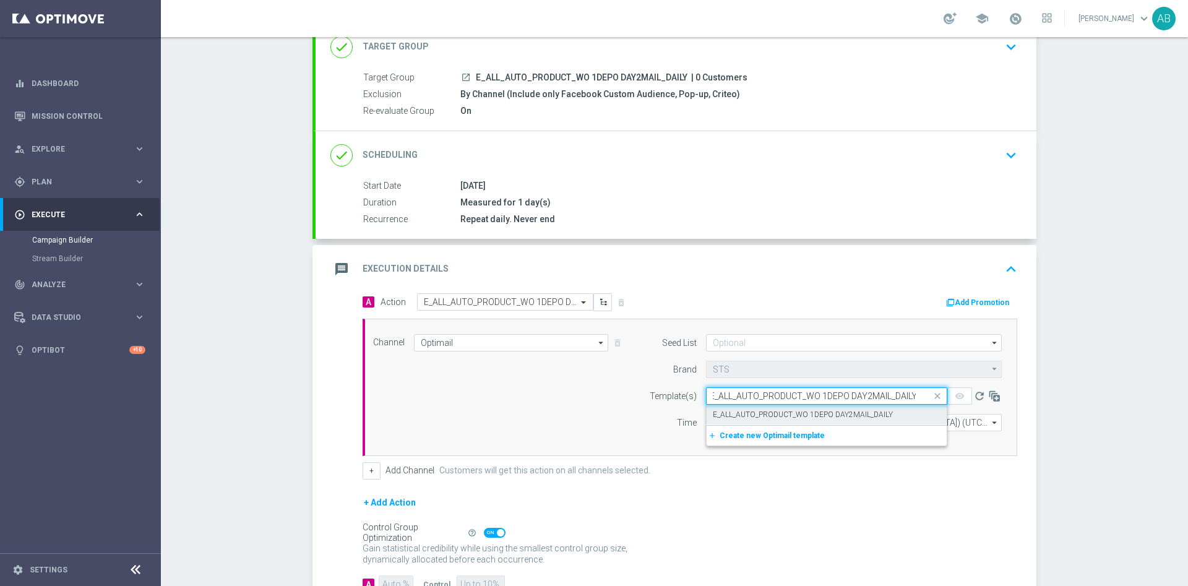
click at [725, 412] on label "E_ALL_AUTO_PRODUCT_WO 1DEPO DAY2MAIL_DAILY" at bounding box center [803, 415] width 180 height 11
type input "E_ALL_AUTO_PRODUCT_WO 1DEPO DAY2MAIL_DAILY"
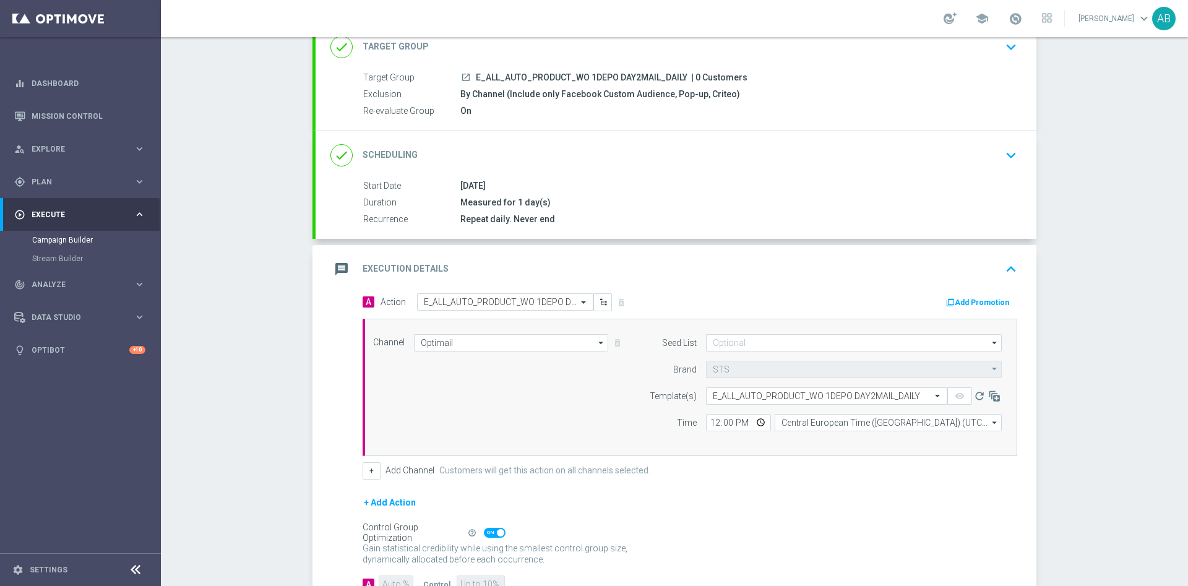
scroll to position [0, 0]
click at [719, 420] on input "12:00" at bounding box center [738, 422] width 65 height 17
type input "12:15"
click at [717, 455] on div "A Action Select action E_ALL_AUTO_PRODUCT_WO 1DEPO DAY2MAIL_DAILY delete_foreve…" at bounding box center [689, 386] width 673 height 186
click at [734, 489] on form "A Action Select action E_ALL_AUTO_PRODUCT_WO 1DEPO DAY2MAIL_DAILY delete_foreve…" at bounding box center [690, 443] width 655 height 300
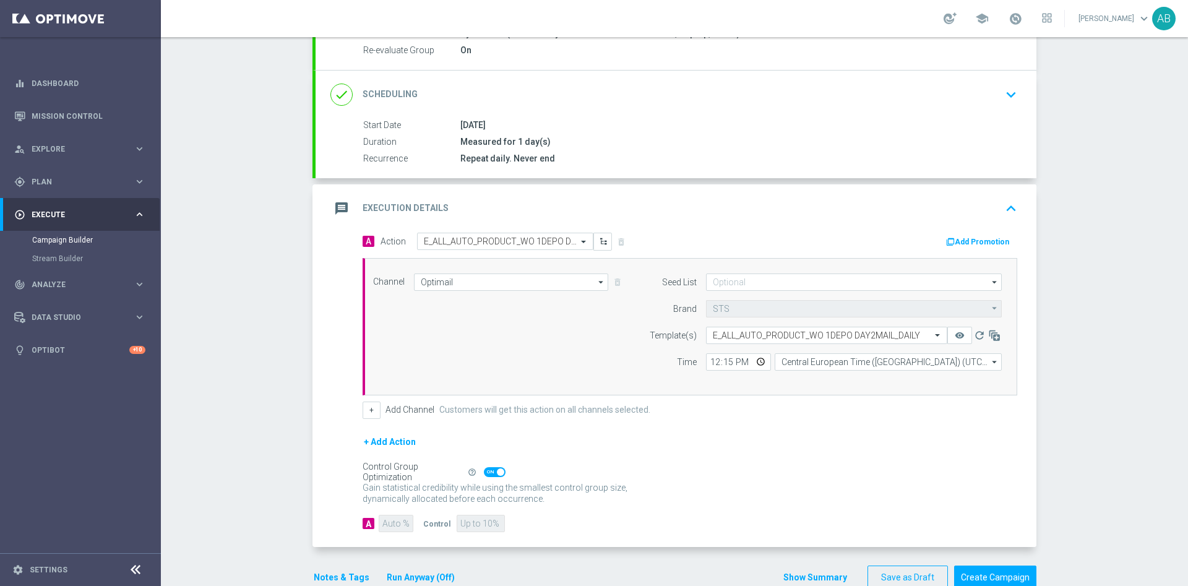
scroll to position [177, 0]
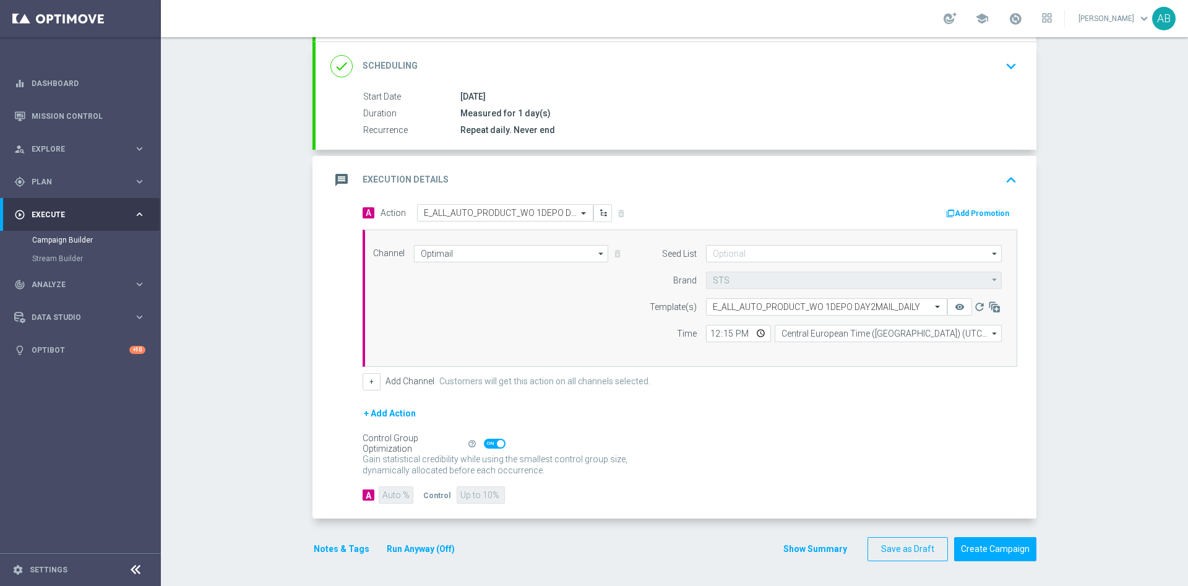
click at [327, 545] on button "Notes & Tags" at bounding box center [341, 548] width 58 height 15
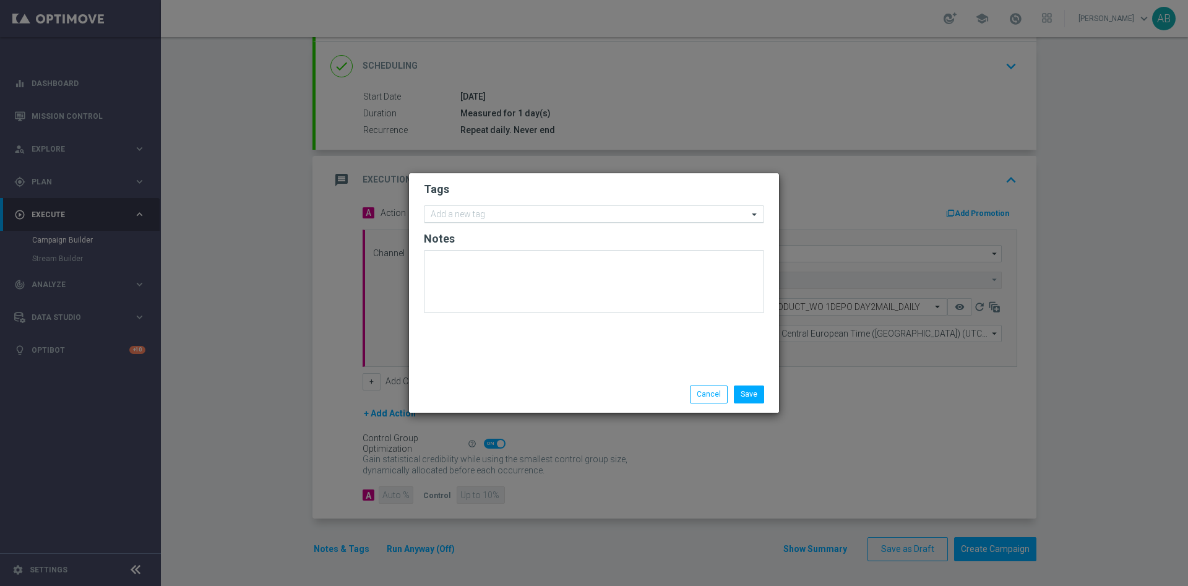
click at [476, 216] on input "text" at bounding box center [589, 215] width 317 height 11
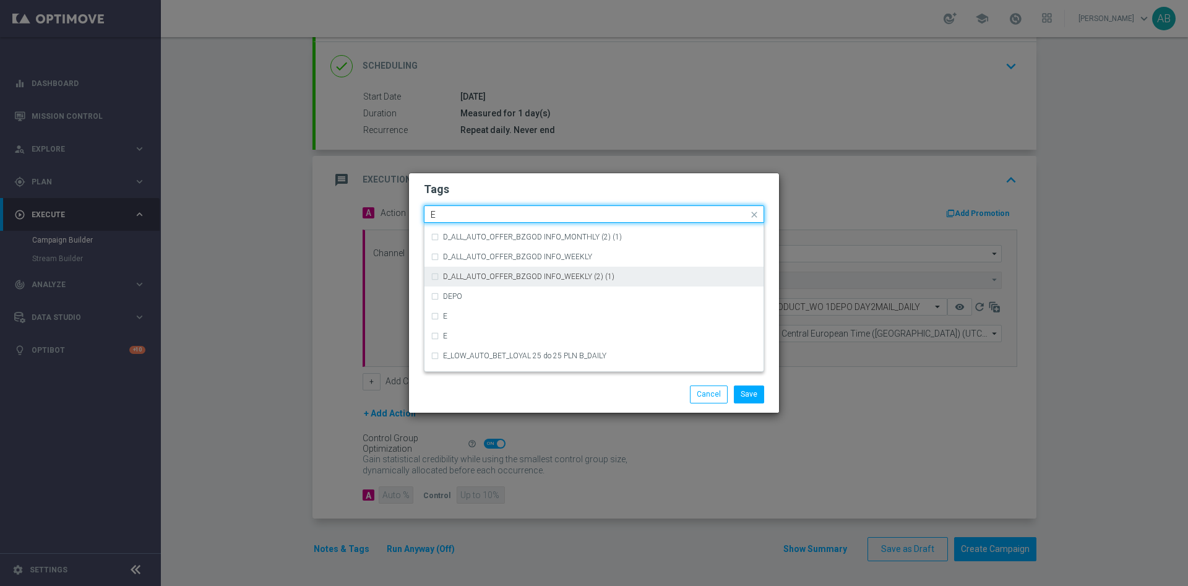
scroll to position [1671, 0]
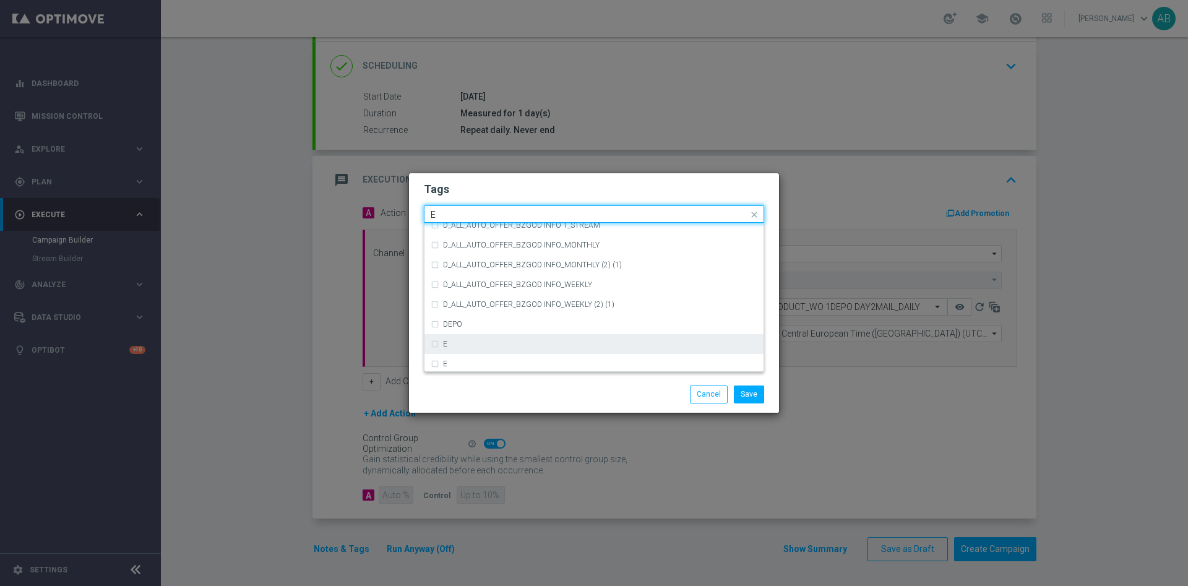
click at [459, 340] on div "E" at bounding box center [600, 343] width 314 height 7
type input "E"
click at [466, 212] on input "E" at bounding box center [589, 215] width 317 height 11
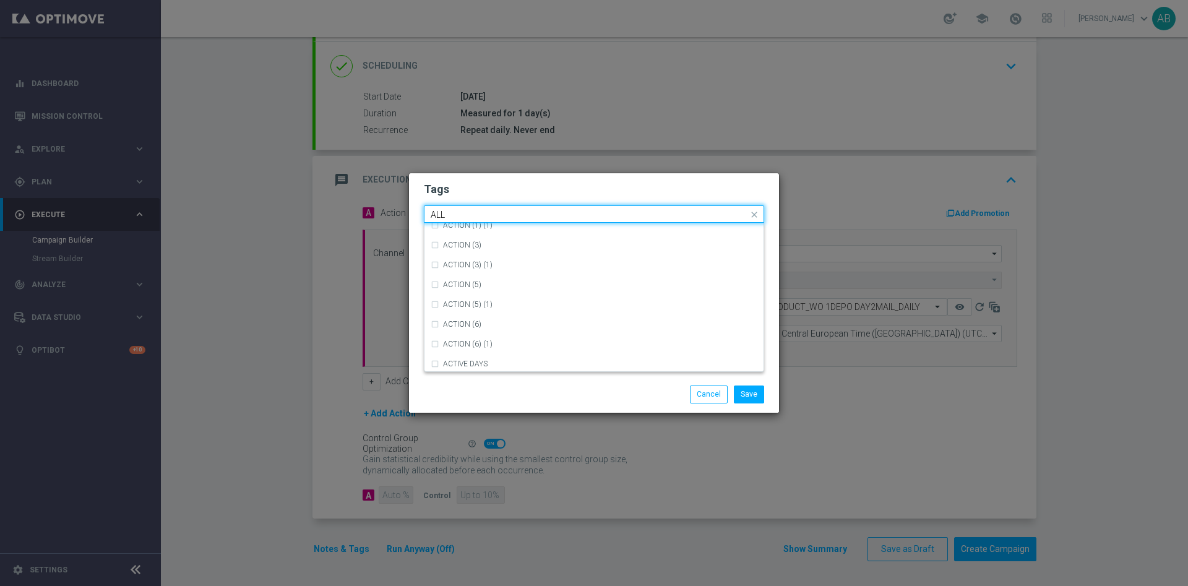
scroll to position [0, 0]
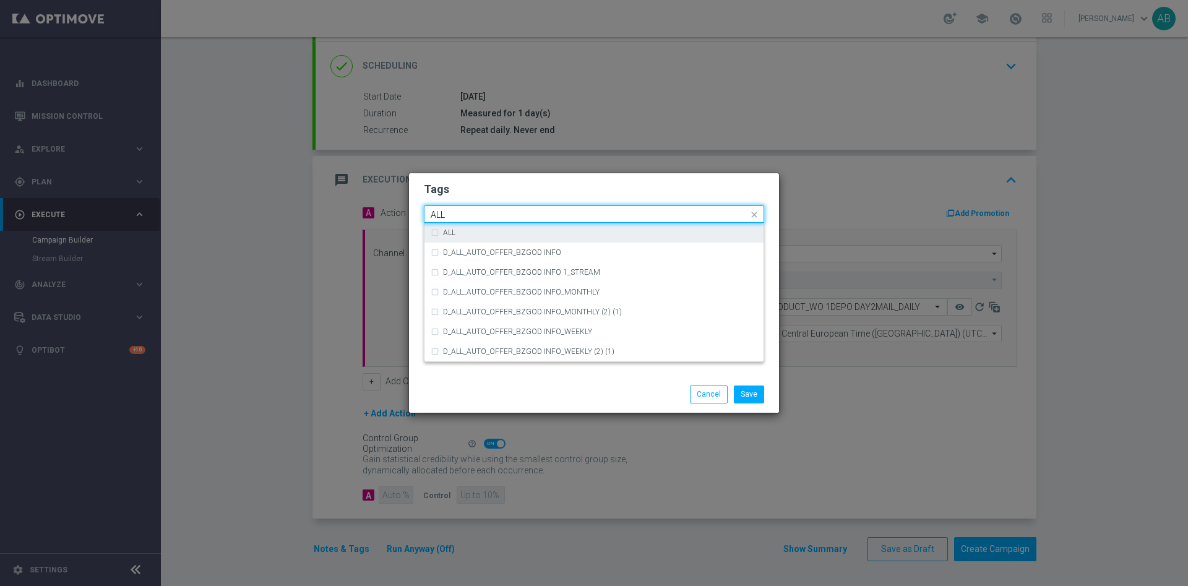
click at [465, 229] on div "ALL" at bounding box center [600, 232] width 314 height 7
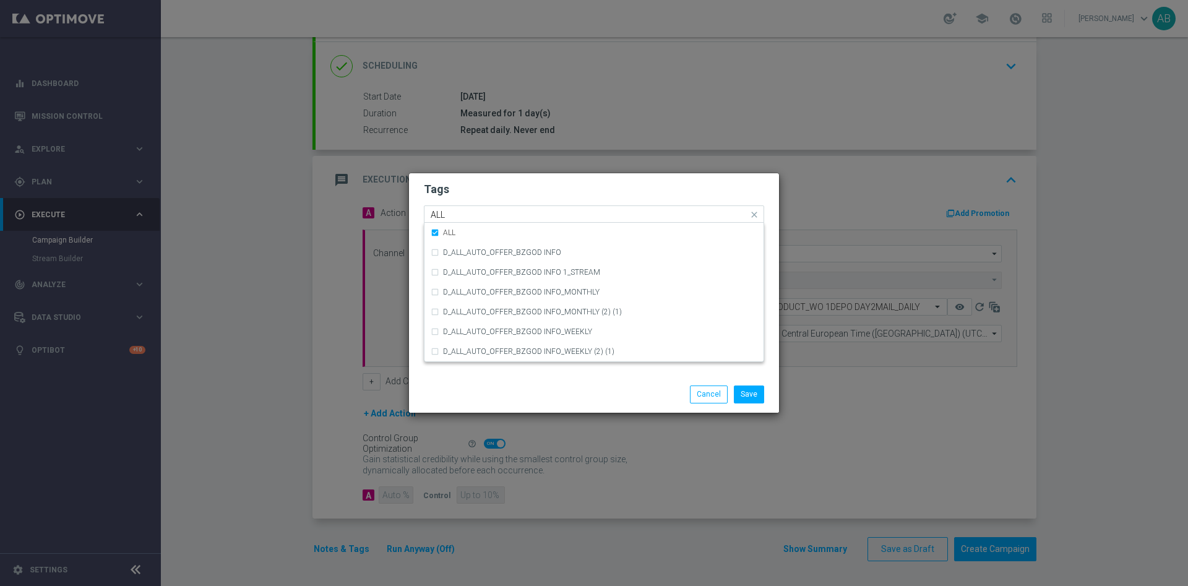
click at [472, 210] on input "ALL" at bounding box center [589, 215] width 317 height 11
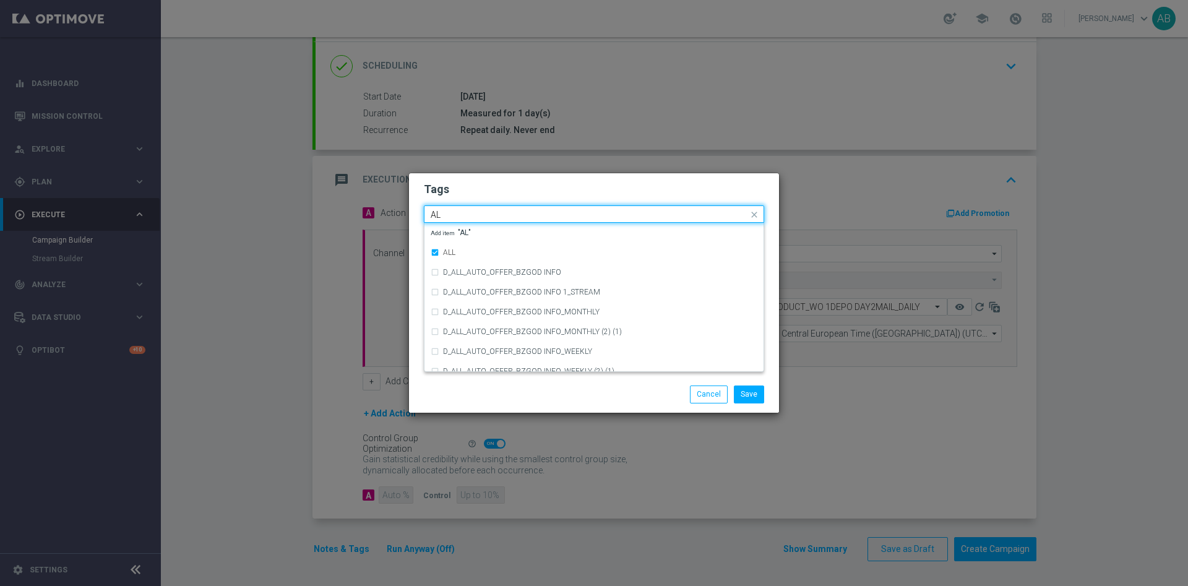
type input "A"
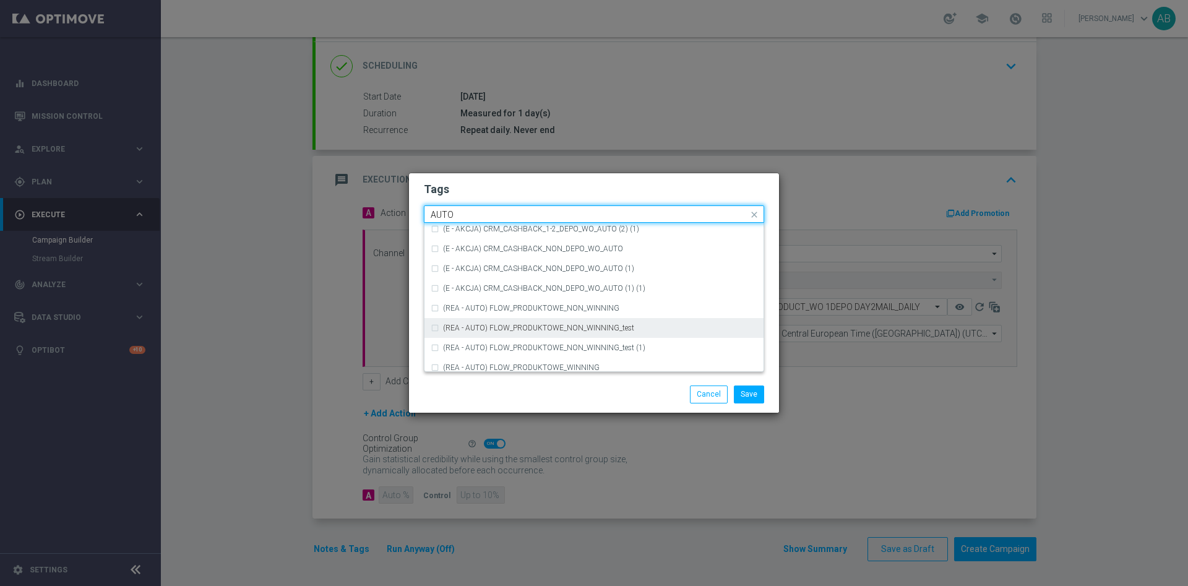
scroll to position [1392, 0]
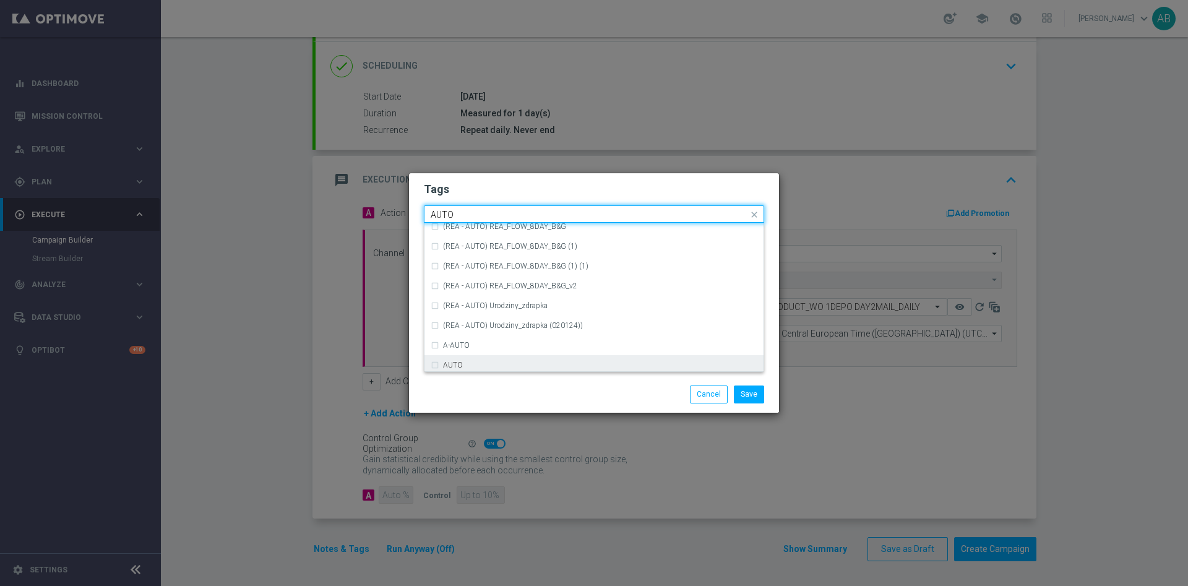
click at [481, 359] on div "AUTO" at bounding box center [594, 365] width 327 height 20
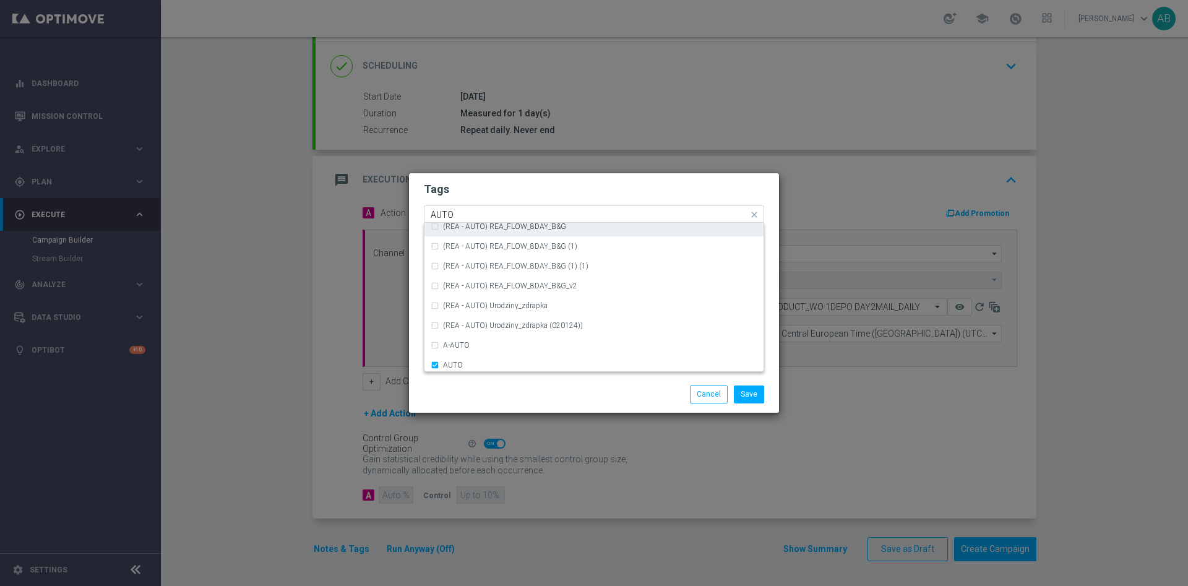
click at [476, 215] on input "AUTO" at bounding box center [589, 215] width 317 height 11
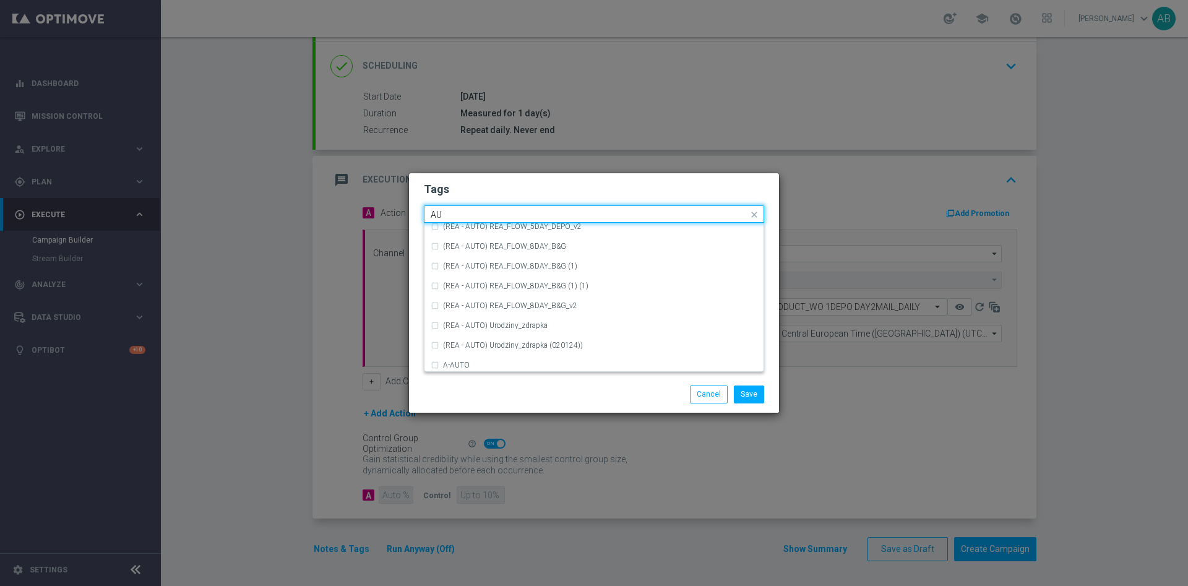
type input "A"
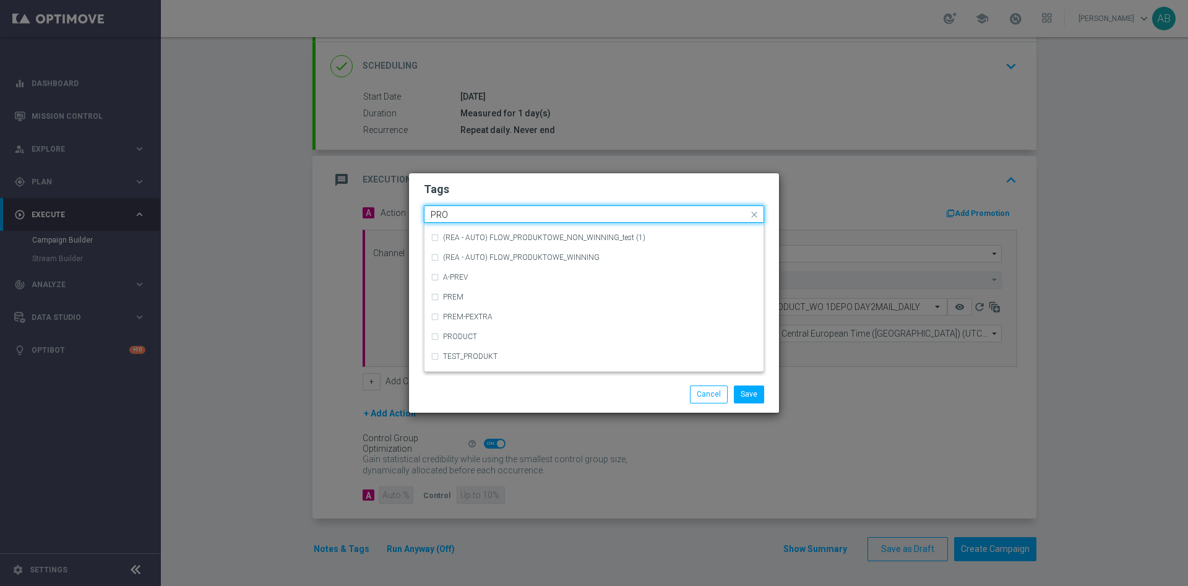
scroll to position [0, 0]
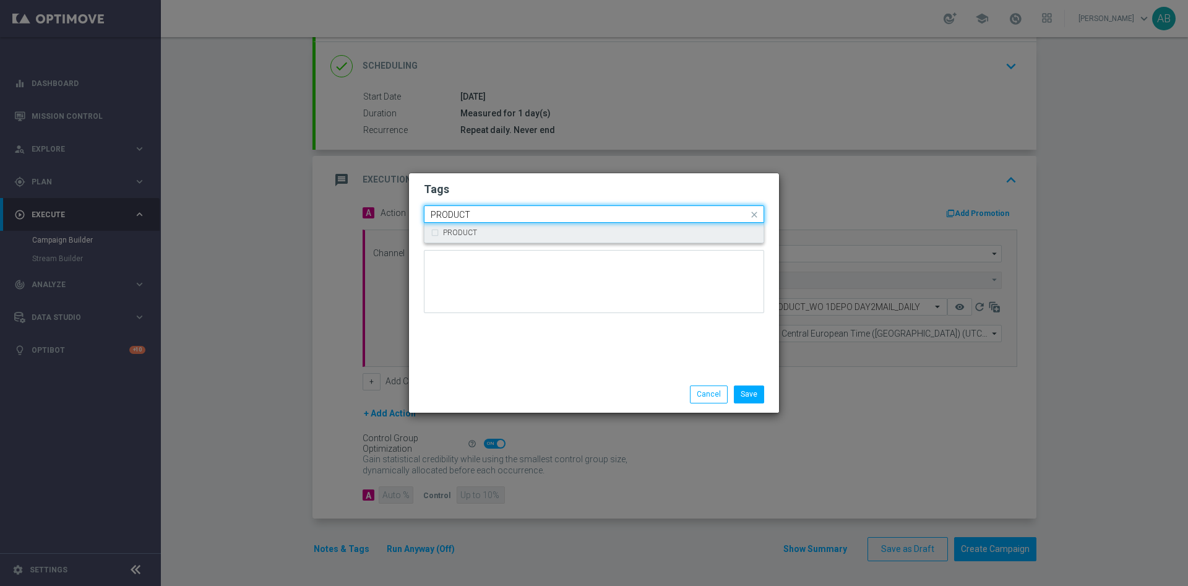
click at [472, 224] on div "PRODUCT" at bounding box center [594, 233] width 327 height 20
type input "PRODUCT"
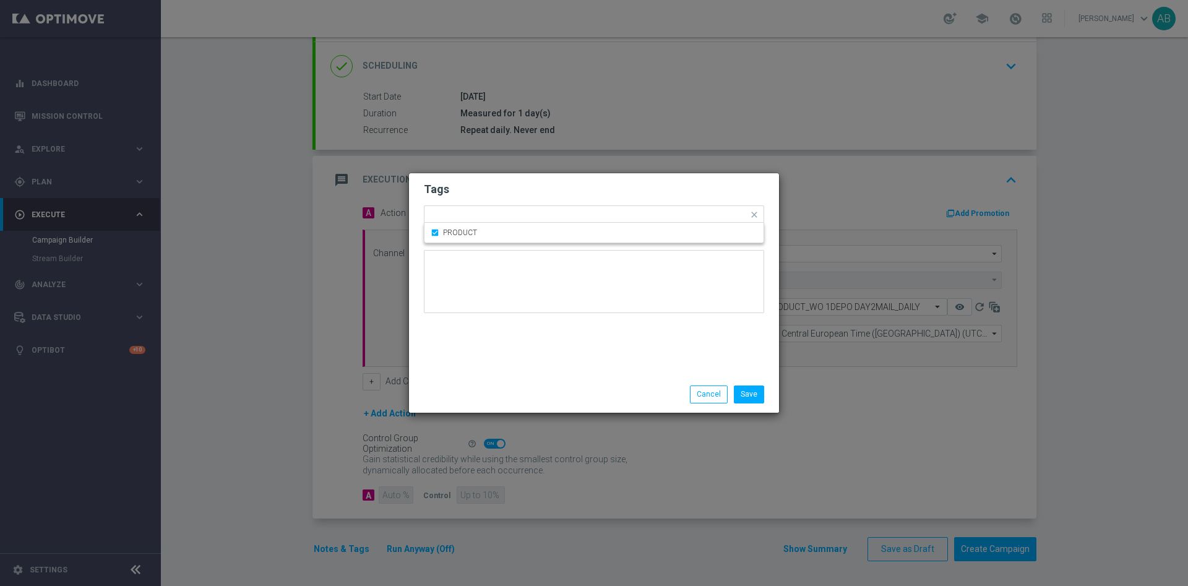
click at [499, 184] on h2 "Tags" at bounding box center [594, 189] width 340 height 15
click at [754, 393] on button "Save" at bounding box center [749, 393] width 30 height 17
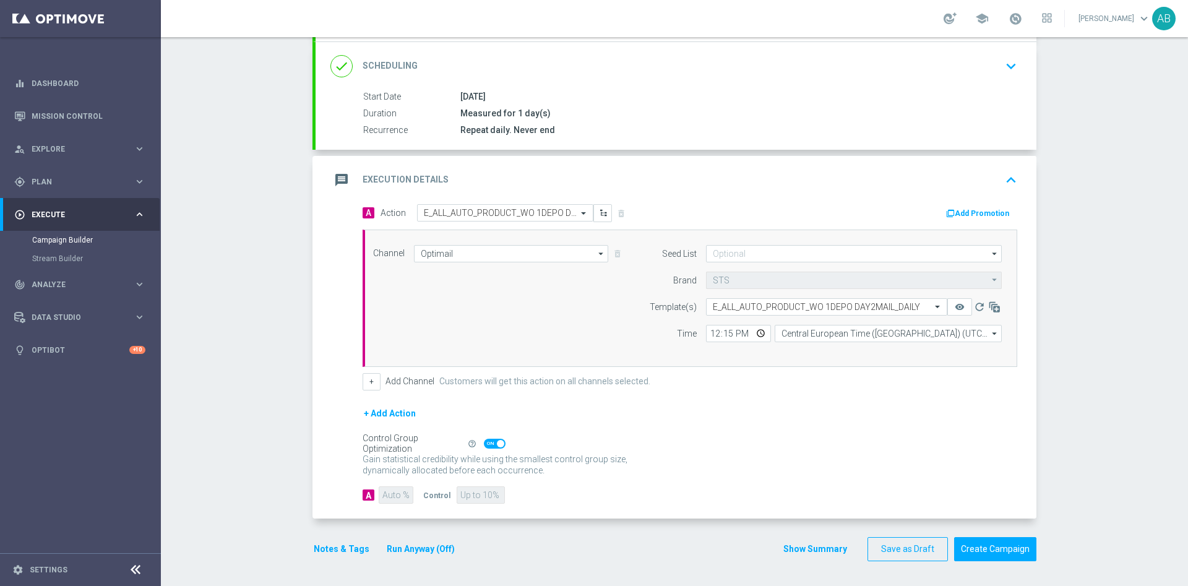
click at [312, 544] on button "Notes & Tags" at bounding box center [341, 548] width 58 height 15
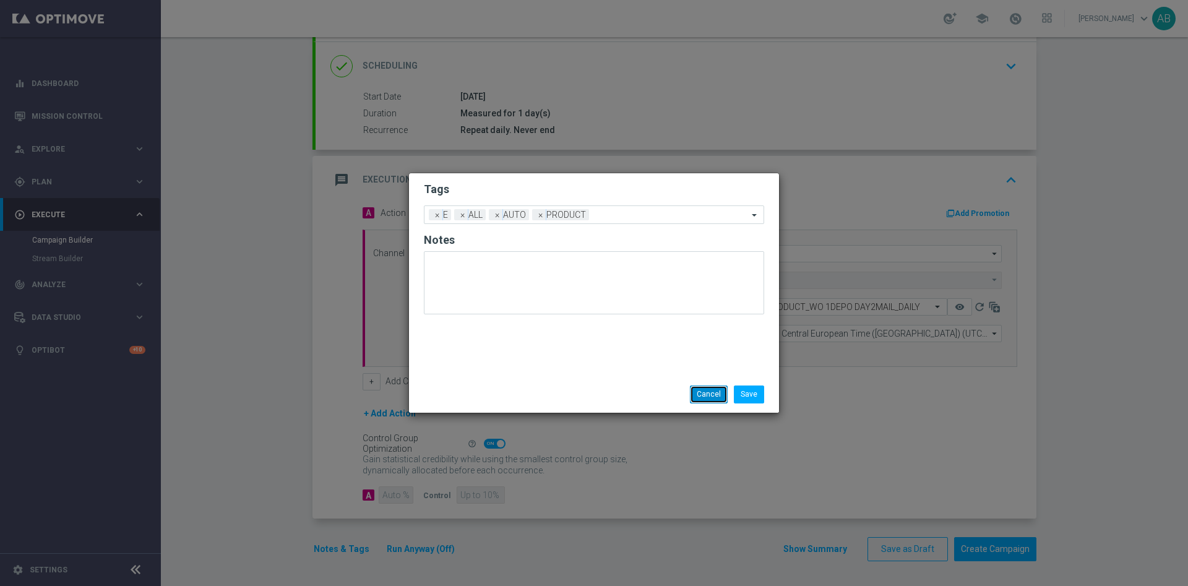
click at [707, 389] on button "Cancel" at bounding box center [709, 393] width 38 height 17
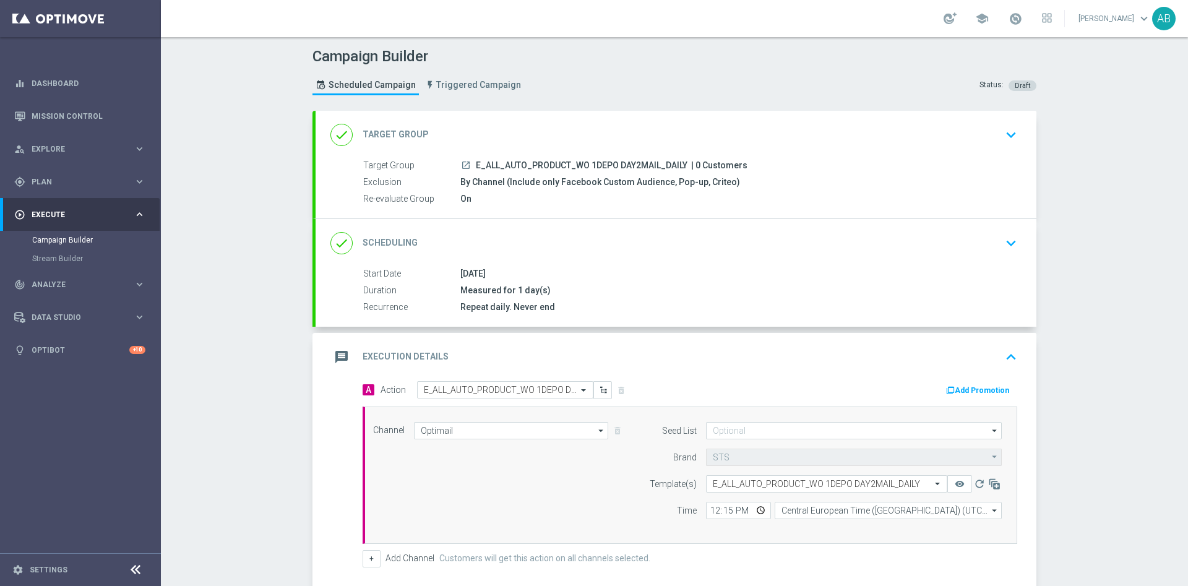
click at [1002, 241] on icon "keyboard_arrow_down" at bounding box center [1011, 243] width 19 height 19
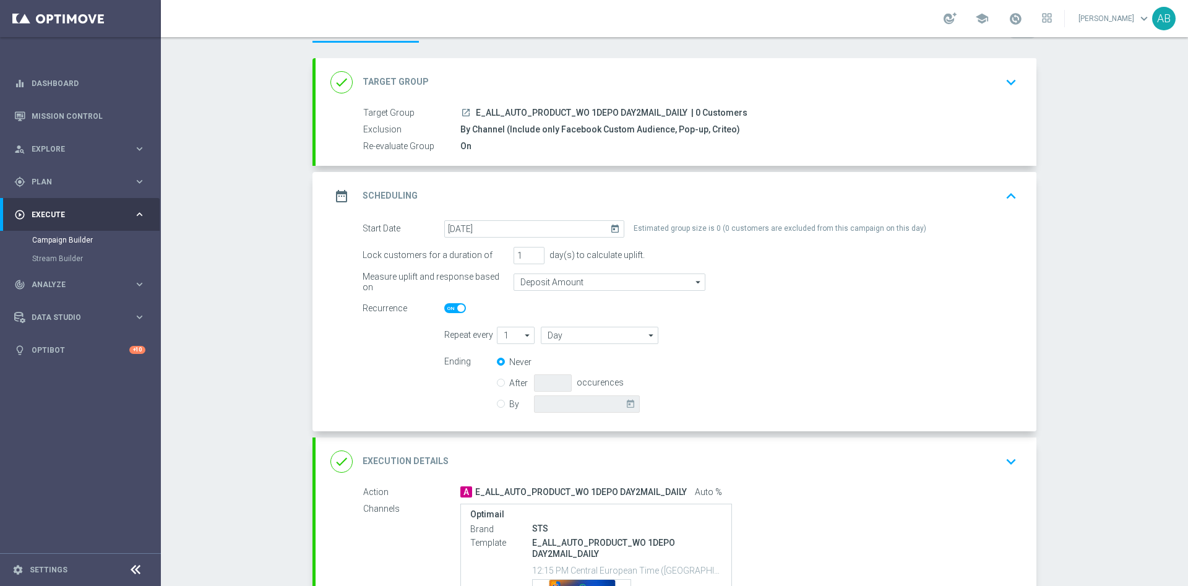
scroll to position [93, 0]
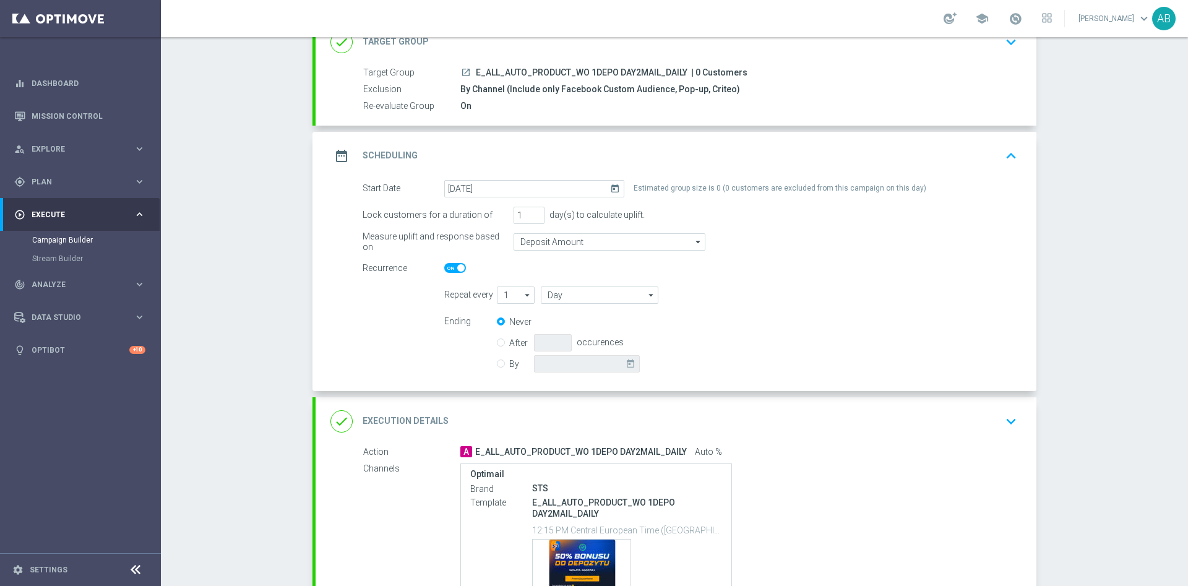
click at [1010, 167] on div "date_range Scheduling keyboard_arrow_up" at bounding box center [676, 156] width 721 height 48
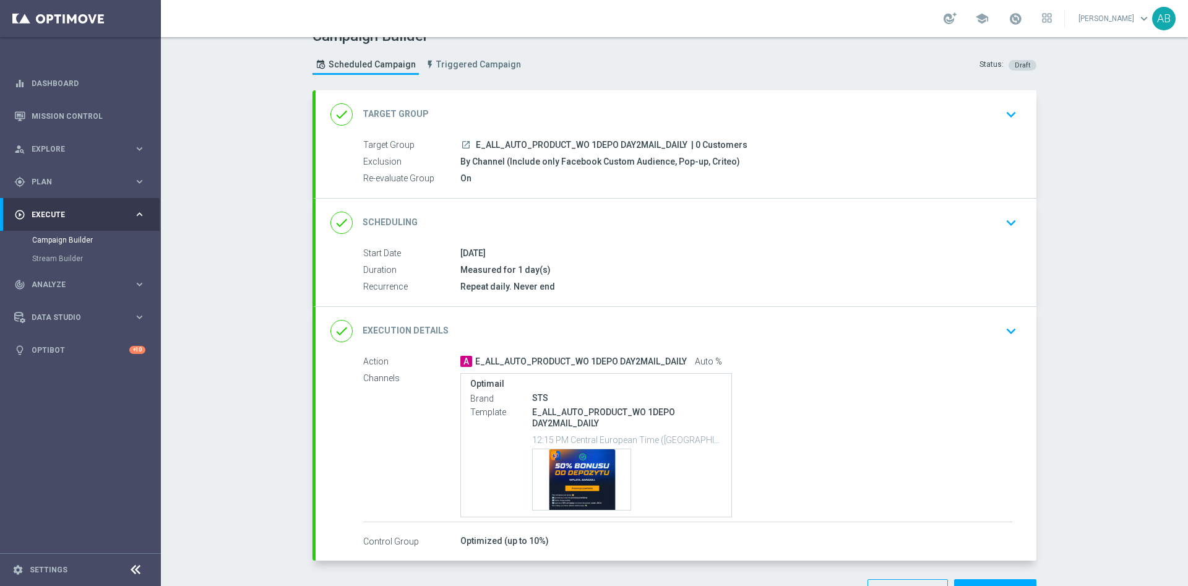
scroll to position [0, 0]
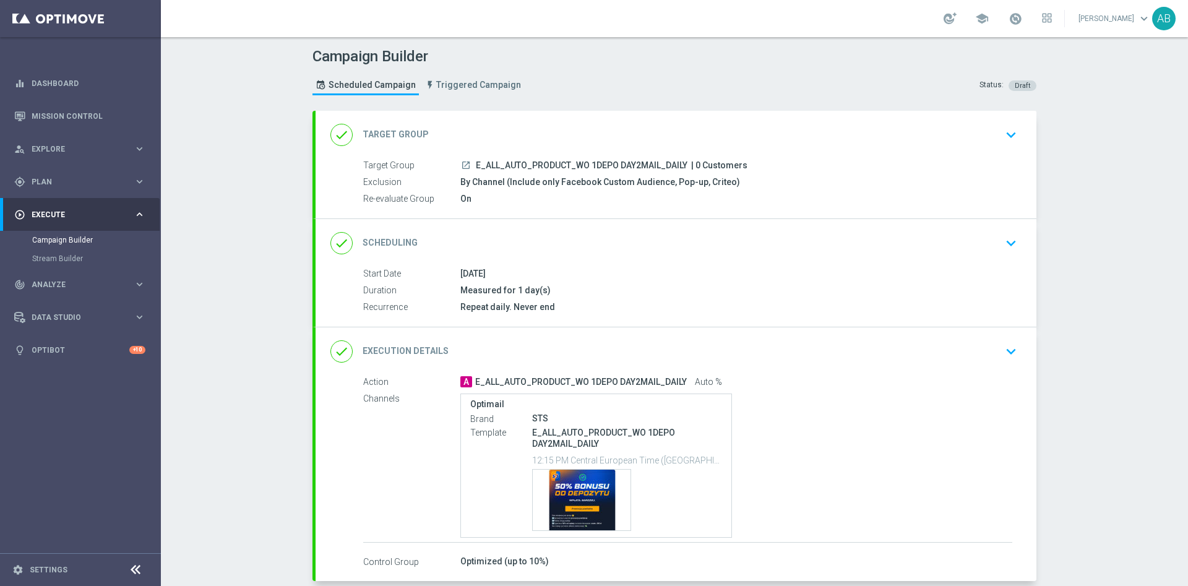
click at [1017, 342] on div "done Execution Details keyboard_arrow_down" at bounding box center [676, 351] width 721 height 48
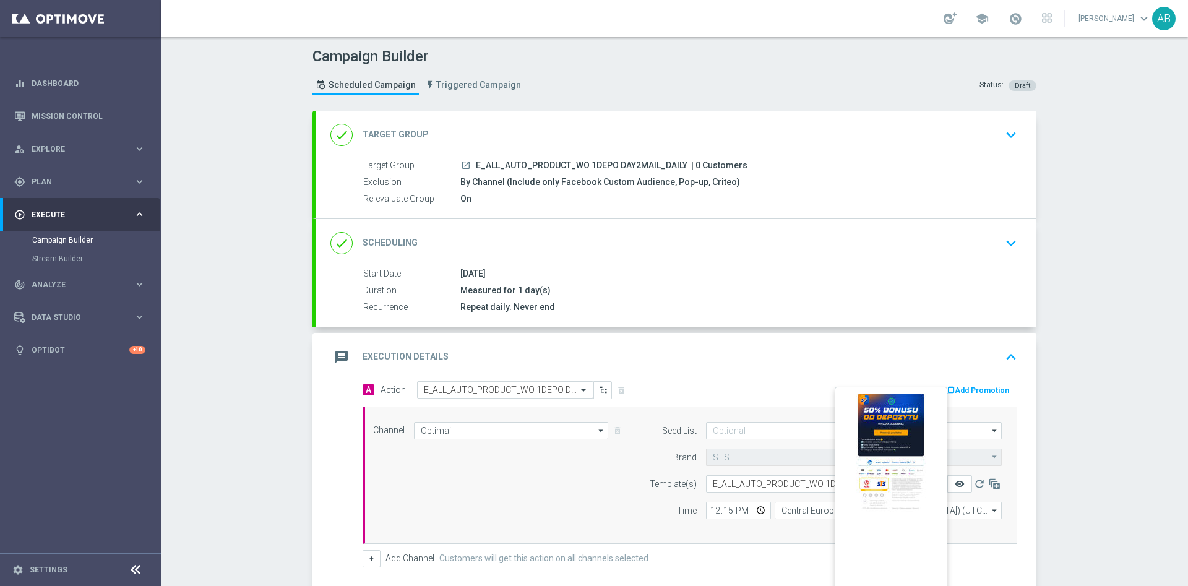
click at [955, 485] on icon "remove_red_eye" at bounding box center [960, 484] width 10 height 10
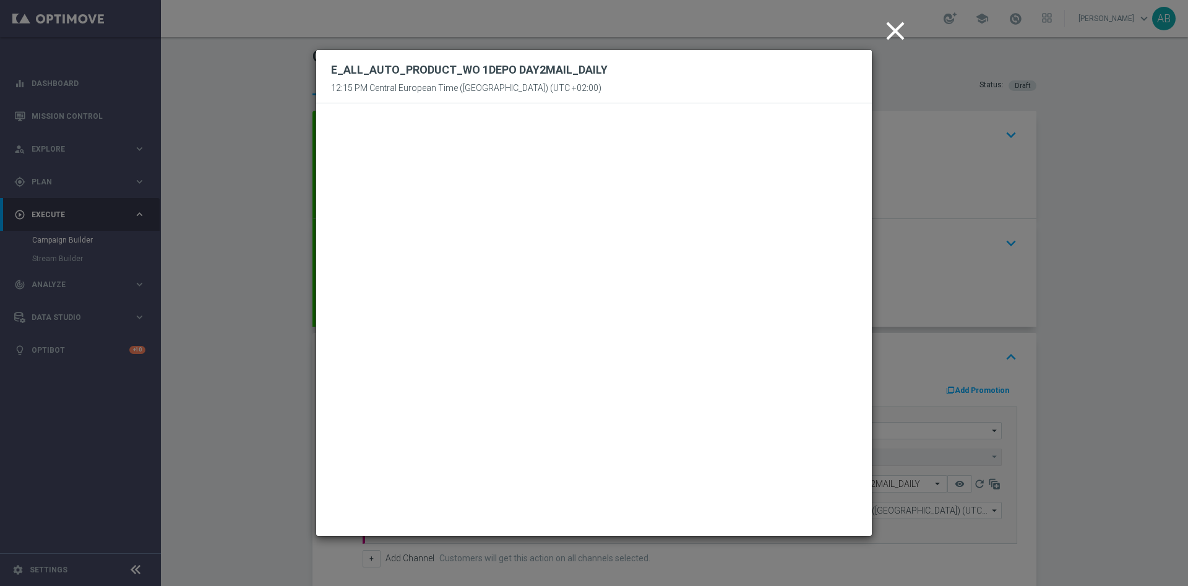
click at [894, 33] on icon "close" at bounding box center [895, 30] width 31 height 31
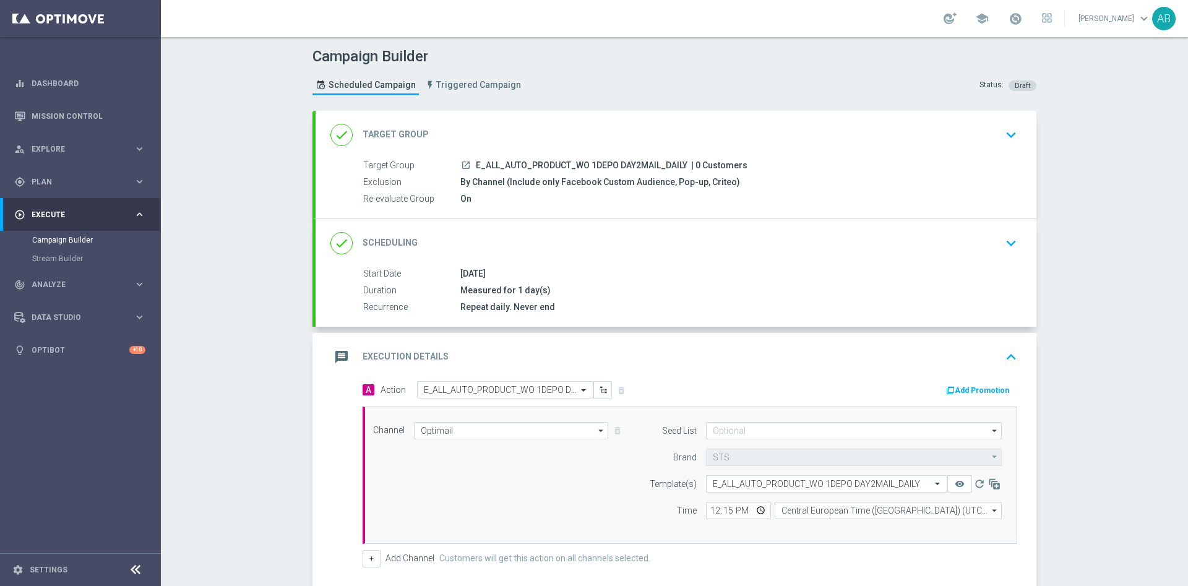
click at [1103, 194] on div "Campaign Builder Scheduled Campaign Triggered Campaign Status: Draft done Targe…" at bounding box center [674, 311] width 1027 height 549
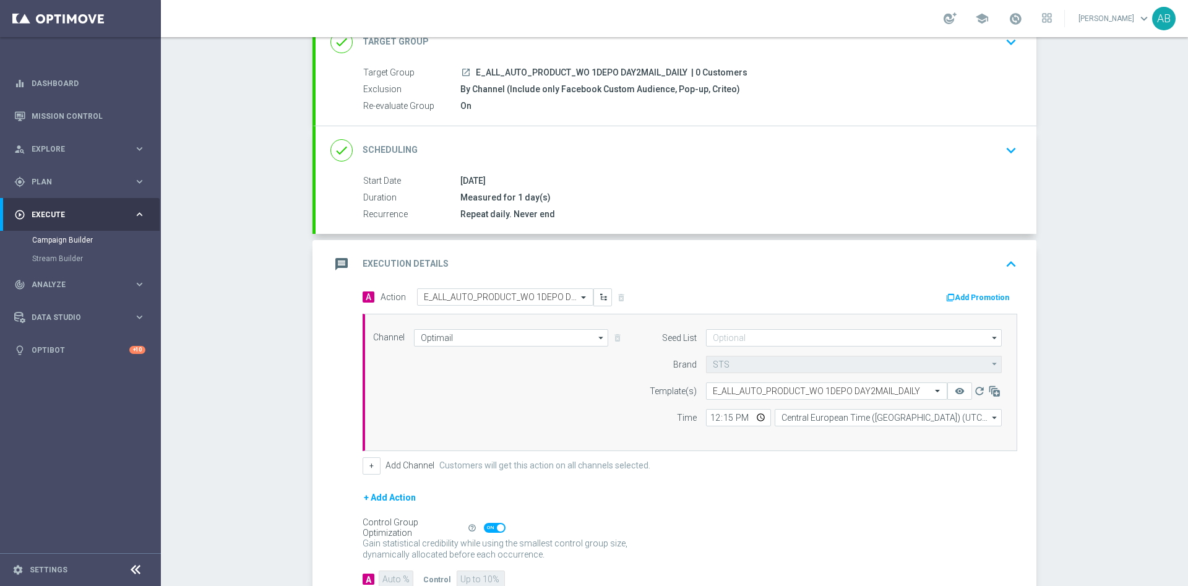
scroll to position [177, 0]
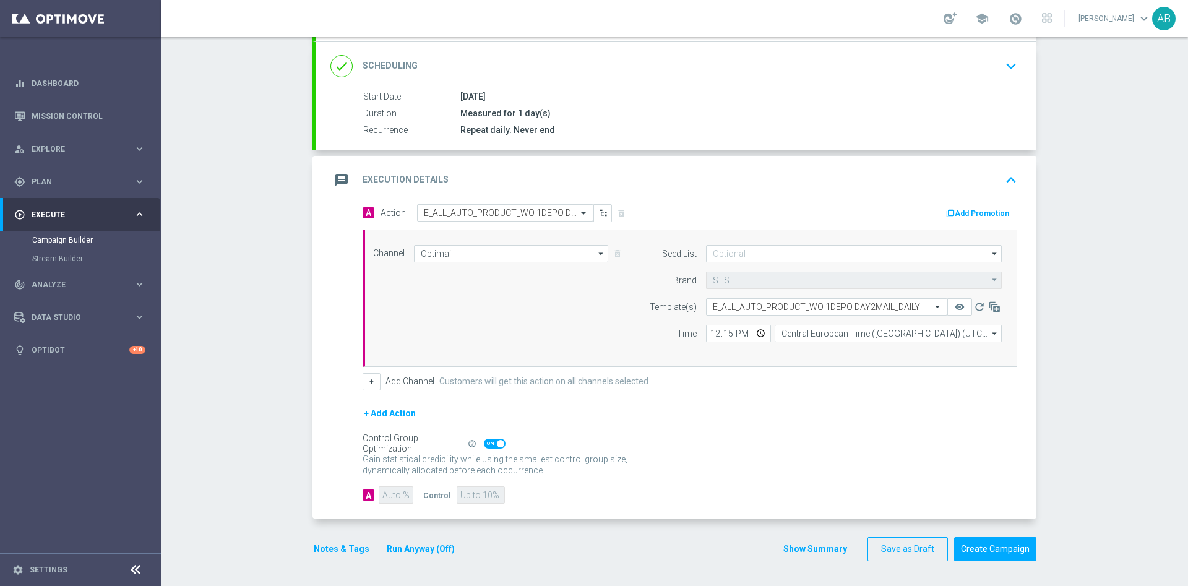
click at [345, 546] on button "Notes & Tags" at bounding box center [341, 548] width 58 height 15
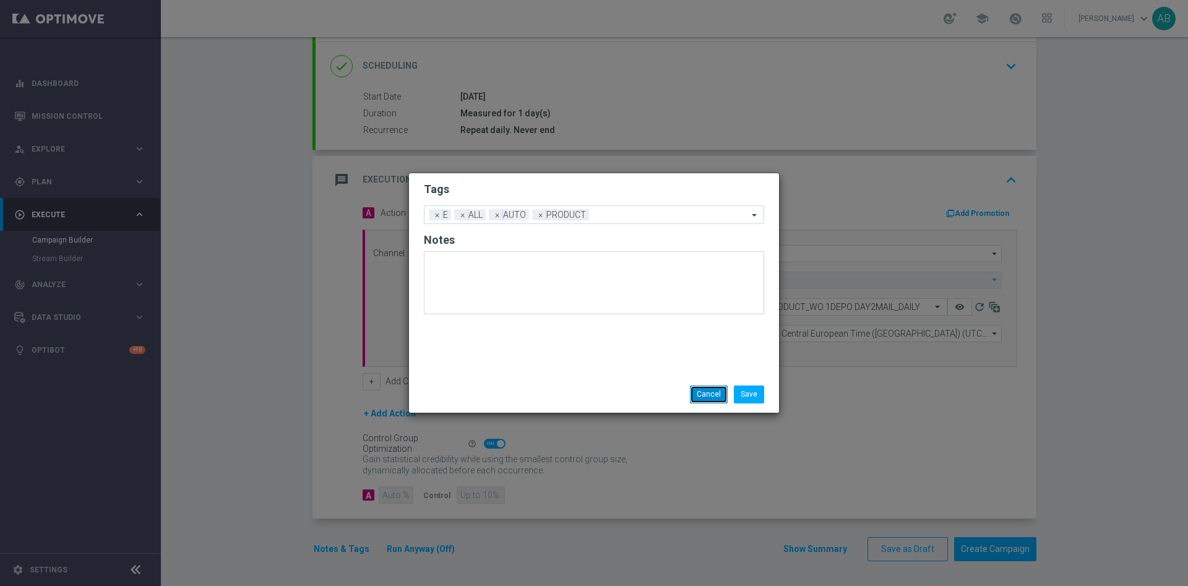
click at [702, 395] on button "Cancel" at bounding box center [709, 393] width 38 height 17
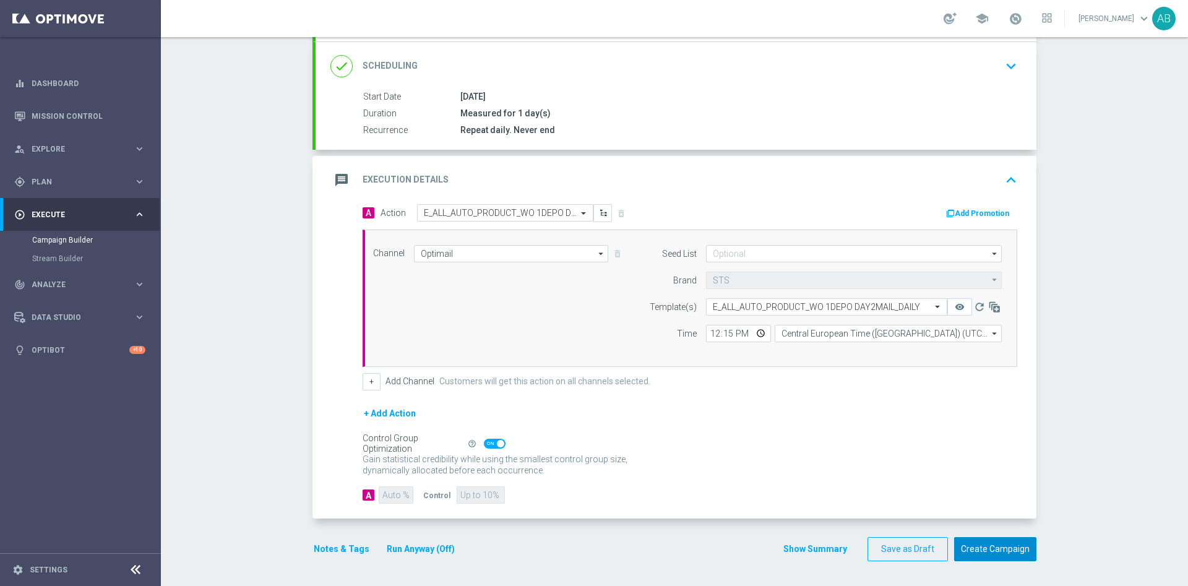
click at [994, 546] on button "Create Campaign" at bounding box center [995, 549] width 82 height 24
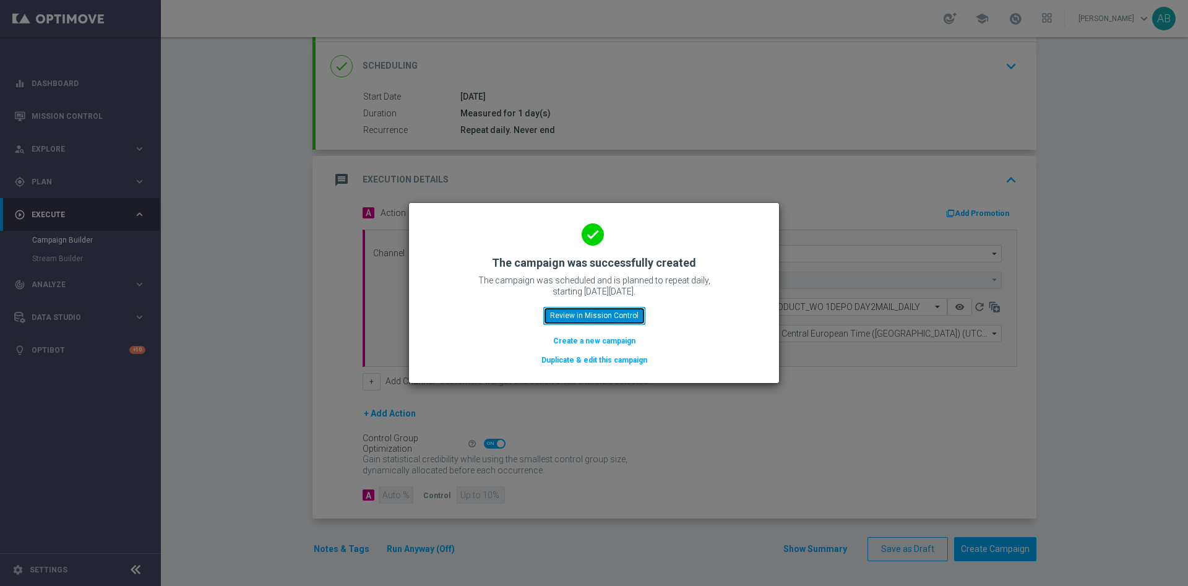
click at [624, 315] on button "Review in Mission Control" at bounding box center [594, 315] width 102 height 17
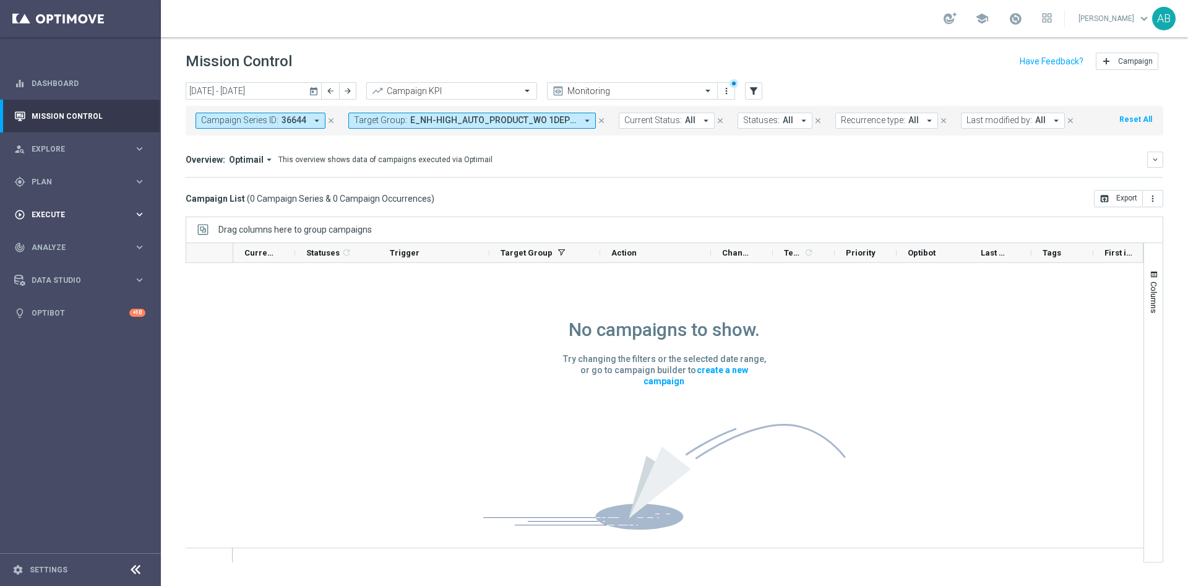
click at [43, 214] on span "Execute" at bounding box center [83, 214] width 102 height 7
click at [45, 238] on link "Campaign Builder" at bounding box center [80, 240] width 97 height 10
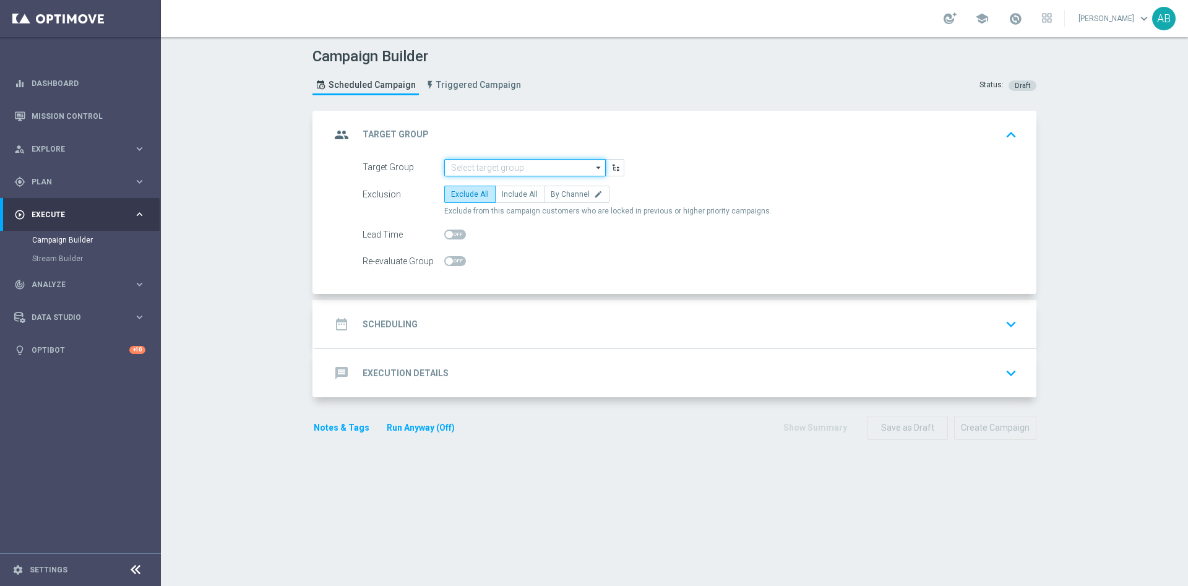
click at [498, 169] on input at bounding box center [524, 167] width 161 height 17
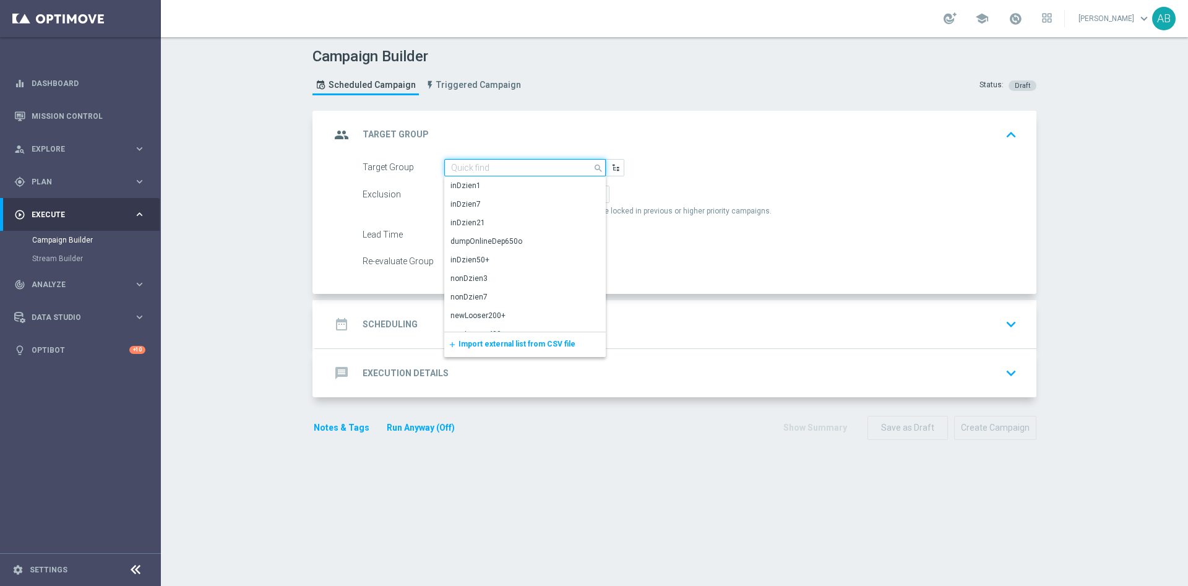
paste input "E_ALL_AUTO_PRODUCT_WO 1DEPO DAY3SMS_DAILY"
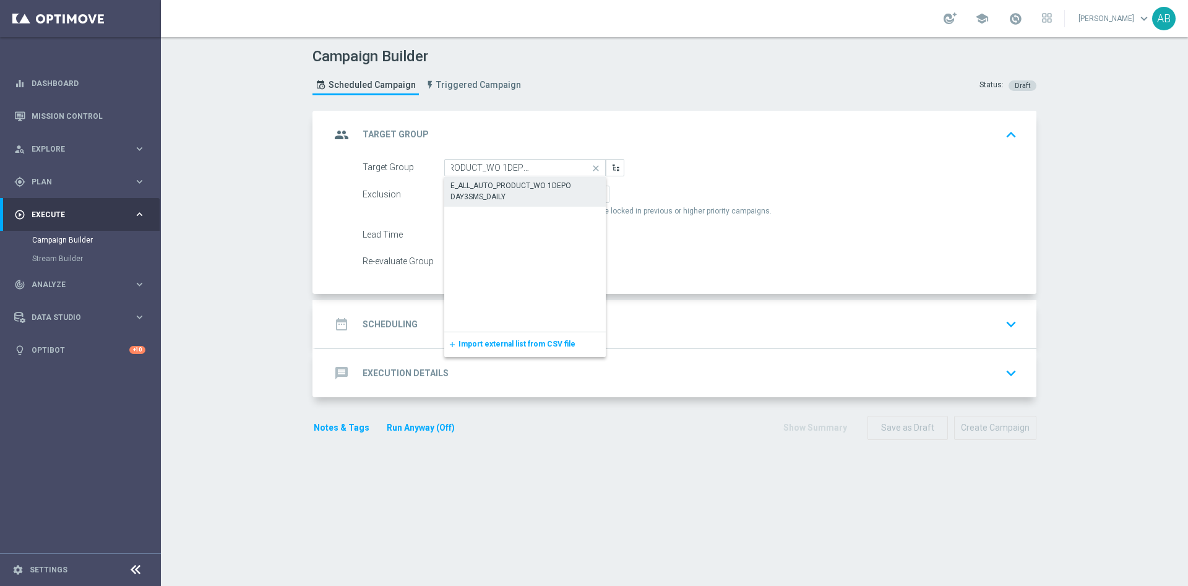
click at [493, 192] on div "E_ALL_AUTO_PRODUCT_WO 1DEPO DAY3SMS_DAILY" at bounding box center [524, 191] width 149 height 22
type input "E_ALL_AUTO_PRODUCT_WO 1DEPO DAY3SMS_DAILY"
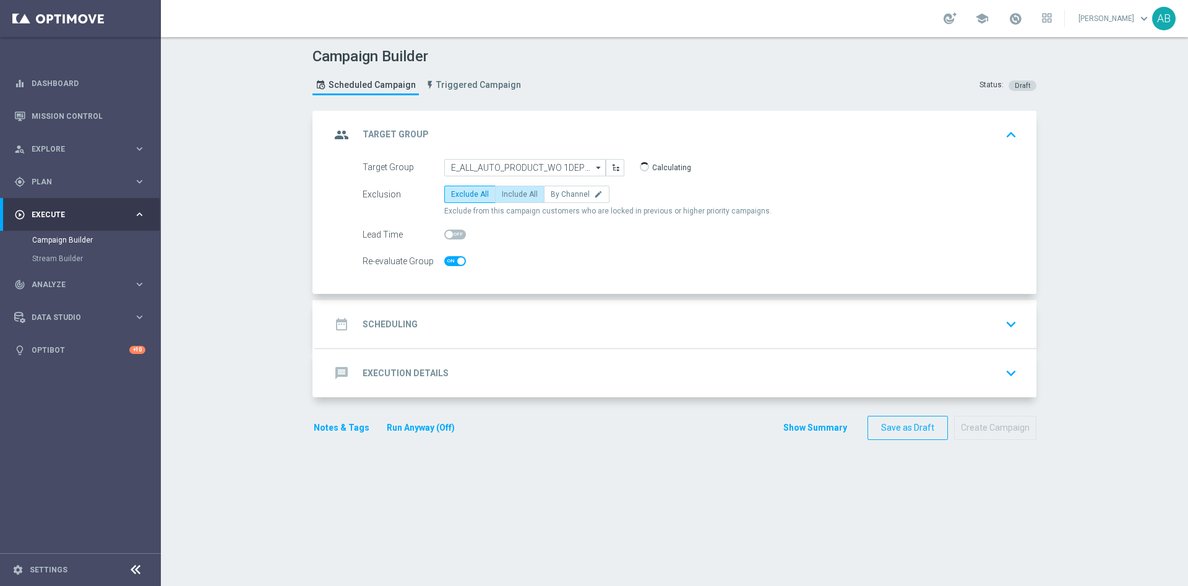
checkbox input "true"
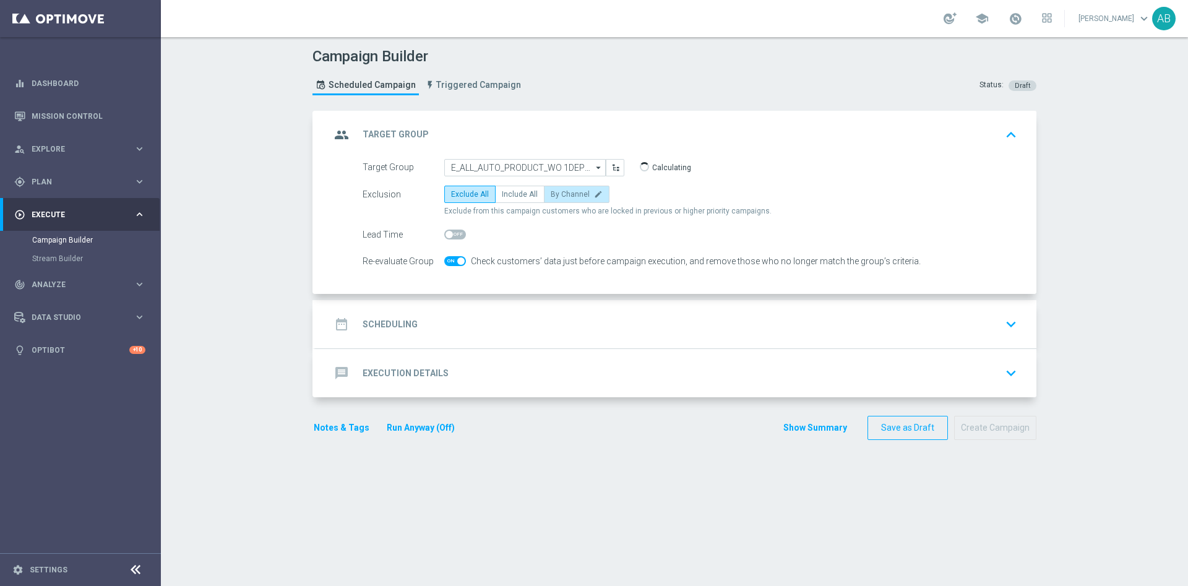
click at [568, 191] on span "By Channel" at bounding box center [570, 194] width 39 height 9
click at [559, 192] on input "By Channel edit" at bounding box center [555, 196] width 8 height 8
radio input "true"
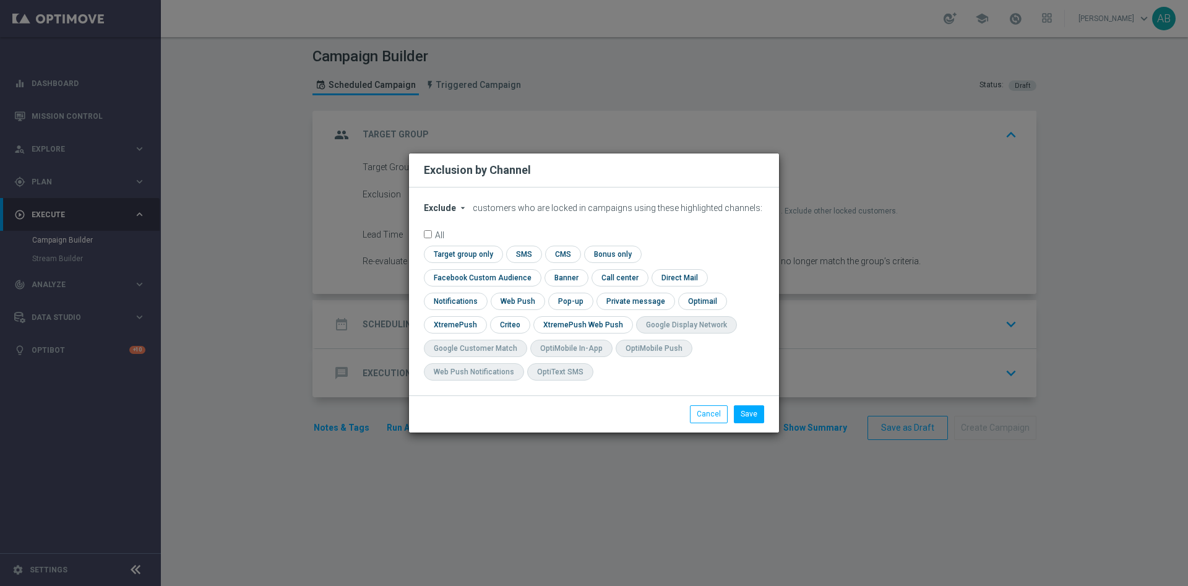
click at [449, 213] on span "Exclude" at bounding box center [440, 208] width 32 height 10
click at [0, 0] on span "Include" at bounding box center [0, 0] width 0 height 0
click at [536, 269] on input "checkbox" at bounding box center [480, 277] width 112 height 17
checkbox input "true"
click at [522, 322] on input "checkbox" at bounding box center [509, 324] width 38 height 17
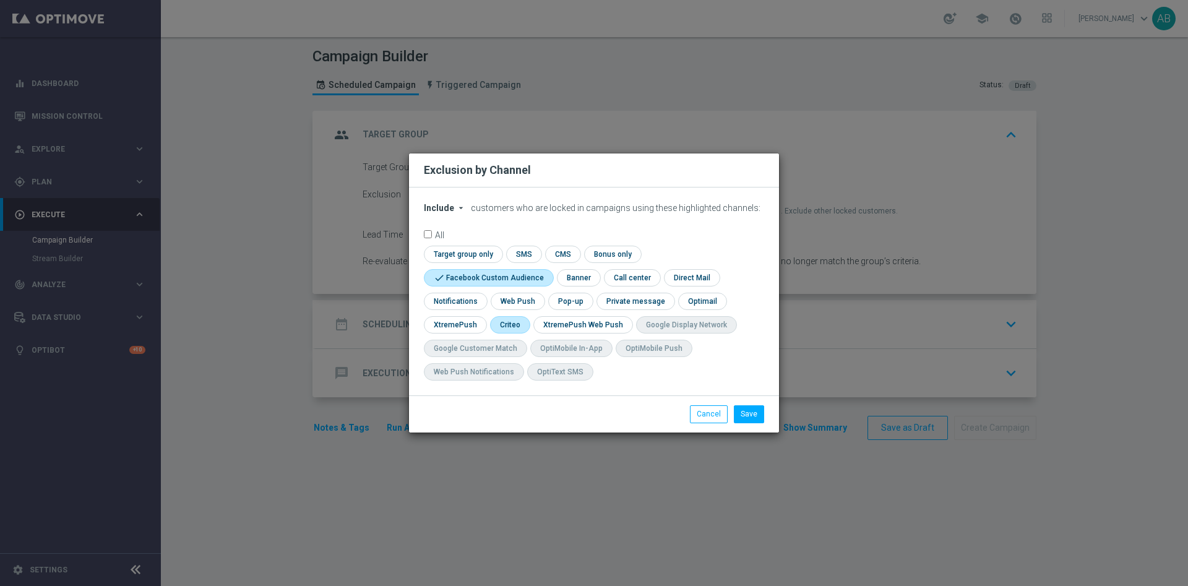
checkbox input "true"
click at [576, 299] on input "checkbox" at bounding box center [569, 301] width 43 height 17
checkbox input "true"
click at [744, 411] on button "Save" at bounding box center [749, 413] width 30 height 17
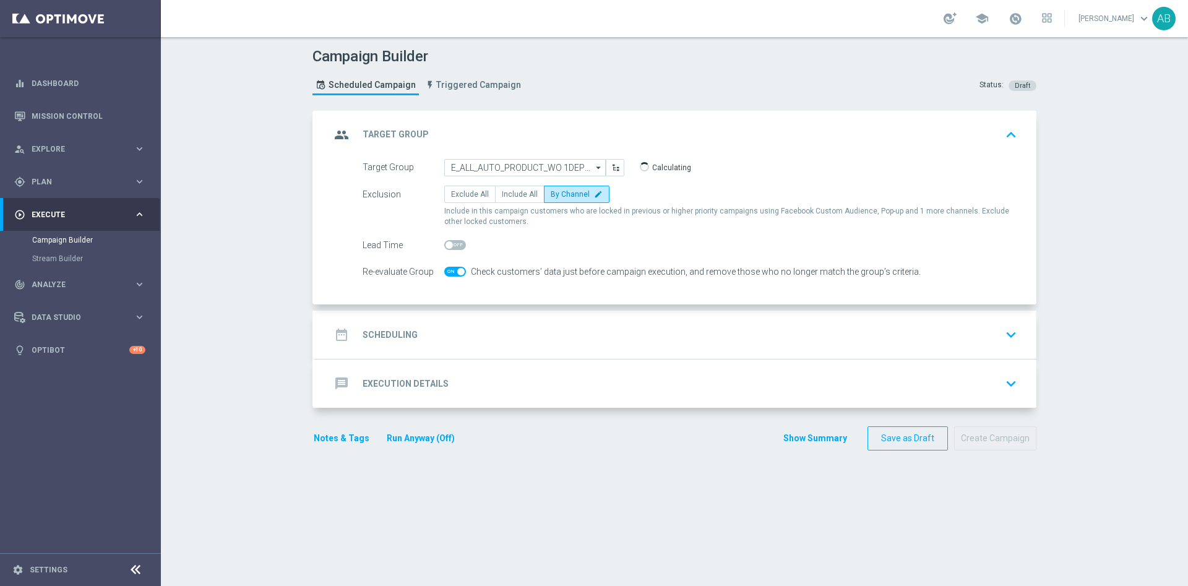
click at [497, 330] on div "date_range Scheduling keyboard_arrow_down" at bounding box center [675, 335] width 691 height 24
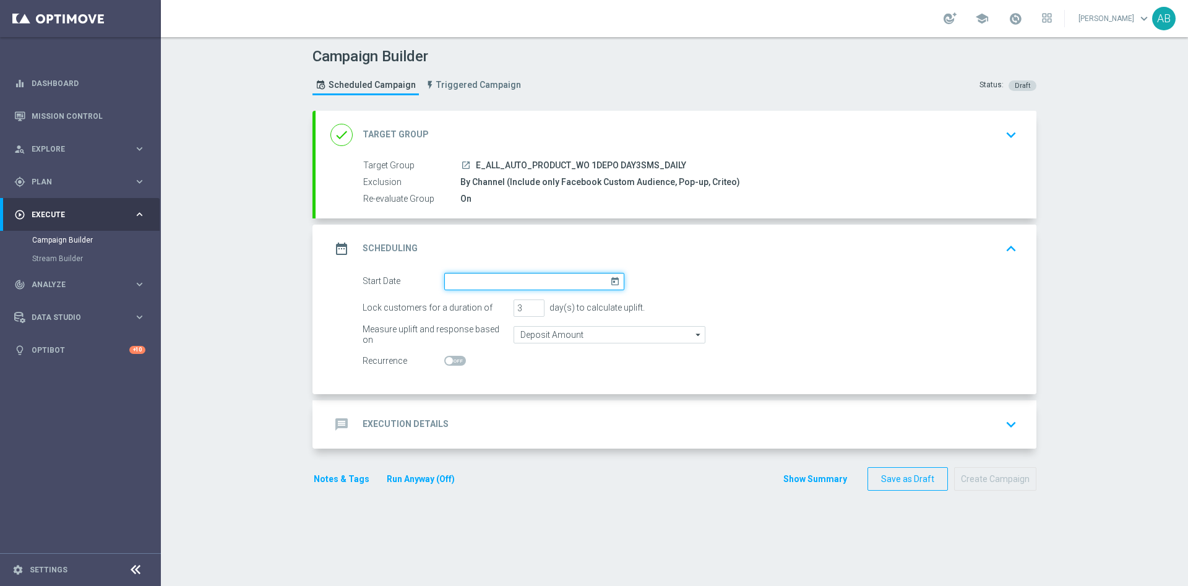
click at [470, 279] on input at bounding box center [534, 281] width 180 height 17
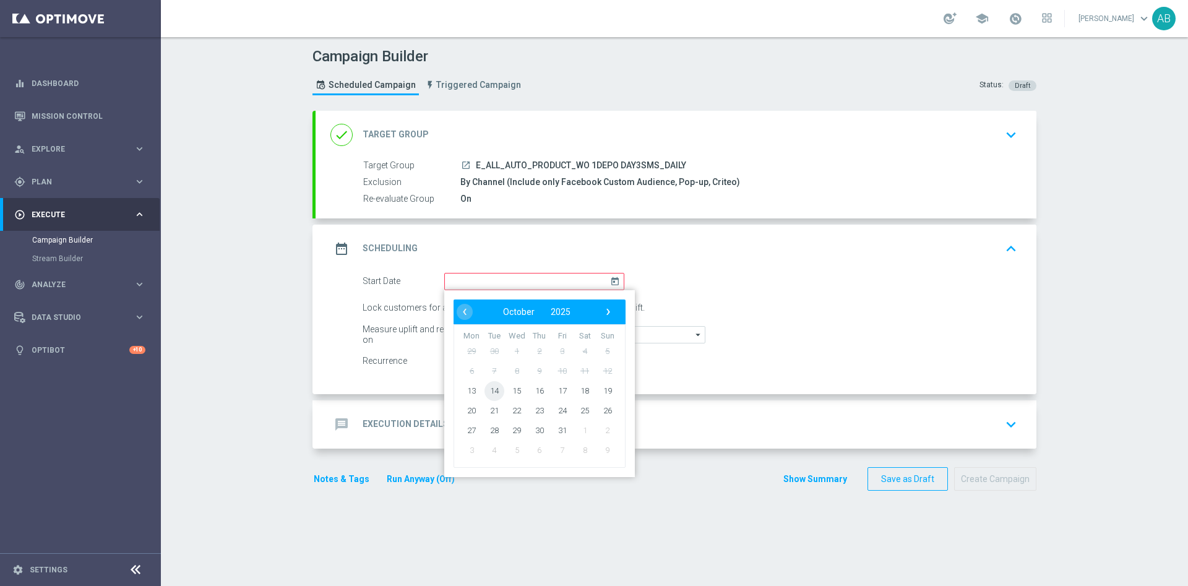
click at [491, 390] on span "14" at bounding box center [494, 391] width 20 height 20
type input "14 Oct 2025"
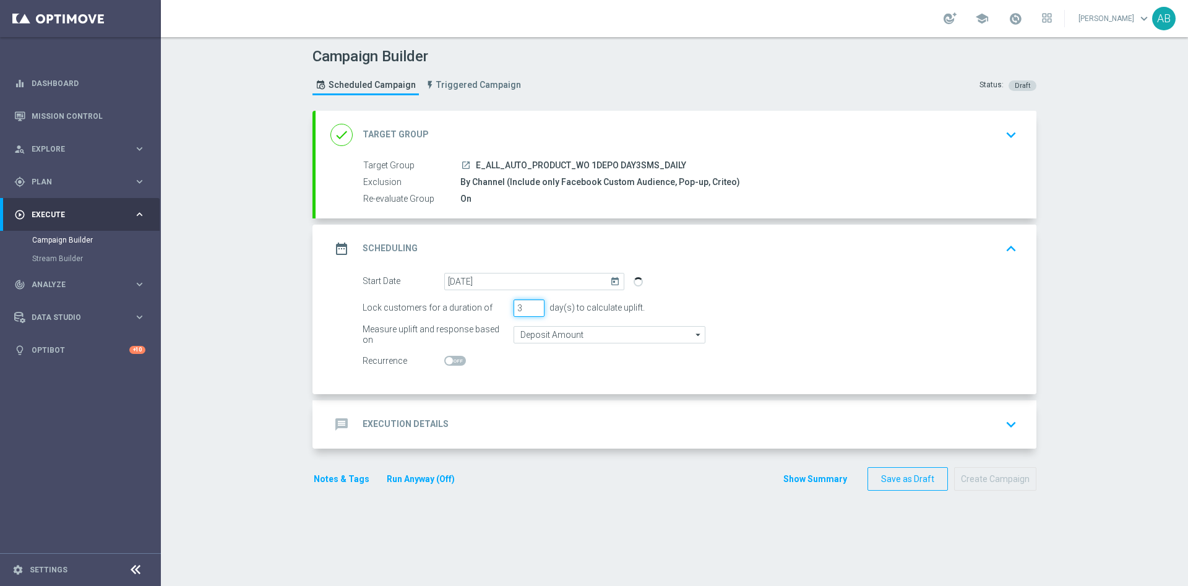
click at [498, 314] on div "Lock customers for a duration of 3 day(s) to calculate uplift." at bounding box center [689, 307] width 673 height 17
type input "1"
click at [453, 360] on span at bounding box center [455, 361] width 22 height 10
click at [453, 360] on input "checkbox" at bounding box center [455, 361] width 22 height 10
checkbox input "true"
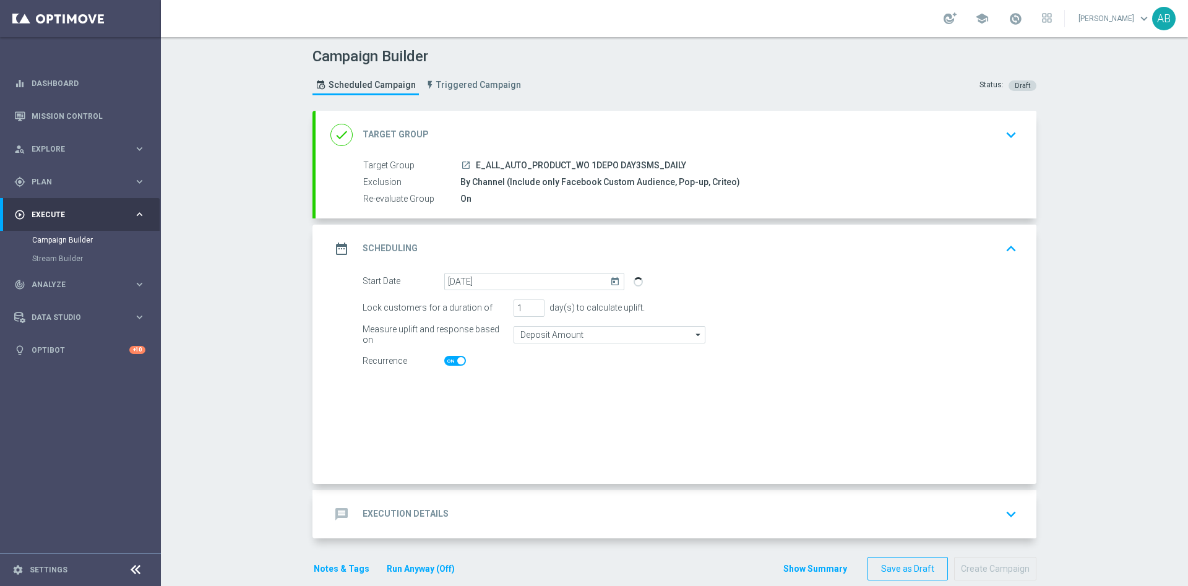
checkbox input "true"
click at [463, 508] on div "message Execution Details keyboard_arrow_down" at bounding box center [675, 514] width 691 height 24
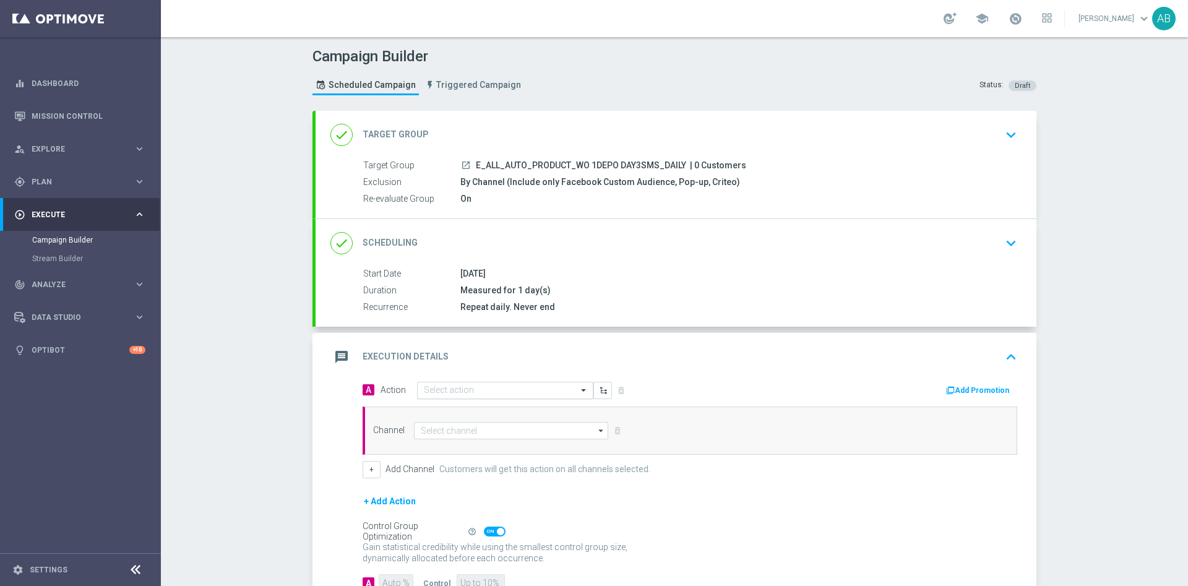
click at [455, 385] on input "text" at bounding box center [493, 390] width 138 height 11
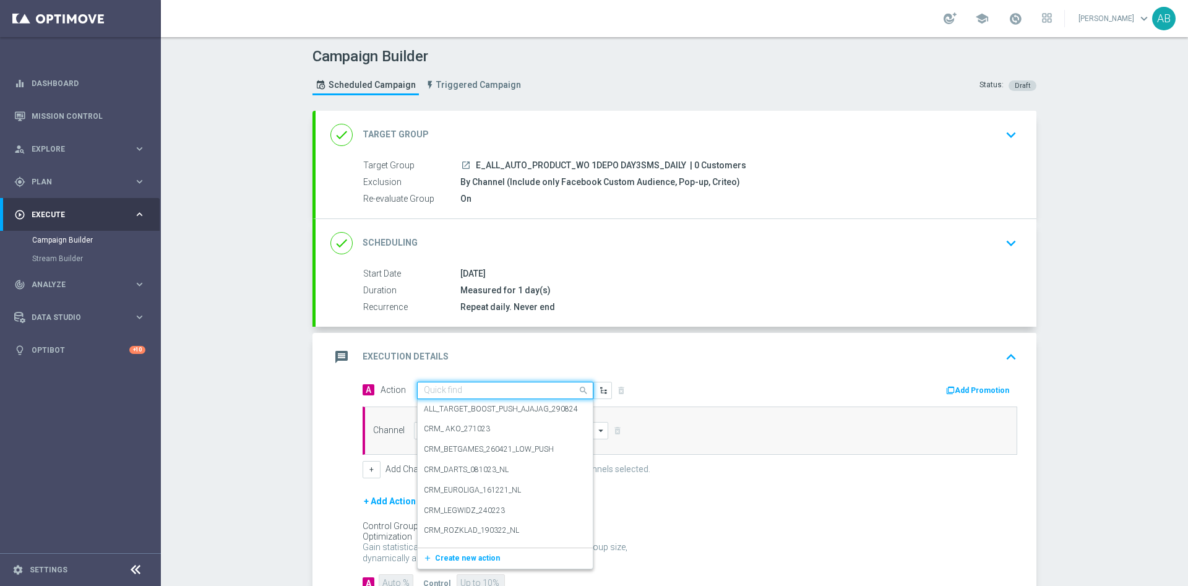
paste input "E_ALL_AUTO_PRODUCT_WO 1DEPO DAY3SMS_DAILY"
type input "E_ALL_AUTO_PRODUCT_WO 1DEPO DAY3SMS_DAILY"
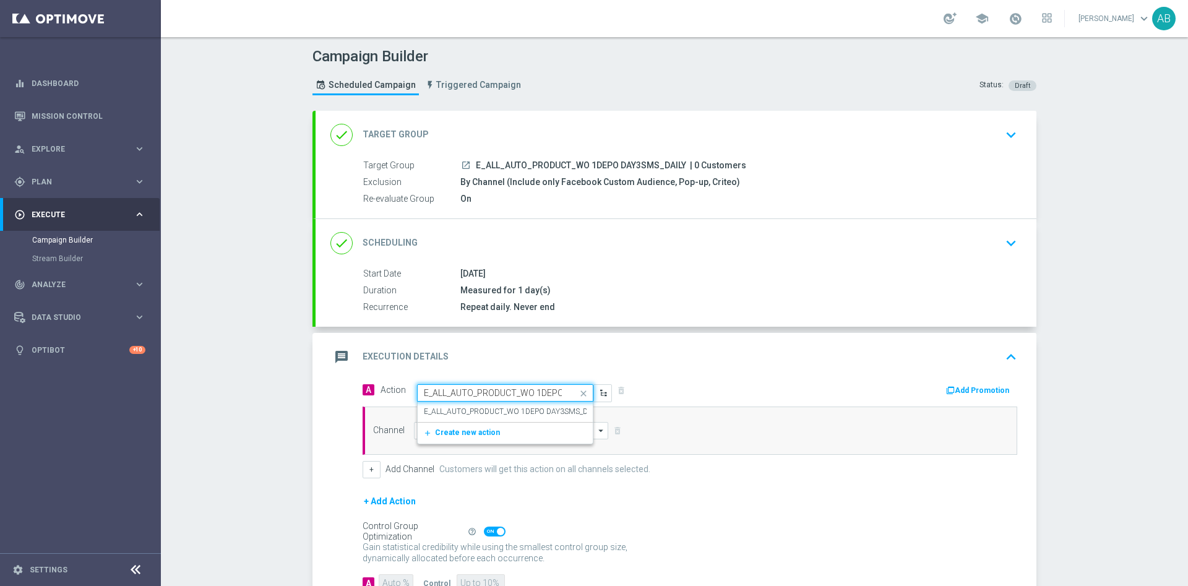
scroll to position [0, 66]
click at [459, 403] on div "E_ALL_AUTO_PRODUCT_WO 1DEPO DAY3SMS_DAILY edit" at bounding box center [505, 412] width 163 height 20
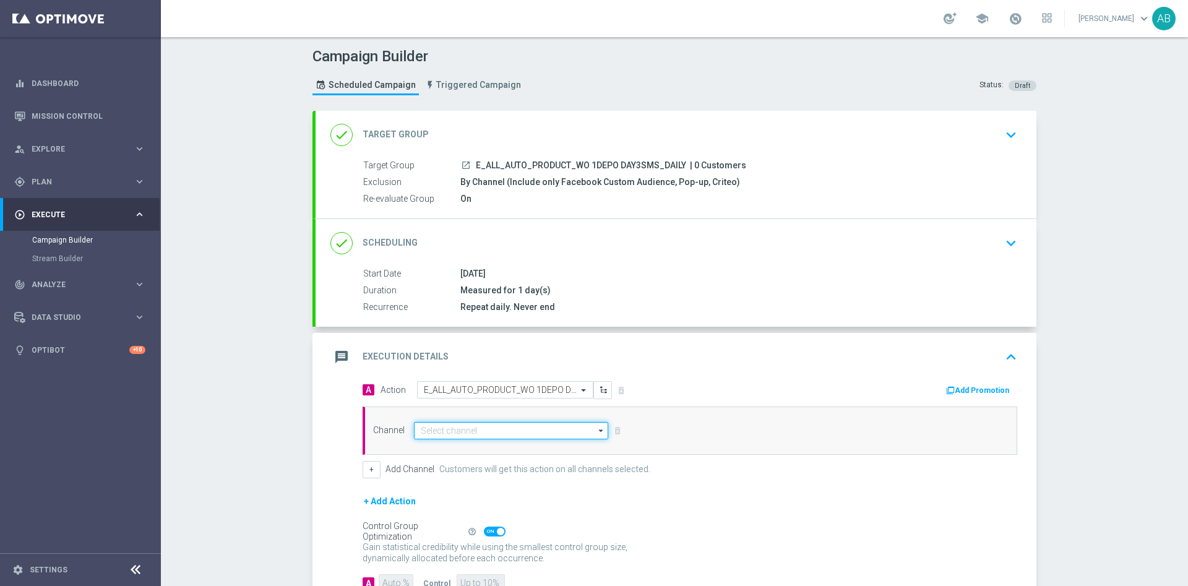
click at [449, 428] on input at bounding box center [511, 430] width 194 height 17
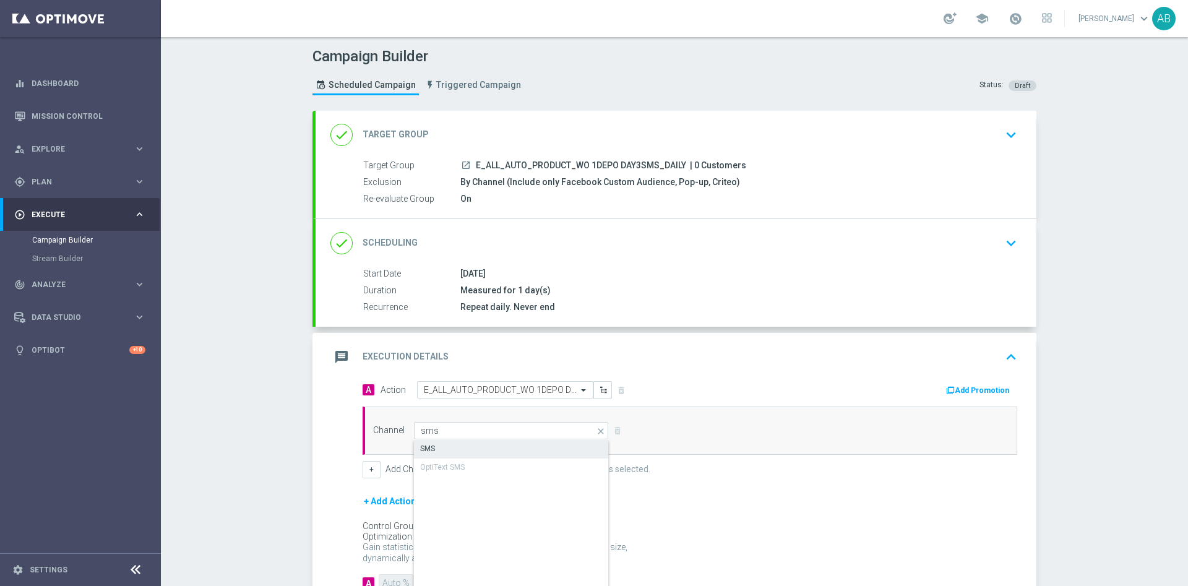
click at [449, 447] on div "SMS" at bounding box center [511, 448] width 195 height 17
type input "SMS"
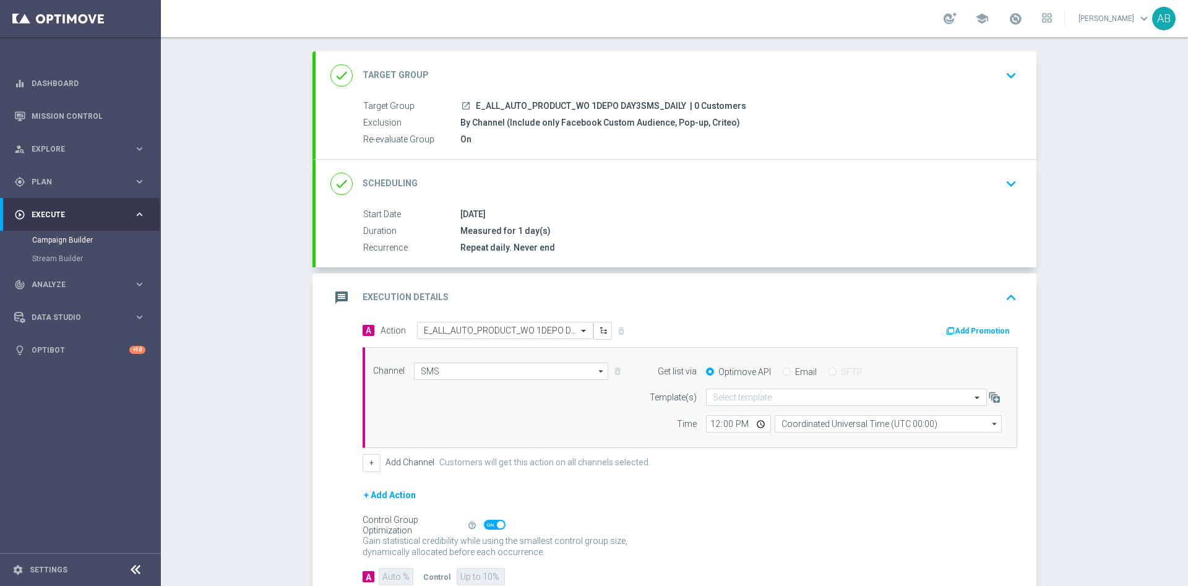
scroll to position [88, 0]
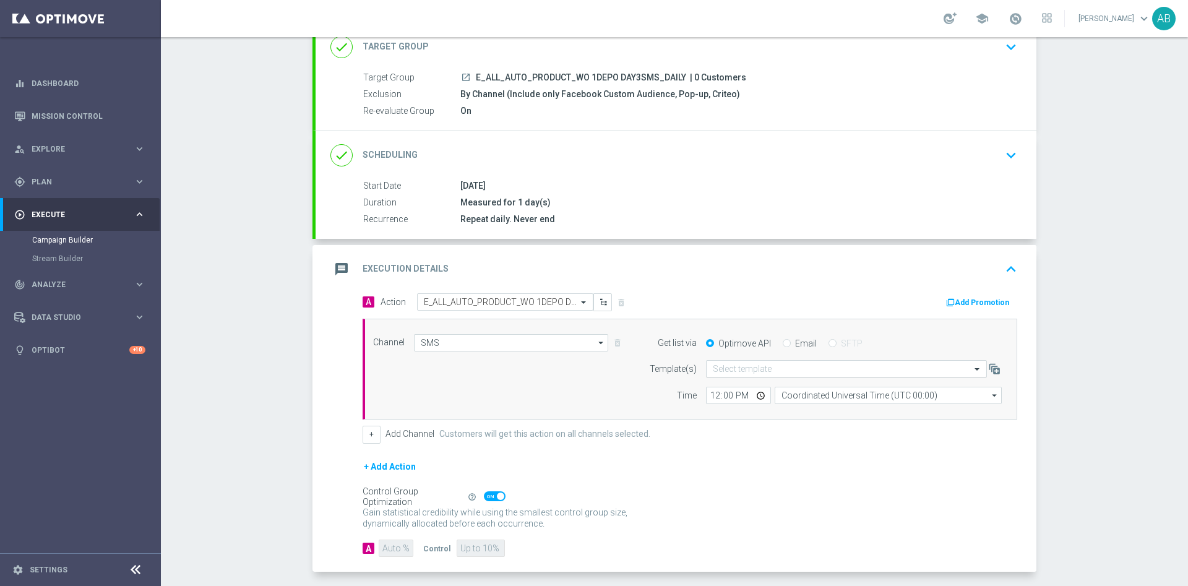
click at [789, 364] on input "text" at bounding box center [834, 369] width 243 height 11
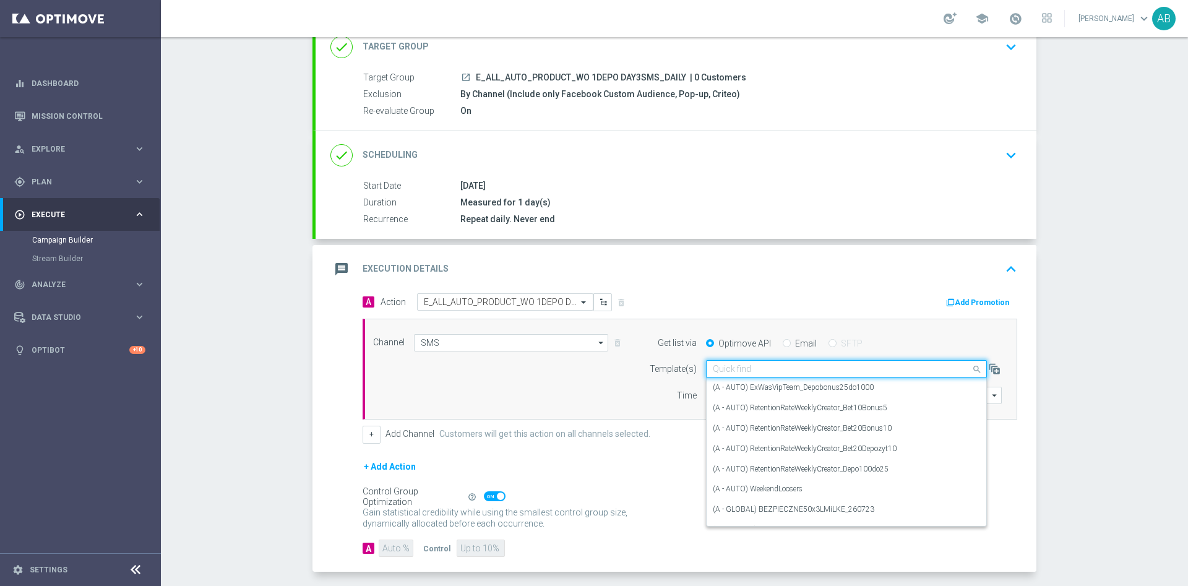
paste input "E_ALL_AUTO_PRODUCT_WO 1DEPO DAY3SMS_DAILY"
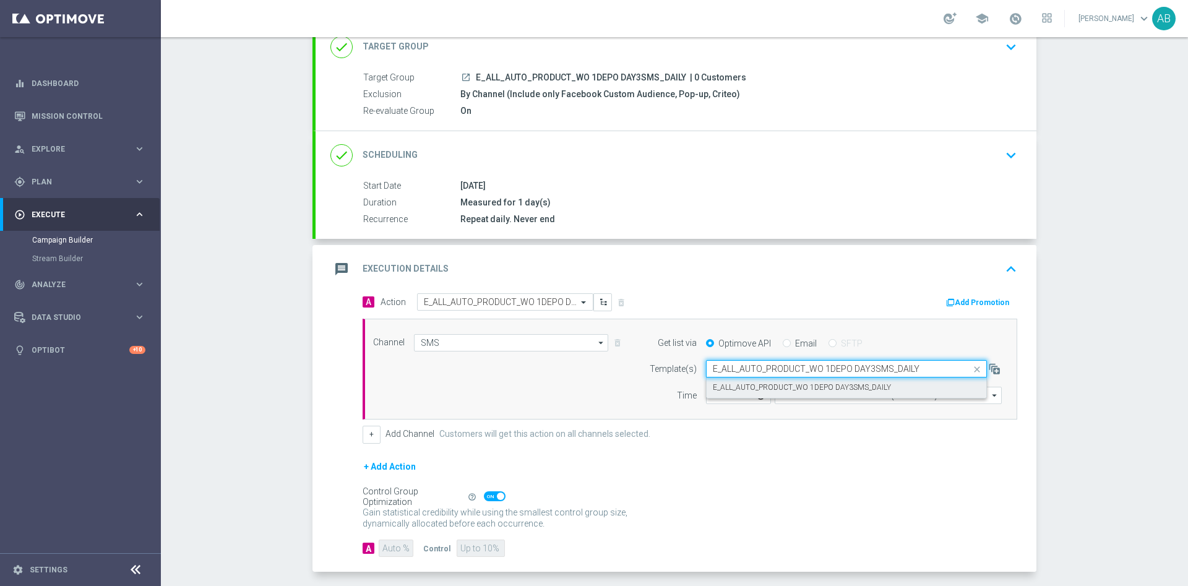
click at [794, 387] on label "E_ALL_AUTO_PRODUCT_WO 1DEPO DAY3SMS_DAILY" at bounding box center [802, 387] width 178 height 11
type input "E_ALL_AUTO_PRODUCT_WO 1DEPO DAY3SMS_DAILY"
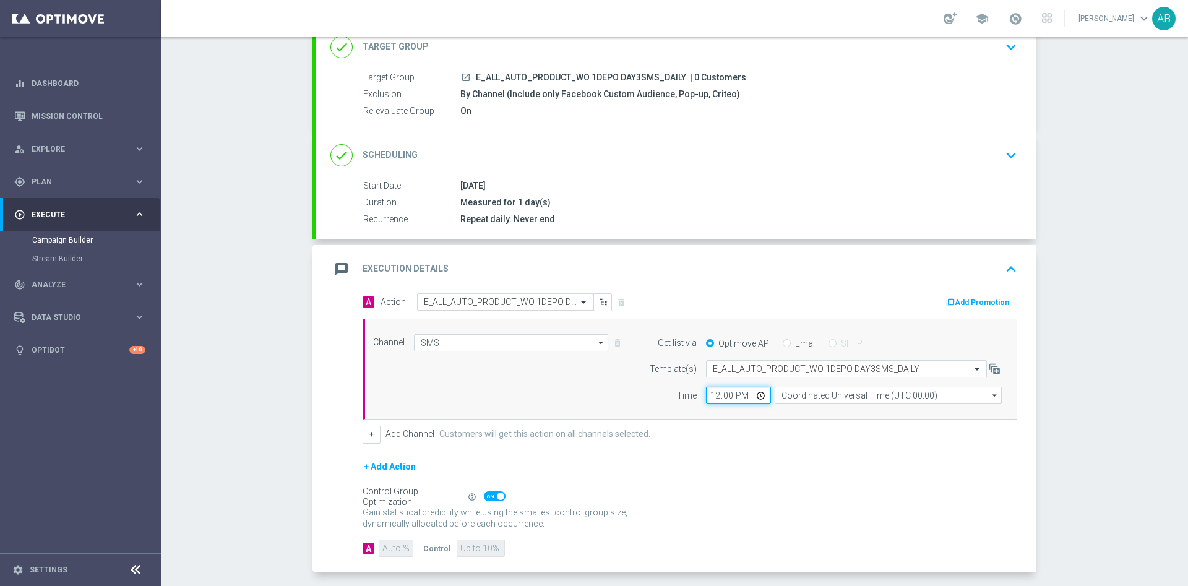
click at [718, 397] on input "12:00" at bounding box center [738, 395] width 65 height 17
type input "12:15"
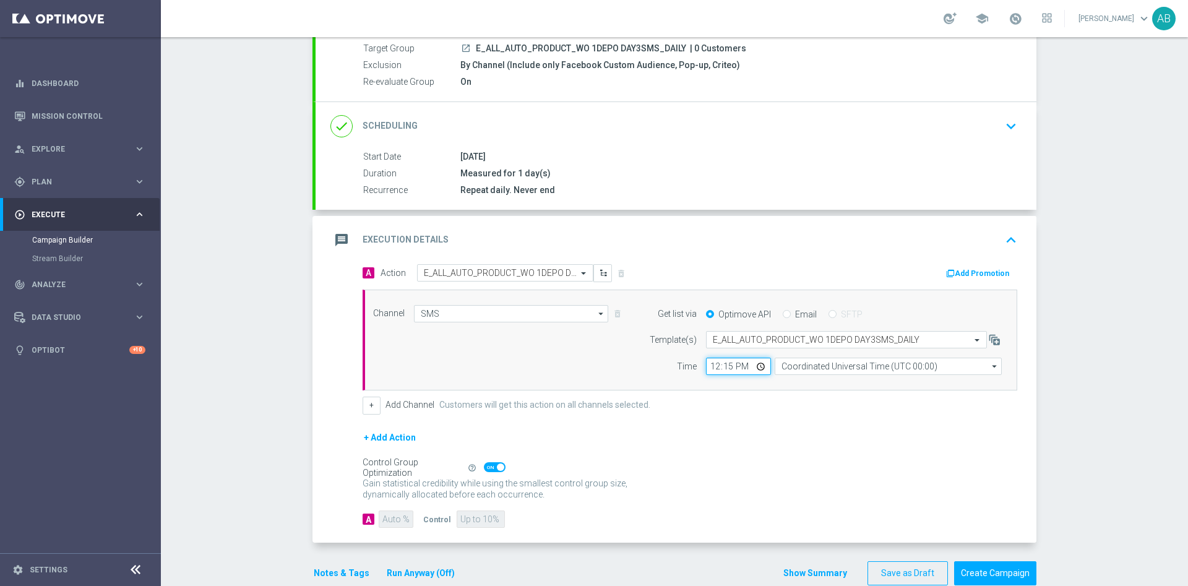
scroll to position [141, 0]
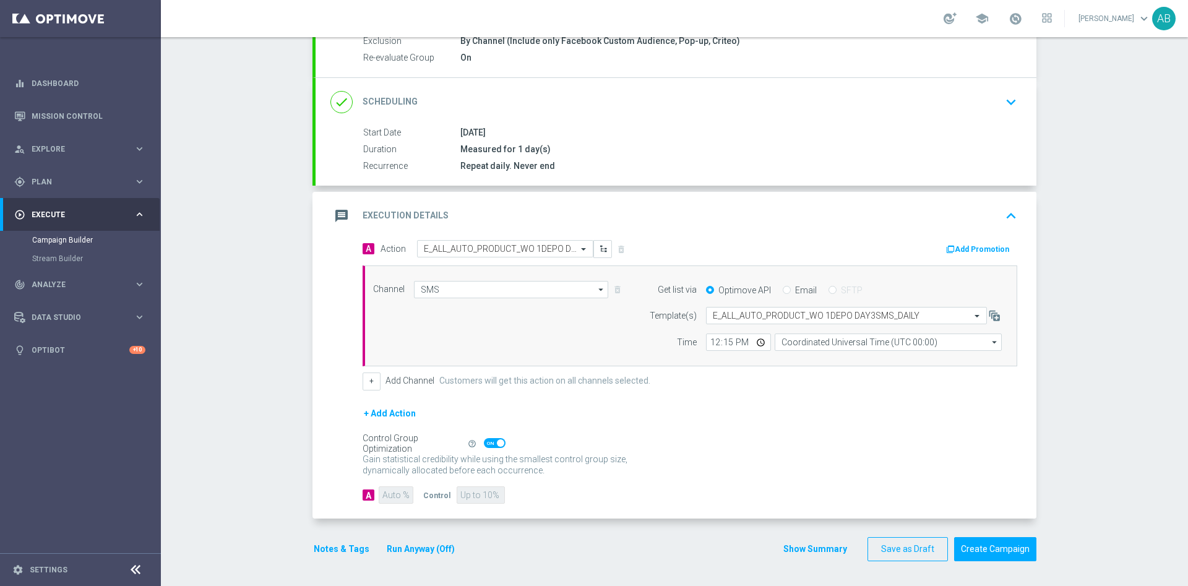
click at [339, 551] on button "Notes & Tags" at bounding box center [341, 548] width 58 height 15
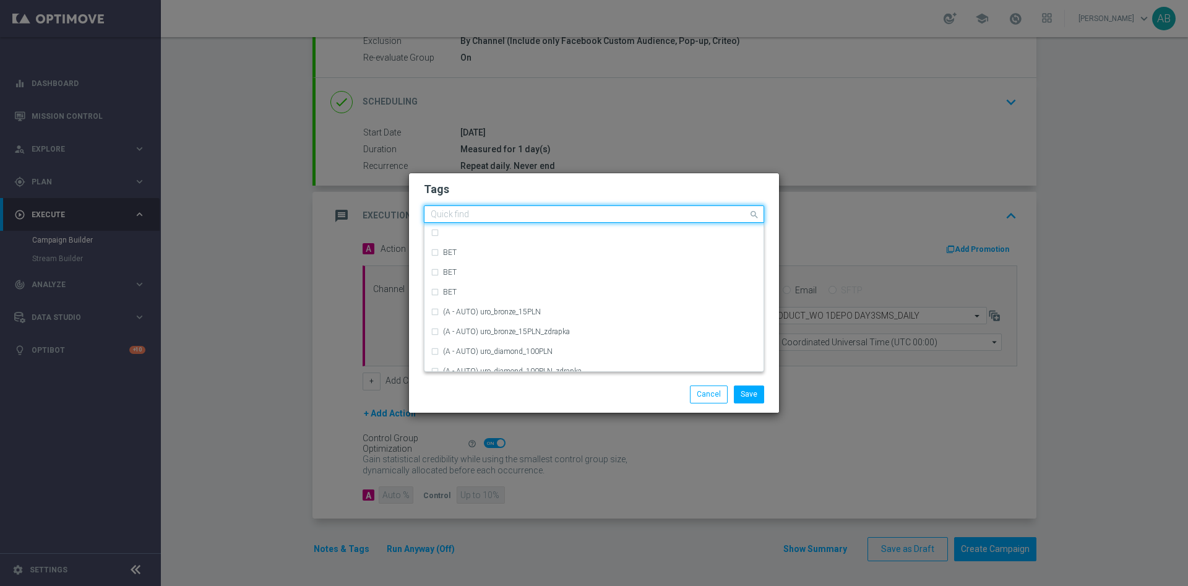
click at [481, 214] on input "text" at bounding box center [589, 215] width 317 height 11
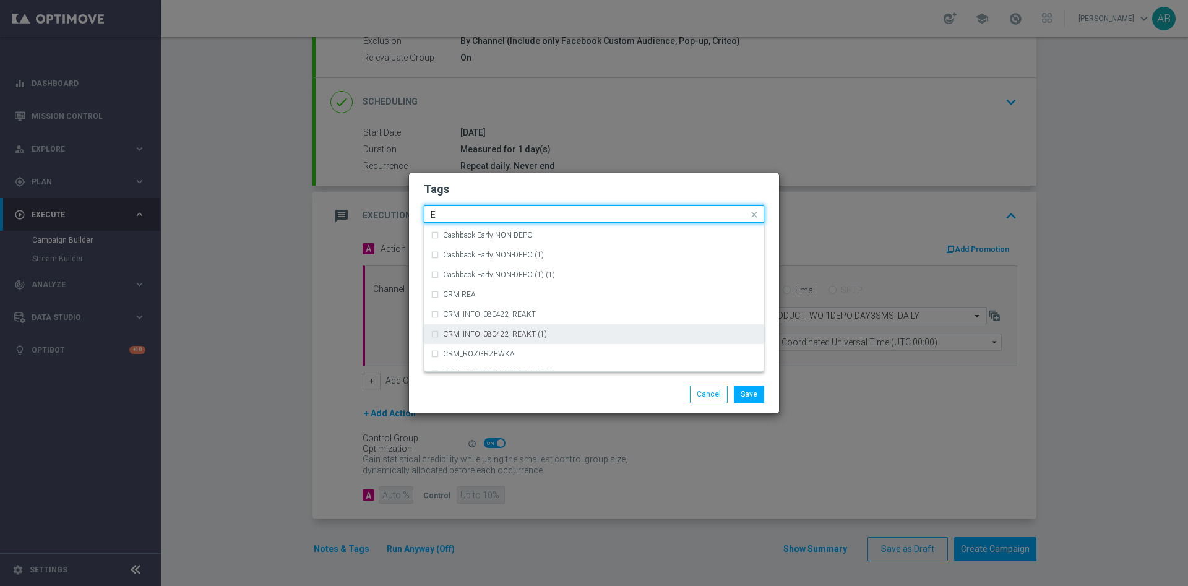
scroll to position [1648, 0]
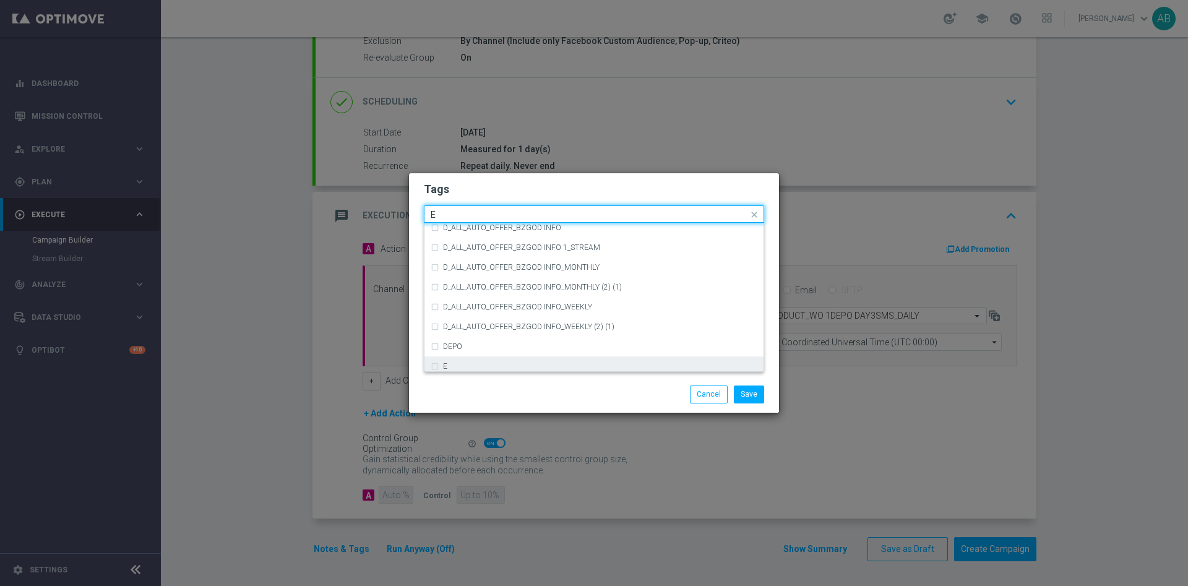
click at [465, 365] on div "E" at bounding box center [600, 366] width 314 height 7
type input "E"
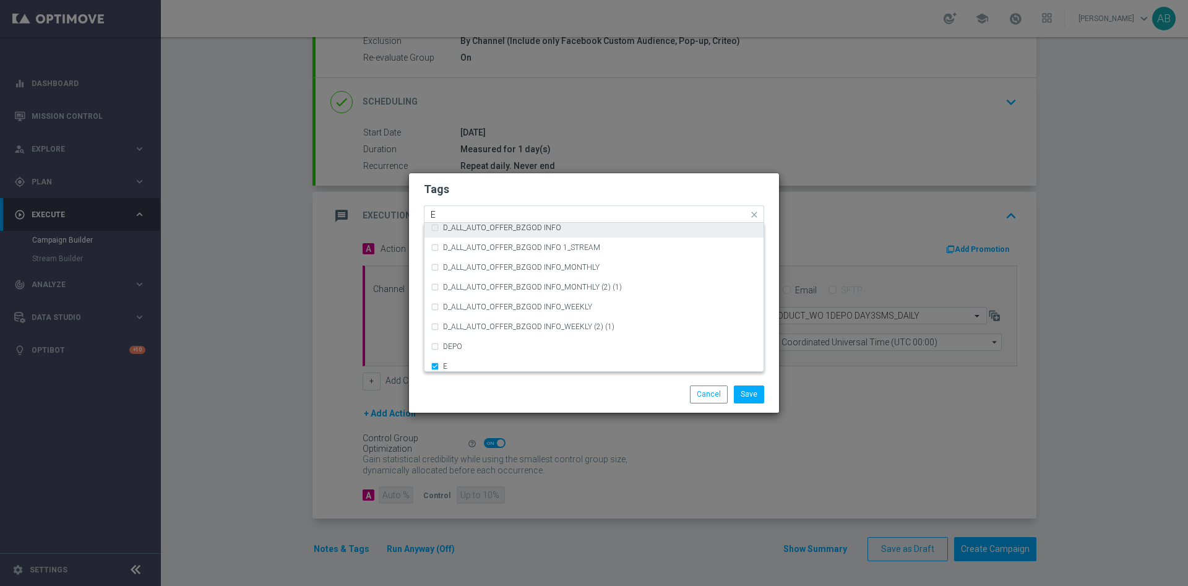
click at [469, 209] on div "Quick find × E E" at bounding box center [586, 214] width 324 height 15
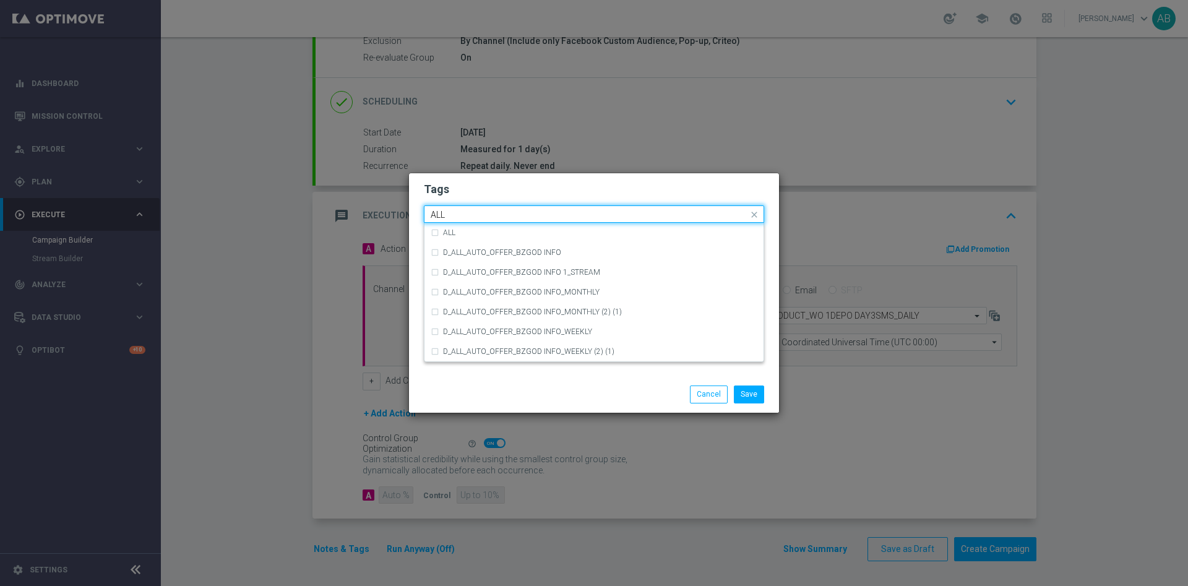
scroll to position [0, 0]
click at [477, 239] on div "ALL" at bounding box center [594, 233] width 327 height 20
click at [486, 210] on input "ALL" at bounding box center [589, 215] width 317 height 11
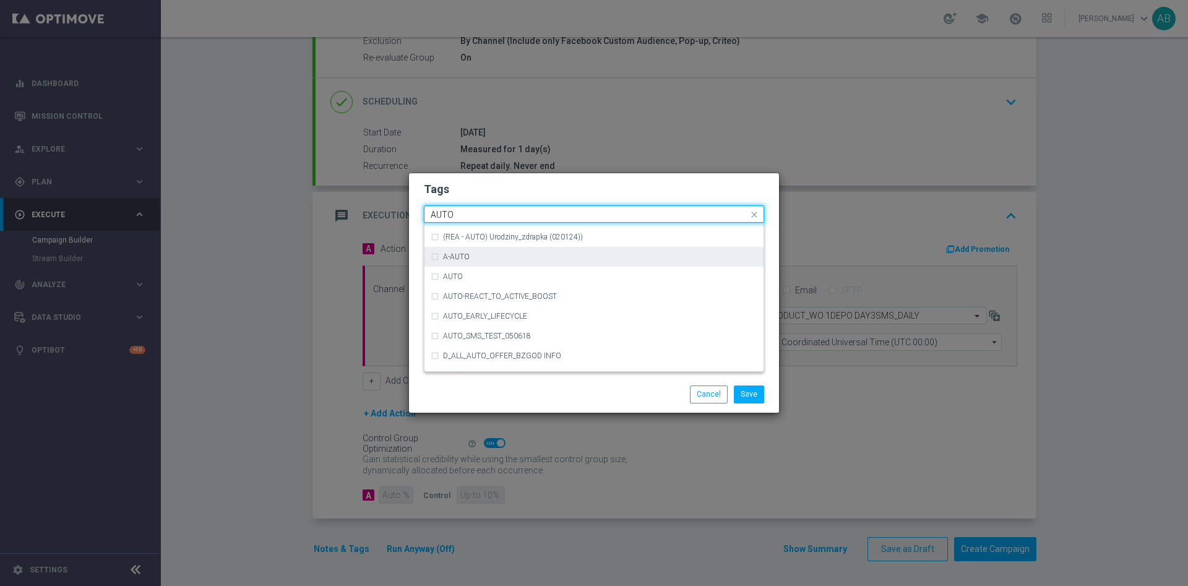
scroll to position [1414, 0]
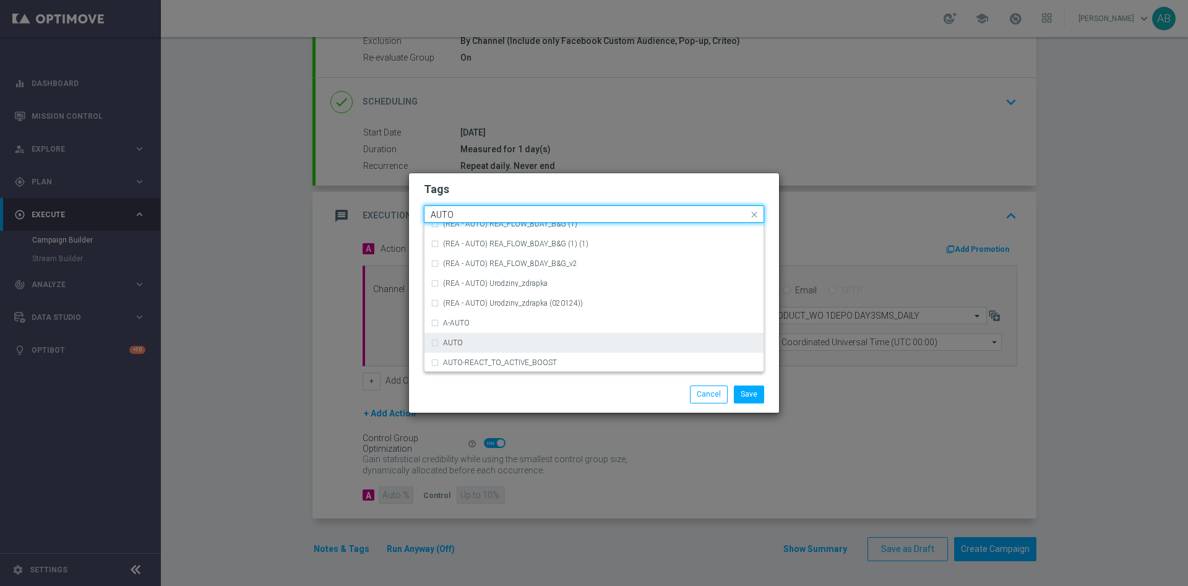
click at [481, 345] on div "AUTO" at bounding box center [600, 342] width 314 height 7
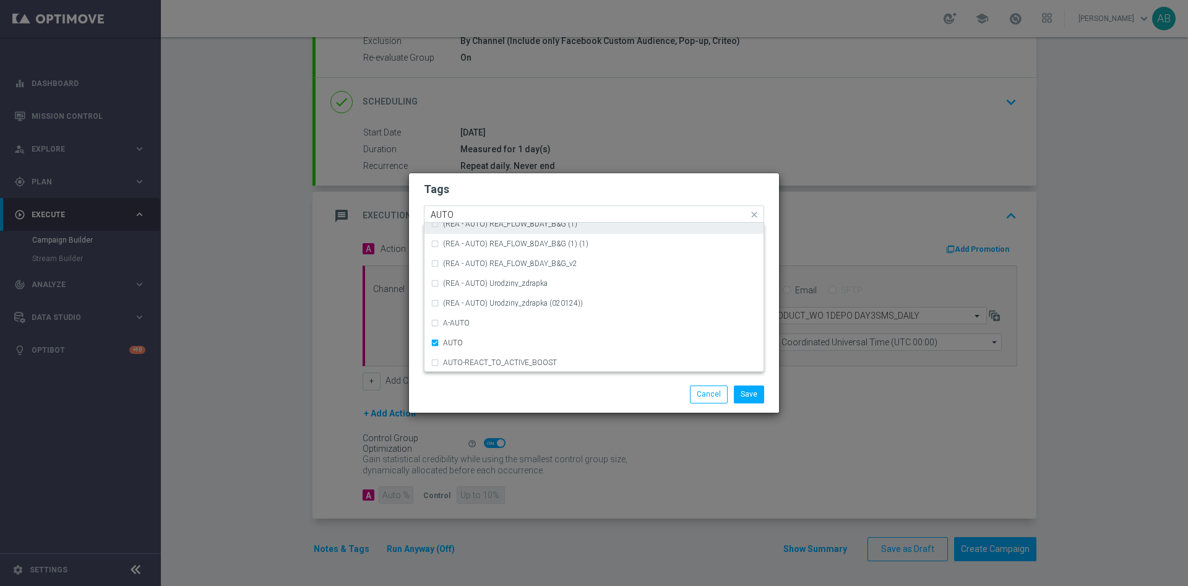
click at [481, 211] on input "AUTO" at bounding box center [589, 215] width 317 height 11
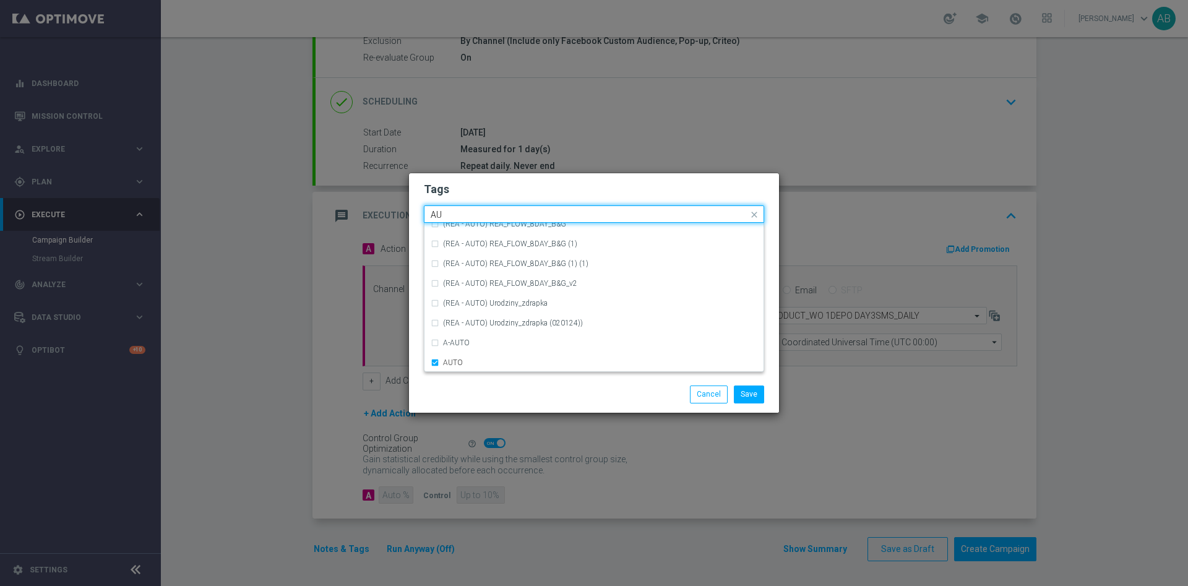
type input "A"
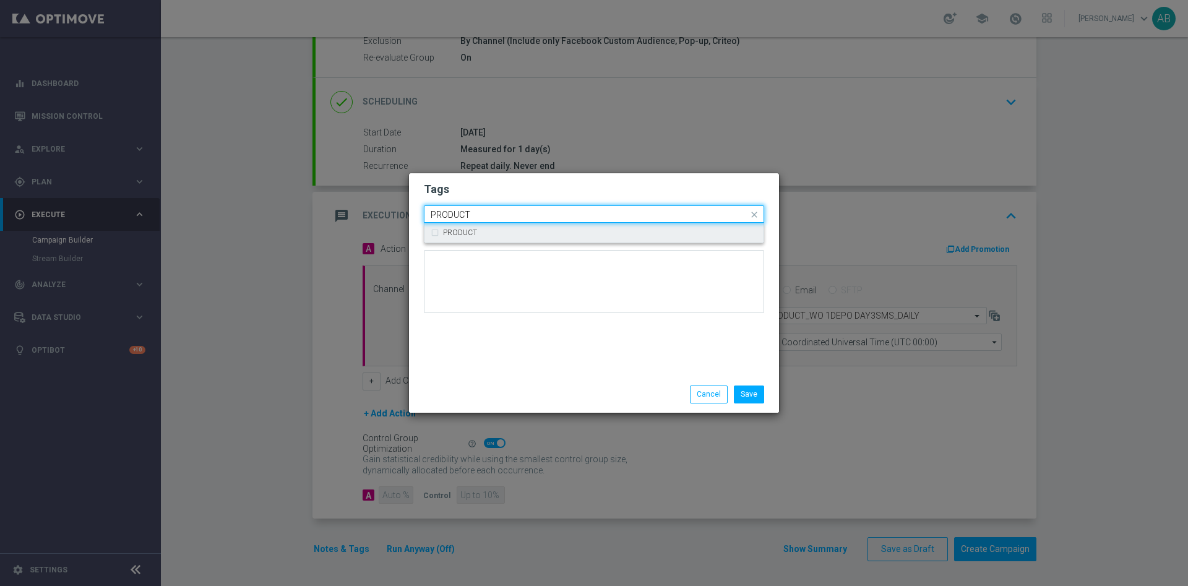
drag, startPoint x: 482, startPoint y: 227, endPoint x: 489, endPoint y: 218, distance: 11.4
click at [483, 227] on div "PRODUCT" at bounding box center [594, 233] width 327 height 20
type input "PRODUCT"
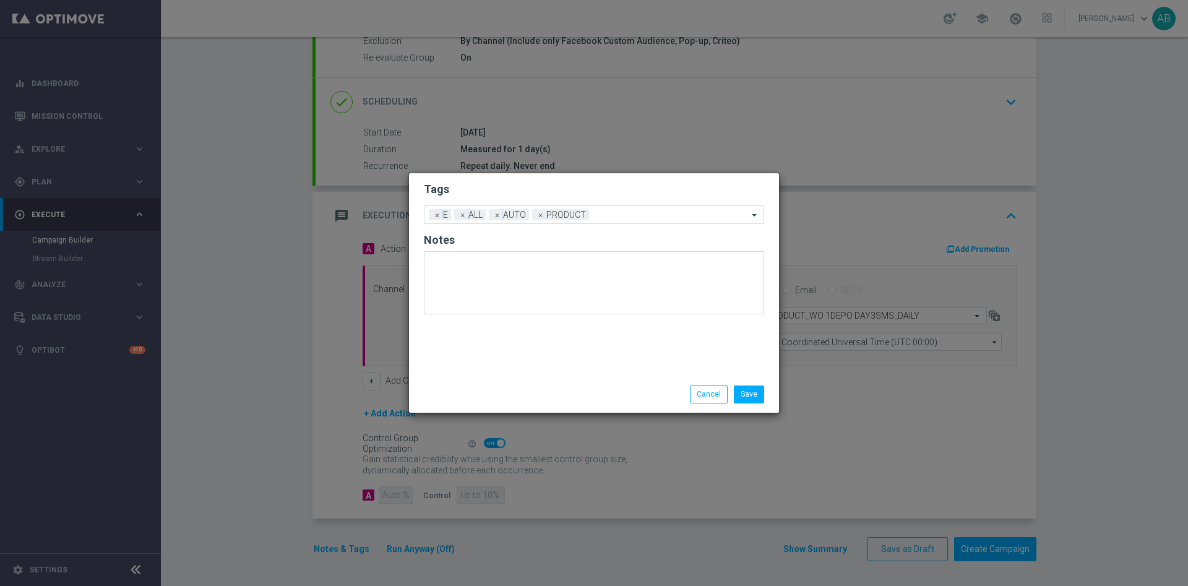
click at [522, 186] on h2 "Tags" at bounding box center [594, 189] width 340 height 15
click at [757, 390] on button "Save" at bounding box center [749, 393] width 30 height 17
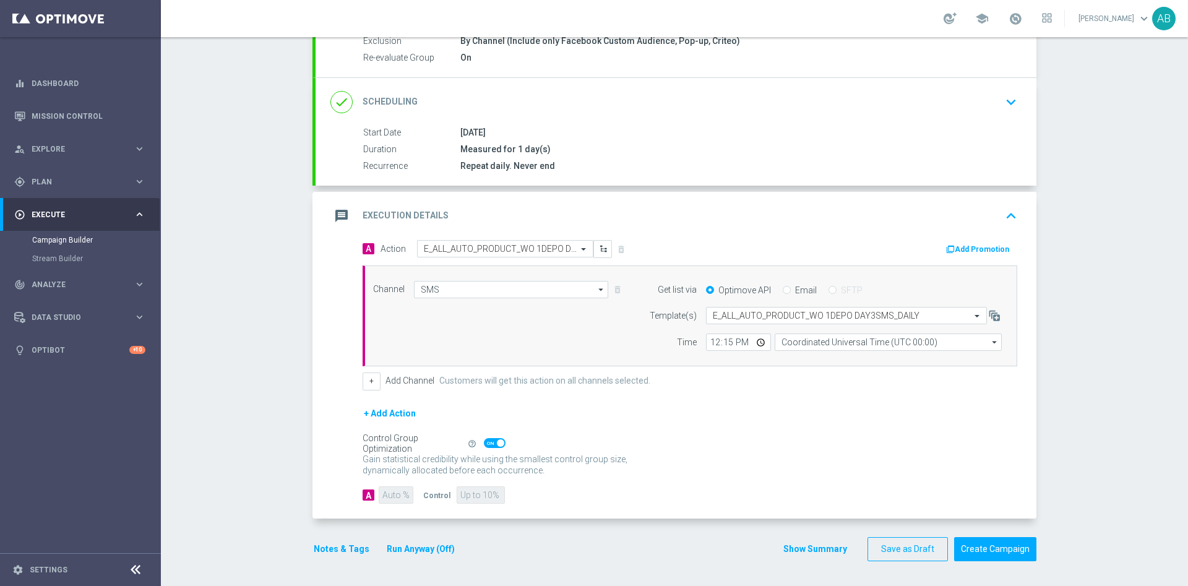
click at [334, 551] on button "Notes & Tags" at bounding box center [341, 548] width 58 height 15
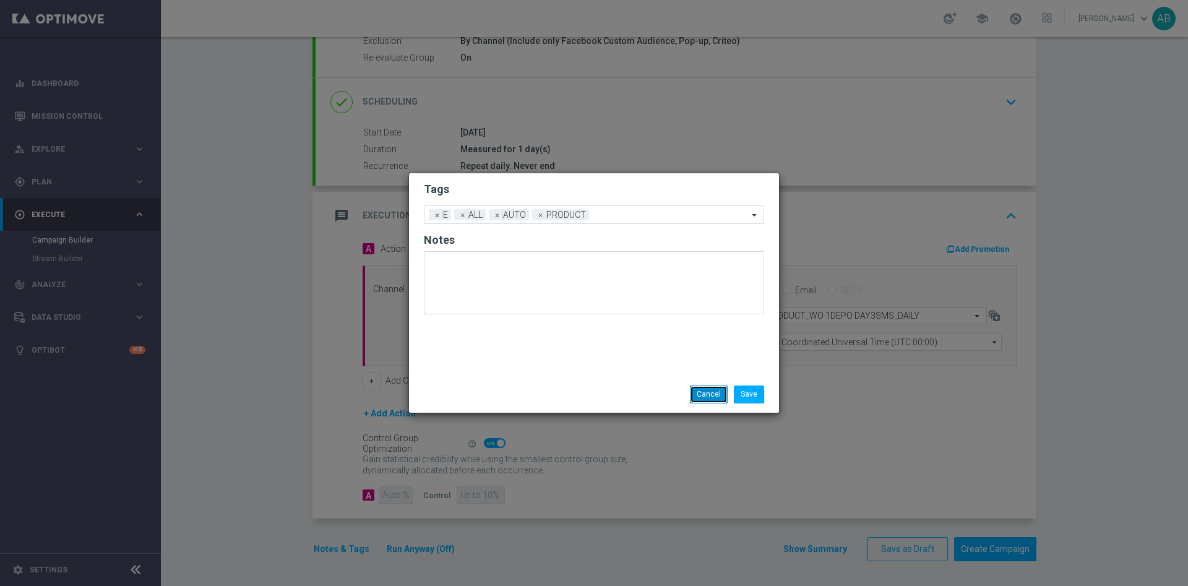
click at [713, 388] on button "Cancel" at bounding box center [709, 393] width 38 height 17
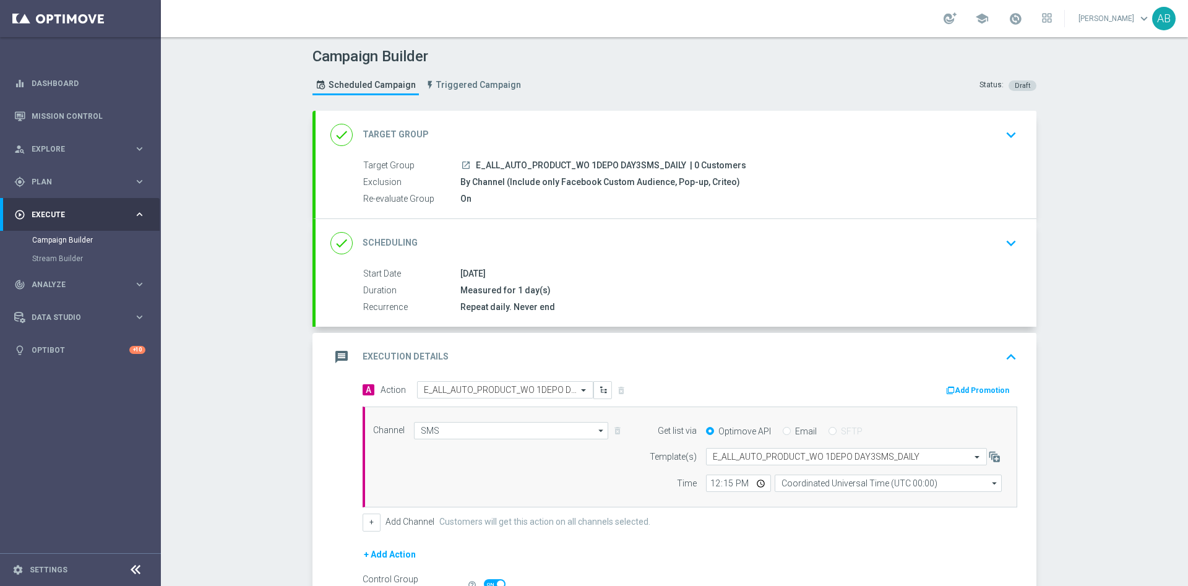
click at [988, 246] on div "done Scheduling keyboard_arrow_down" at bounding box center [675, 243] width 691 height 24
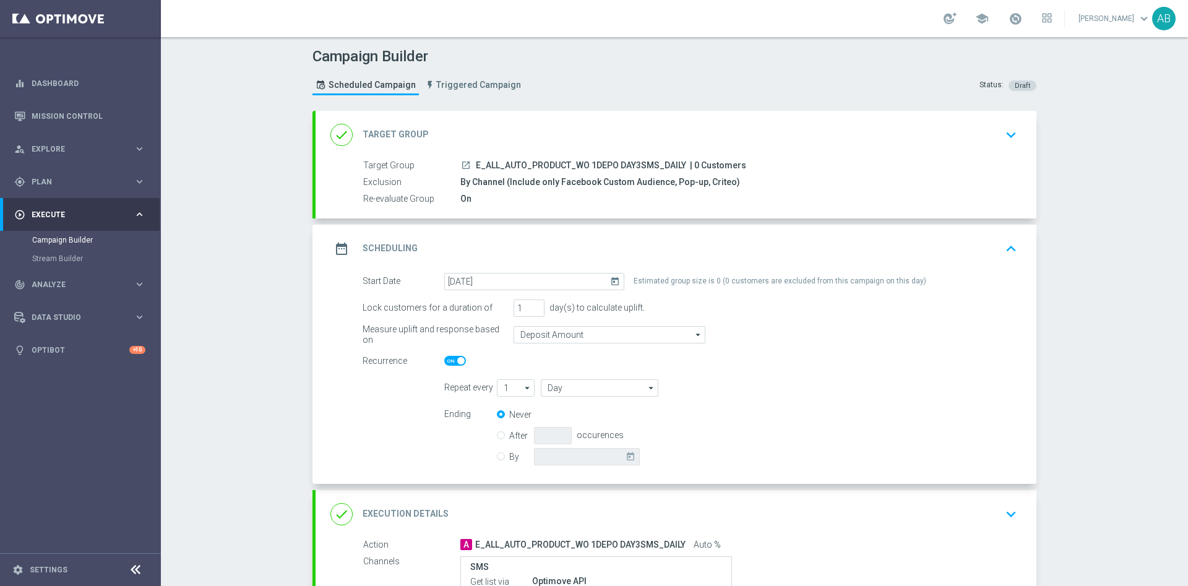
click at [1002, 506] on icon "keyboard_arrow_down" at bounding box center [1011, 514] width 19 height 19
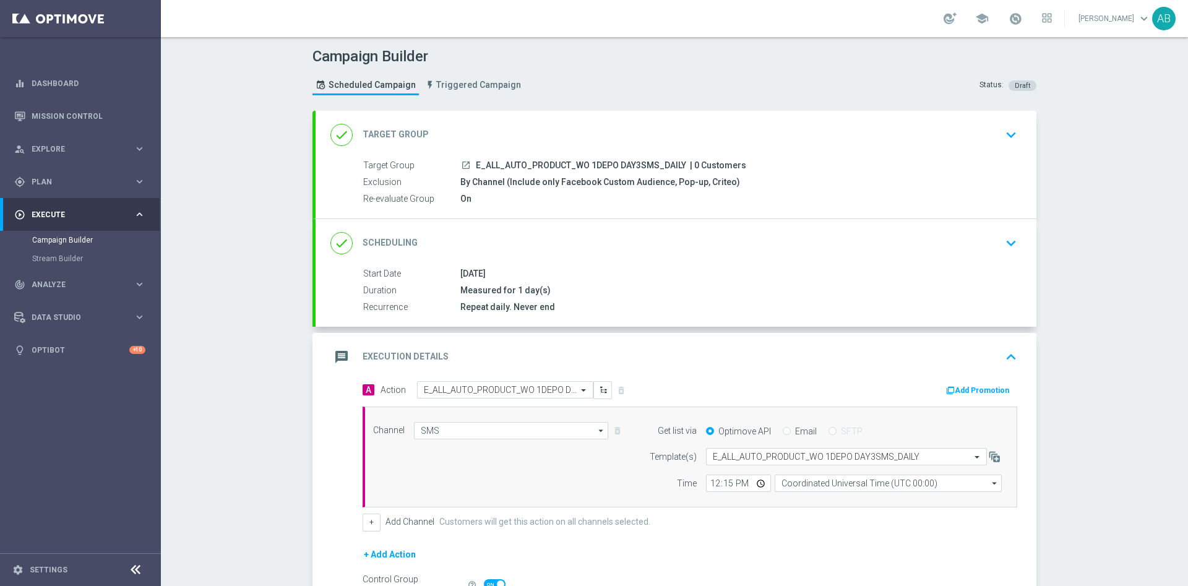
scroll to position [93, 0]
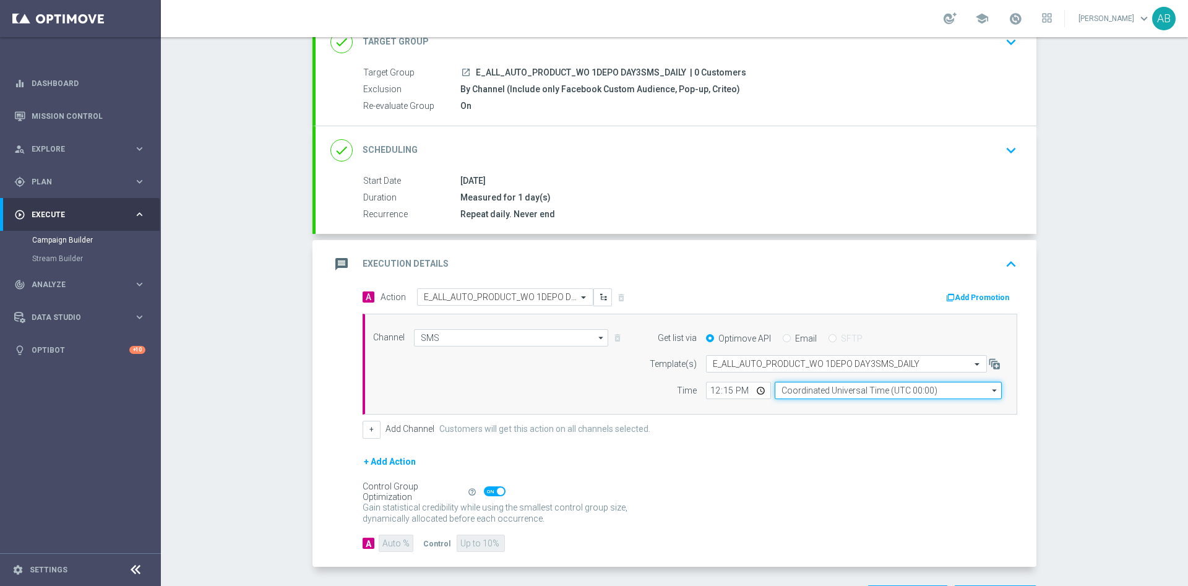
click at [820, 395] on input "Coordinated Universal Time (UTC 00:00)" at bounding box center [888, 390] width 227 height 17
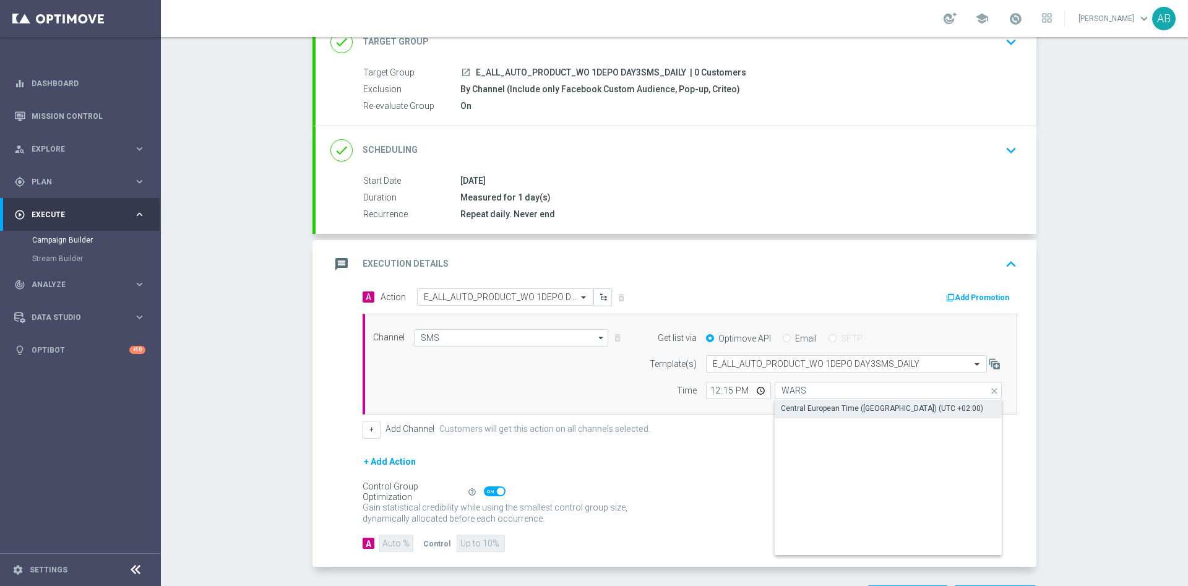
click at [817, 403] on div "Central European Time (Warsaw) (UTC +02:00)" at bounding box center [882, 408] width 202 height 11
type input "Central European Time (Warsaw) (UTC +02:00)"
click at [1061, 374] on div "Campaign Builder Scheduled Campaign Triggered Campaign Status: Draft done Targe…" at bounding box center [674, 311] width 1027 height 549
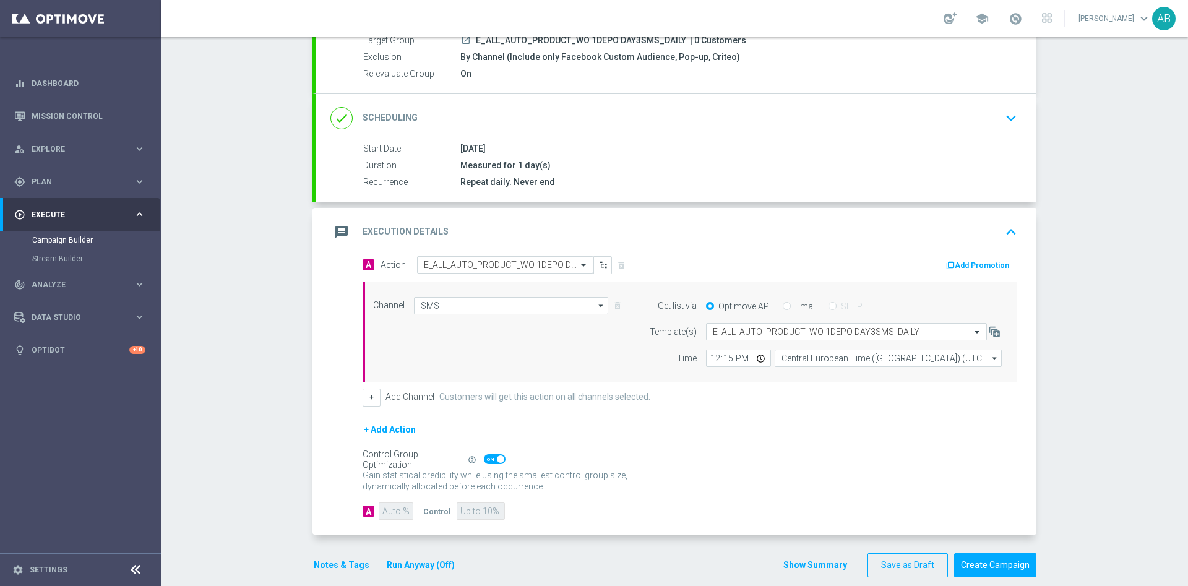
scroll to position [141, 0]
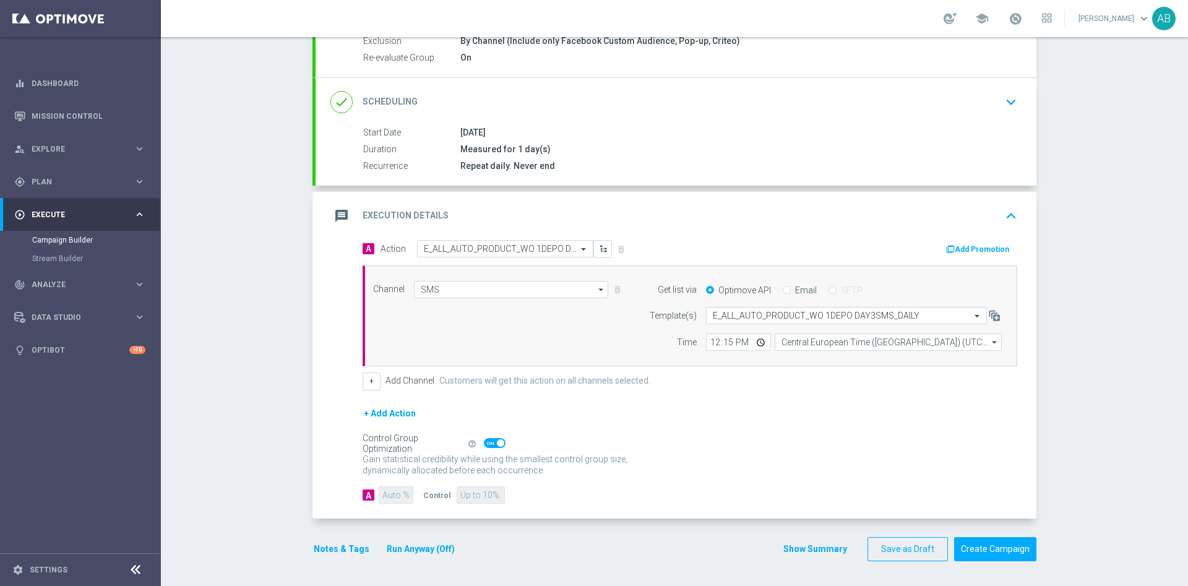
click at [312, 544] on button "Notes & Tags" at bounding box center [341, 548] width 58 height 15
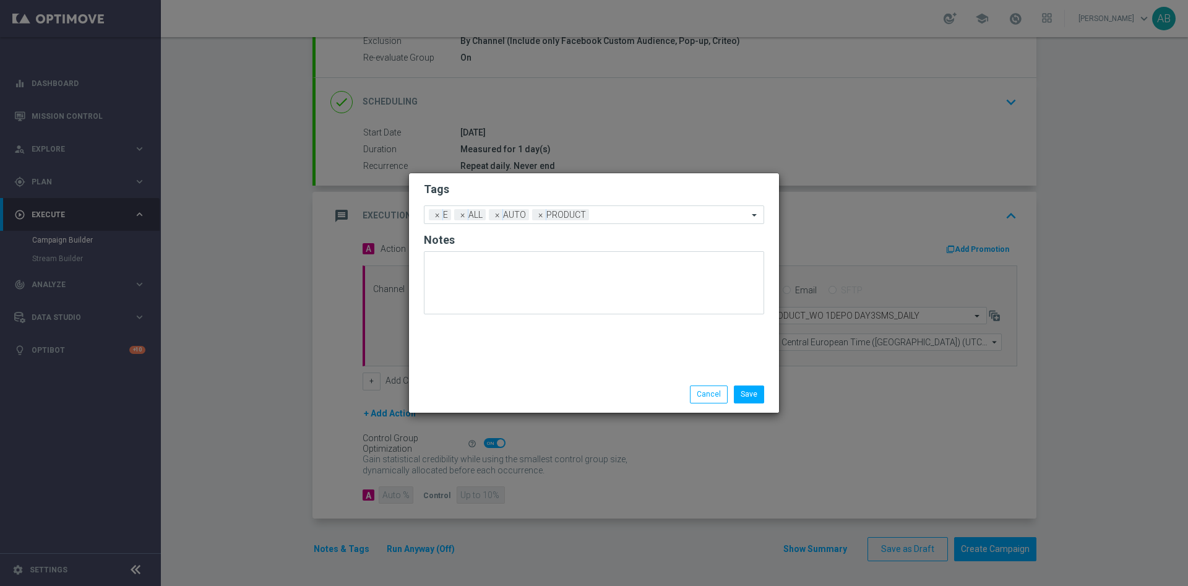
click at [689, 389] on li "Cancel" at bounding box center [709, 393] width 44 height 17
click at [703, 389] on button "Cancel" at bounding box center [709, 393] width 38 height 17
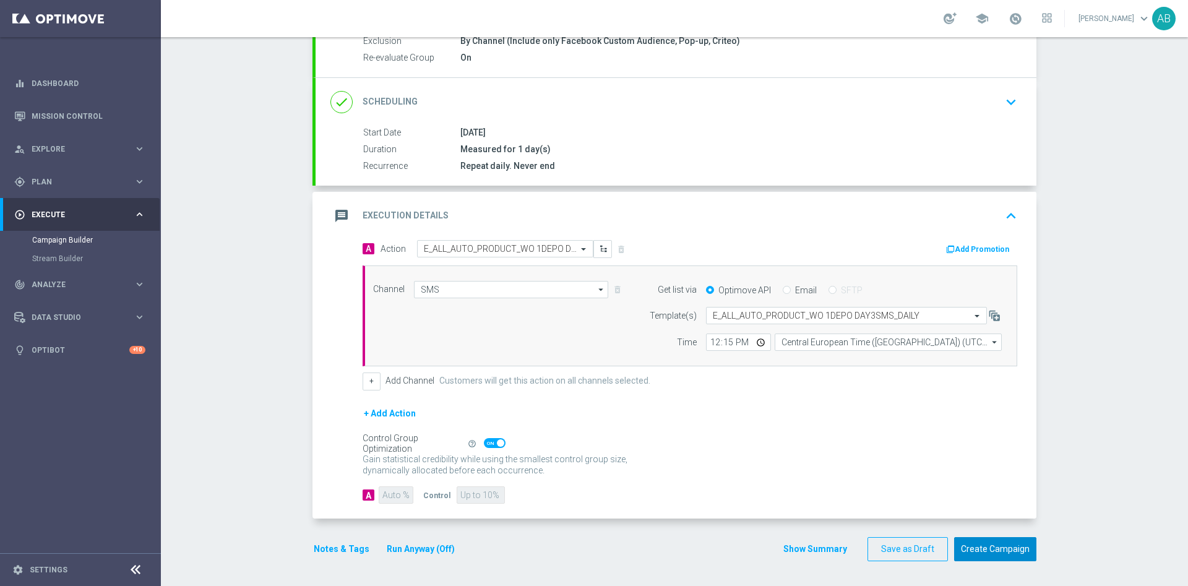
click at [1001, 545] on button "Create Campaign" at bounding box center [995, 549] width 82 height 24
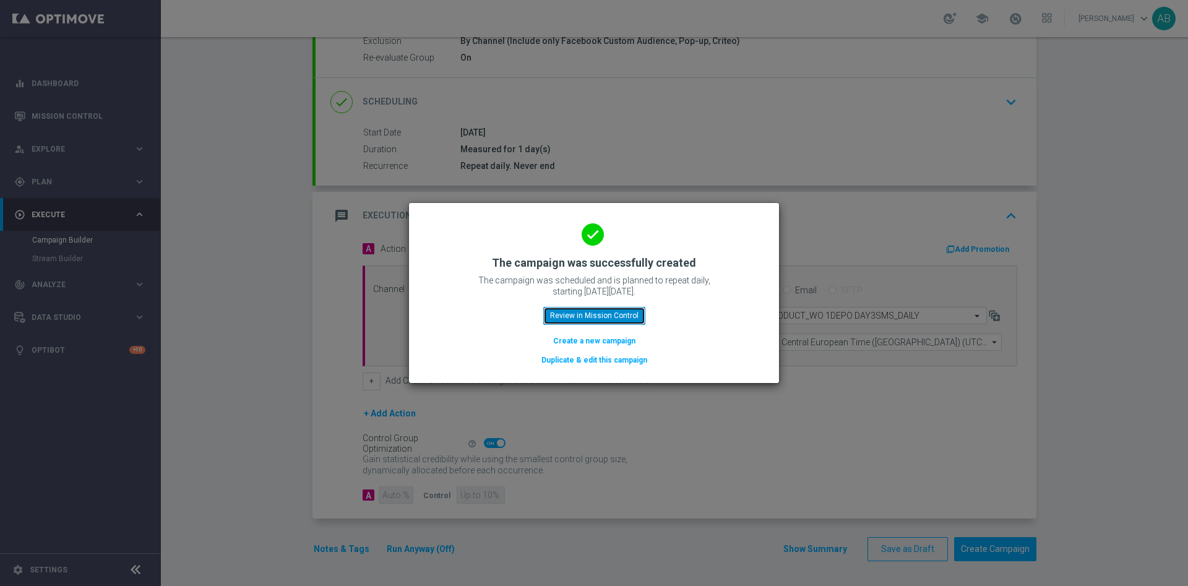
click at [582, 319] on button "Review in Mission Control" at bounding box center [594, 315] width 102 height 17
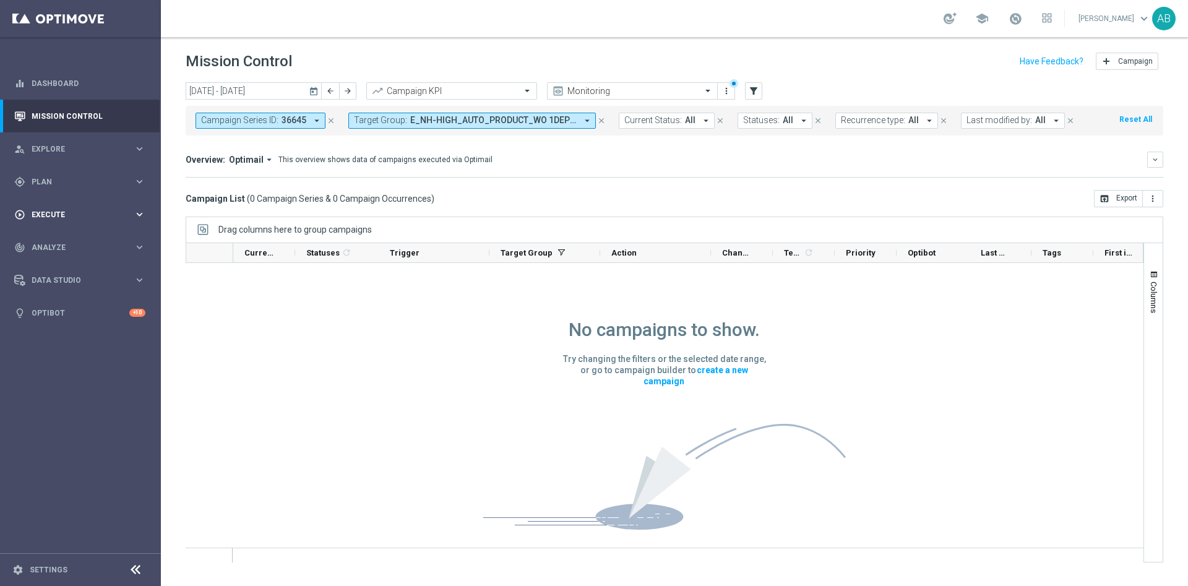
click at [84, 219] on div "play_circle_outline Execute" at bounding box center [73, 214] width 119 height 11
click at [69, 238] on link "Campaign Builder" at bounding box center [80, 240] width 97 height 10
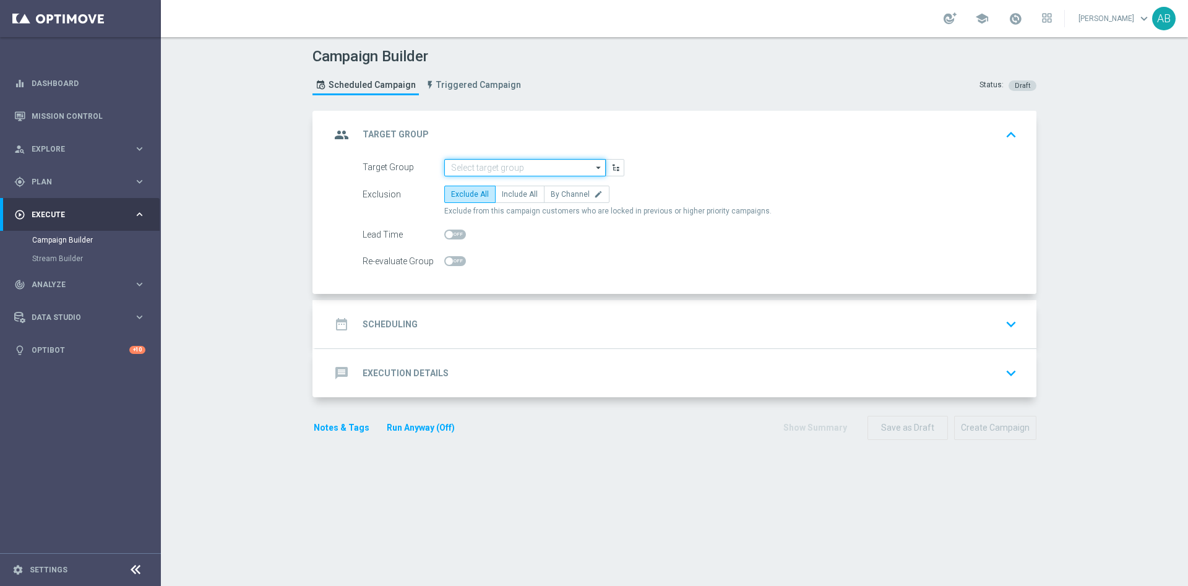
click at [557, 165] on input at bounding box center [524, 167] width 161 height 17
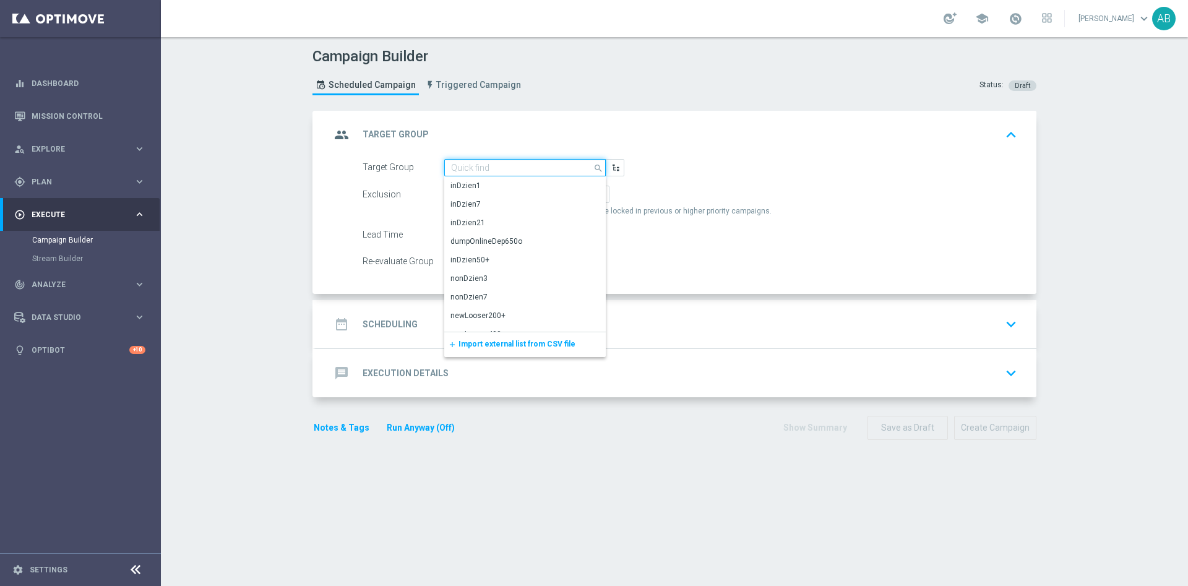
paste input "E_ALL_AUTO_PRODUCT_WO 1DEPO DAY5MAIL_DAILY"
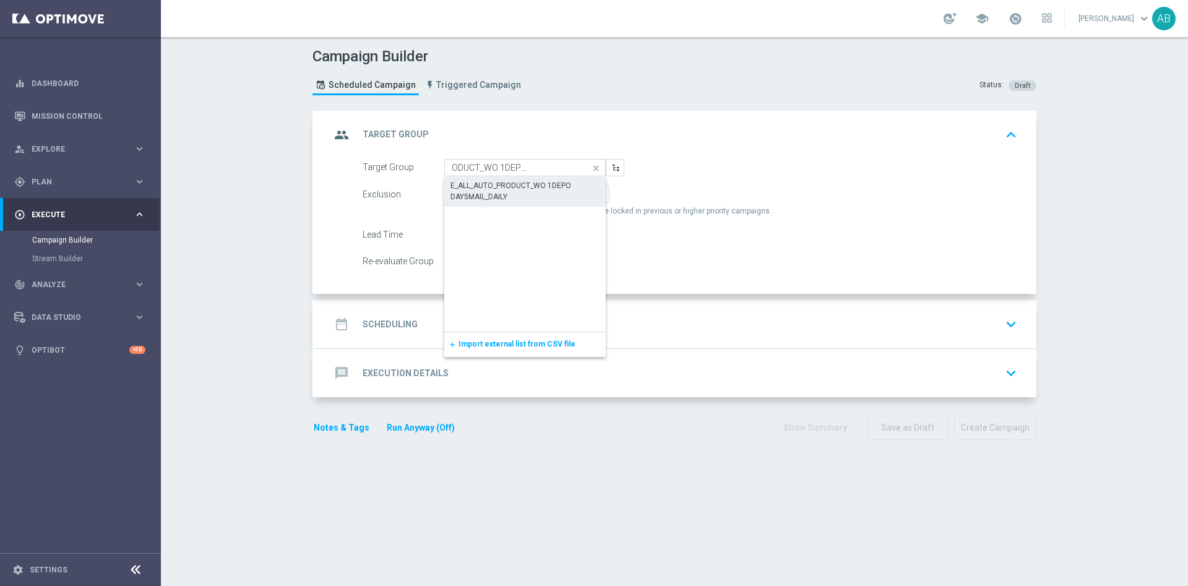
click at [550, 191] on div "E_ALL_AUTO_PRODUCT_WO 1DEPO DAY5MAIL_DAILY" at bounding box center [524, 191] width 149 height 22
type input "E_ALL_AUTO_PRODUCT_WO 1DEPO DAY5MAIL_DAILY"
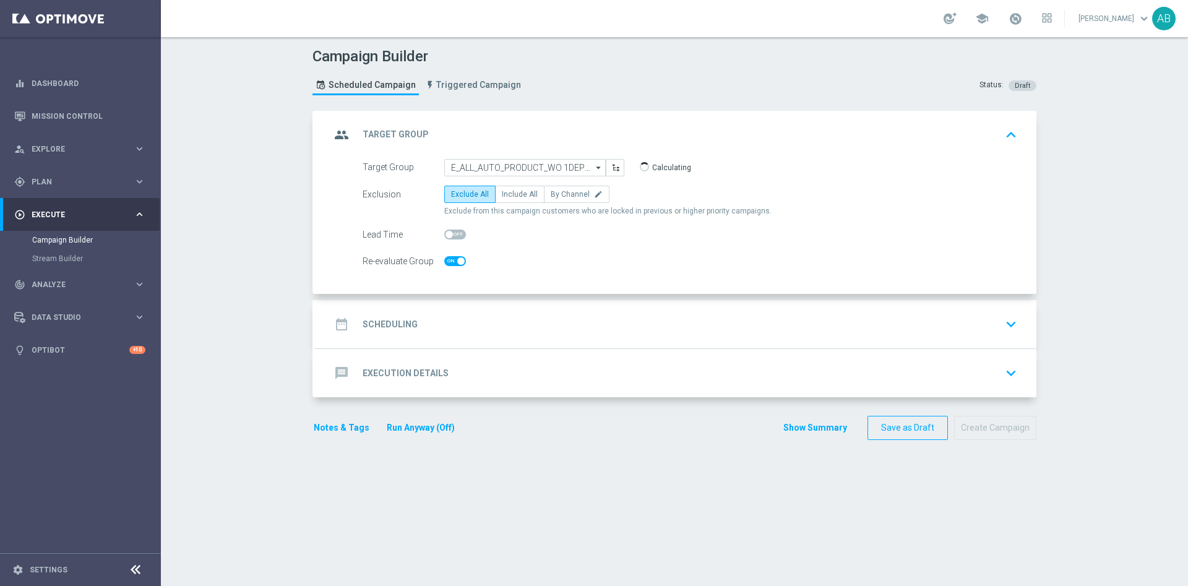
checkbox input "true"
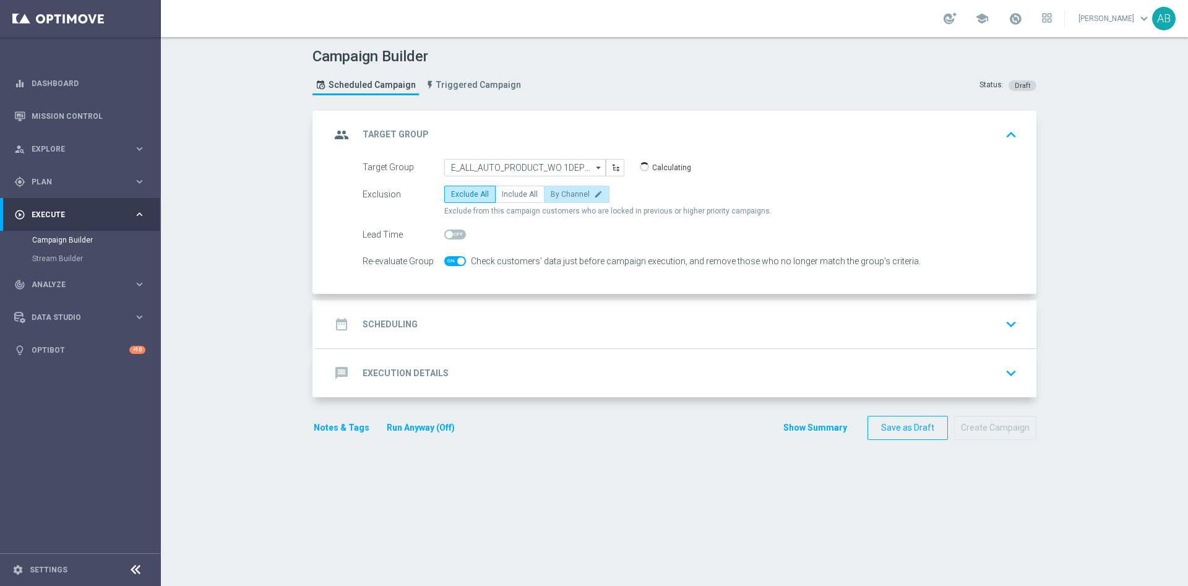
click at [553, 194] on span "By Channel" at bounding box center [570, 194] width 39 height 9
click at [553, 194] on input "By Channel edit" at bounding box center [555, 196] width 8 height 8
radio input "true"
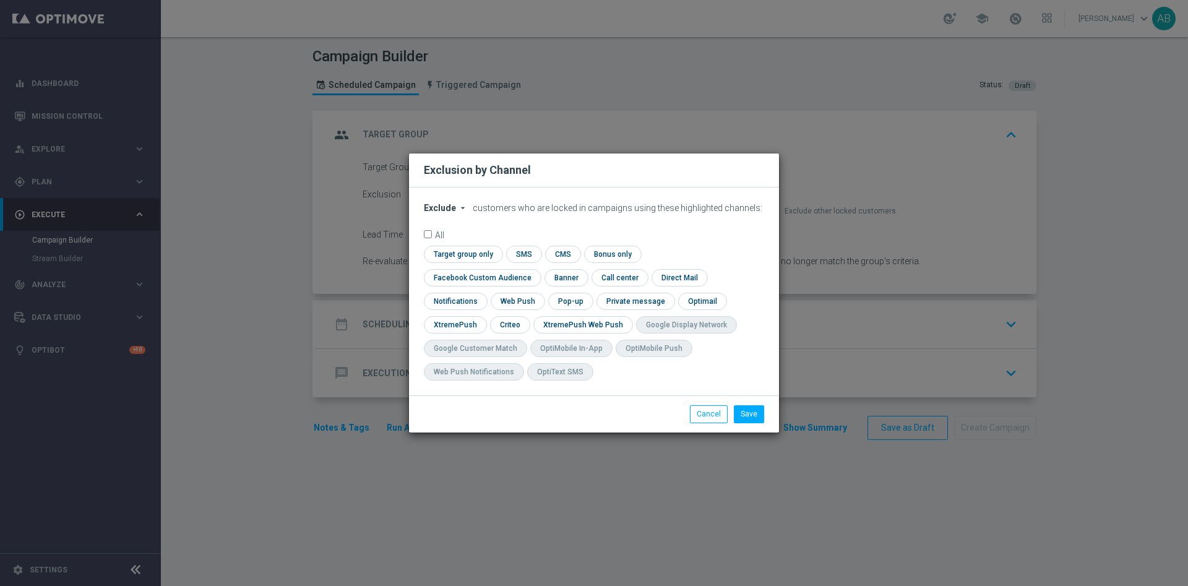
click at [458, 213] on icon "arrow_drop_down" at bounding box center [463, 208] width 10 height 10
click at [462, 244] on div "Include" at bounding box center [447, 236] width 46 height 15
click at [536, 269] on input "checkbox" at bounding box center [480, 277] width 112 height 17
checkbox input "true"
click at [507, 321] on input "checkbox" at bounding box center [509, 324] width 38 height 17
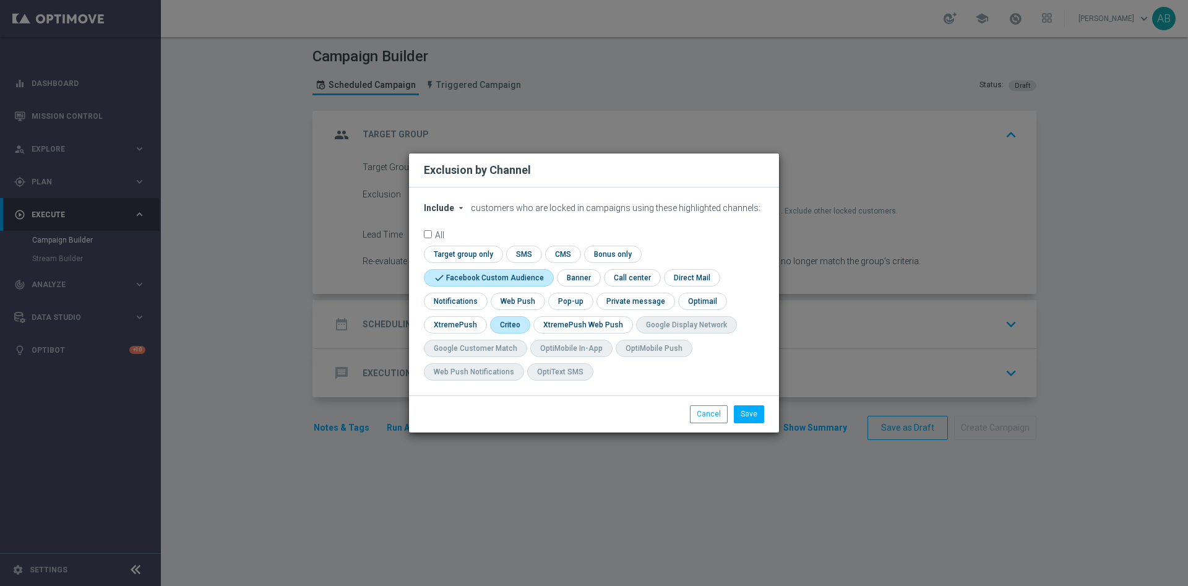
checkbox input "true"
click at [576, 300] on input "checkbox" at bounding box center [569, 301] width 43 height 17
checkbox input "true"
click at [752, 412] on button "Save" at bounding box center [749, 413] width 30 height 17
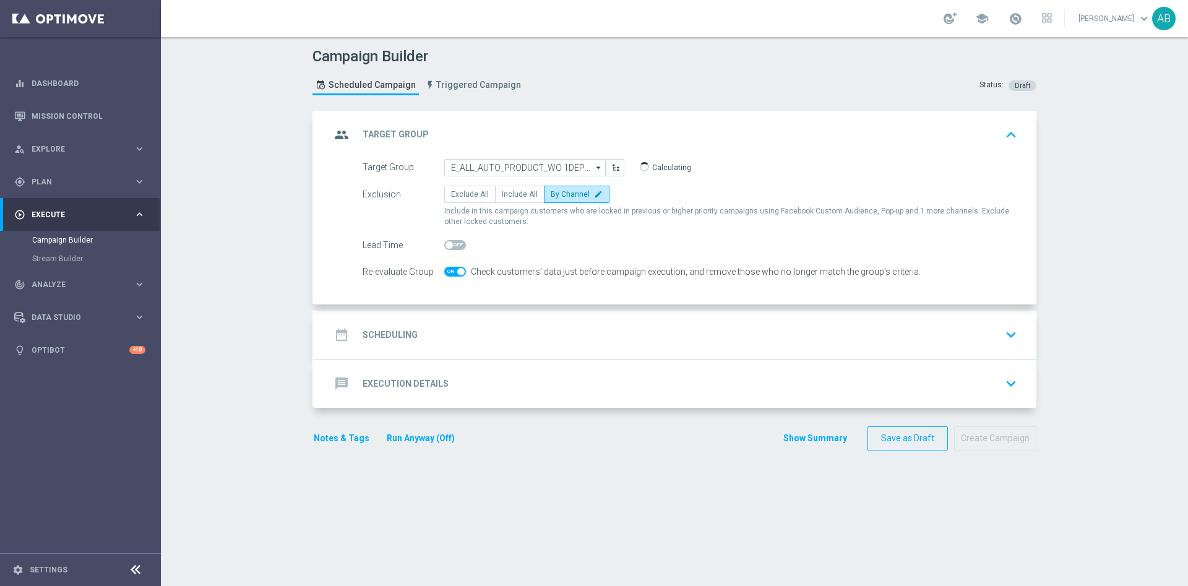
click at [527, 325] on div "date_range Scheduling keyboard_arrow_down" at bounding box center [675, 335] width 691 height 24
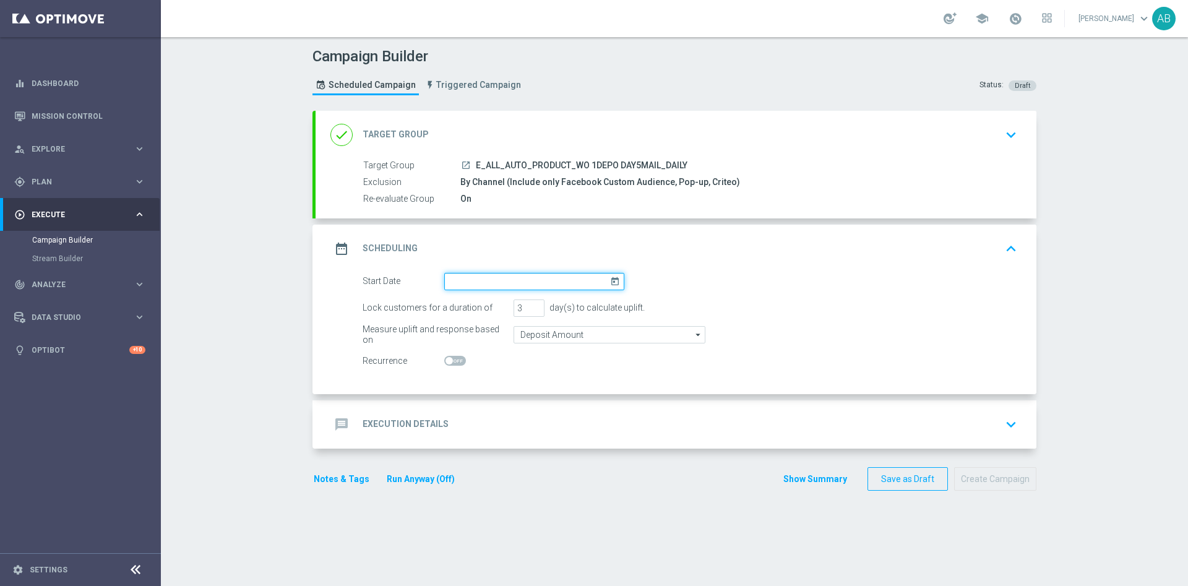
click at [494, 280] on input at bounding box center [534, 281] width 180 height 17
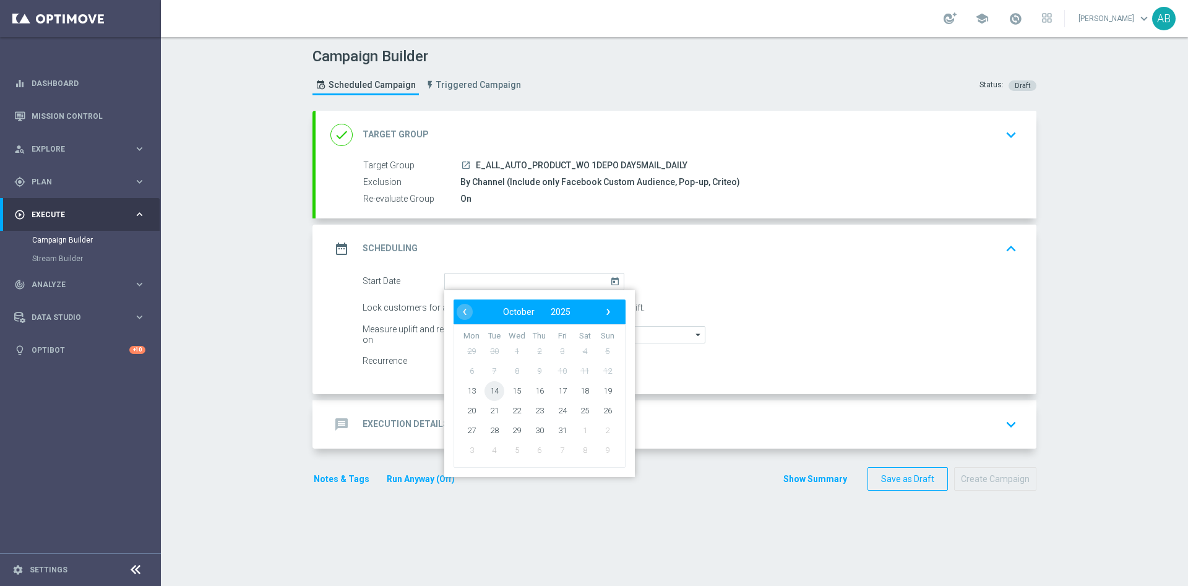
drag, startPoint x: 476, startPoint y: 389, endPoint x: 490, endPoint y: 389, distance: 13.6
click at [490, 390] on span "14" at bounding box center [494, 391] width 20 height 20
type input "14 Oct 2025"
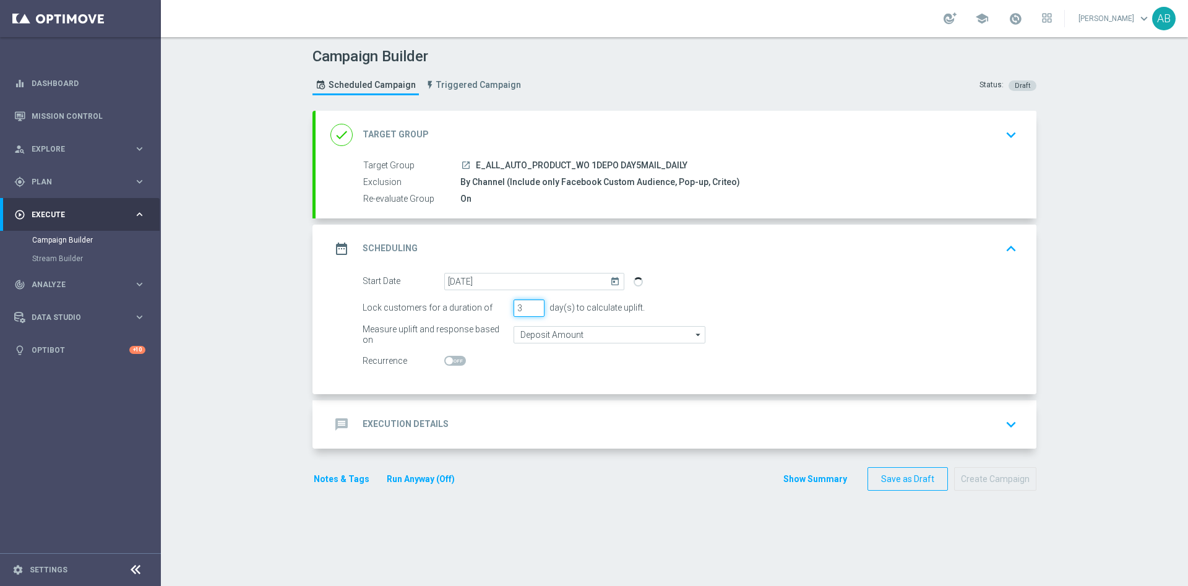
drag, startPoint x: 514, startPoint y: 303, endPoint x: 504, endPoint y: 314, distance: 14.0
click at [504, 314] on div "Lock customers for a duration of 3 day(s) to calculate uplift." at bounding box center [689, 307] width 673 height 17
type input "1"
click at [446, 360] on span at bounding box center [449, 360] width 7 height 7
click at [444, 360] on input "checkbox" at bounding box center [455, 361] width 22 height 10
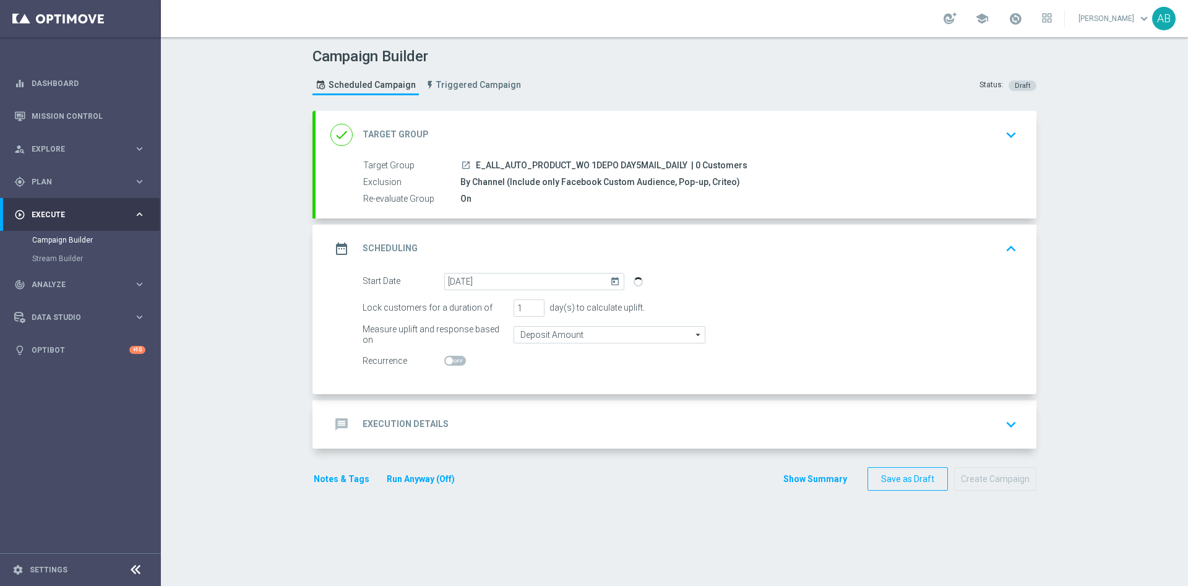
checkbox input "true"
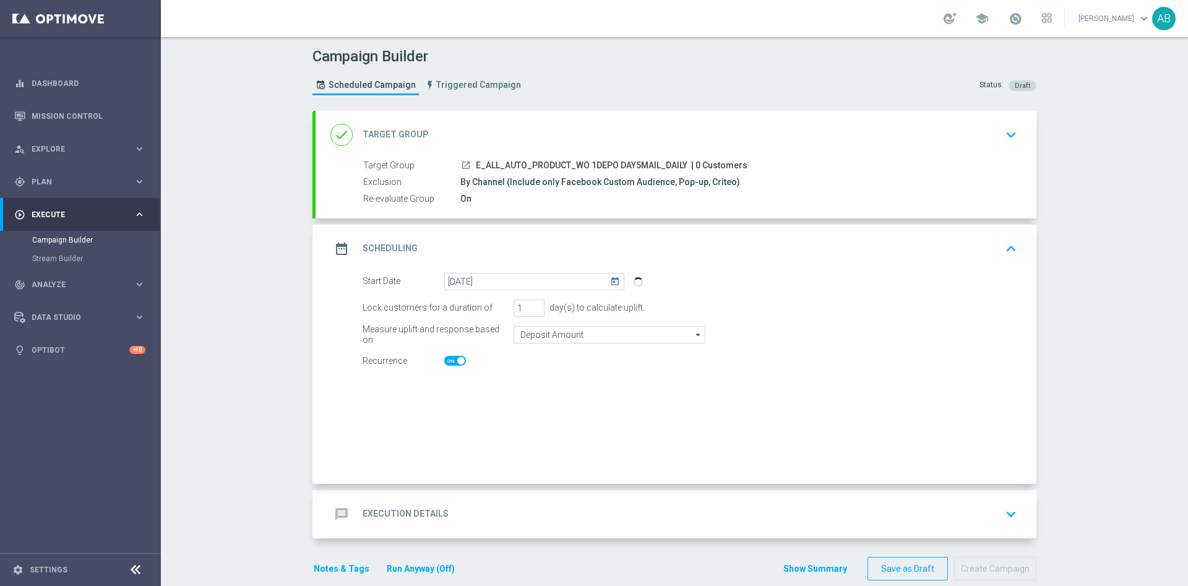
checkbox input "true"
click at [483, 523] on div "message Execution Details keyboard_arrow_down" at bounding box center [675, 514] width 691 height 24
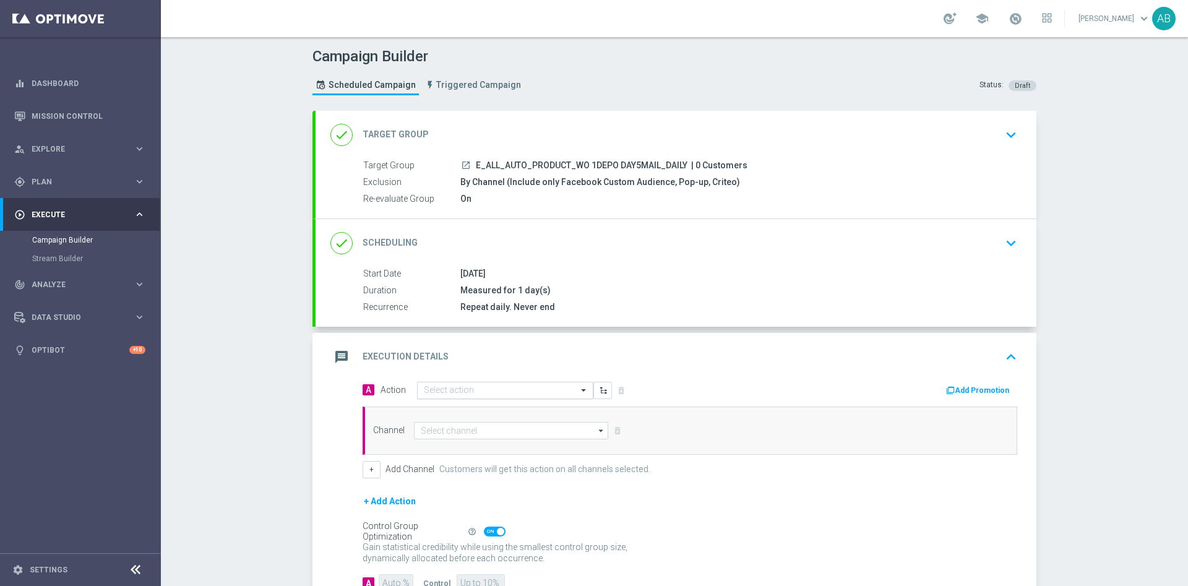
click at [508, 395] on input "text" at bounding box center [493, 390] width 138 height 11
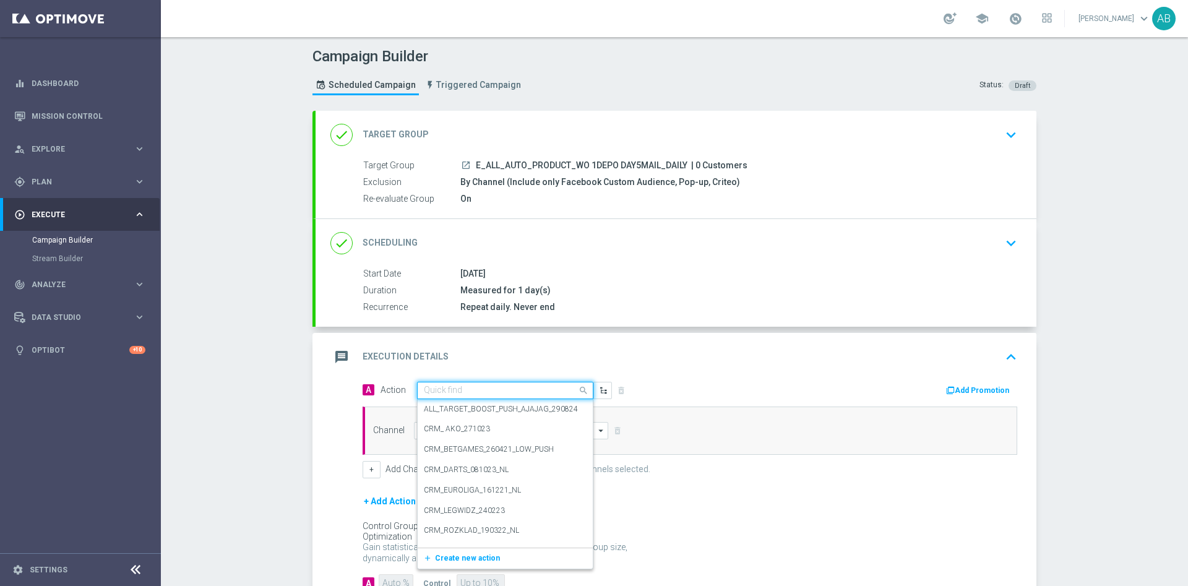
paste input "E_ALL_AUTO_PRODUCT_WO 1DEPO DAY5MAIL_DAILY"
type input "E_ALL_AUTO_PRODUCT_WO 1DEPO DAY5MAIL_DAILY"
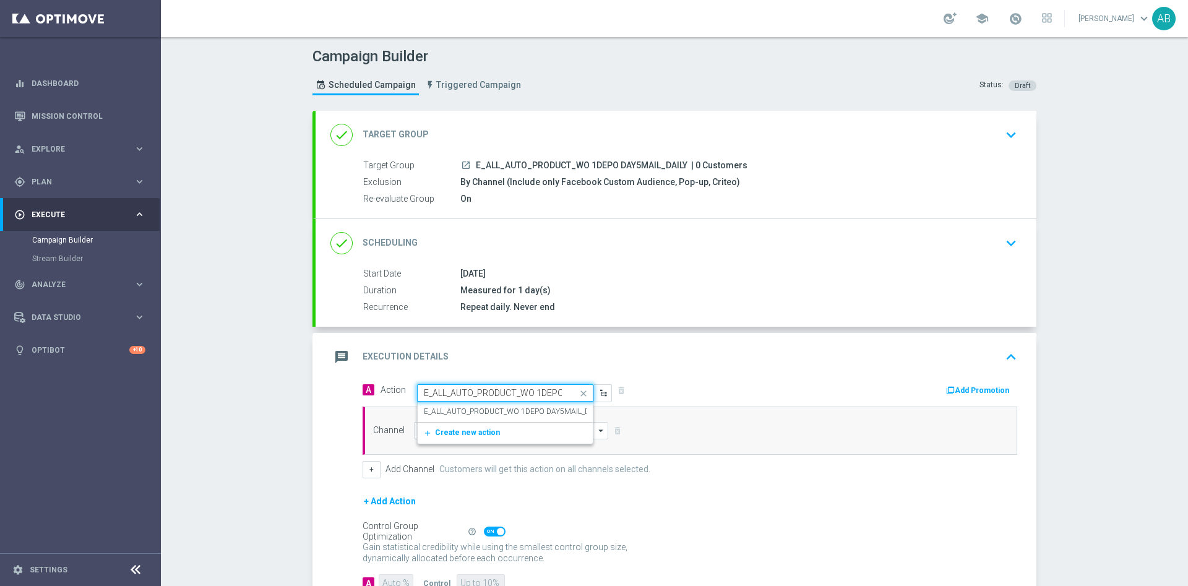
scroll to position [0, 68]
click at [503, 415] on label "E_ALL_AUTO_PRODUCT_WO 1DEPO DAY5MAIL_DAILY" at bounding box center [514, 412] width 180 height 11
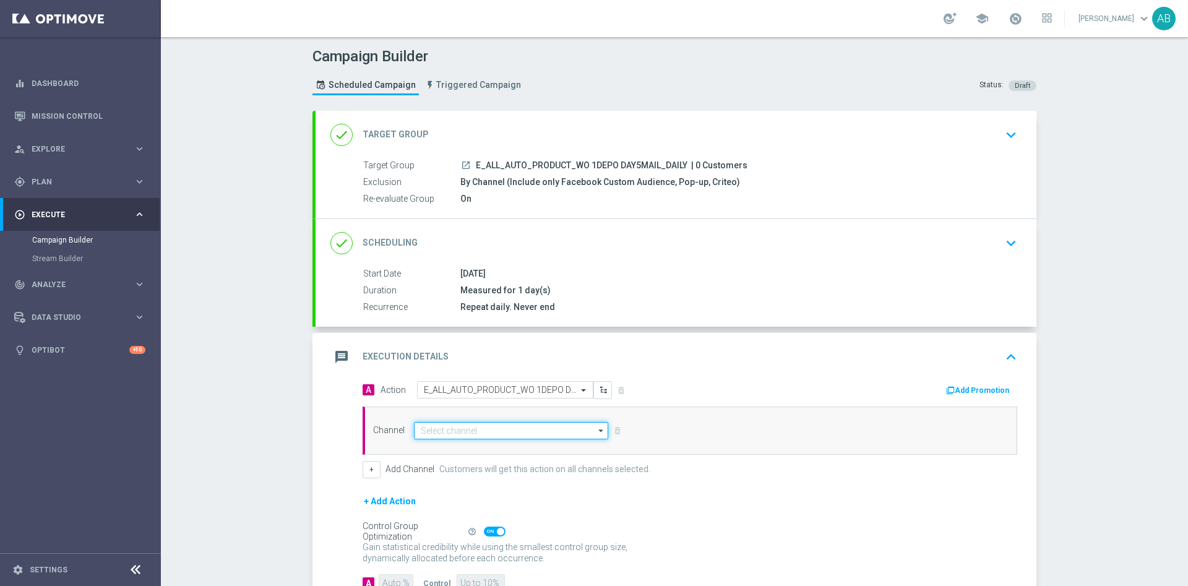
click at [494, 433] on input at bounding box center [511, 430] width 194 height 17
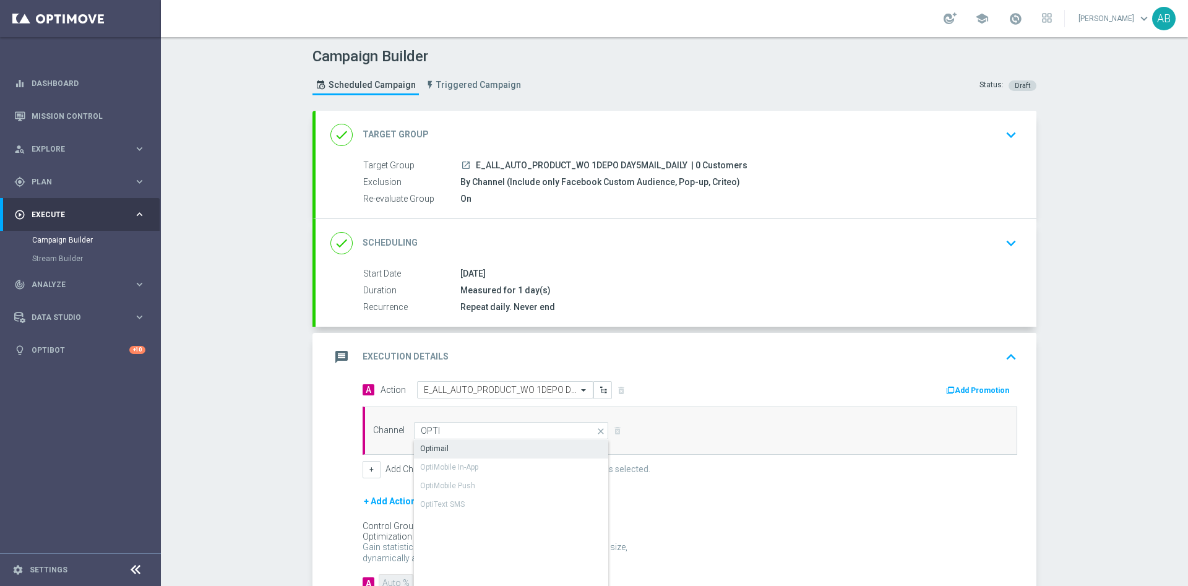
click at [483, 453] on div "Optimail" at bounding box center [511, 448] width 195 height 17
type input "Optimail"
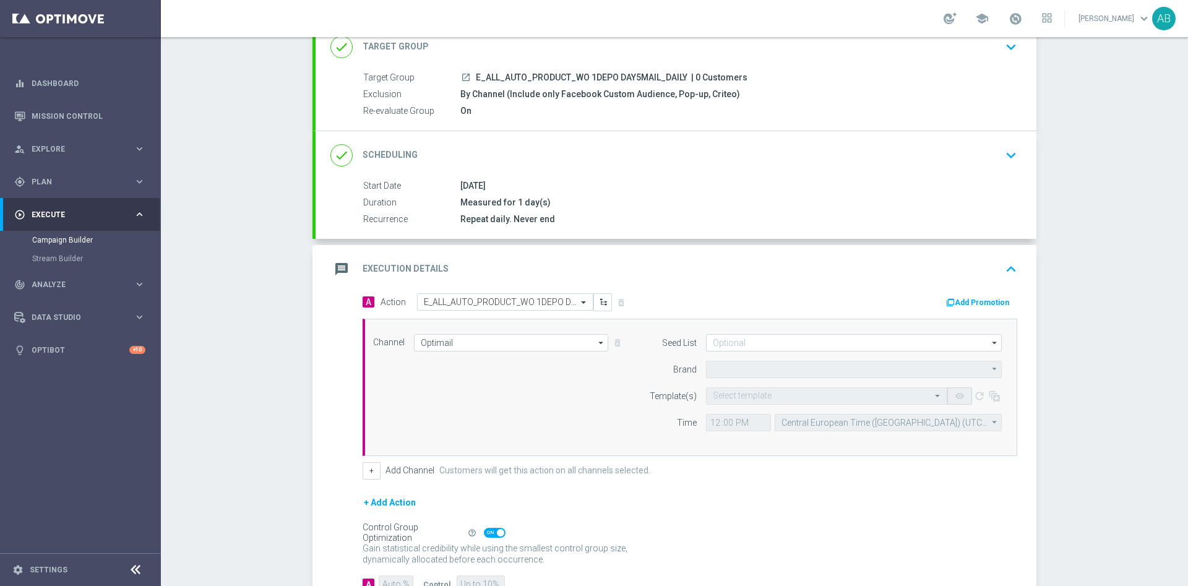
type input "STS"
click at [737, 398] on input "text" at bounding box center [814, 396] width 203 height 11
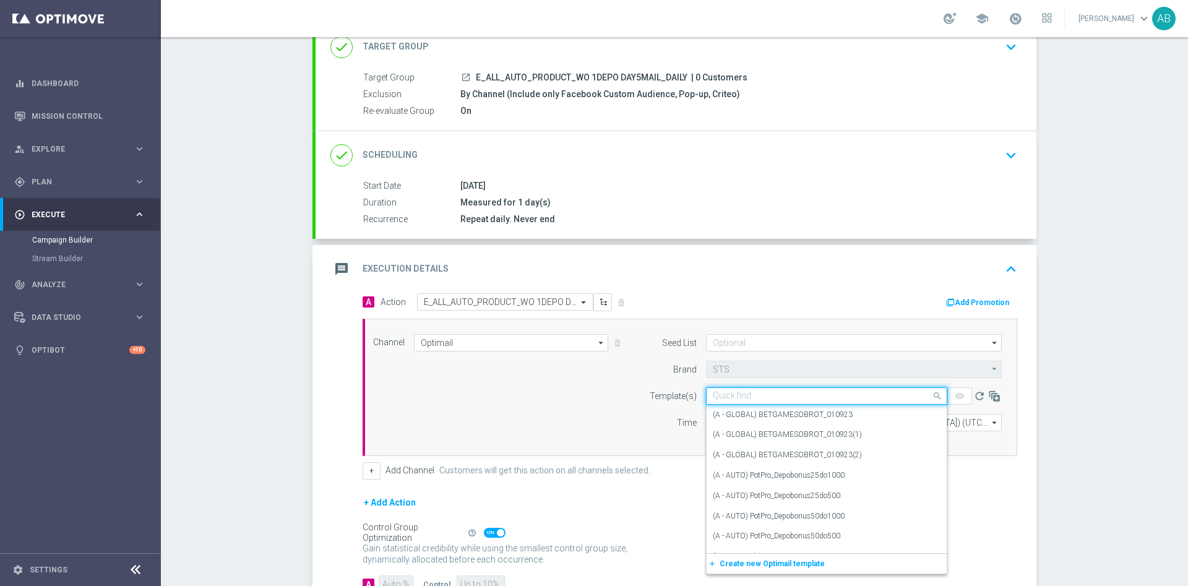
paste input "E_ALL_AUTO_PRODUCT_WO 1DEPO DAY5MAIL_DAILY"
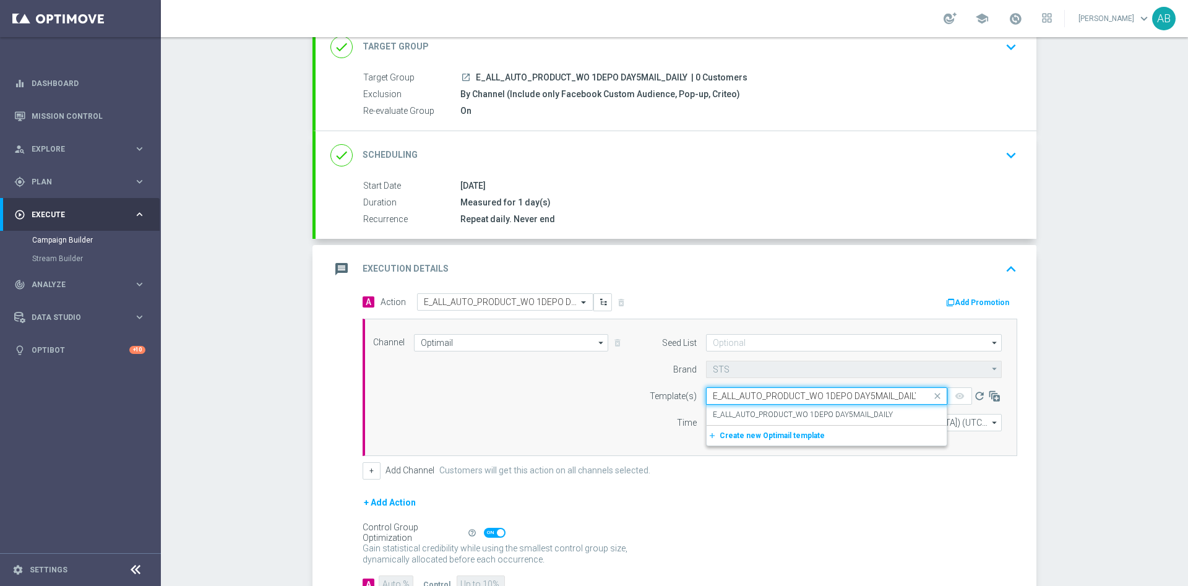
scroll to position [0, 3]
click at [730, 414] on label "E_ALL_AUTO_PRODUCT_WO 1DEPO DAY5MAIL_DAILY" at bounding box center [803, 415] width 180 height 11
type input "E_ALL_AUTO_PRODUCT_WO 1DEPO DAY5MAIL_DAILY"
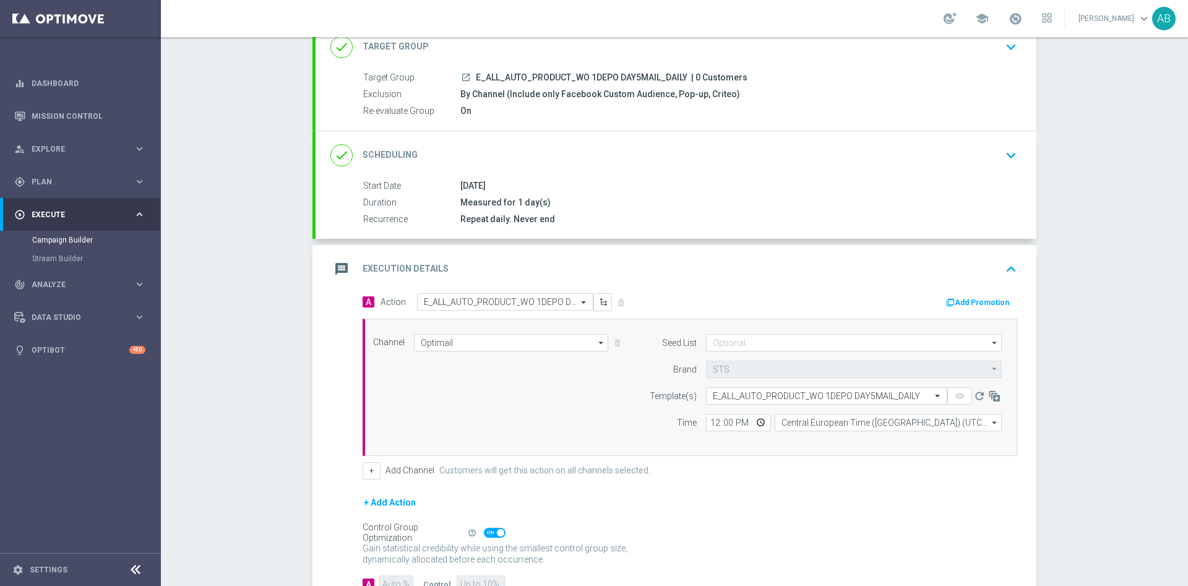
scroll to position [0, 0]
click at [718, 424] on input "12:00" at bounding box center [738, 422] width 65 height 17
type input "12:15"
click at [794, 466] on div "+ Add Channel Customers will get this action on all channels selected." at bounding box center [690, 470] width 655 height 17
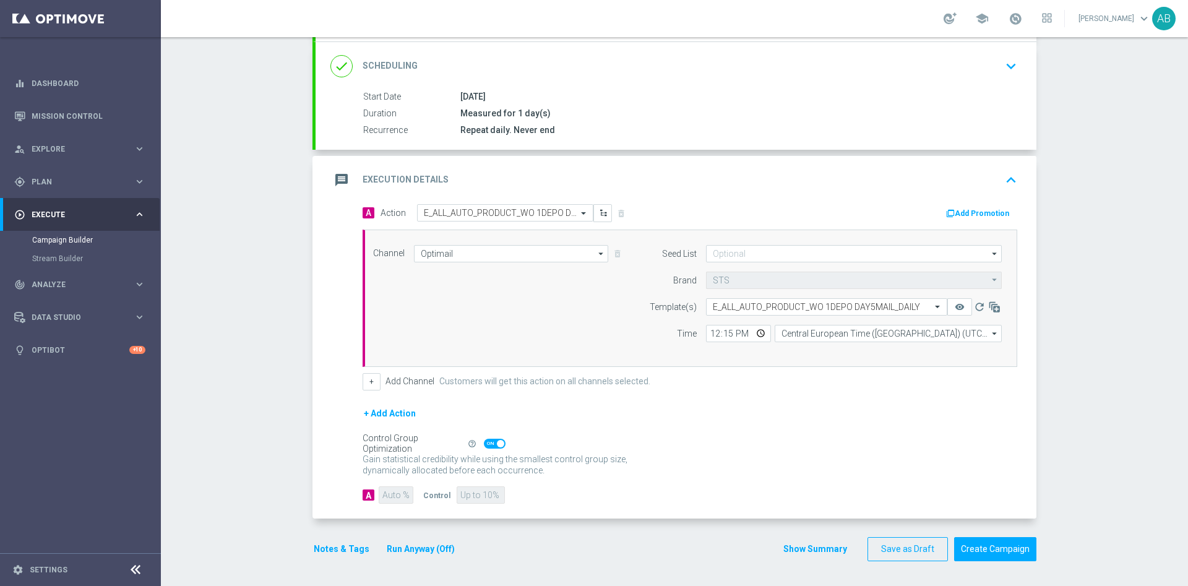
click at [350, 543] on button "Notes & Tags" at bounding box center [341, 548] width 58 height 15
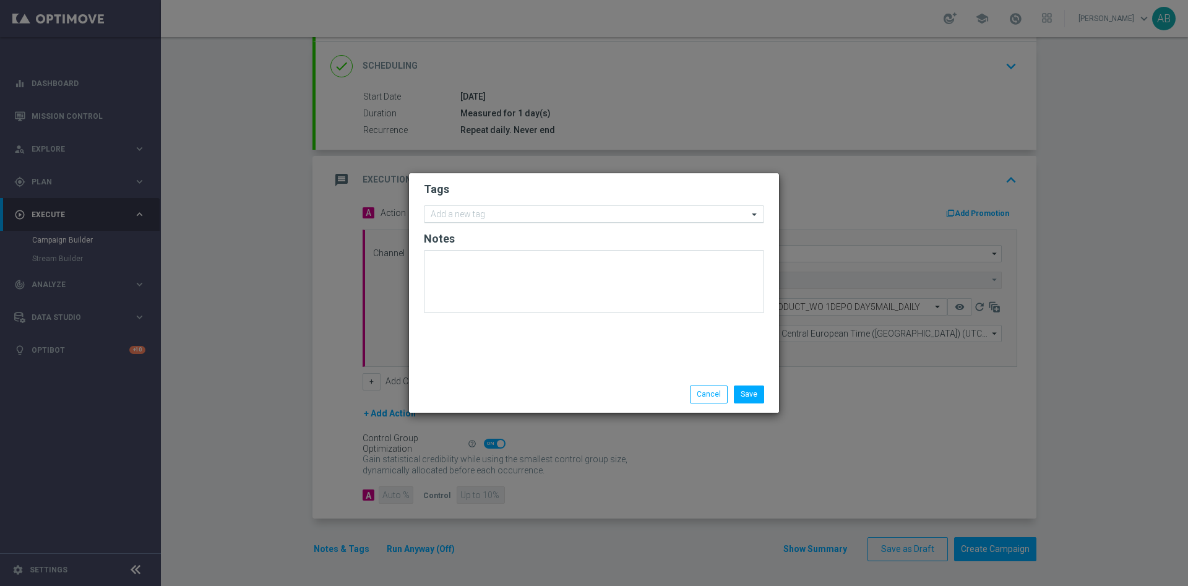
click at [506, 211] on input "text" at bounding box center [589, 215] width 317 height 11
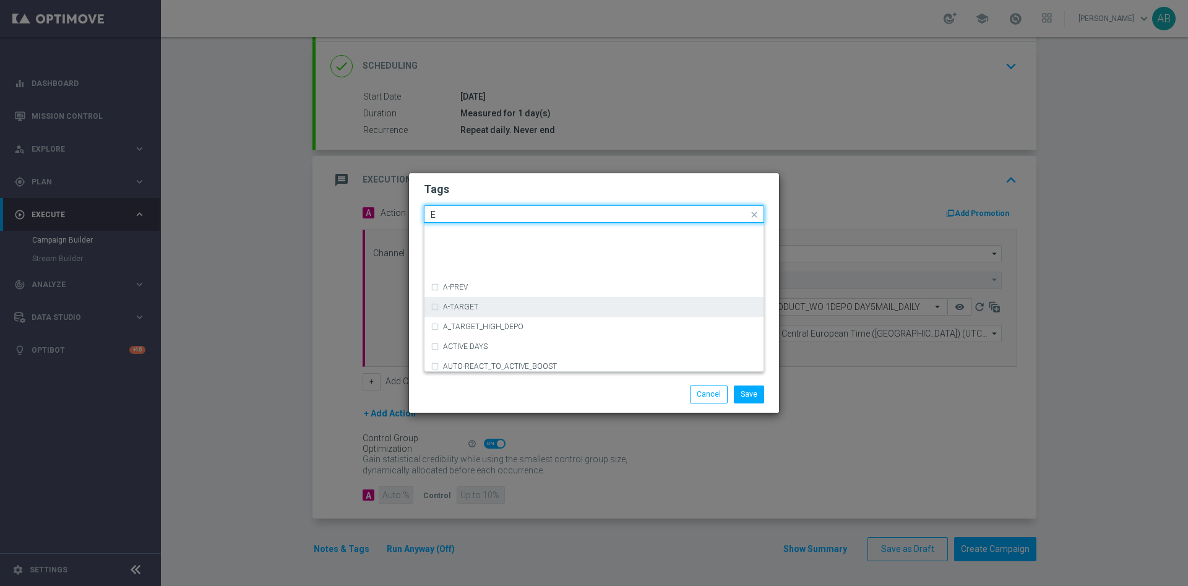
scroll to position [1671, 0]
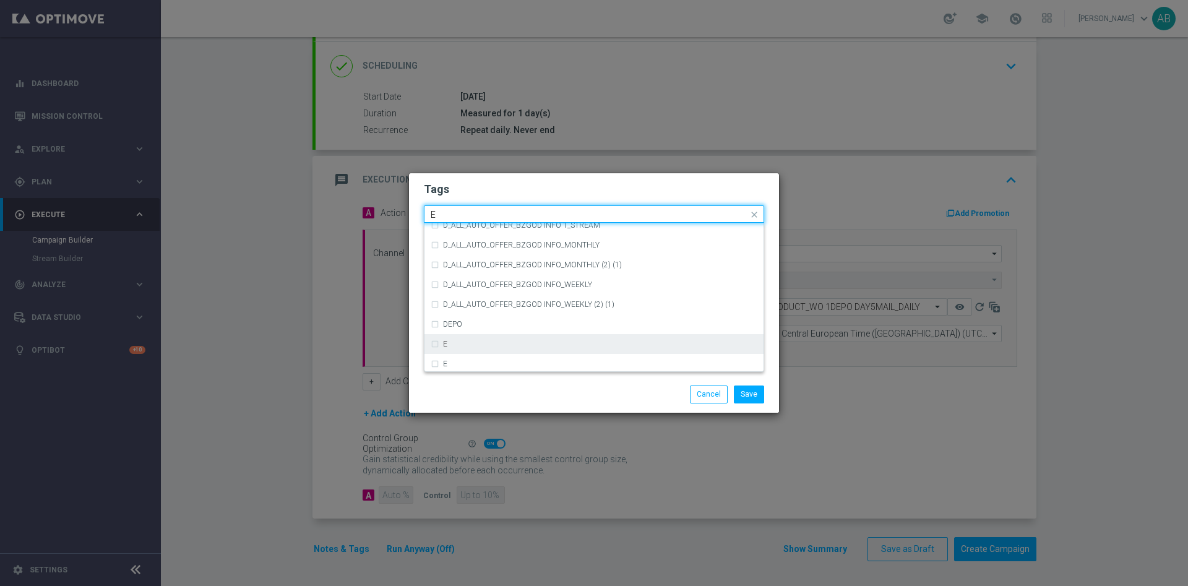
click at [496, 345] on div "E" at bounding box center [600, 343] width 314 height 7
type input "E"
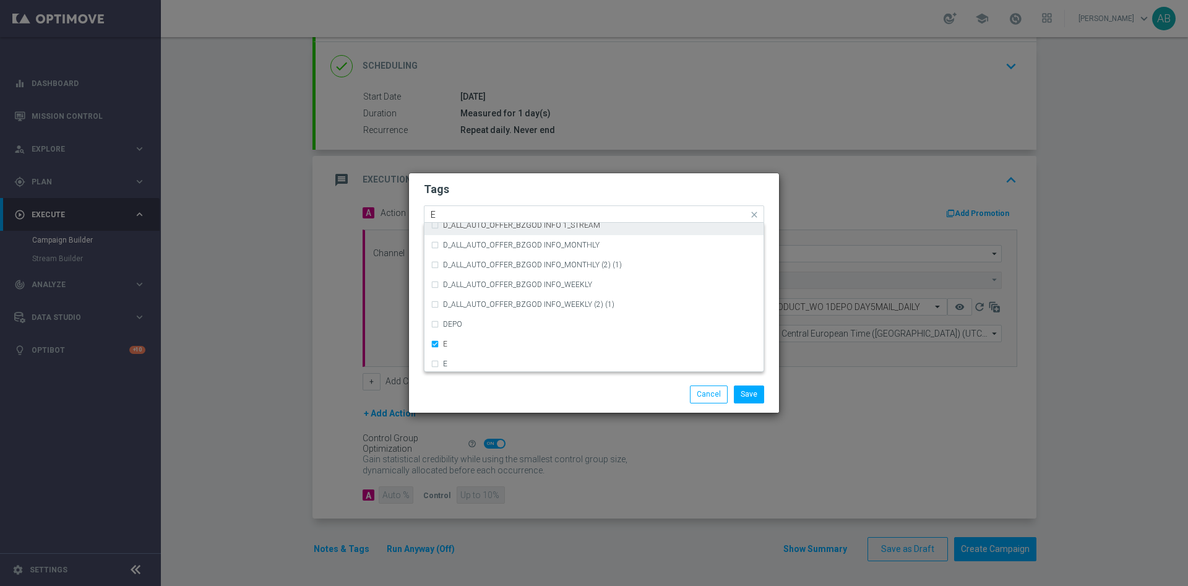
click at [461, 214] on input "E" at bounding box center [589, 215] width 317 height 11
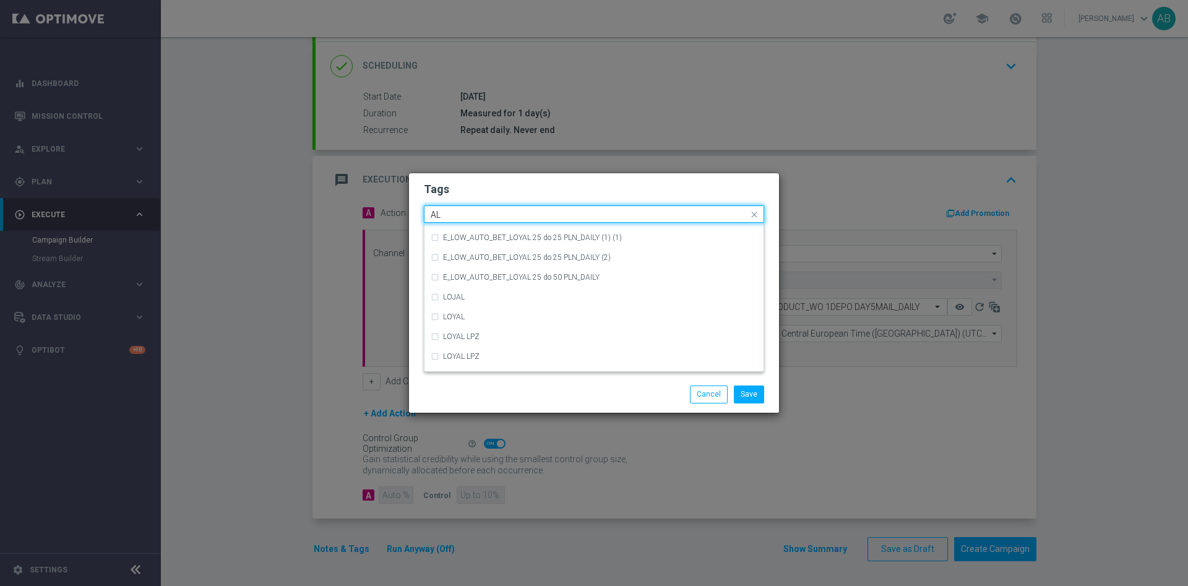
scroll to position [0, 0]
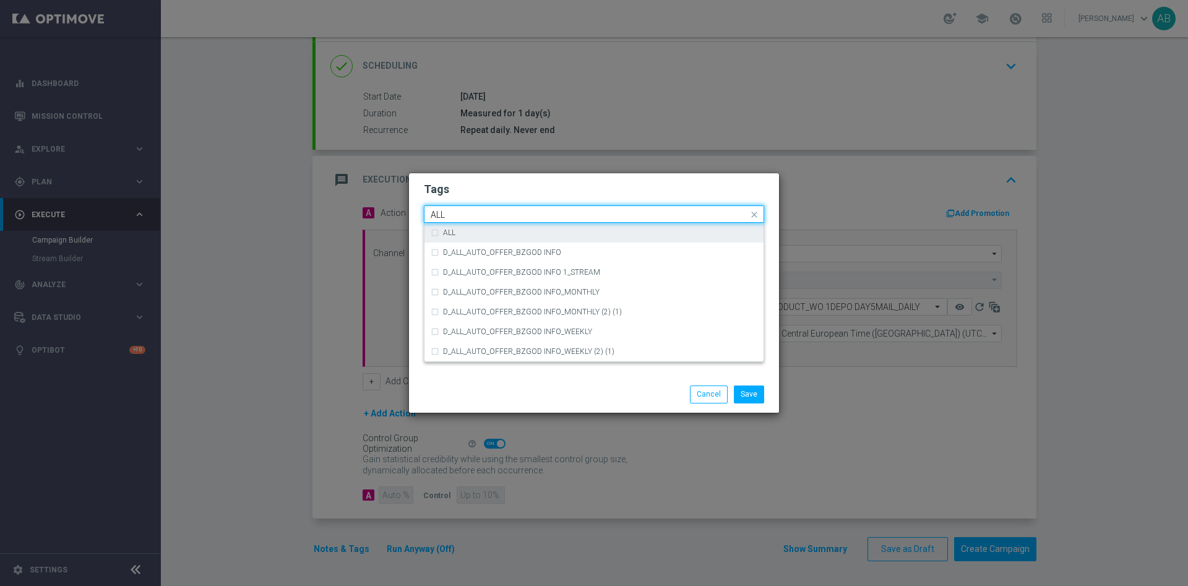
click at [468, 224] on div "ALL" at bounding box center [594, 233] width 327 height 20
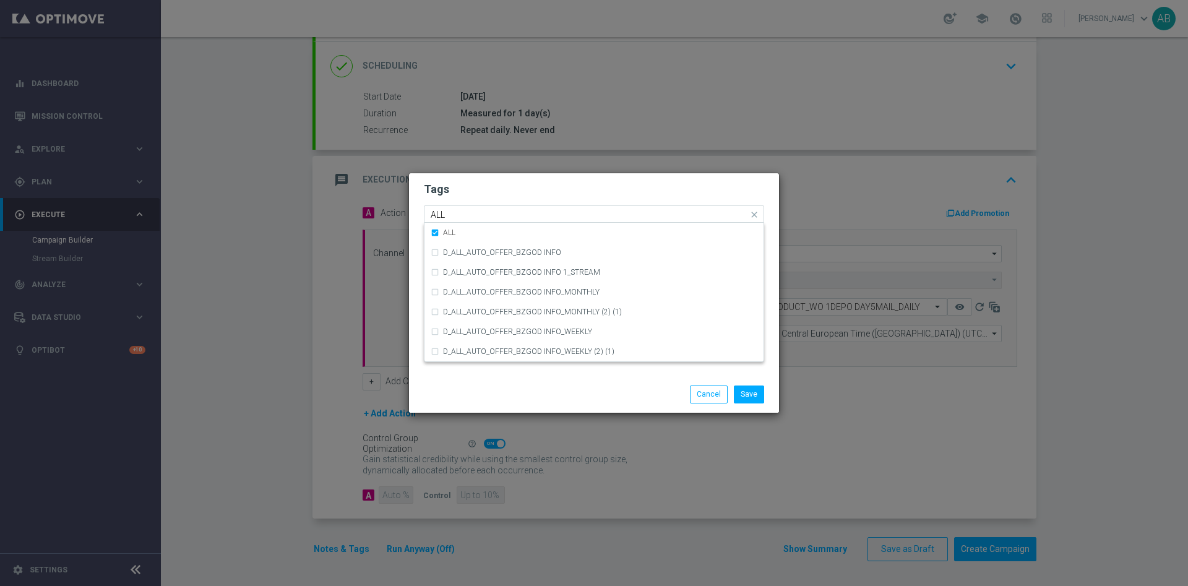
click at [470, 213] on input "ALL" at bounding box center [589, 215] width 317 height 11
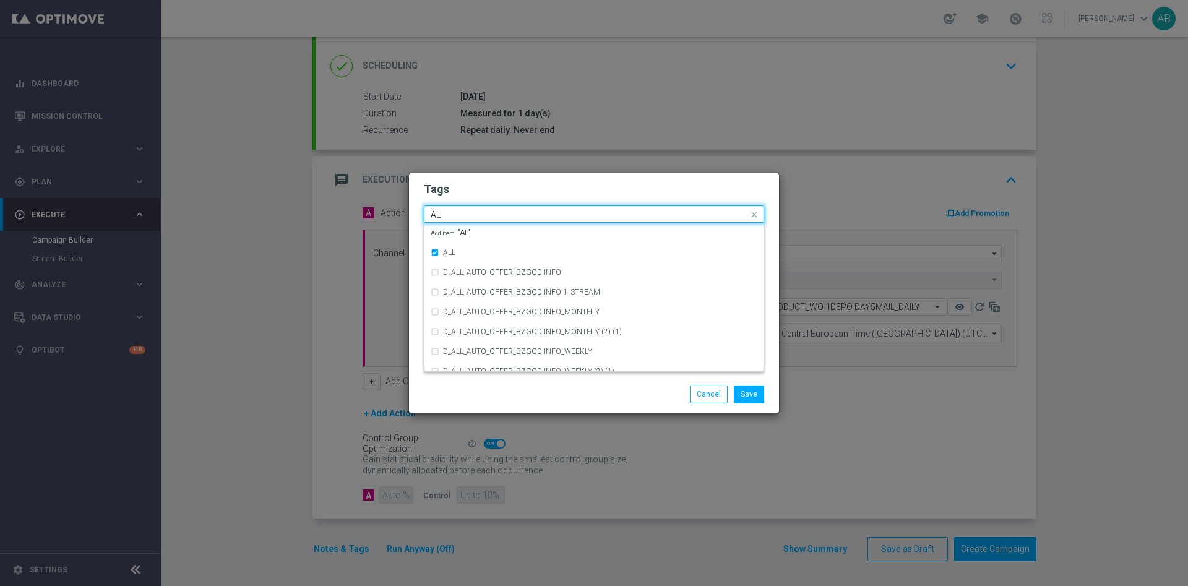
type input "A"
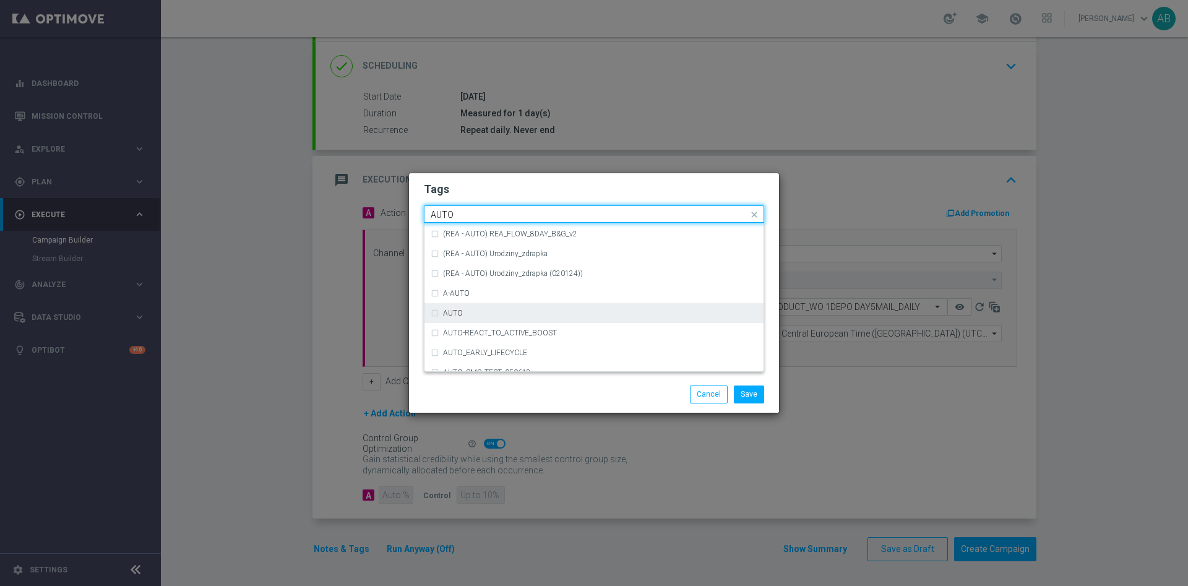
scroll to position [1485, 0]
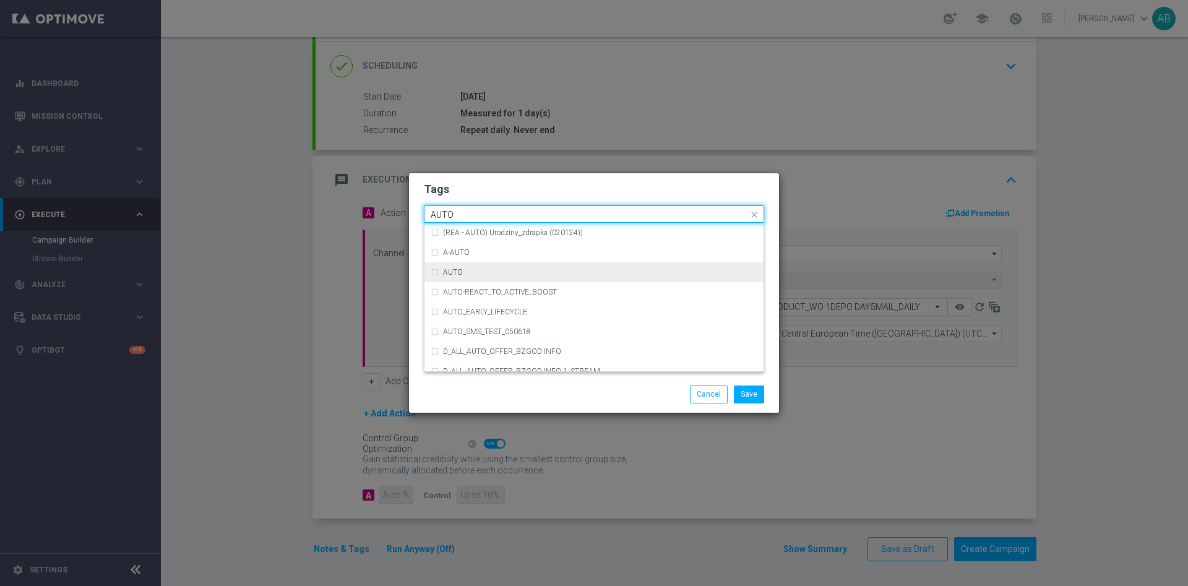
click at [494, 272] on div "AUTO" at bounding box center [600, 272] width 314 height 7
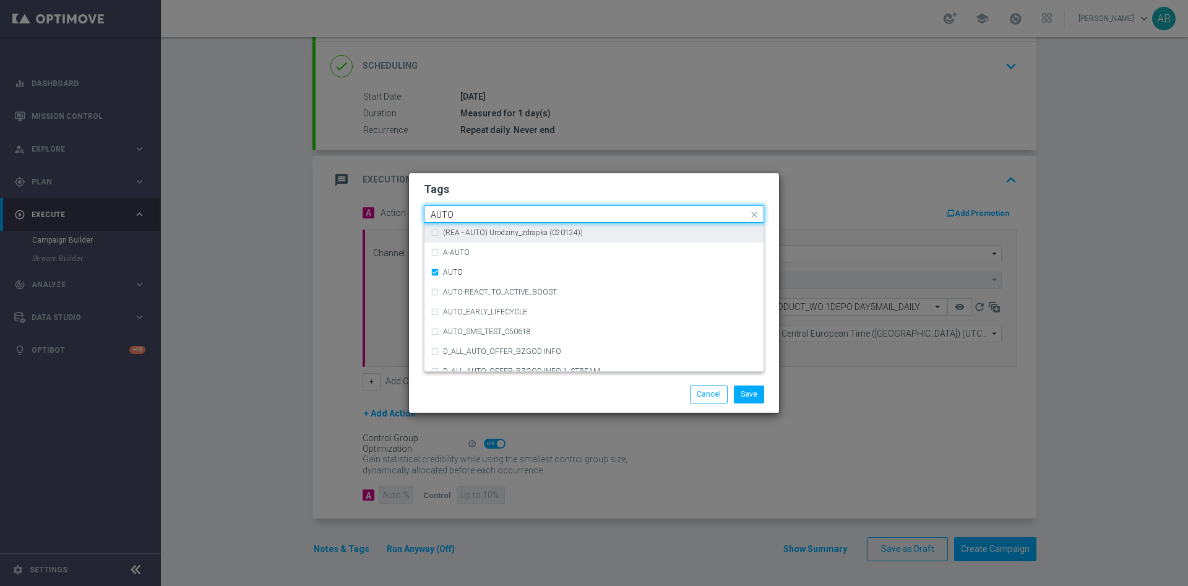
click at [481, 217] on input "AUTO" at bounding box center [589, 215] width 317 height 11
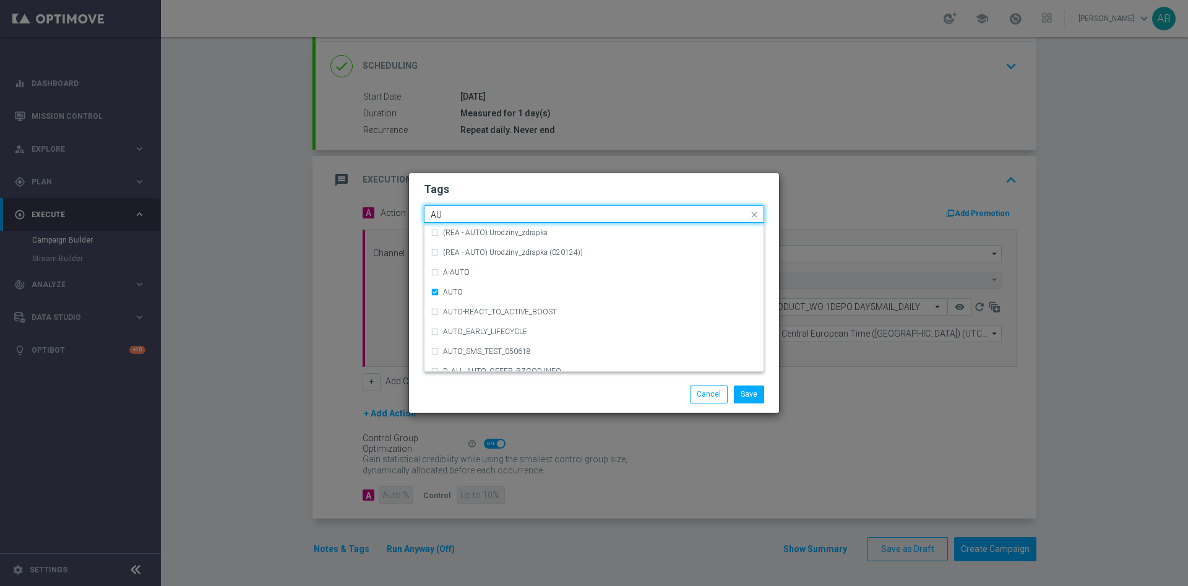
type input "A"
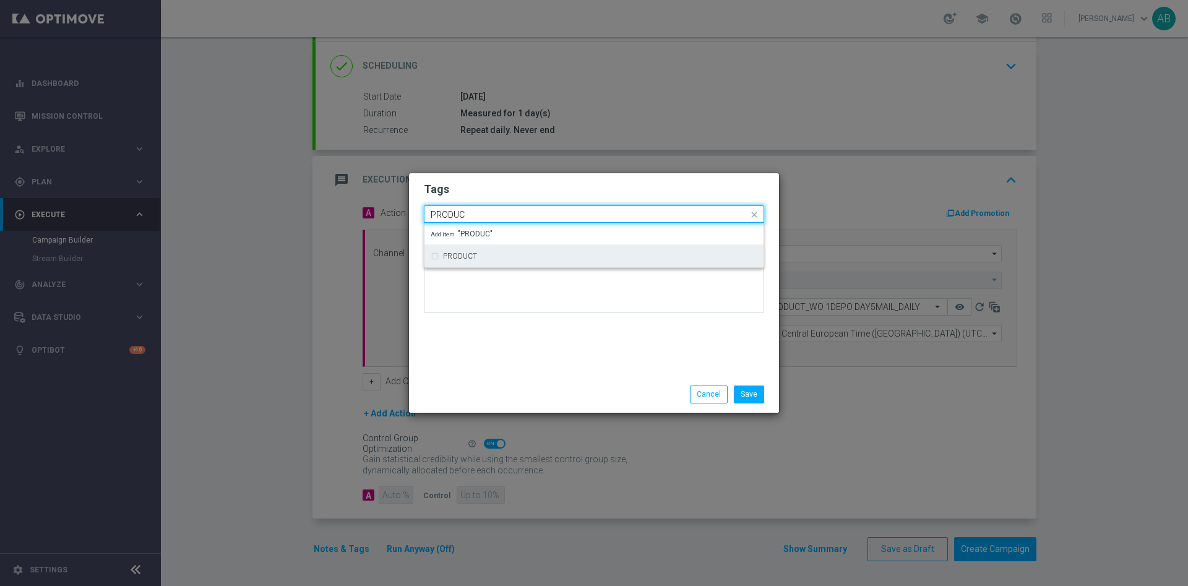
click at [480, 250] on div "PRODUCT" at bounding box center [594, 256] width 327 height 20
type input "PRODUC"
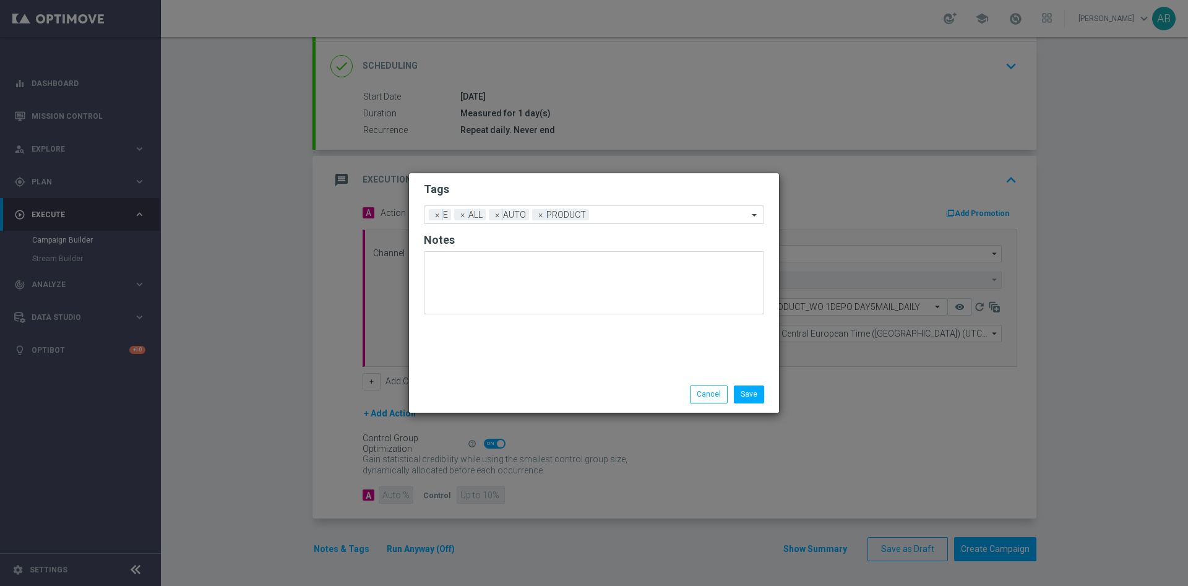
click at [500, 194] on h2 "Tags" at bounding box center [594, 189] width 340 height 15
click at [752, 394] on button "Save" at bounding box center [749, 393] width 30 height 17
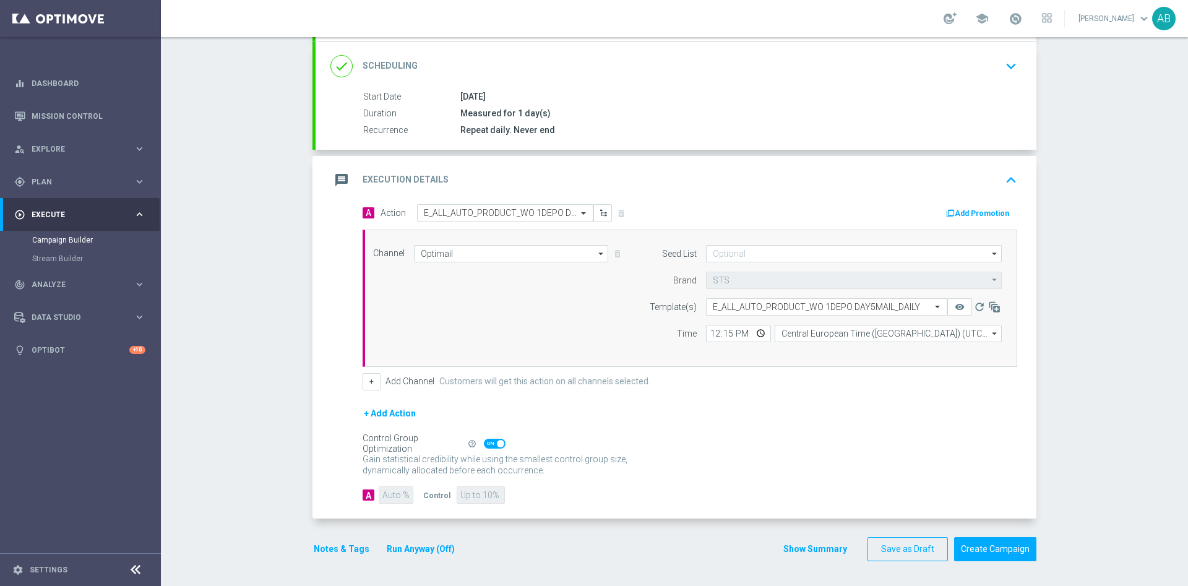
click at [330, 549] on button "Notes & Tags" at bounding box center [341, 548] width 58 height 15
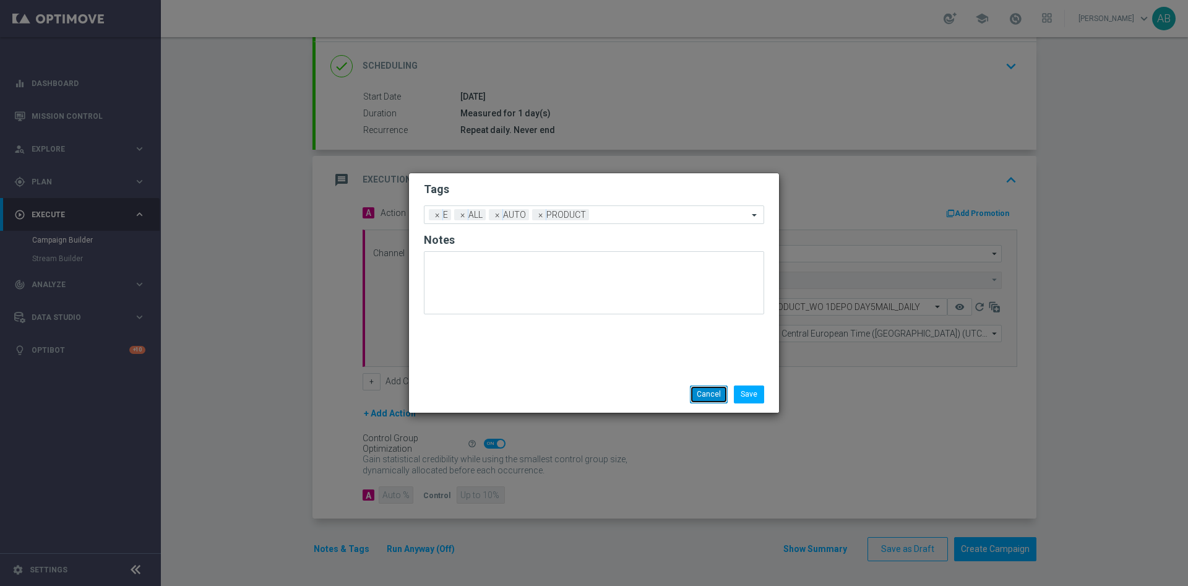
click at [699, 395] on button "Cancel" at bounding box center [709, 393] width 38 height 17
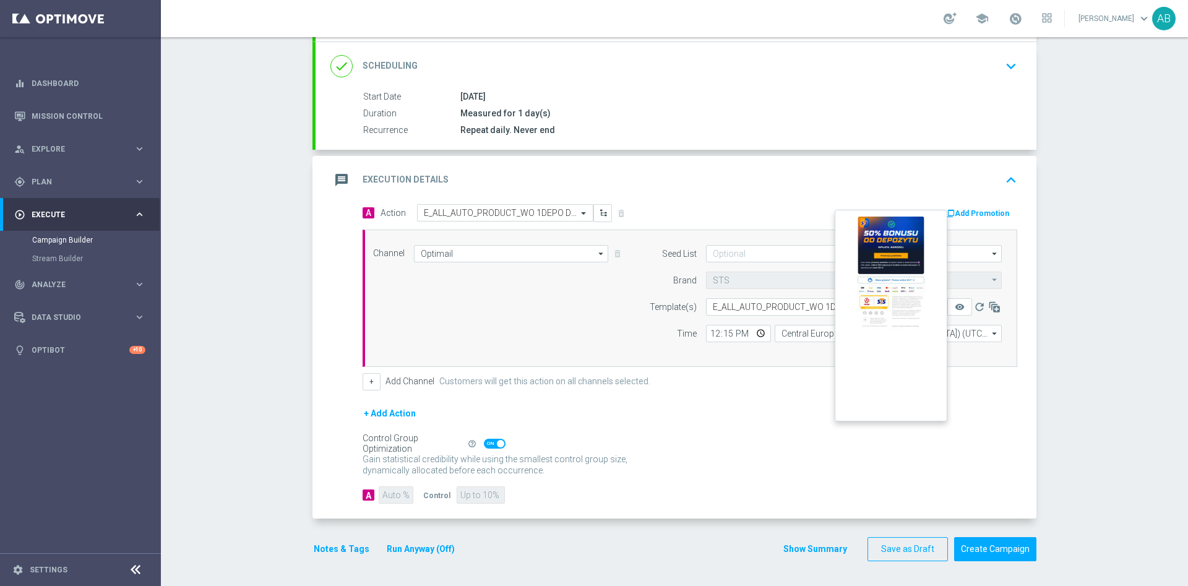
click at [958, 307] on button "remove_red_eye" at bounding box center [959, 306] width 25 height 17
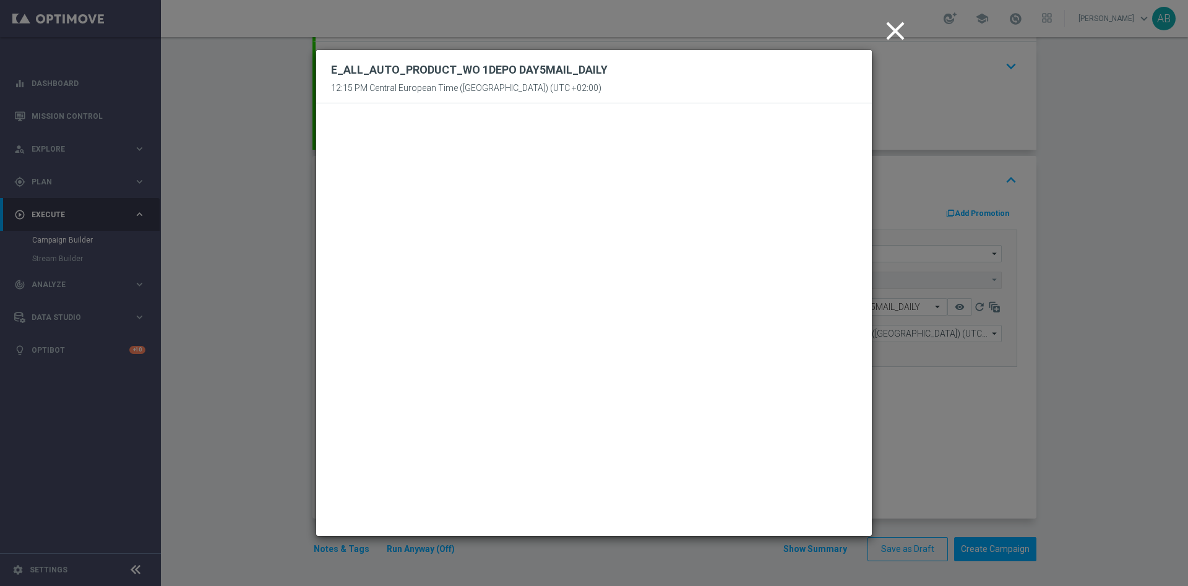
click at [1079, 315] on modal-container "close E_ALL_AUTO_PRODUCT_WO 1DEPO DAY5MAIL_DAILY 12:15 PM Central European Time…" at bounding box center [594, 293] width 1188 height 586
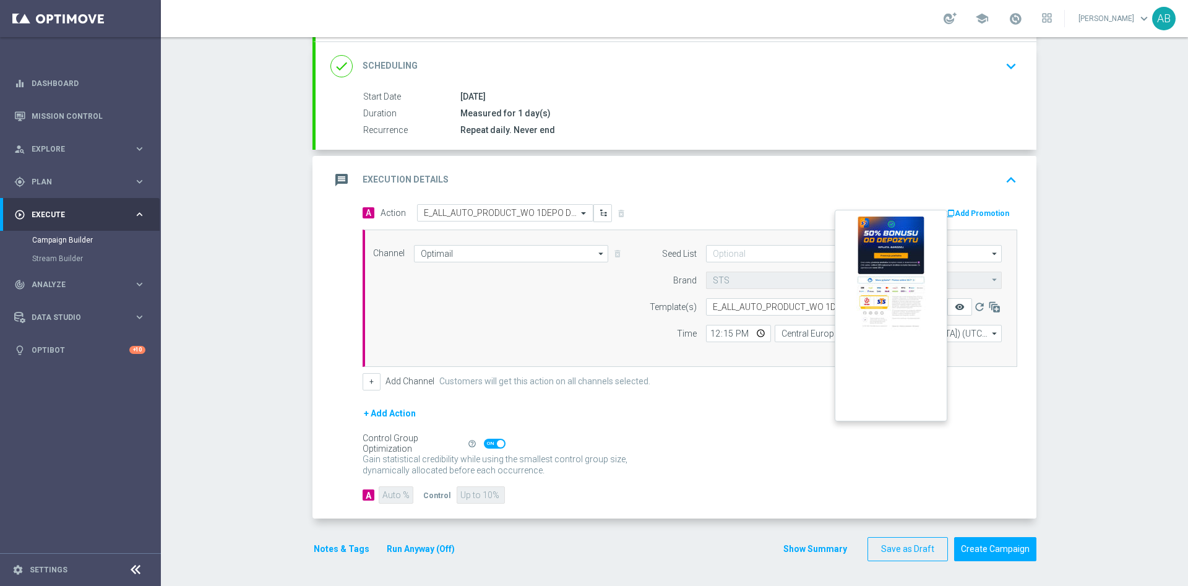
click at [955, 308] on icon "remove_red_eye" at bounding box center [960, 307] width 10 height 10
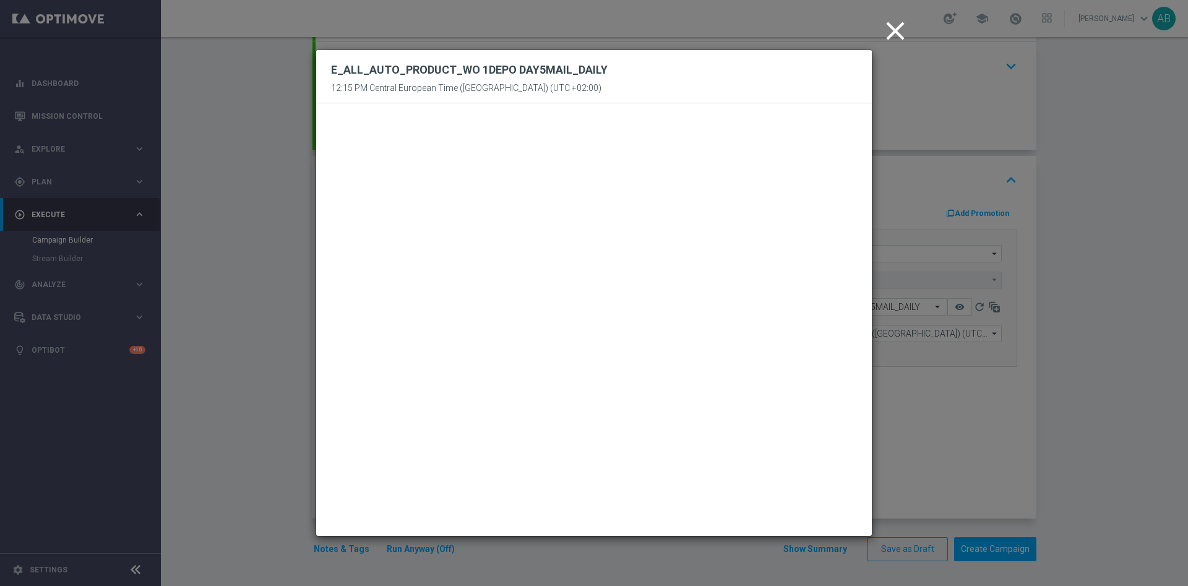
click at [1090, 280] on modal-container "close E_ALL_AUTO_PRODUCT_WO 1DEPO DAY5MAIL_DAILY 12:15 PM Central European Time…" at bounding box center [594, 293] width 1188 height 586
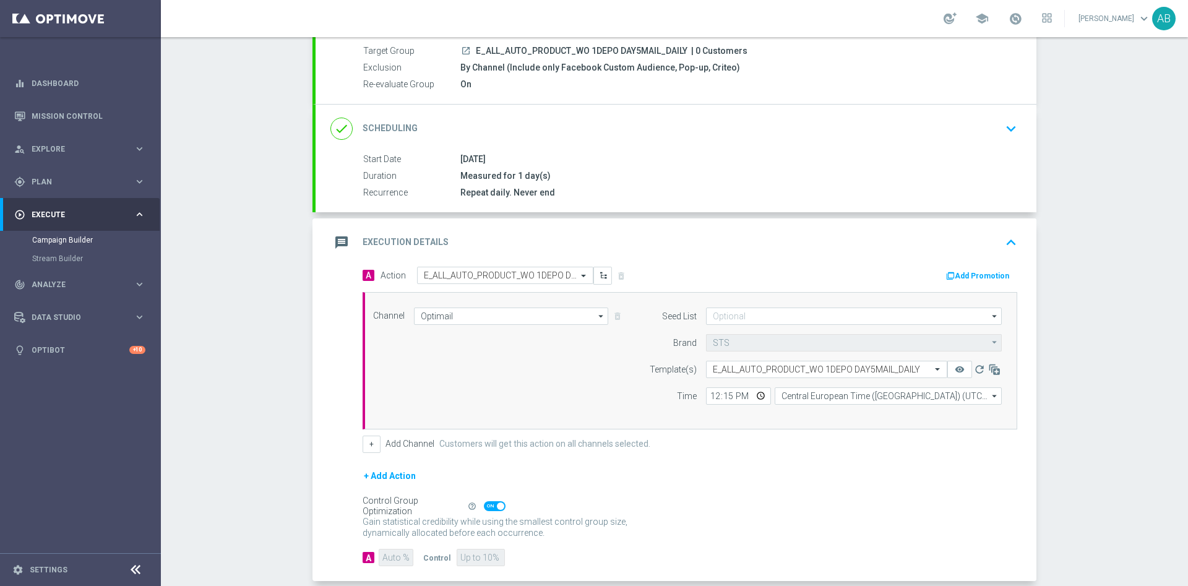
scroll to position [177, 0]
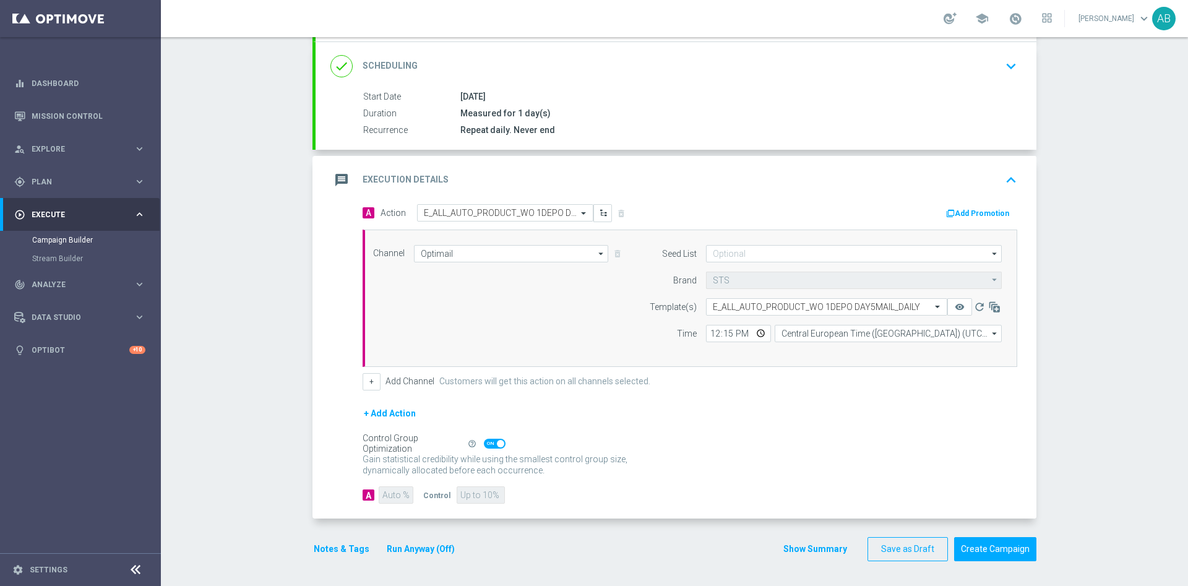
click at [321, 550] on button "Notes & Tags" at bounding box center [341, 548] width 58 height 15
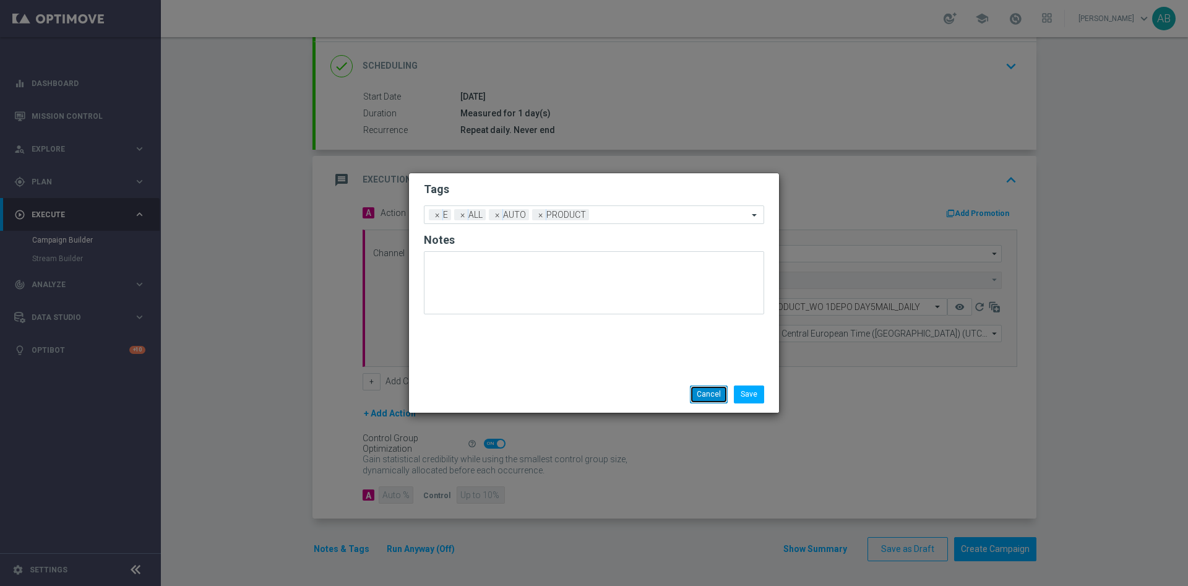
click at [699, 392] on button "Cancel" at bounding box center [709, 393] width 38 height 17
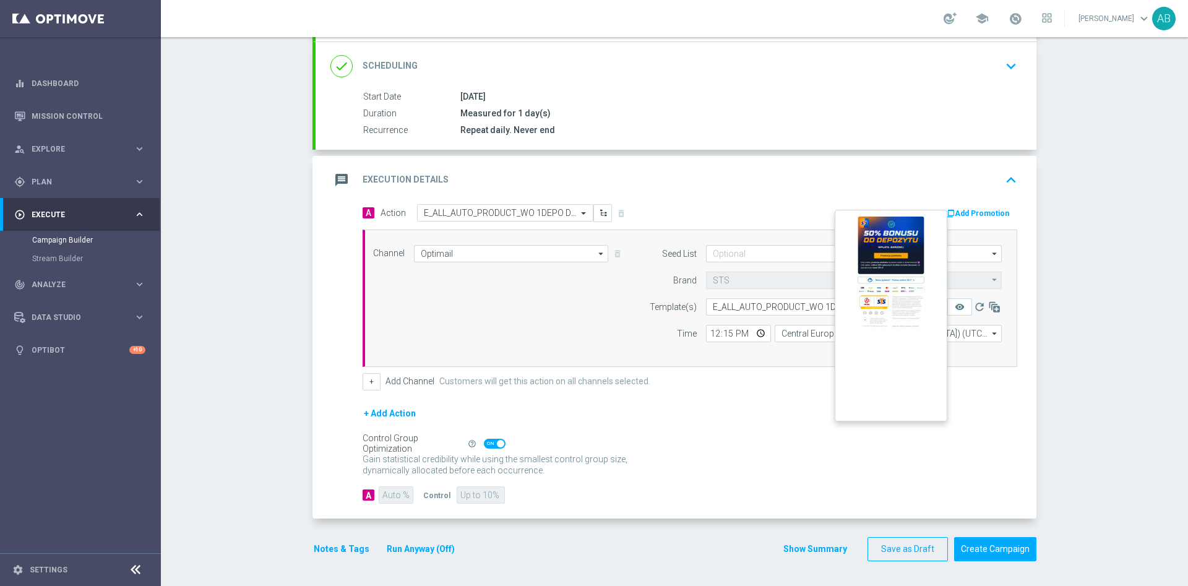
click at [955, 307] on icon "remove_red_eye" at bounding box center [960, 307] width 10 height 10
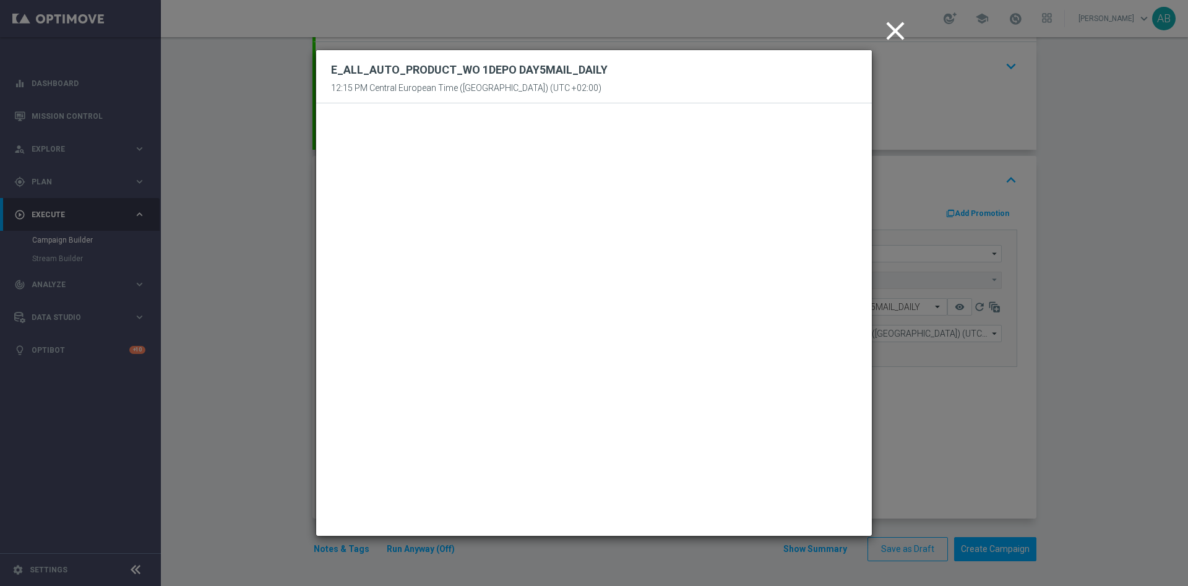
click at [1066, 274] on modal-container "close E_ALL_AUTO_PRODUCT_WO 1DEPO DAY5MAIL_DAILY 12:15 PM Central European Time…" at bounding box center [594, 293] width 1188 height 586
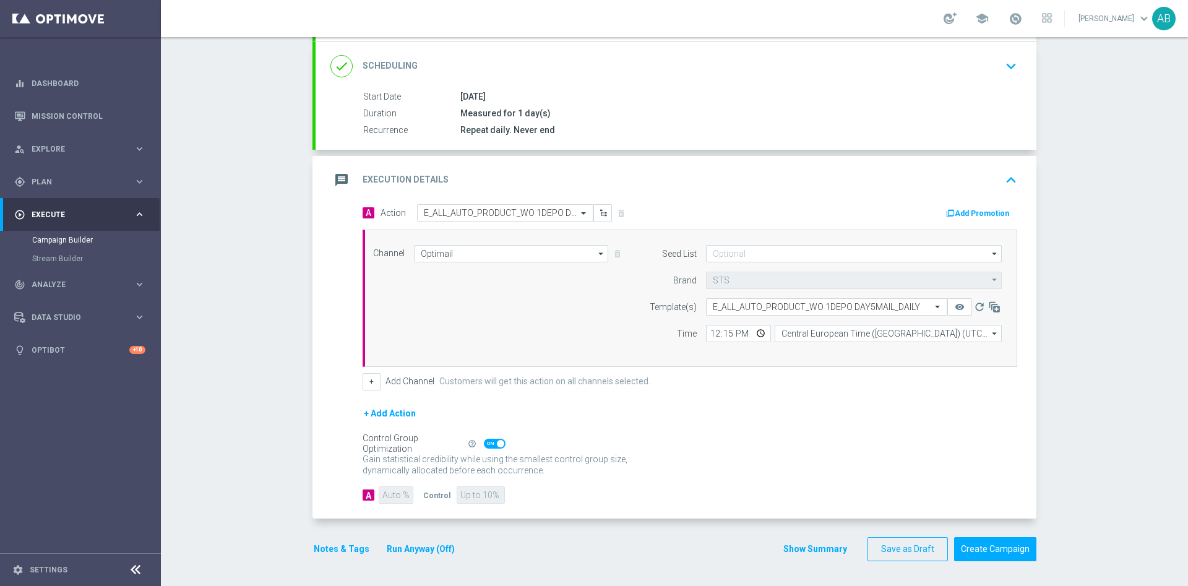
click at [1088, 247] on div "Campaign Builder Scheduled Campaign Triggered Campaign Status: Draft done Targe…" at bounding box center [674, 311] width 1027 height 549
click at [343, 548] on button "Notes & Tags" at bounding box center [341, 548] width 58 height 15
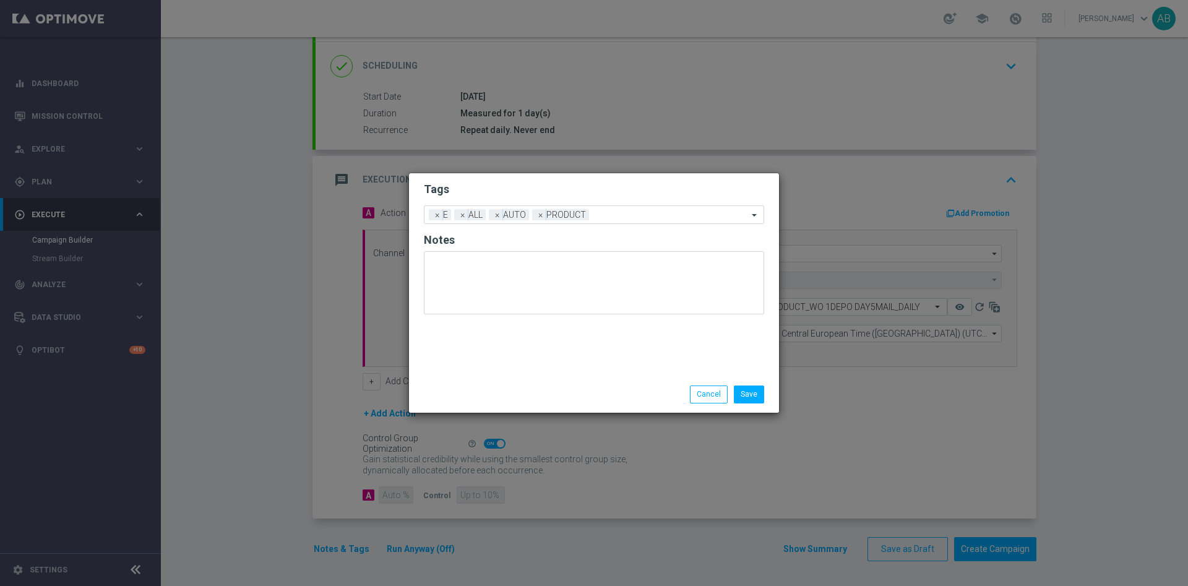
click at [700, 403] on li "Cancel" at bounding box center [709, 393] width 44 height 17
click at [701, 396] on button "Cancel" at bounding box center [709, 393] width 38 height 17
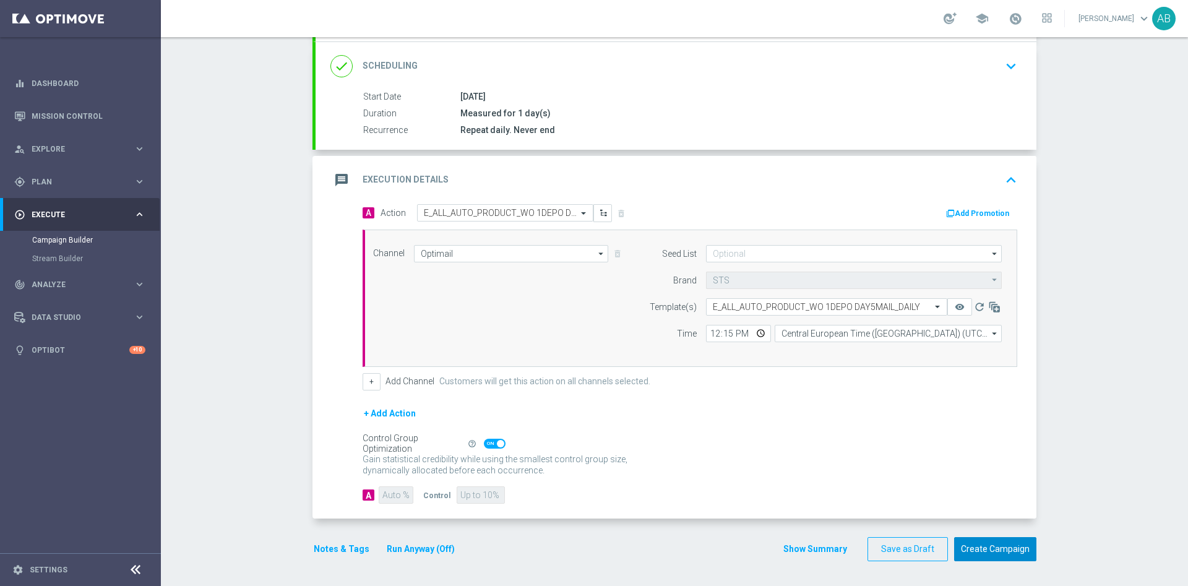
click at [981, 546] on button "Create Campaign" at bounding box center [995, 549] width 82 height 24
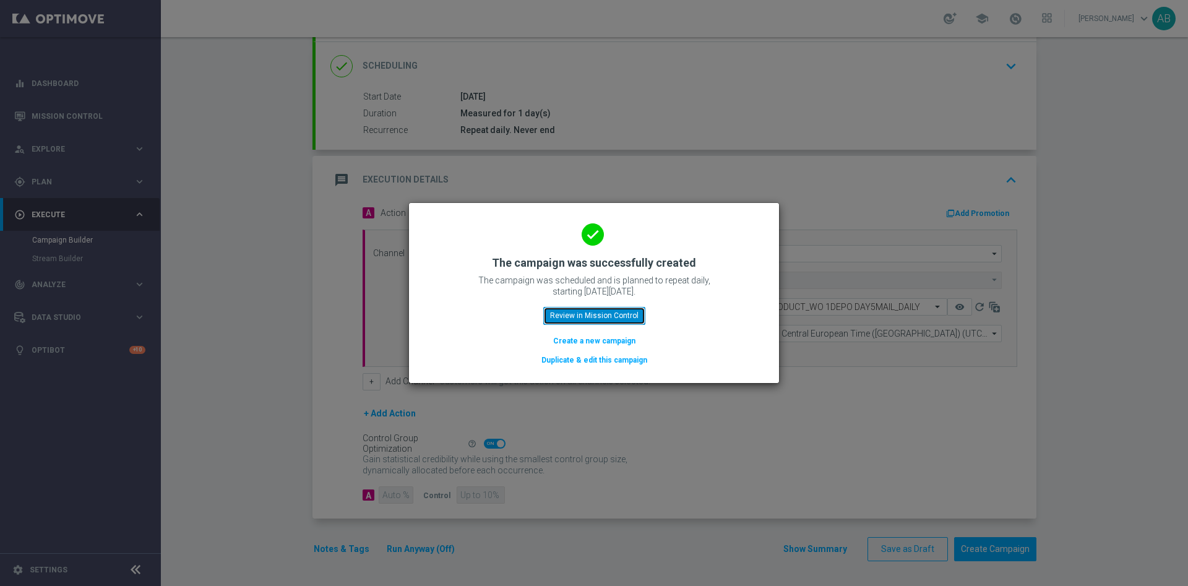
click at [592, 309] on button "Review in Mission Control" at bounding box center [594, 315] width 102 height 17
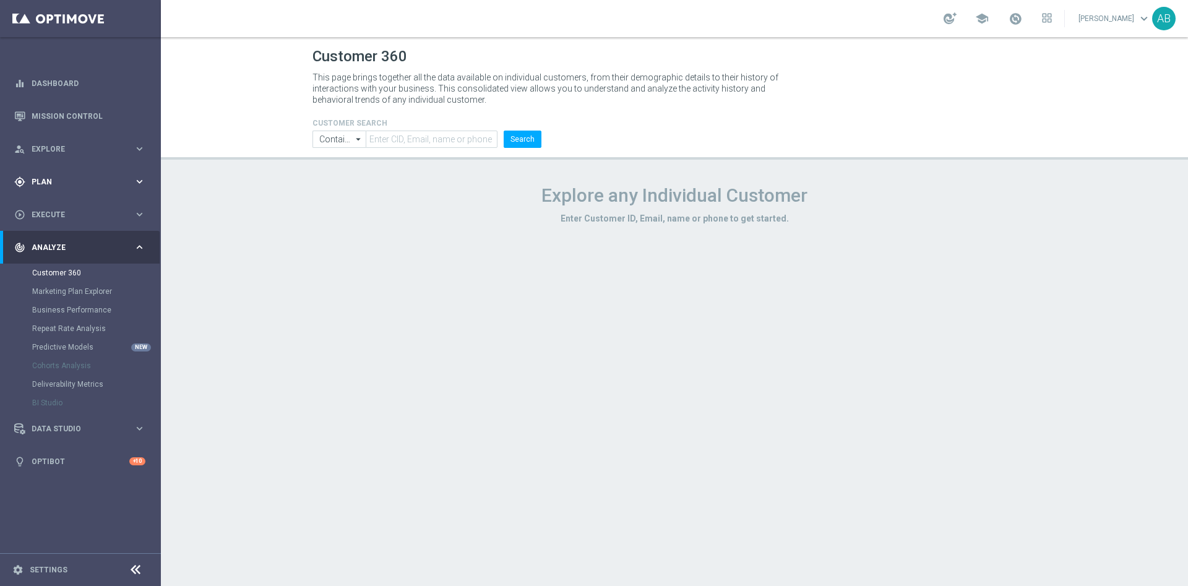
click at [84, 174] on div "gps_fixed Plan keyboard_arrow_right" at bounding box center [80, 181] width 160 height 33
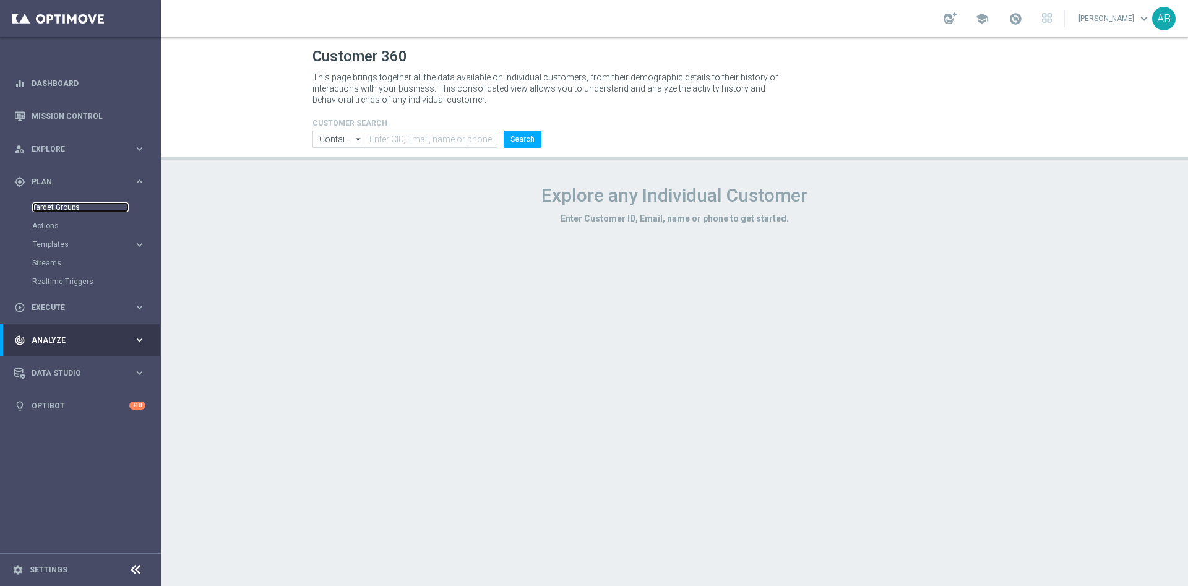
click at [73, 206] on link "Target Groups" at bounding box center [80, 207] width 97 height 10
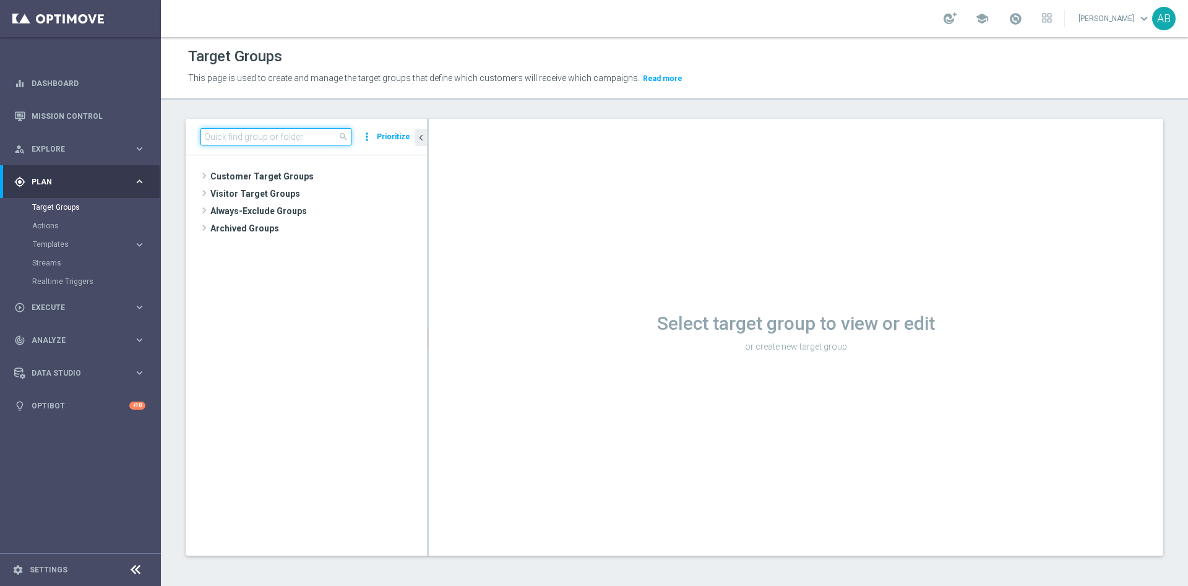
click at [275, 137] on input at bounding box center [275, 136] width 151 height 17
paste input "E_ALL_AUTO_PRODUCT_WO 1DEPO DAY1MAIL_DAILY"
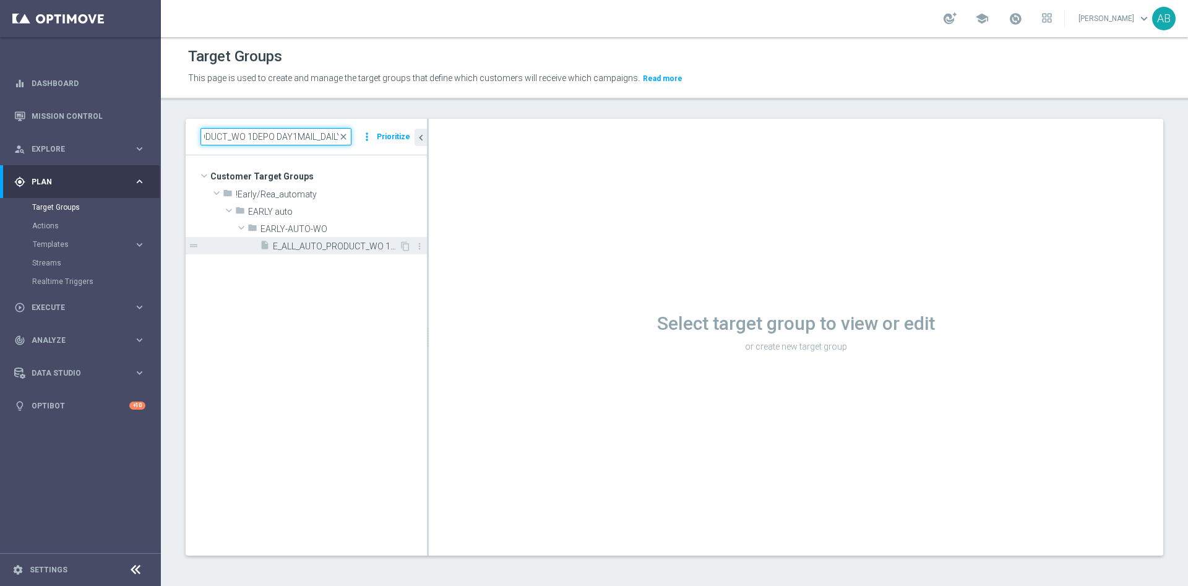
type input "E_ALL_AUTO_PRODUCT_WO 1DEPO DAY1MAIL_DAILY"
click at [293, 253] on div "insert_drive_file E_ALL_AUTO_PRODUCT_WO 1DEPO DAY1MAIL_DAILY" at bounding box center [329, 245] width 139 height 17
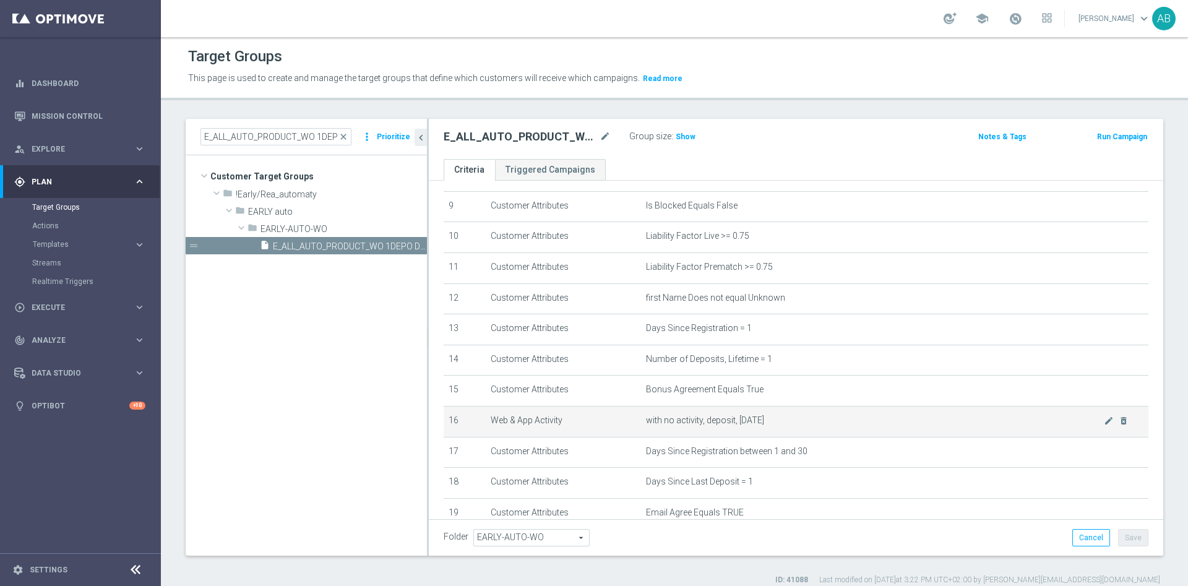
scroll to position [371, 0]
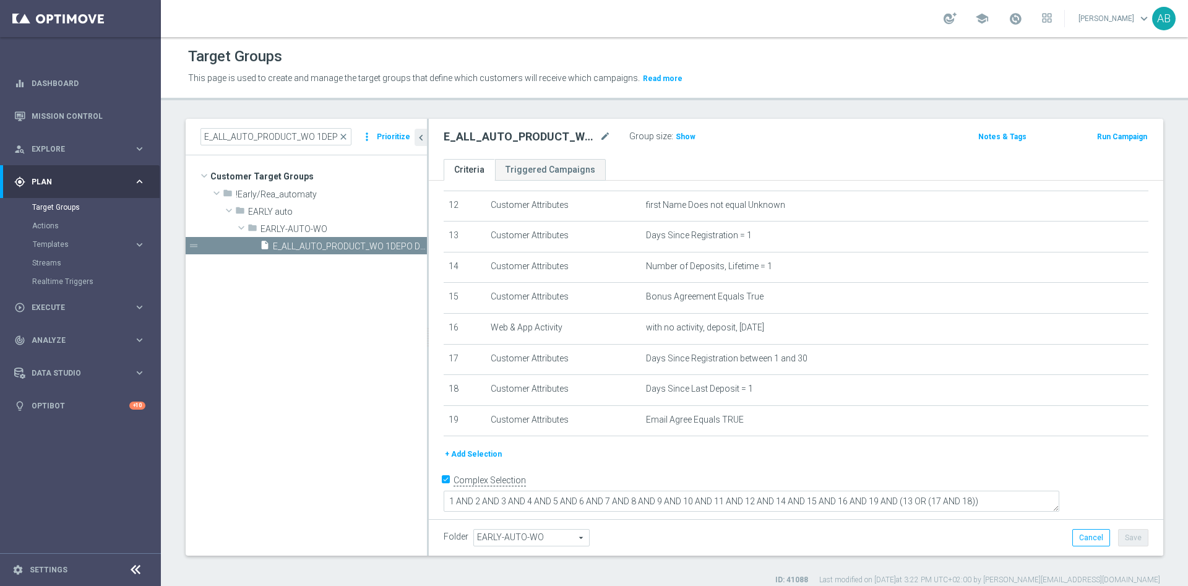
click at [694, 140] on div "Group size : Show" at bounding box center [691, 135] width 124 height 15
click at [689, 137] on span "Show" at bounding box center [686, 136] width 20 height 9
click at [288, 132] on input "E_ALL_AUTO_PRODUCT_WO 1DEPO DAY1MAIL_DAILY" at bounding box center [275, 136] width 151 height 17
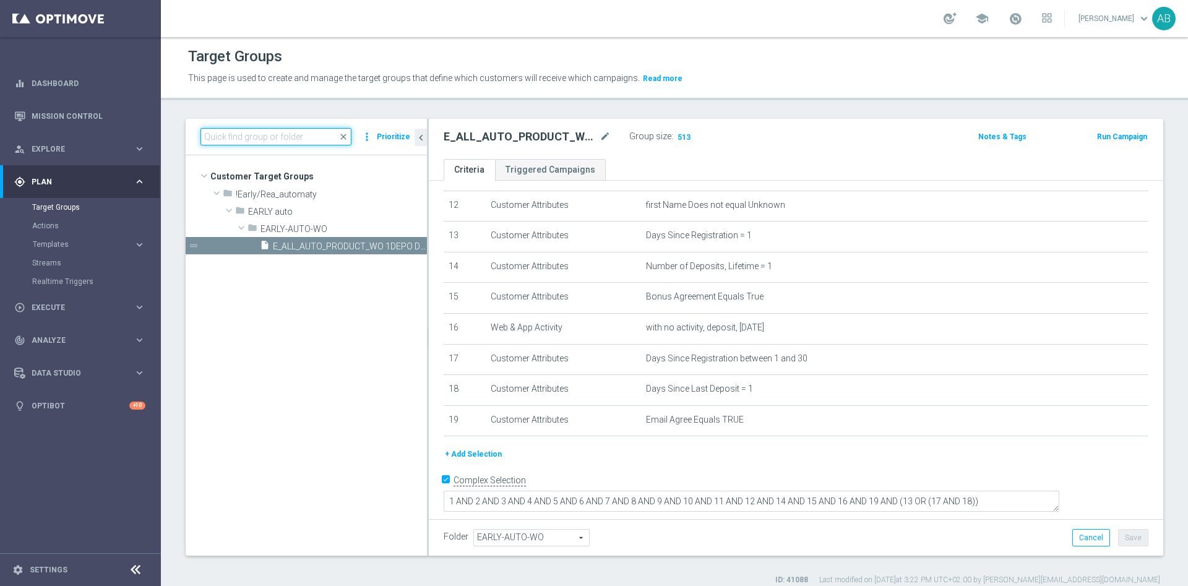
paste input "E_ALL_AUTO_PRODUCT_WO 1DEPO DAY2MAIL_DAILY"
type input "E_ALL_AUTO_PRODUCT_WO 1DEPO DAY2MAIL_DAILY"
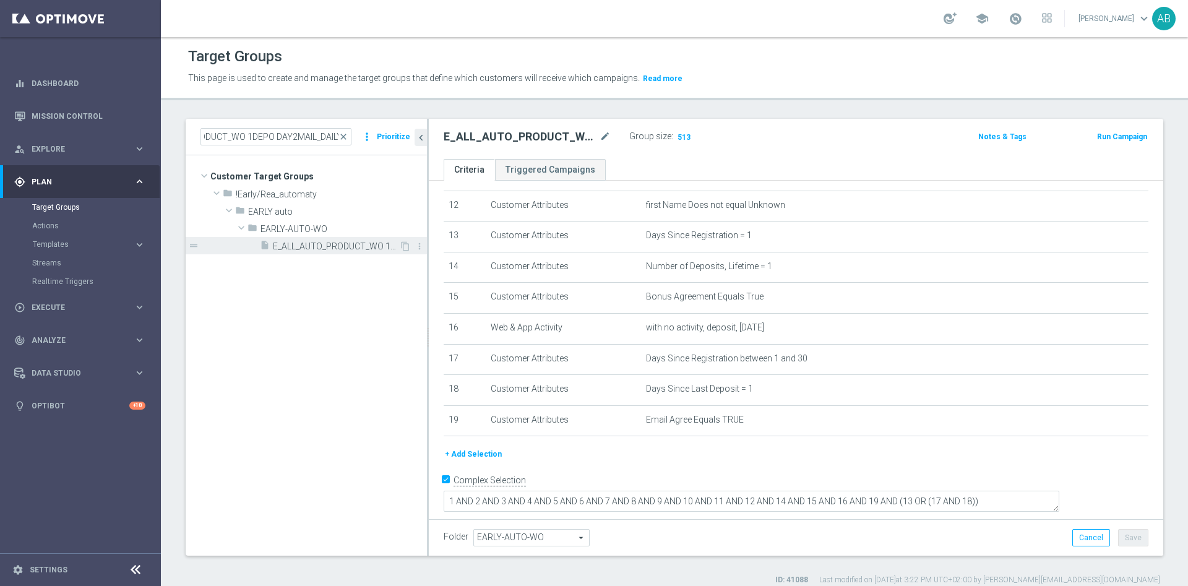
click at [332, 247] on span "E_ALL_AUTO_PRODUCT_WO 1DEPO DAY2MAIL_DAILY" at bounding box center [336, 246] width 126 height 11
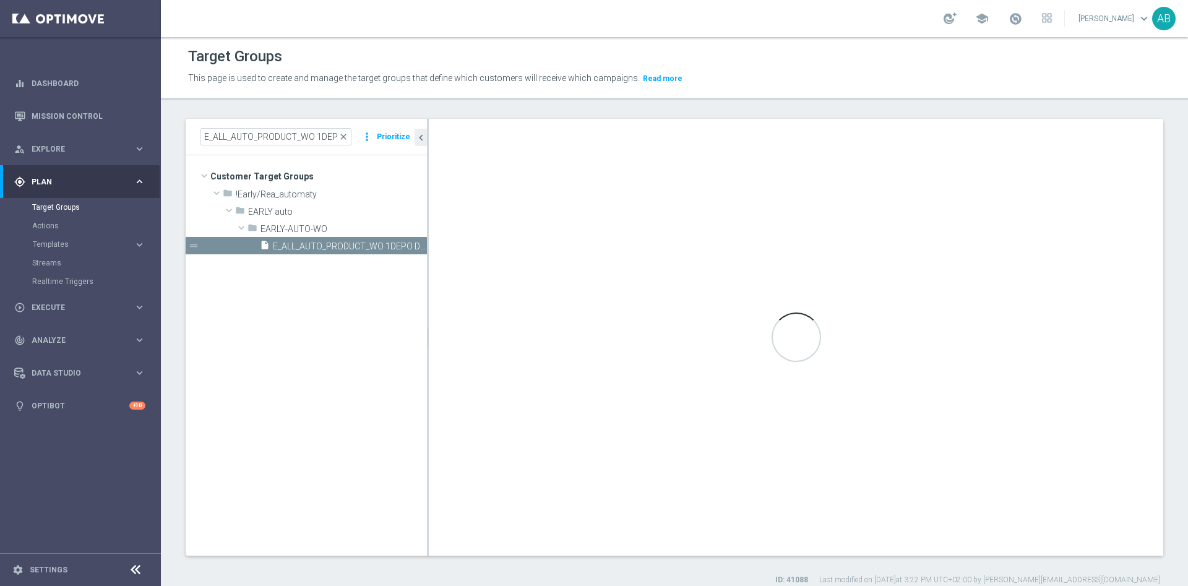
checkbox input "false"
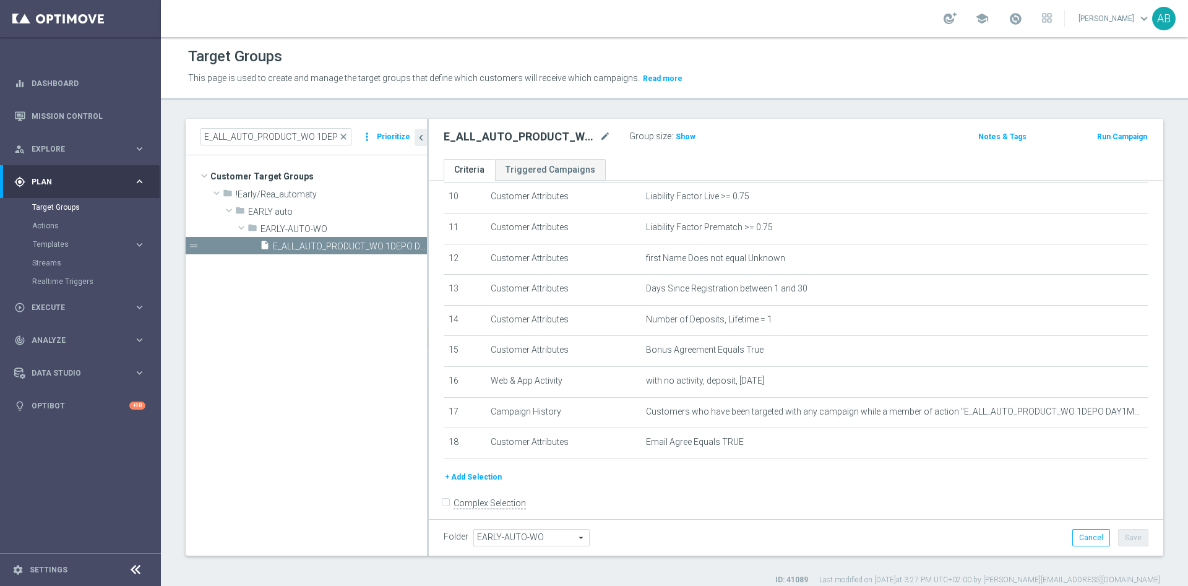
scroll to position [338, 0]
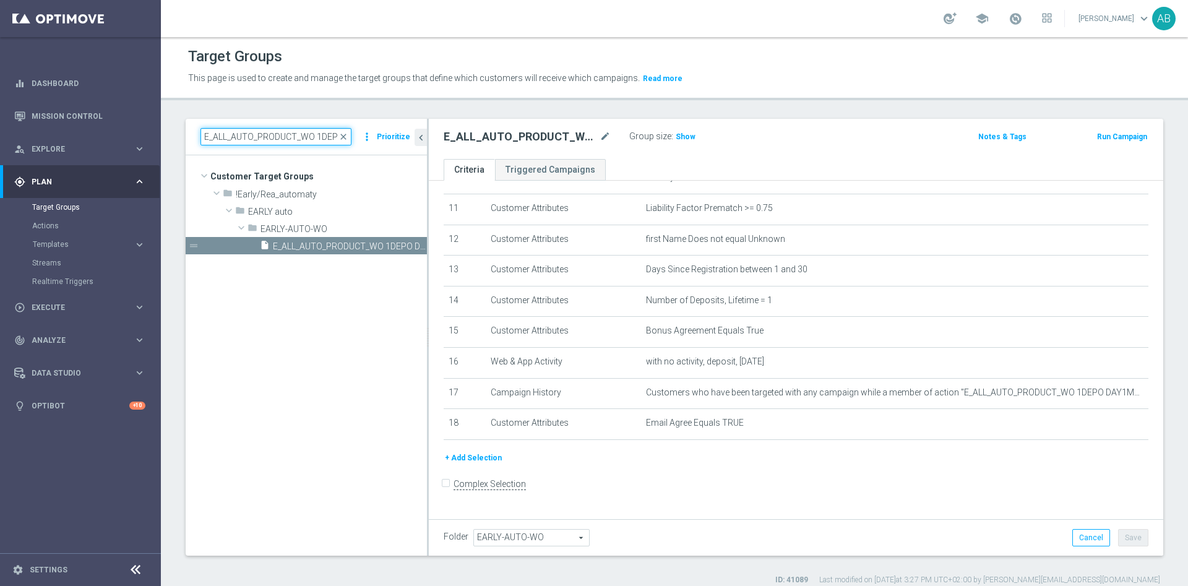
click at [319, 134] on input "E_ALL_AUTO_PRODUCT_WO 1DEPO DAY2MAIL_DAILY" at bounding box center [275, 136] width 151 height 17
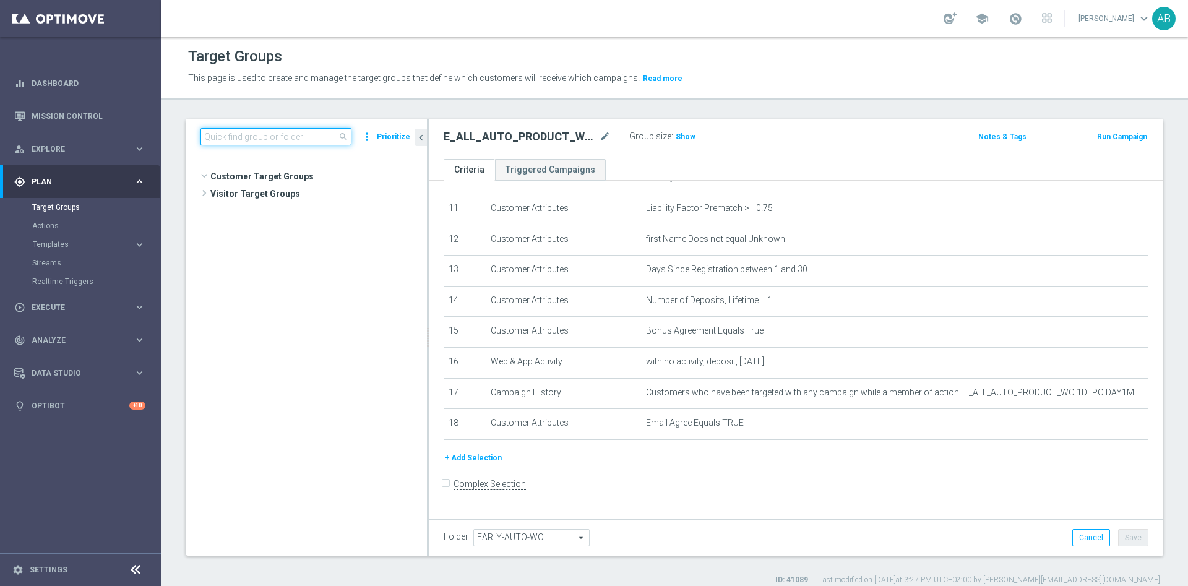
paste input "E_ALL_AUTO_PRODUCT_WO 1DEPO DAY3SMS_DAILY"
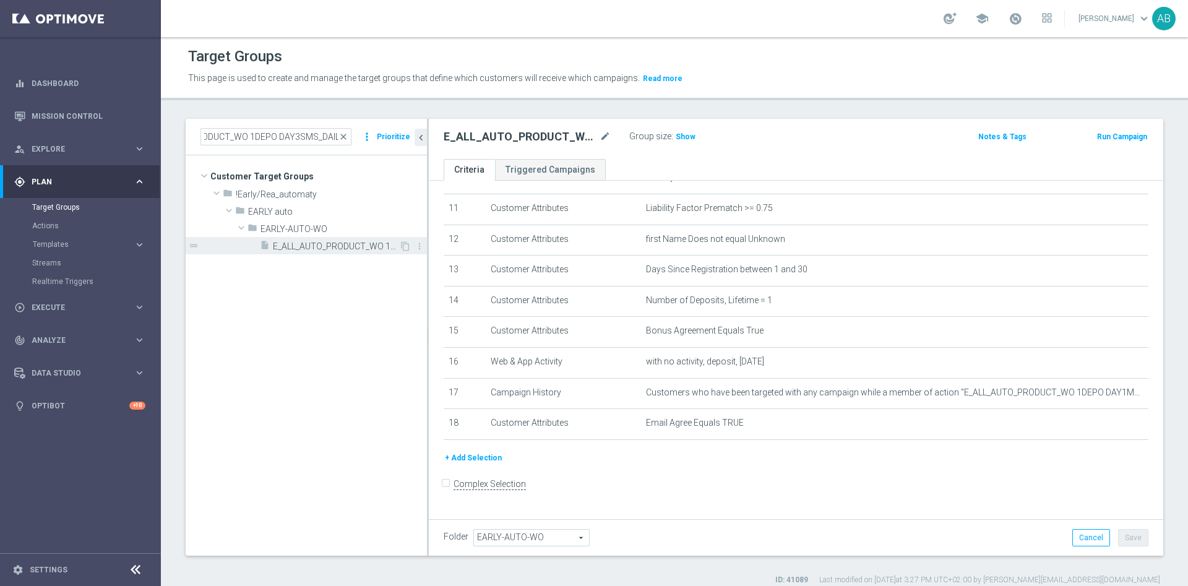
click at [335, 248] on span "E_ALL_AUTO_PRODUCT_WO 1DEPO DAY3SMS_DAILY" at bounding box center [336, 246] width 126 height 11
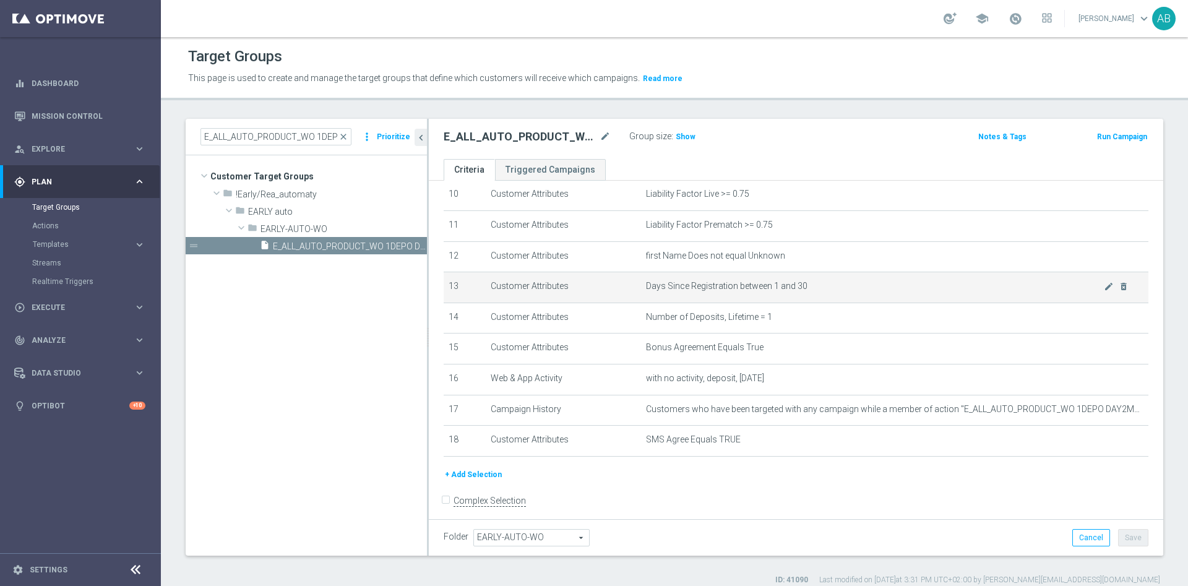
scroll to position [338, 0]
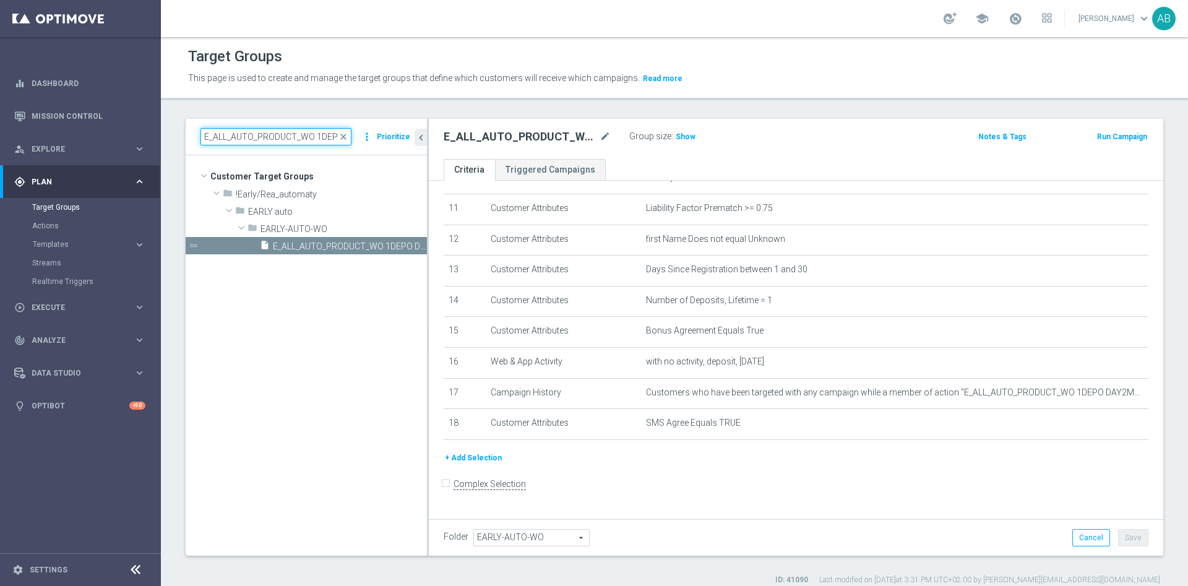
click at [261, 140] on input "E_ALL_AUTO_PRODUCT_WO 1DEPO DAY3SMS_DAILY" at bounding box center [275, 136] width 151 height 17
paste input "5MAIL"
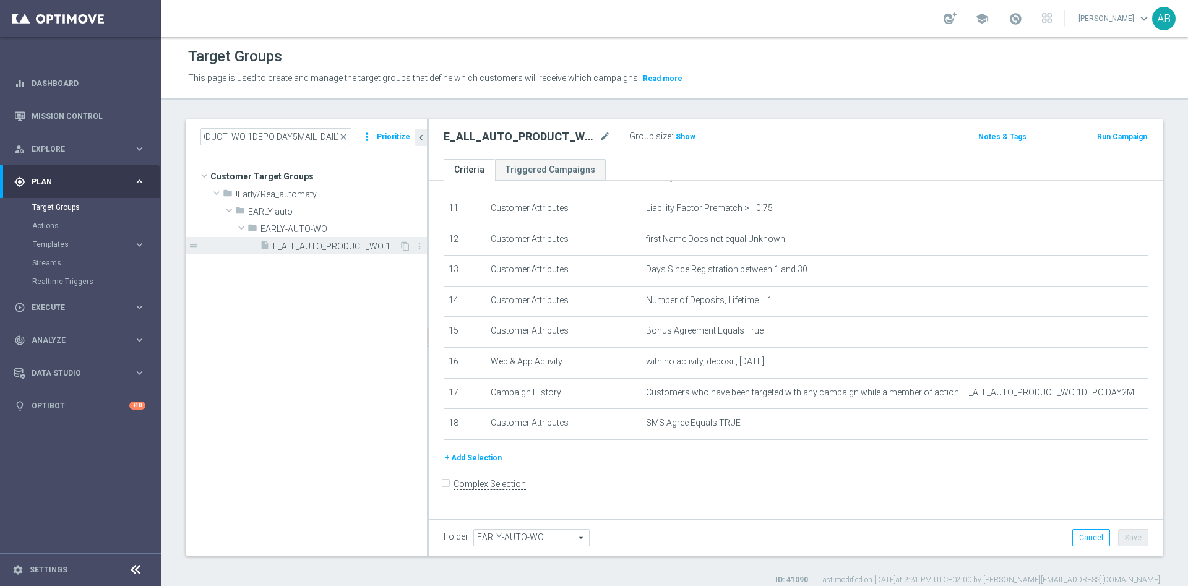
click at [282, 246] on span "E_ALL_AUTO_PRODUCT_WO 1DEPO DAY5MAIL_DAILY" at bounding box center [336, 246] width 126 height 11
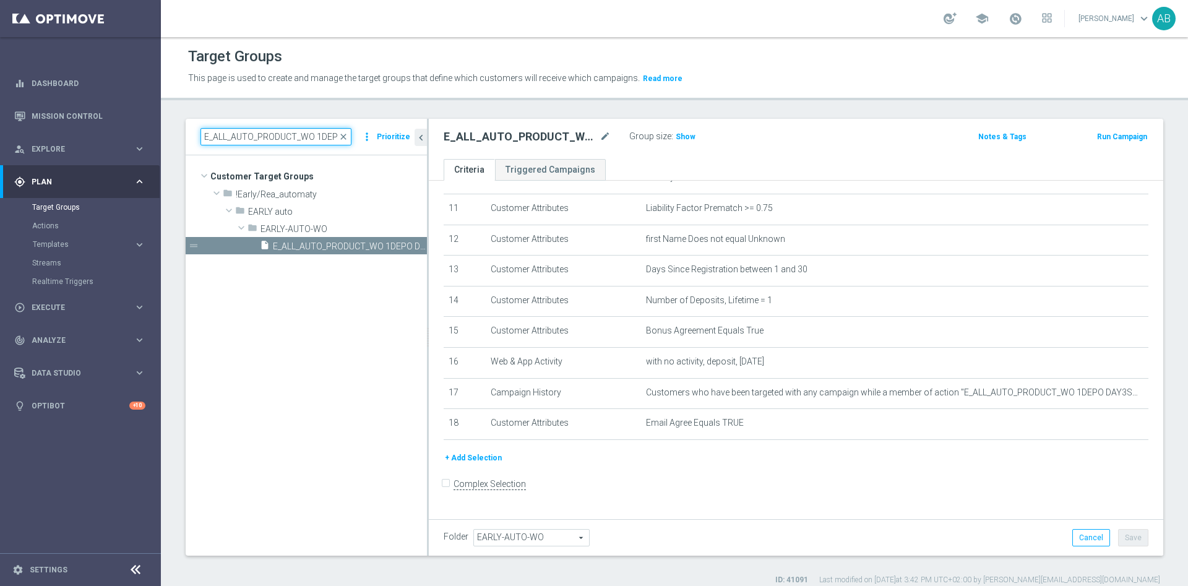
click at [247, 136] on input "E_ALL_AUTO_PRODUCT_WO 1DEPO DAY5MAIL_DAILY" at bounding box center [275, 136] width 151 height 17
paste input "[DEMOGRAPHIC_DATA]"
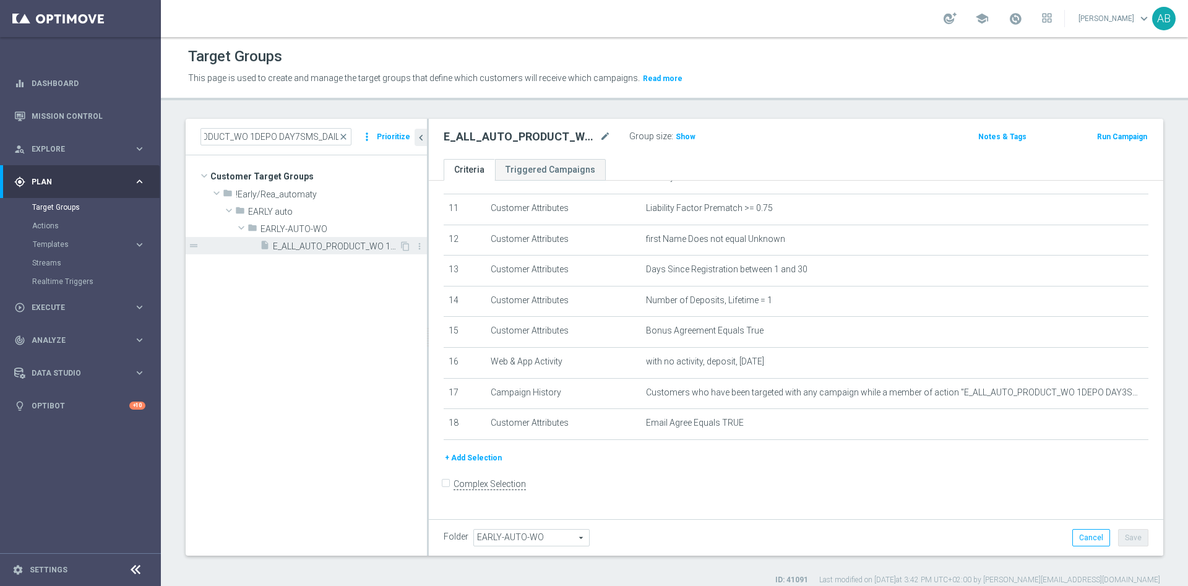
click at [305, 246] on span "E_ALL_AUTO_PRODUCT_WO 1DEPO DAY7SMS_DAILY" at bounding box center [336, 246] width 126 height 11
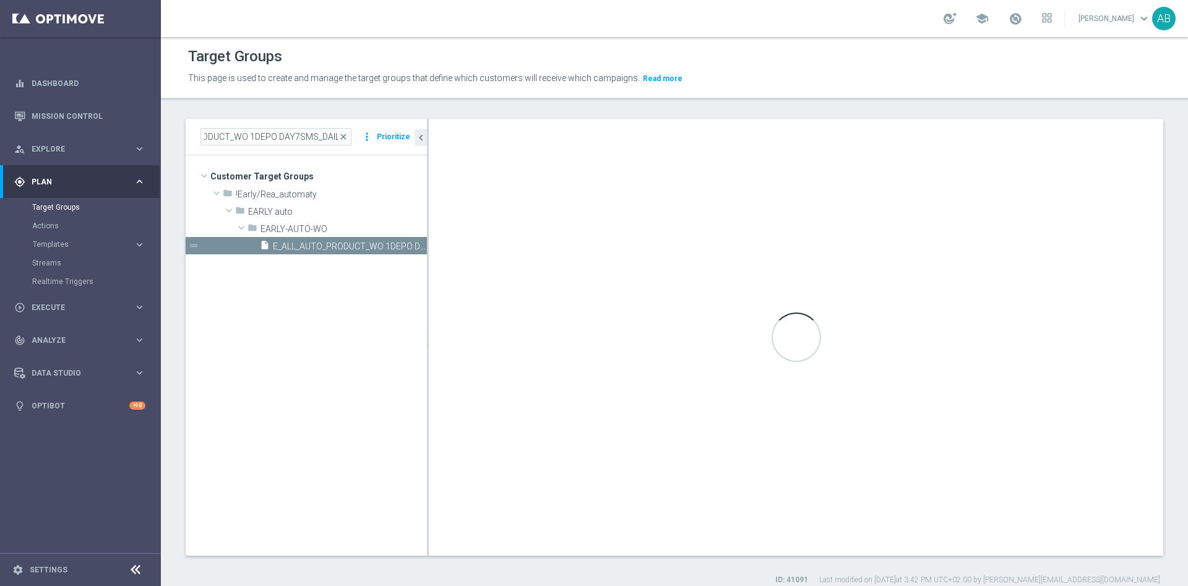
scroll to position [0, 0]
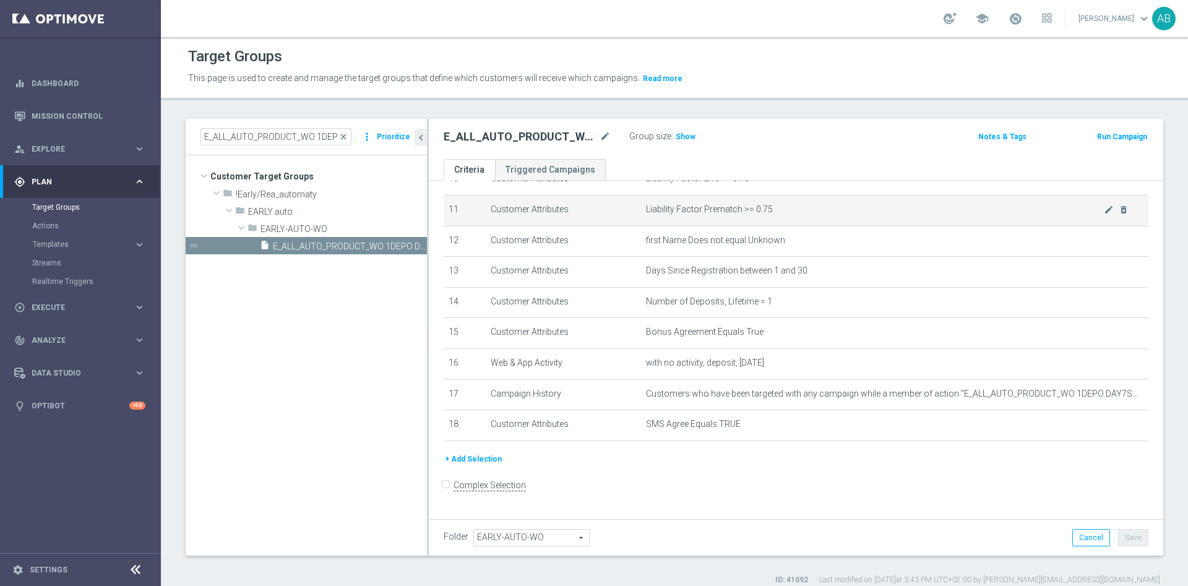
scroll to position [338, 0]
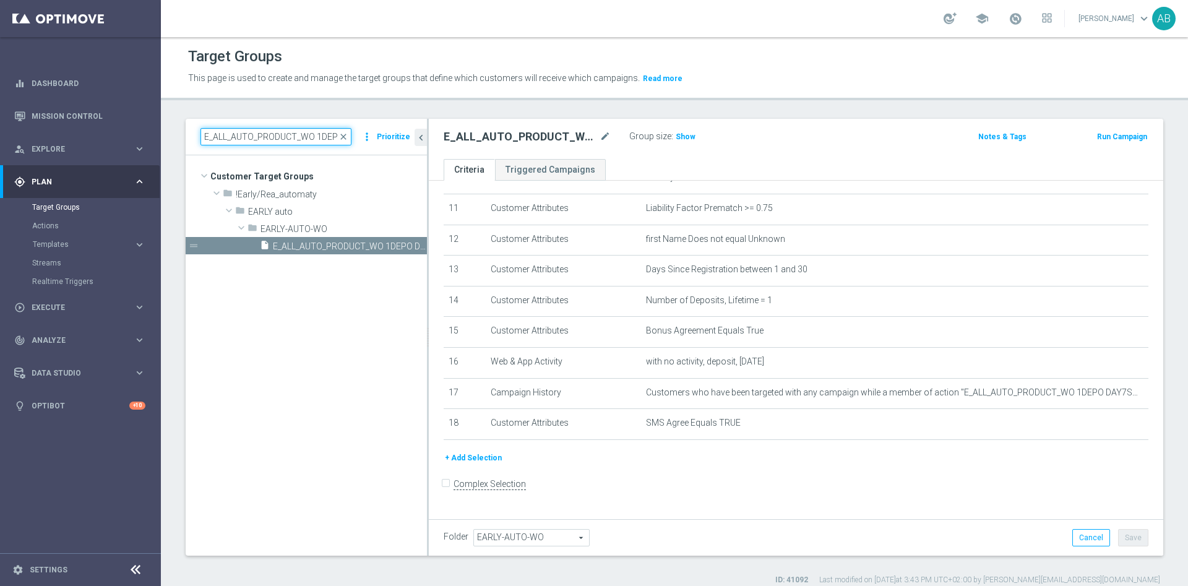
click at [322, 141] on input "E_ALL_AUTO_PRODUCT_WO 1DEPO DAY7SMS_DAILY" at bounding box center [275, 136] width 151 height 17
paste input "5MAIL"
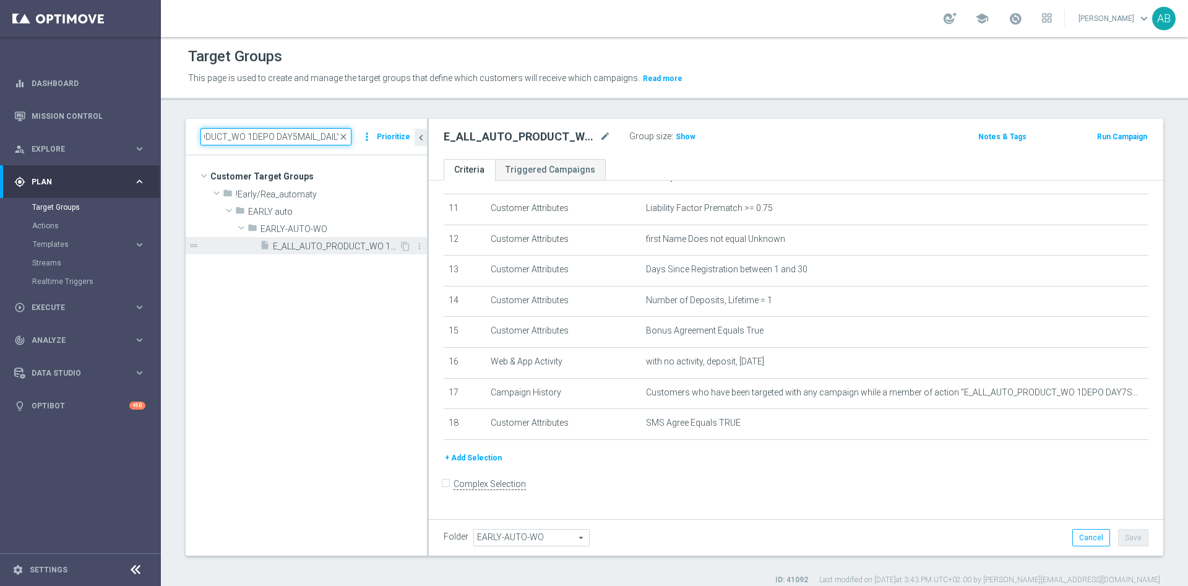
type input "E_ALL_AUTO_PRODUCT_WO 1DEPO DAY5MAIL_DAILY"
click at [315, 249] on span "E_ALL_AUTO_PRODUCT_WO 1DEPO DAY5MAIL_DAILY" at bounding box center [336, 246] width 126 height 11
click at [311, 136] on input "E_ALL_AUTO_PRODUCT_WO 1DEPO DAY5MAIL_DAILY" at bounding box center [275, 136] width 151 height 17
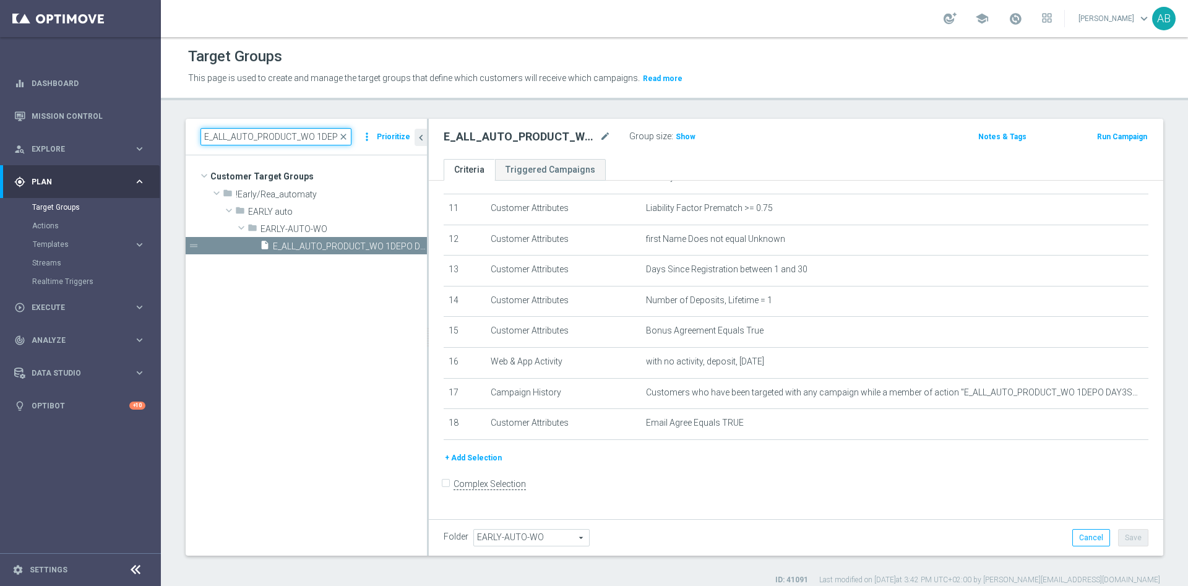
click at [311, 136] on input "E_ALL_AUTO_PRODUCT_WO 1DEPO DAY5MAIL_DAILY" at bounding box center [275, 136] width 151 height 17
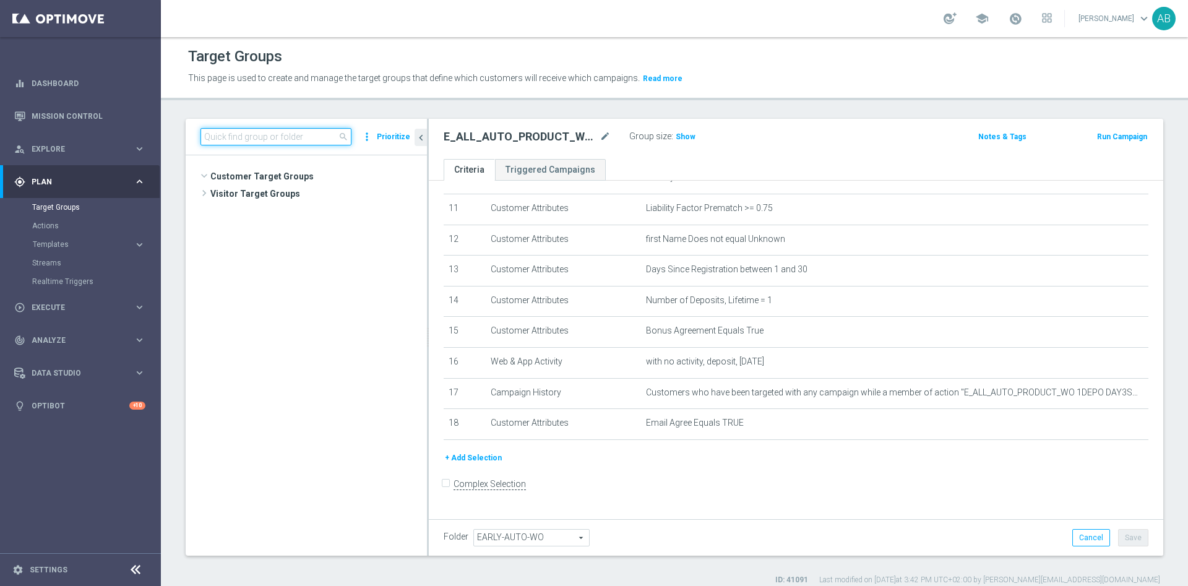
scroll to position [315, 0]
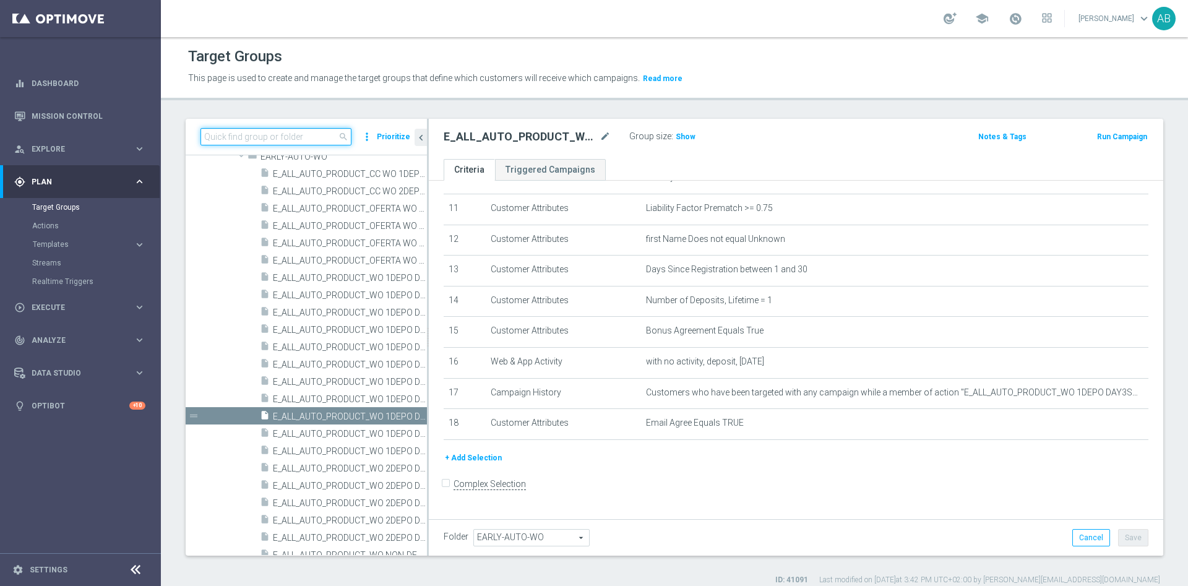
paste input "E_ALL_AUTO_PRODUCT_WO 1DEPO DAY7SMS_DAILY"
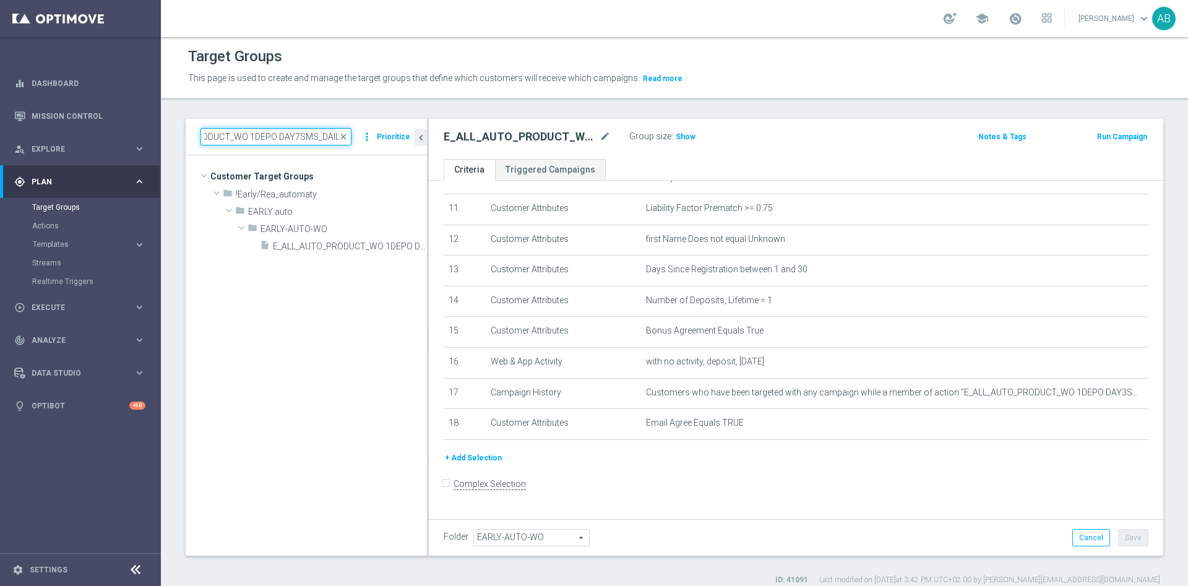
scroll to position [0, 0]
click at [321, 254] on tree-viewport "Customer Target Groups library_add create_new_folder folder" at bounding box center [306, 355] width 241 height 400
click at [323, 248] on span "E_ALL_AUTO_PRODUCT_WO 1DEPO DAY7SMS_DAILY" at bounding box center [336, 246] width 126 height 11
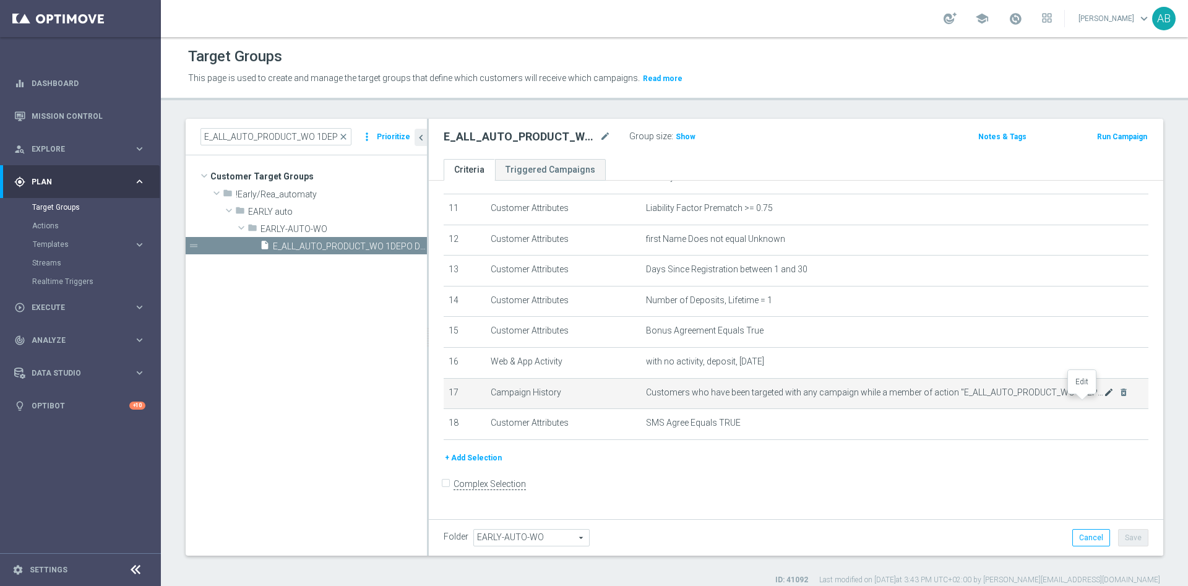
click at [1104, 397] on icon "mode_edit" at bounding box center [1109, 392] width 10 height 10
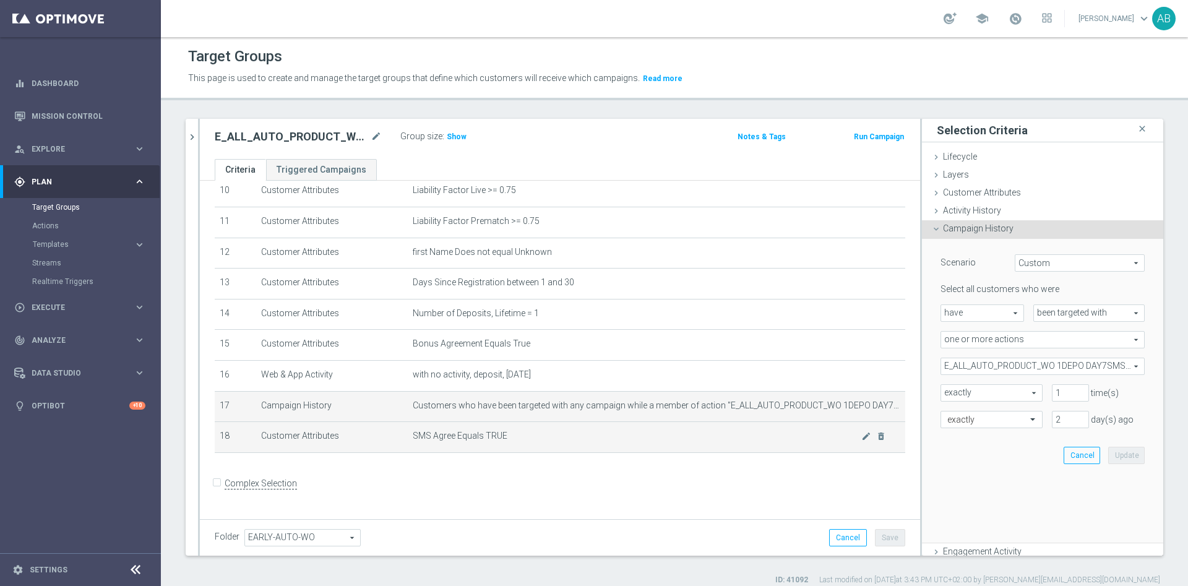
scroll to position [325, 0]
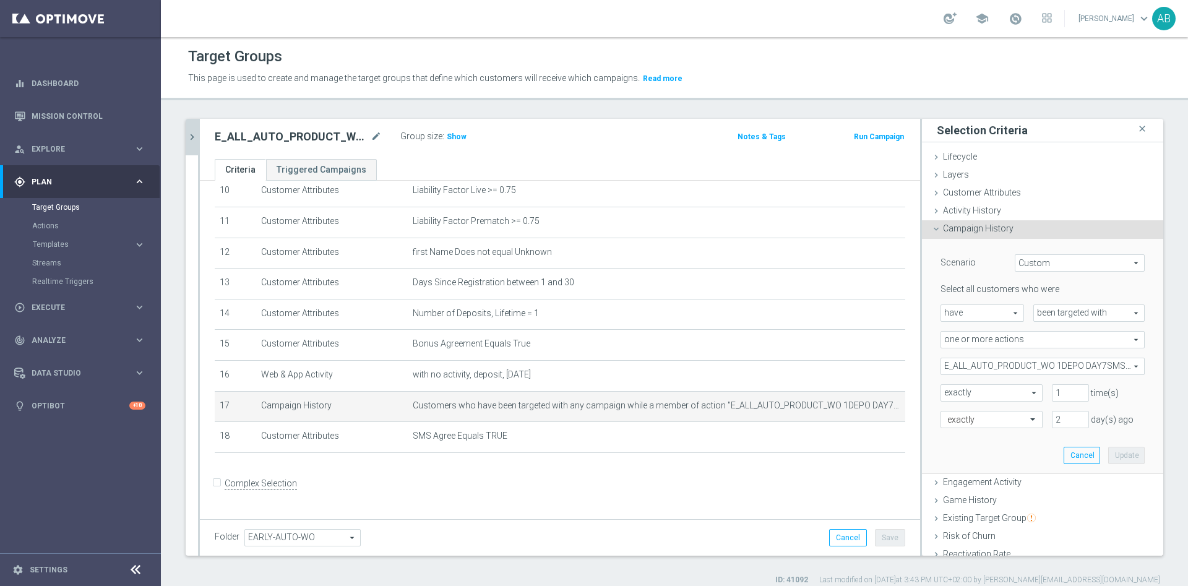
click at [195, 135] on icon "chevron_right" at bounding box center [192, 137] width 12 height 12
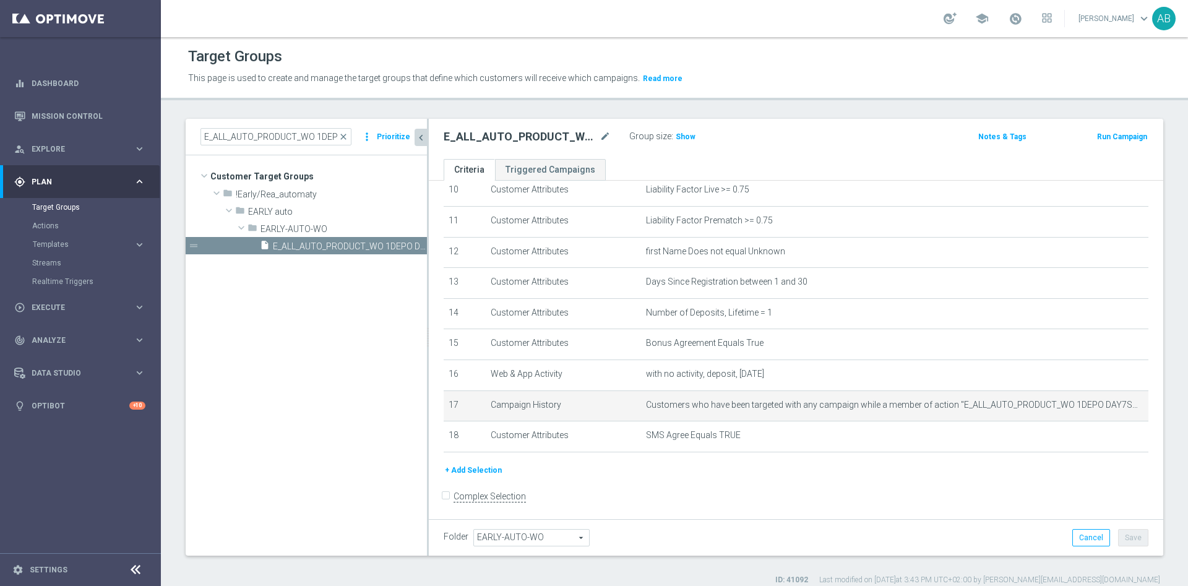
scroll to position [338, 0]
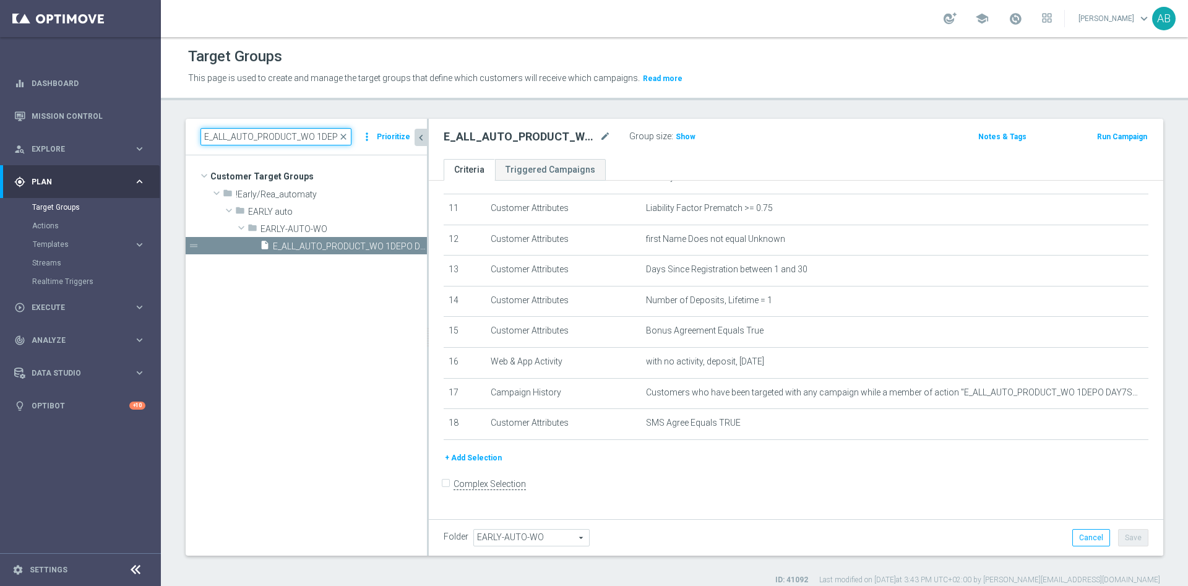
click at [246, 139] on input "E_ALL_AUTO_PRODUCT_WO 1DEPO DAY7SMS_DAILY" at bounding box center [275, 136] width 151 height 17
paste input "MAIL"
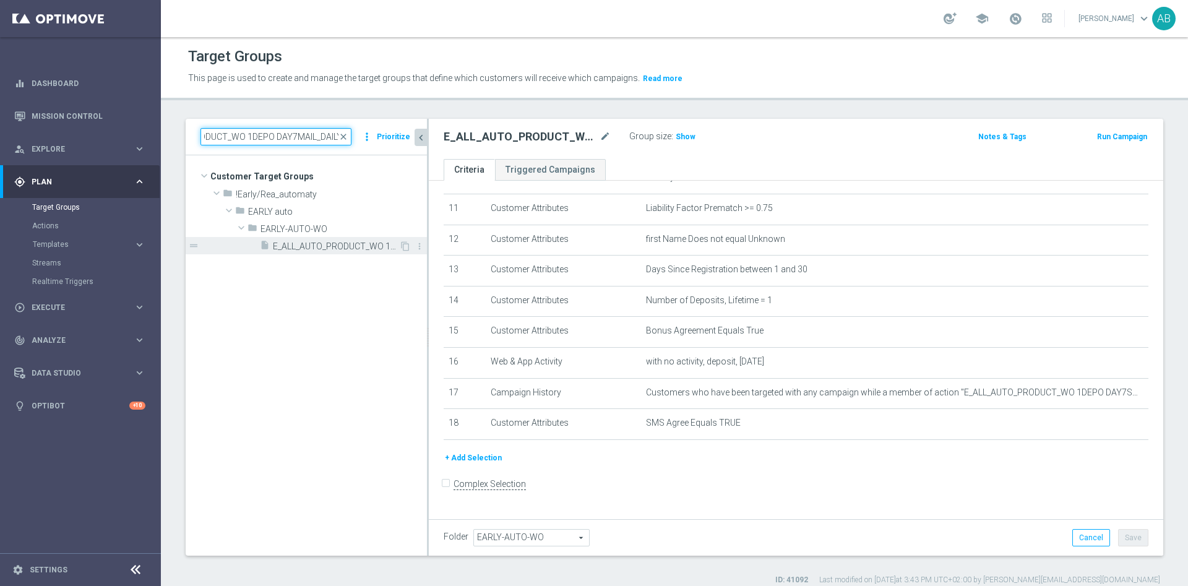
type input "E_ALL_AUTO_PRODUCT_WO 1DEPO DAY7MAIL_DAILY"
click at [309, 247] on span "E_ALL_AUTO_PRODUCT_WO 1DEPO DAY7MAIL_DAILY" at bounding box center [336, 246] width 126 height 11
